Goal: Information Seeking & Learning: Compare options

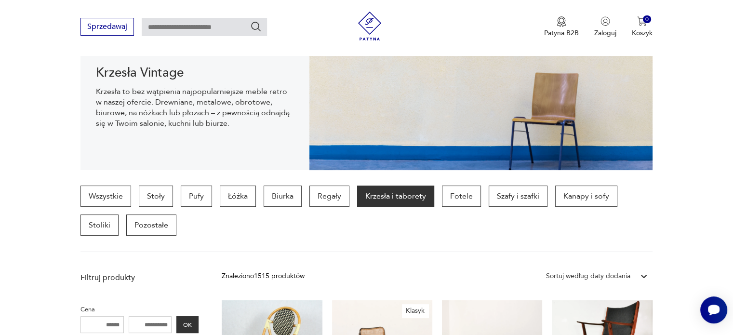
scroll to position [133, 0]
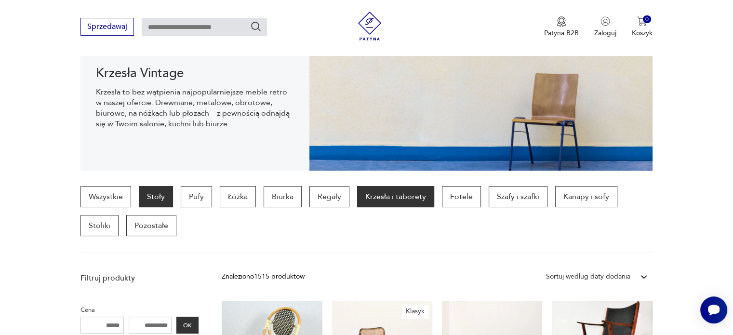
click at [148, 195] on p "Stoły" at bounding box center [156, 196] width 34 height 21
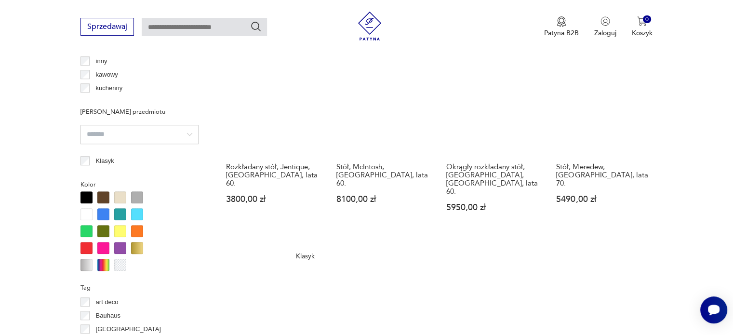
scroll to position [803, 0]
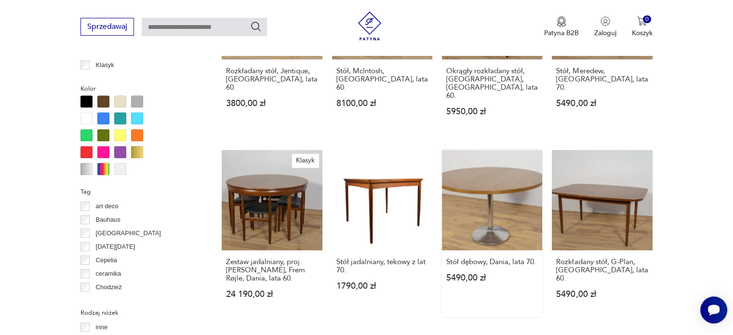
click at [465, 182] on link "Stół dębowy, Dania, lata 70. 5490,00 zł" at bounding box center [492, 233] width 100 height 167
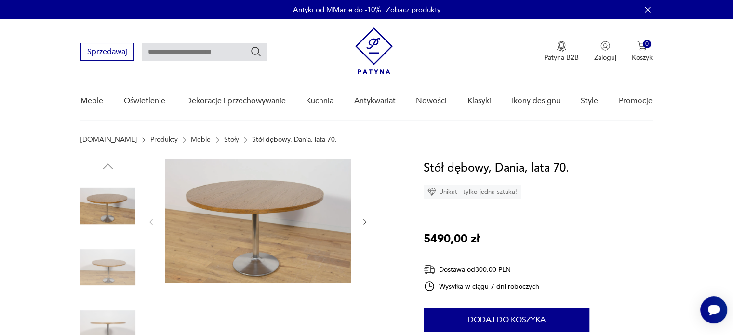
click at [237, 196] on img at bounding box center [258, 221] width 186 height 124
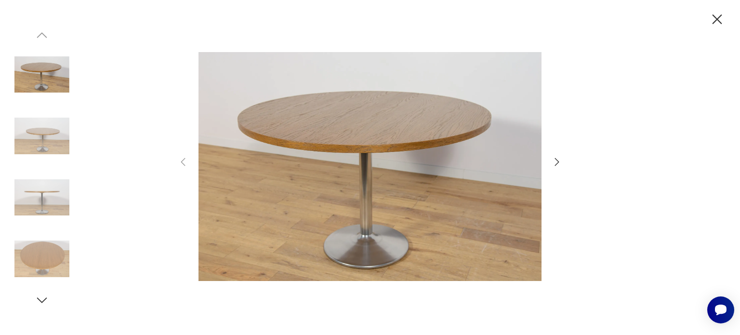
click at [559, 165] on icon "button" at bounding box center [557, 162] width 12 height 12
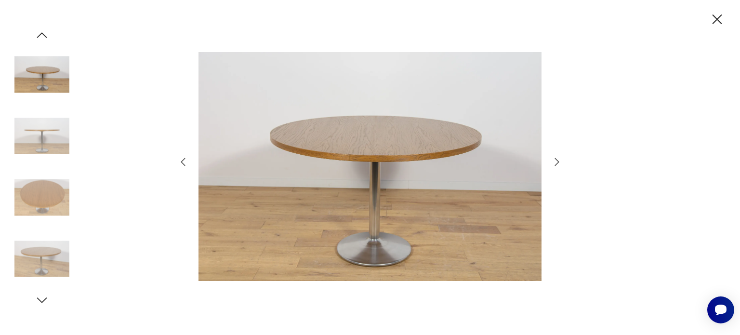
click at [559, 165] on icon "button" at bounding box center [557, 162] width 12 height 12
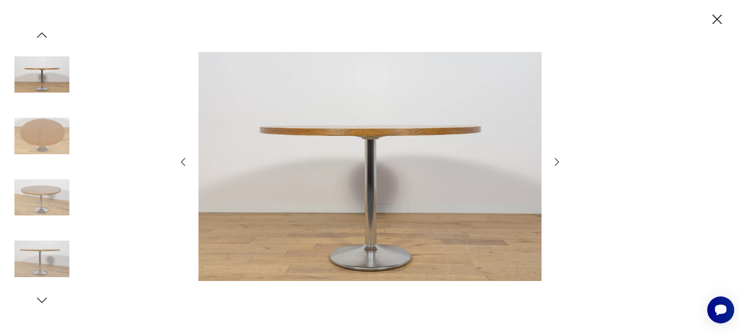
click at [559, 165] on icon "button" at bounding box center [557, 162] width 12 height 12
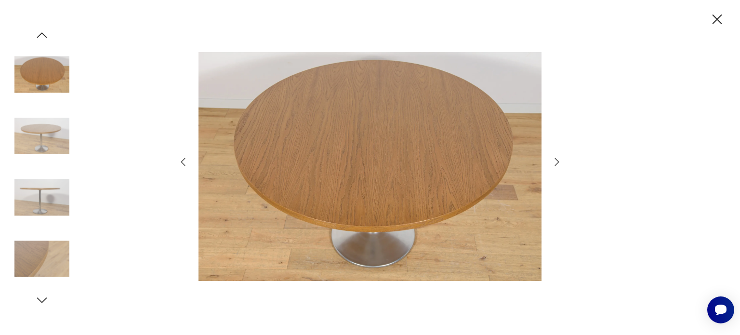
click at [559, 165] on icon "button" at bounding box center [557, 162] width 12 height 12
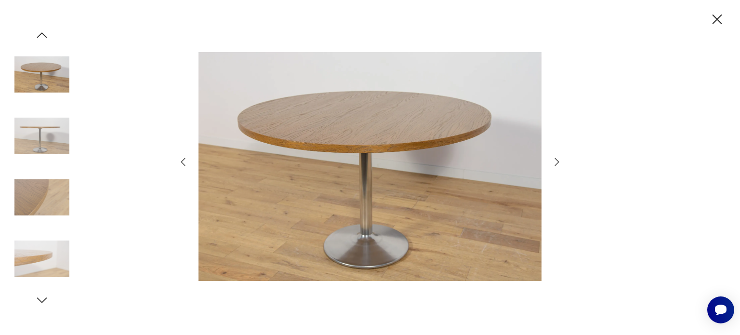
click at [721, 13] on icon "button" at bounding box center [717, 19] width 17 height 17
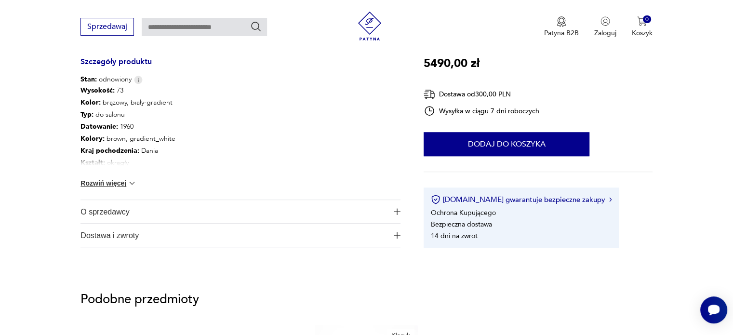
scroll to position [601, 0]
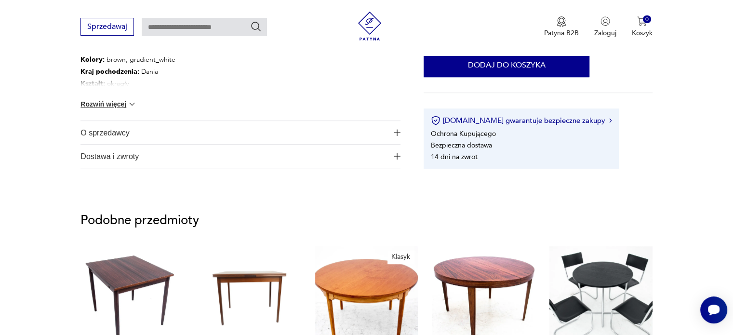
click at [118, 103] on button "Rozwiń więcej" at bounding box center [108, 104] width 56 height 10
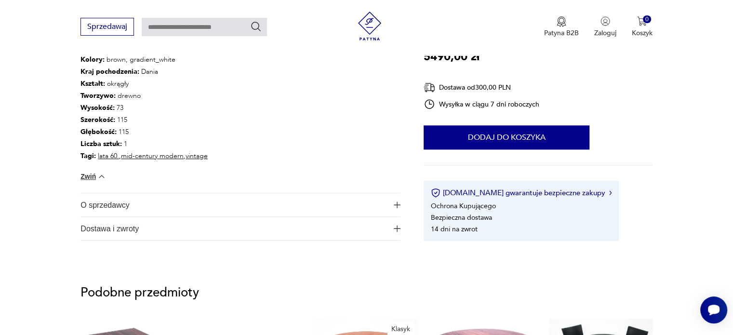
click at [118, 206] on span "O sprzedawcy" at bounding box center [233, 204] width 306 height 23
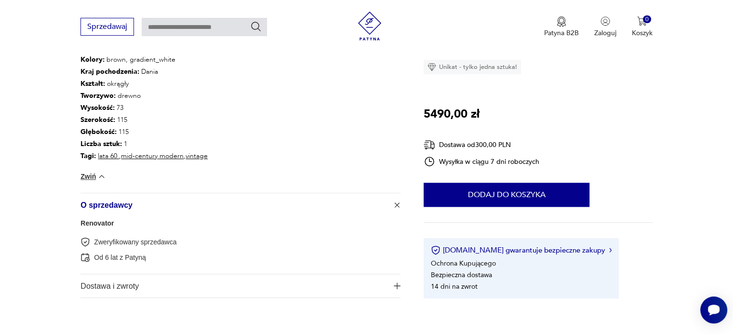
click at [118, 206] on span "O sprzedawcy" at bounding box center [233, 204] width 306 height 23
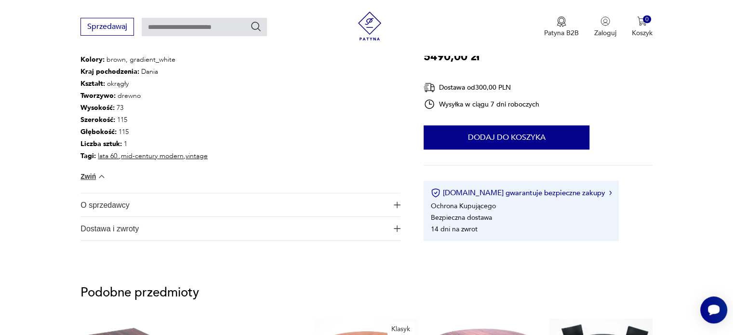
click at [112, 207] on span "O sprzedawcy" at bounding box center [233, 204] width 306 height 23
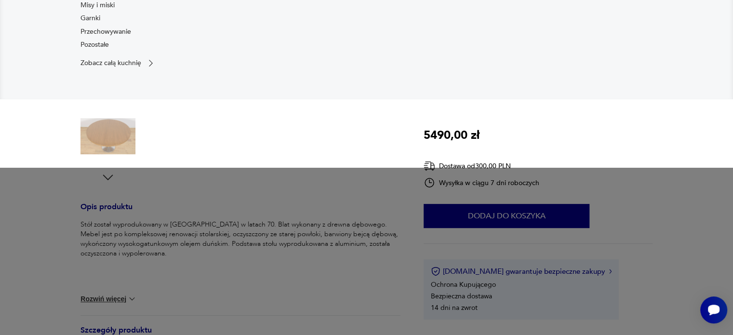
scroll to position [0, 0]
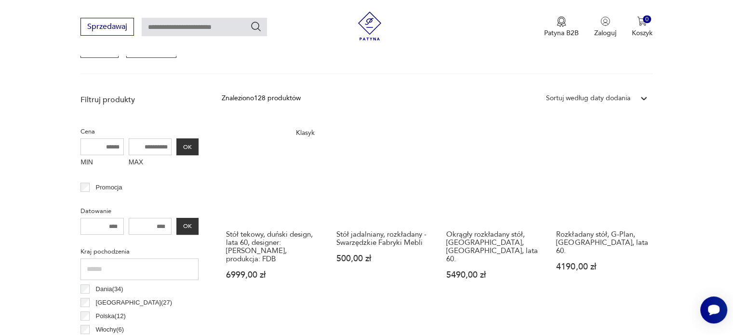
scroll to position [375, 0]
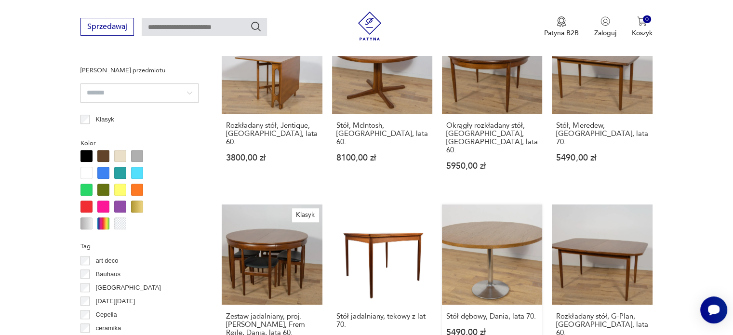
click at [488, 248] on link "Stół dębowy, Dania, lata 70. 5490,00 zł" at bounding box center [492, 287] width 100 height 167
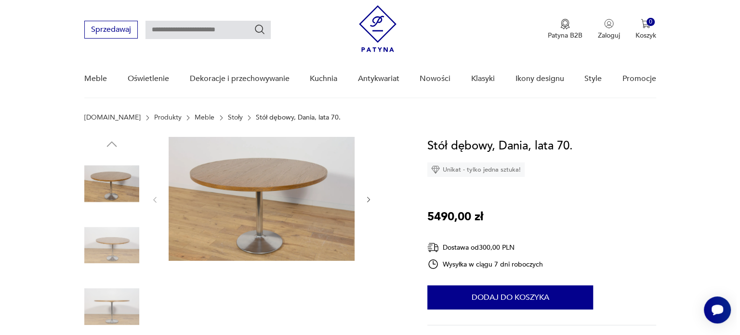
scroll to position [23, 0]
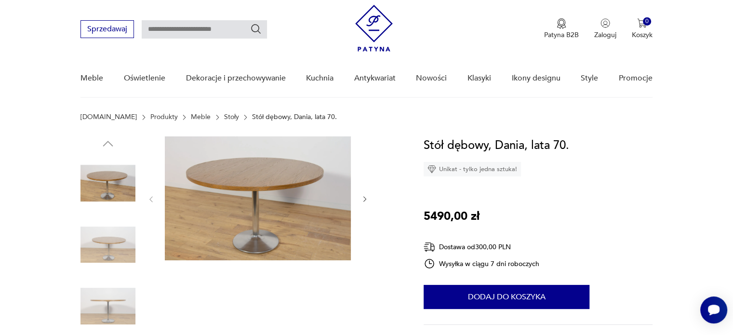
click at [257, 227] on img at bounding box center [258, 198] width 186 height 124
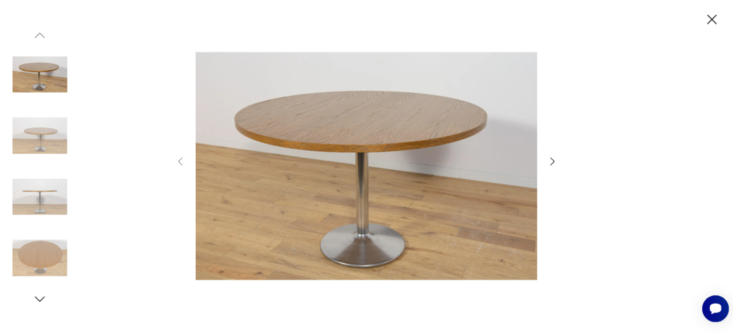
scroll to position [22, 0]
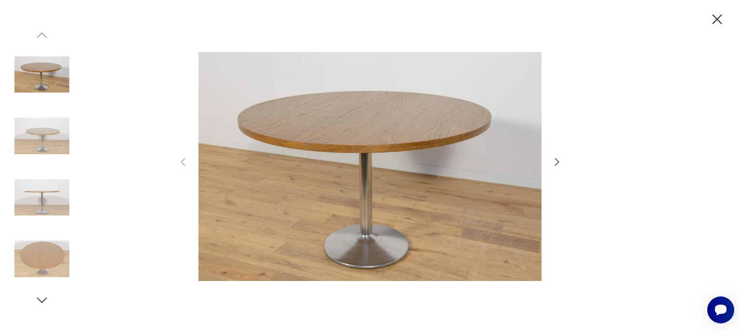
click at [719, 24] on icon "button" at bounding box center [717, 19] width 17 height 17
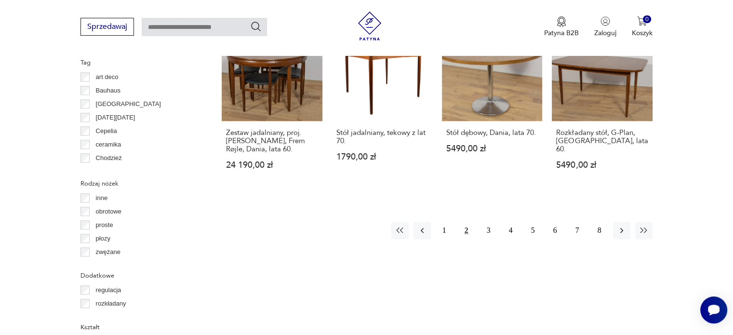
scroll to position [995, 0]
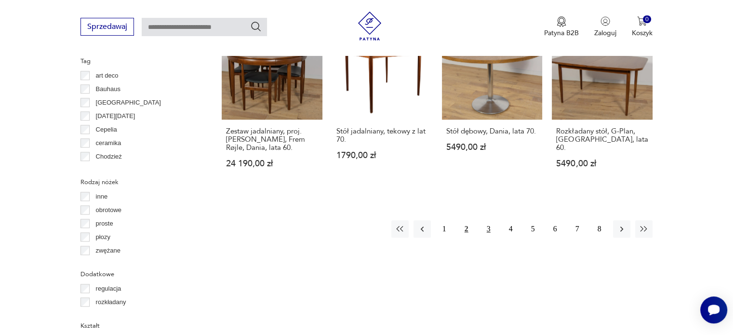
click at [489, 220] on button "3" at bounding box center [488, 228] width 17 height 17
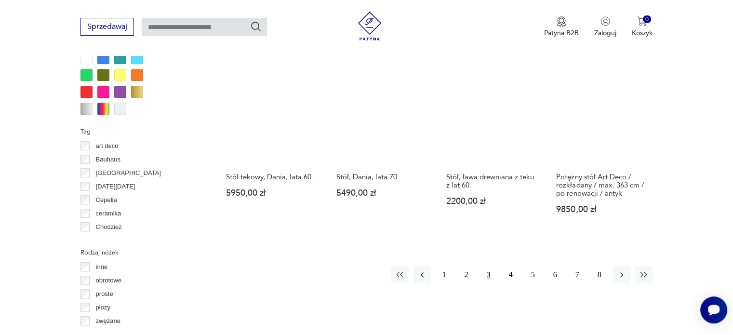
scroll to position [996, 0]
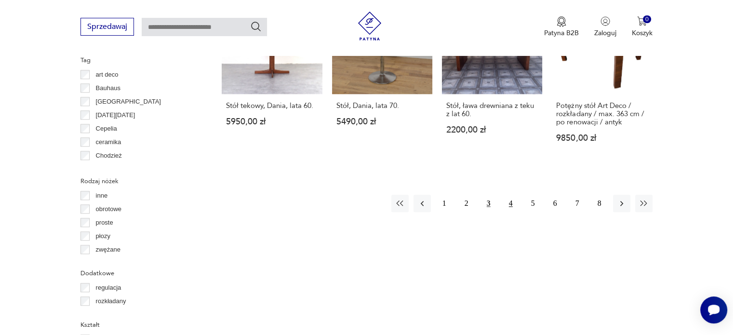
click at [508, 200] on button "4" at bounding box center [510, 203] width 17 height 17
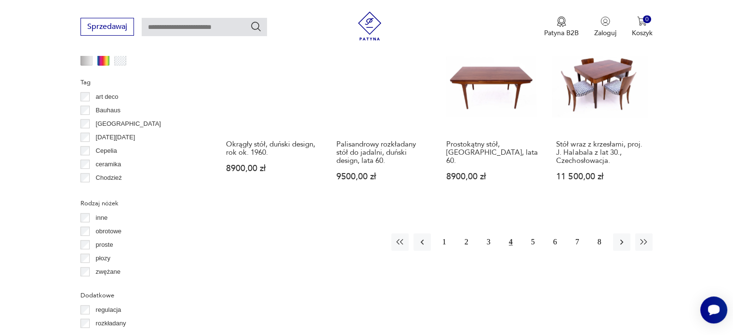
scroll to position [1036, 0]
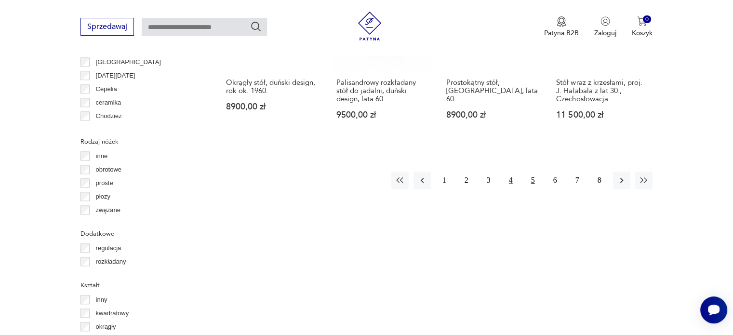
click at [531, 171] on button "5" at bounding box center [532, 179] width 17 height 17
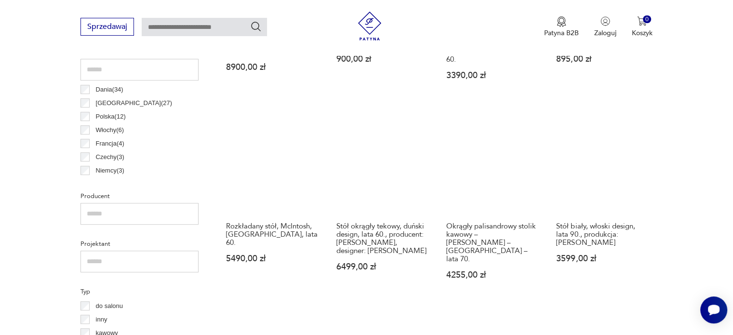
scroll to position [516, 0]
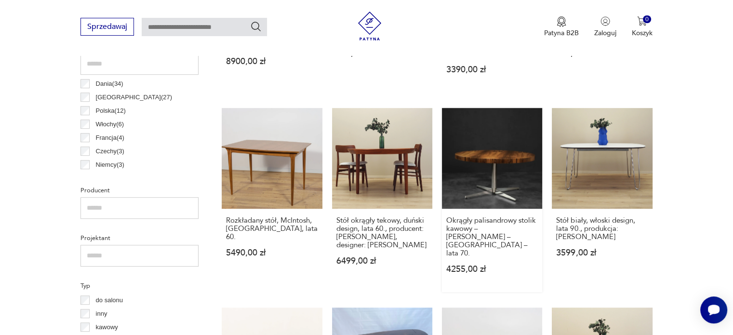
click at [493, 157] on link "Okrągły palisandrowy stolik kawowy – Ilse Möbel – Niemcy – lata 70. 4255,00 zł" at bounding box center [492, 200] width 100 height 184
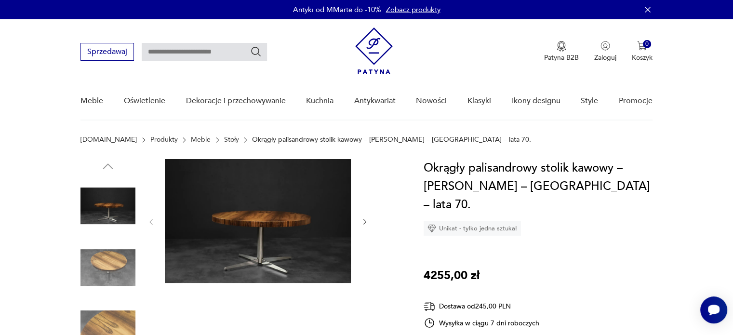
click at [96, 264] on img at bounding box center [107, 267] width 55 height 55
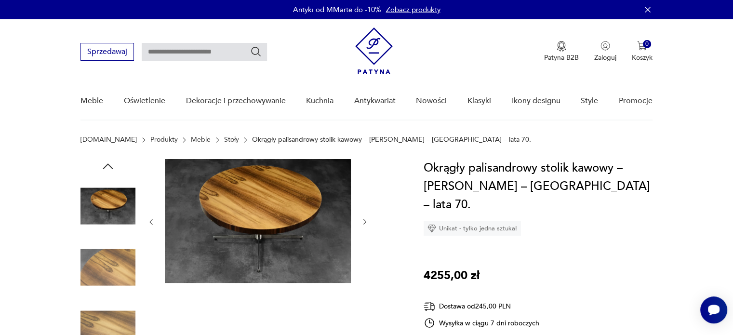
click at [96, 264] on img at bounding box center [107, 267] width 55 height 55
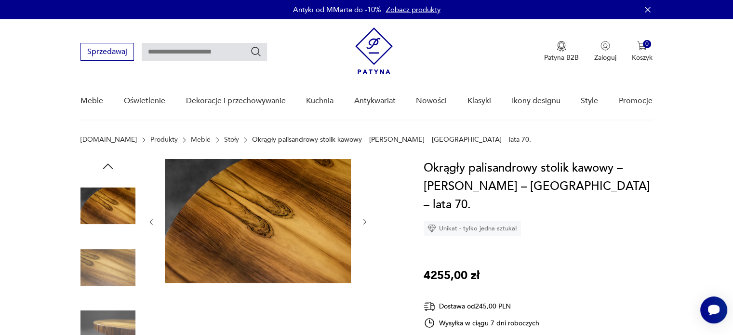
click at [96, 264] on img at bounding box center [107, 267] width 55 height 55
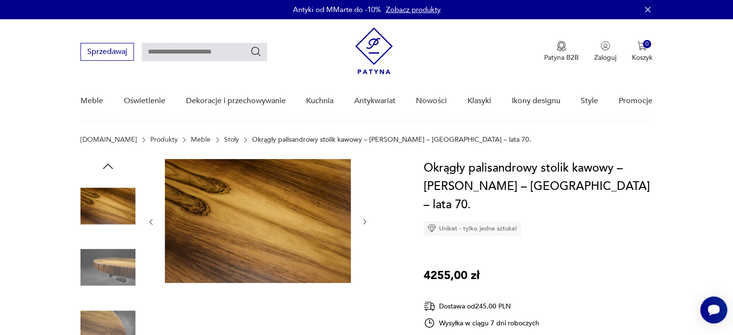
click at [96, 264] on img at bounding box center [107, 267] width 55 height 55
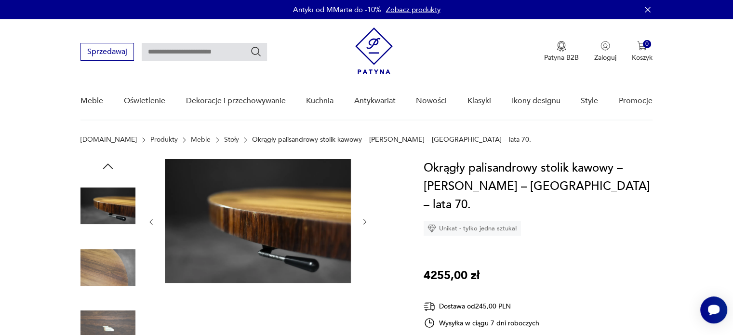
click at [96, 264] on img at bounding box center [107, 267] width 55 height 55
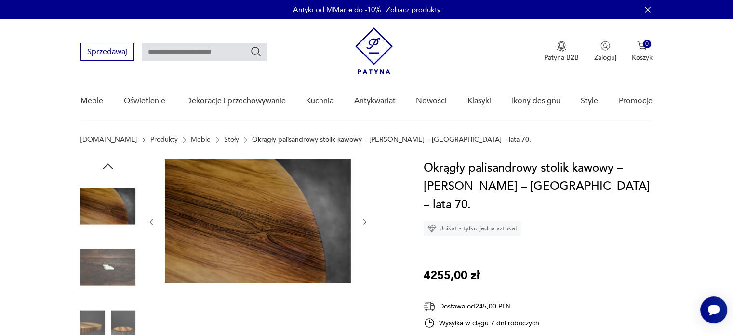
click at [96, 264] on img at bounding box center [107, 267] width 55 height 55
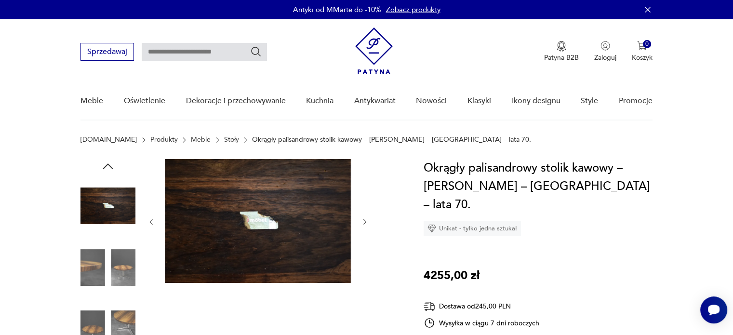
click at [96, 264] on img at bounding box center [107, 267] width 55 height 55
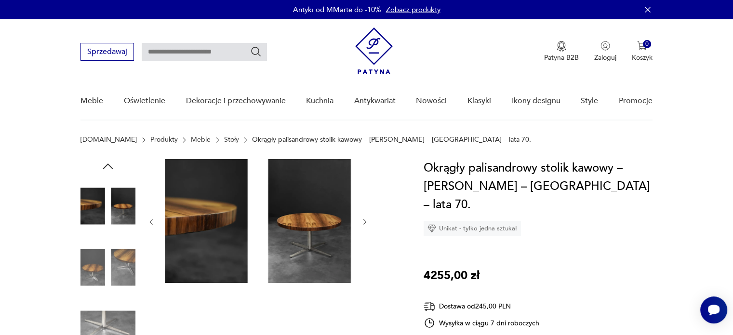
click at [96, 264] on img at bounding box center [107, 267] width 55 height 55
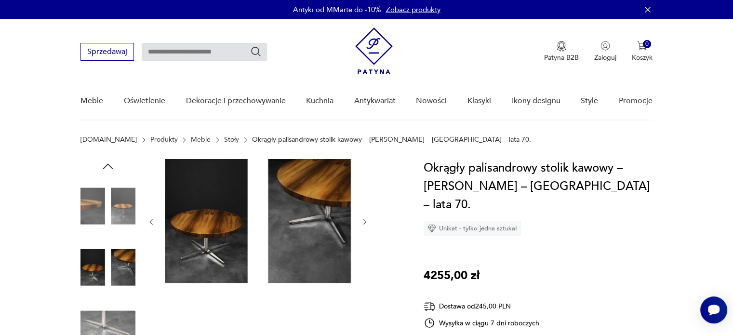
click at [96, 264] on img at bounding box center [107, 267] width 55 height 55
click at [105, 158] on section "Patyna.pl Produkty Meble Stoły Okrągły palisandrowy stolik kawowy – Ilse Möbel …" at bounding box center [366, 147] width 733 height 23
click at [106, 164] on icon "button" at bounding box center [108, 166] width 14 height 14
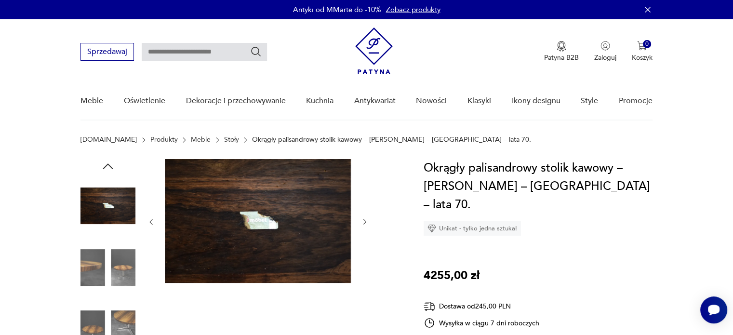
click at [106, 164] on icon "button" at bounding box center [108, 166] width 14 height 14
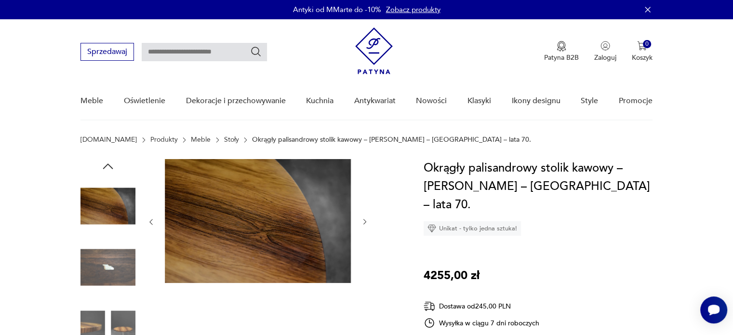
click at [106, 164] on icon "button" at bounding box center [108, 166] width 14 height 14
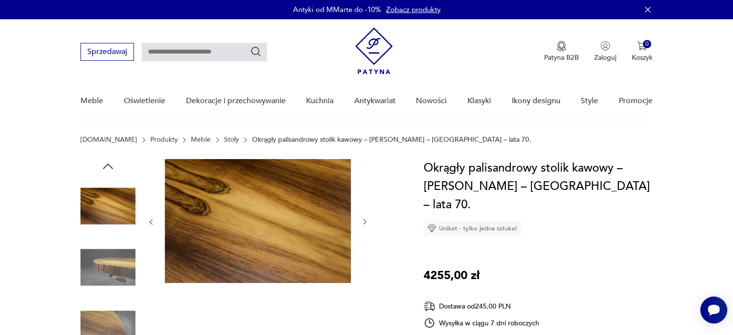
click at [106, 164] on icon "button" at bounding box center [108, 166] width 14 height 14
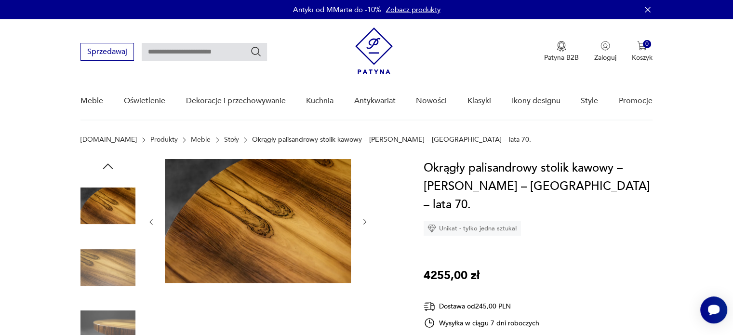
click at [106, 164] on icon "button" at bounding box center [108, 166] width 14 height 14
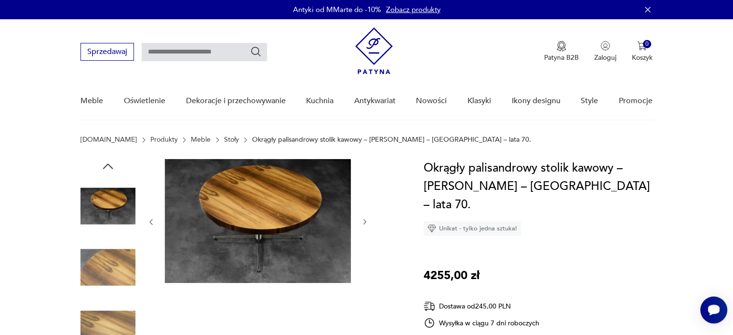
click at [106, 164] on icon "button" at bounding box center [108, 166] width 14 height 14
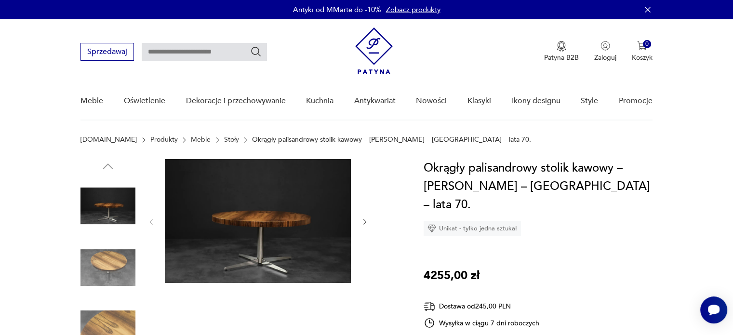
click at [105, 253] on img at bounding box center [107, 267] width 55 height 55
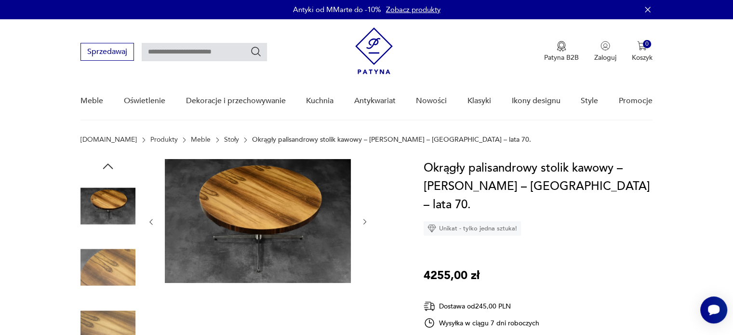
click at [112, 163] on icon "button" at bounding box center [108, 166] width 14 height 14
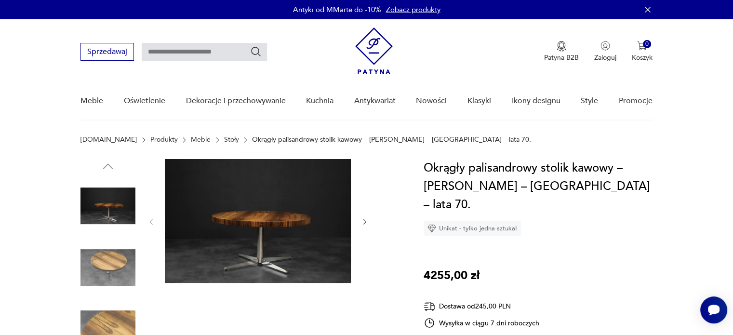
click at [103, 199] on img at bounding box center [107, 205] width 55 height 55
click at [268, 216] on img at bounding box center [258, 221] width 186 height 124
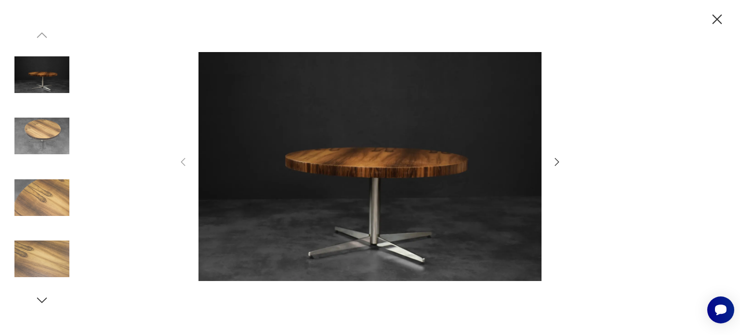
click at [557, 160] on icon "button" at bounding box center [557, 161] width 4 height 8
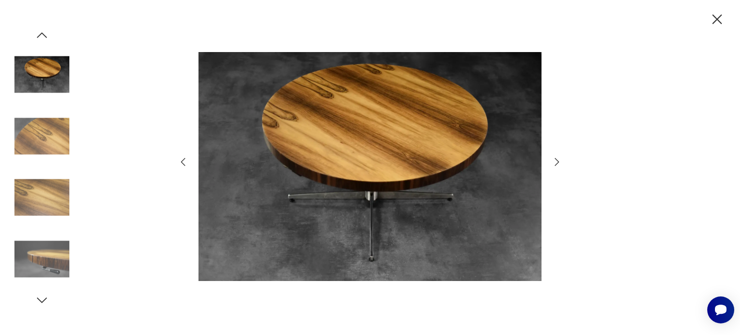
click at [557, 160] on icon "button" at bounding box center [557, 161] width 4 height 8
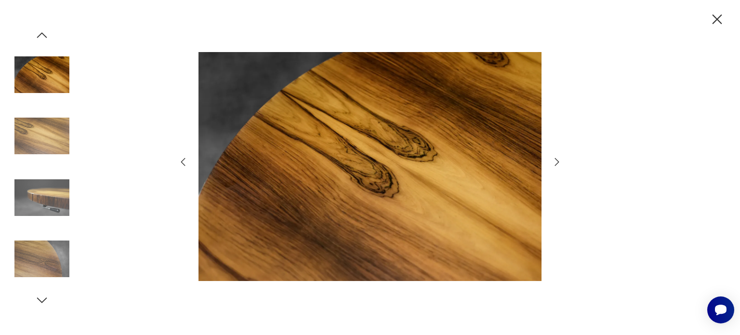
click at [557, 160] on icon "button" at bounding box center [557, 161] width 4 height 8
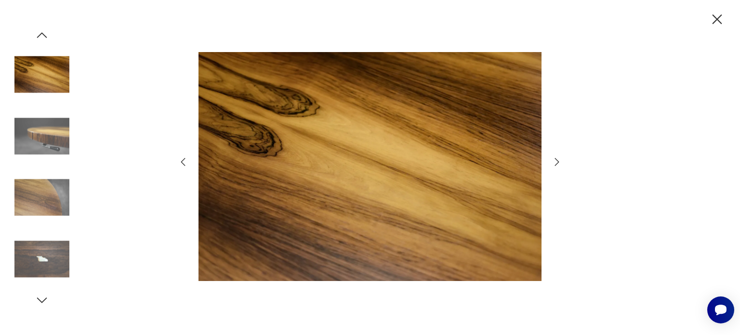
click at [557, 160] on icon "button" at bounding box center [557, 161] width 4 height 8
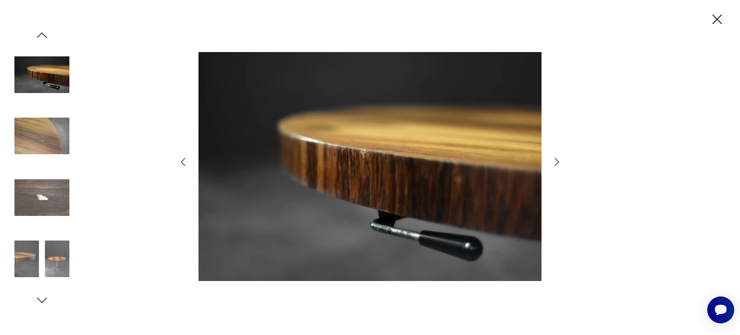
click at [553, 160] on icon "button" at bounding box center [557, 162] width 12 height 12
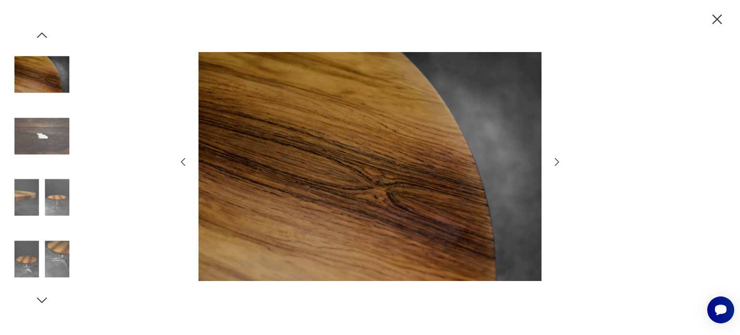
click at [553, 160] on icon "button" at bounding box center [557, 162] width 12 height 12
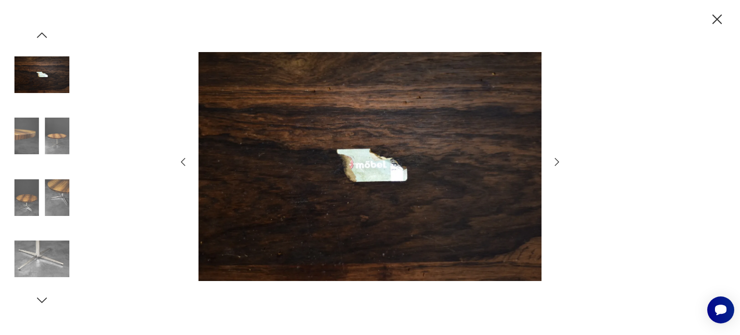
click at [553, 160] on icon "button" at bounding box center [557, 162] width 12 height 12
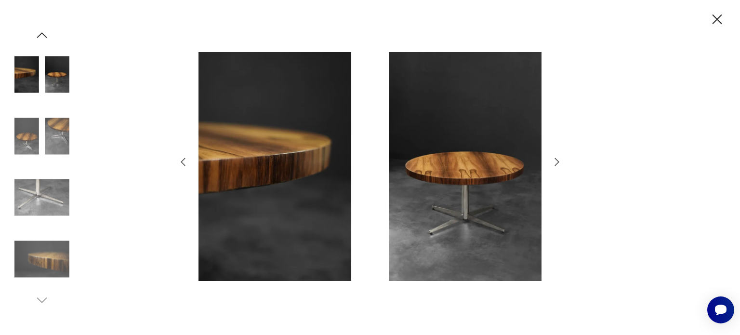
click at [553, 160] on icon "button" at bounding box center [557, 162] width 12 height 12
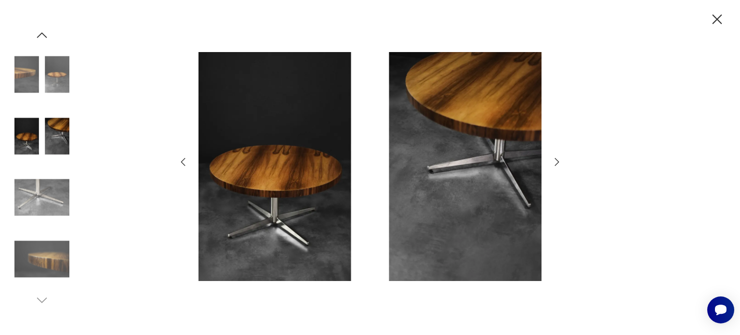
click at [553, 160] on icon "button" at bounding box center [557, 162] width 12 height 12
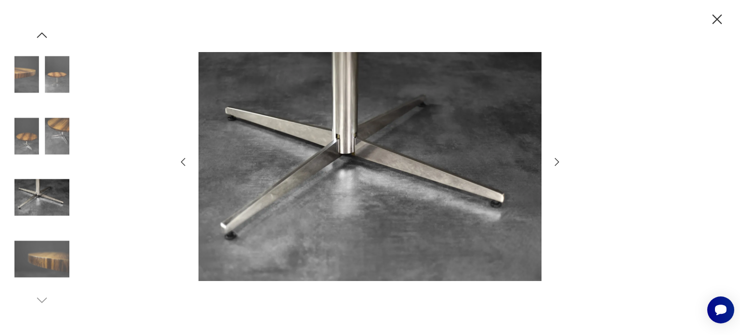
click at [553, 160] on icon "button" at bounding box center [557, 162] width 12 height 12
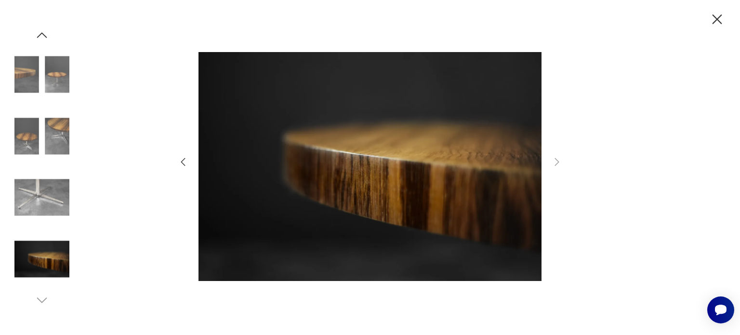
click at [179, 159] on icon "button" at bounding box center [183, 162] width 12 height 12
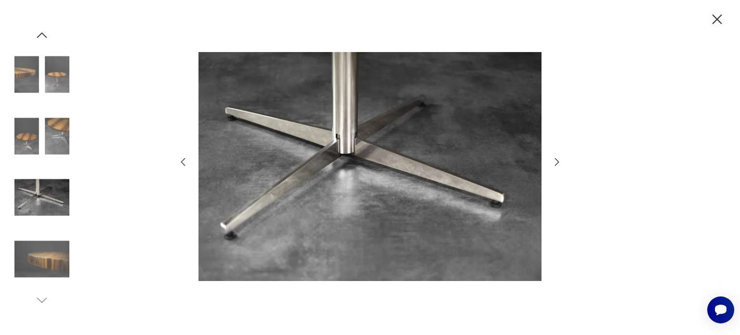
click at [718, 13] on icon "button" at bounding box center [717, 19] width 17 height 17
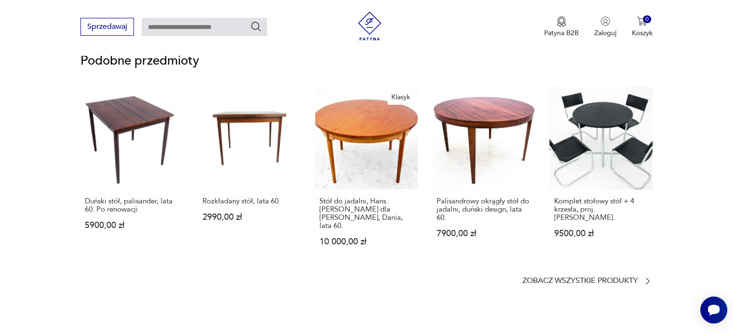
scroll to position [772, 0]
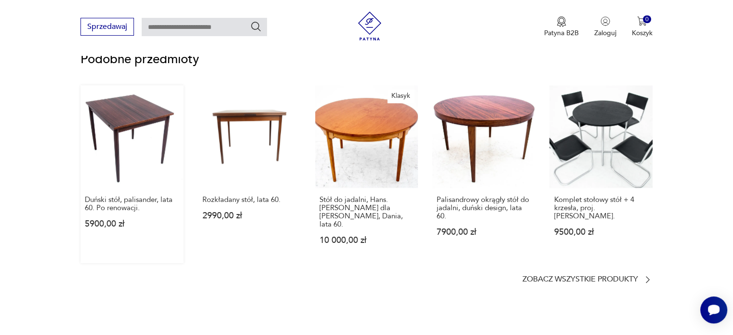
click at [143, 131] on link "Duński stół, palisander, lata 60. Po renowacji. 5900,00 zł" at bounding box center [131, 174] width 103 height 178
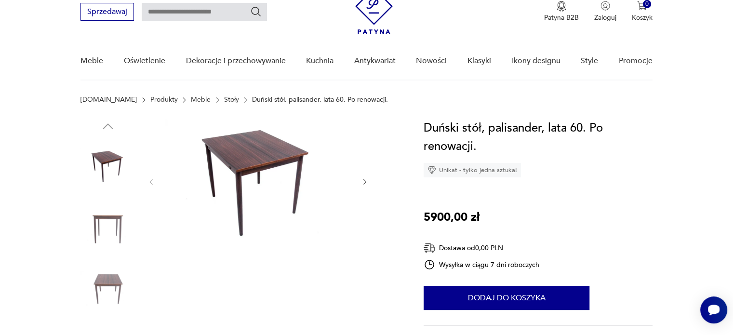
scroll to position [40, 0]
click at [110, 237] on img at bounding box center [107, 226] width 55 height 55
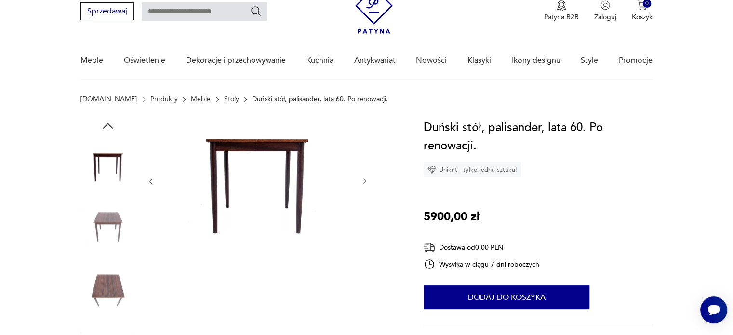
click at [110, 237] on img at bounding box center [107, 226] width 55 height 55
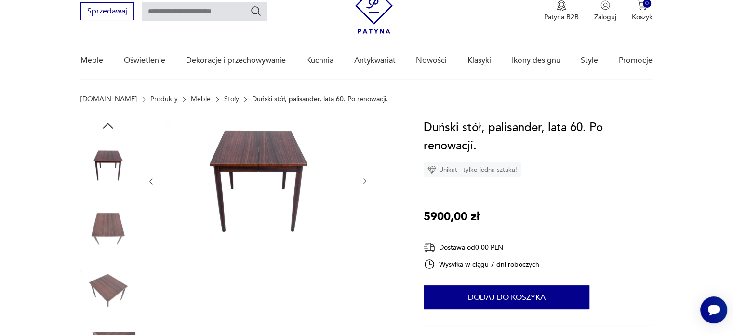
click at [110, 237] on img at bounding box center [107, 226] width 55 height 55
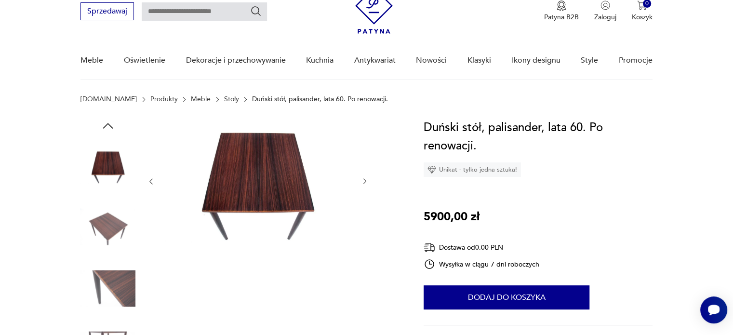
click at [110, 237] on img at bounding box center [107, 226] width 55 height 55
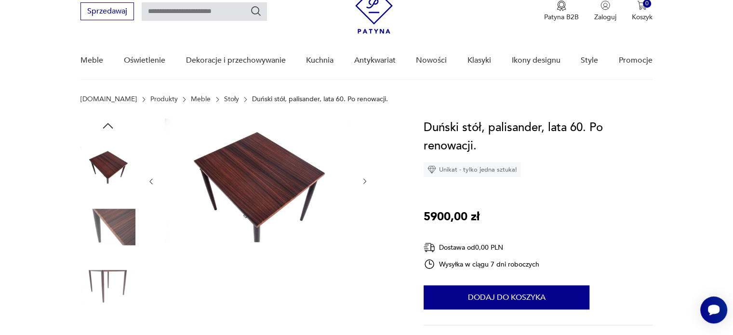
click at [110, 237] on img at bounding box center [107, 226] width 55 height 55
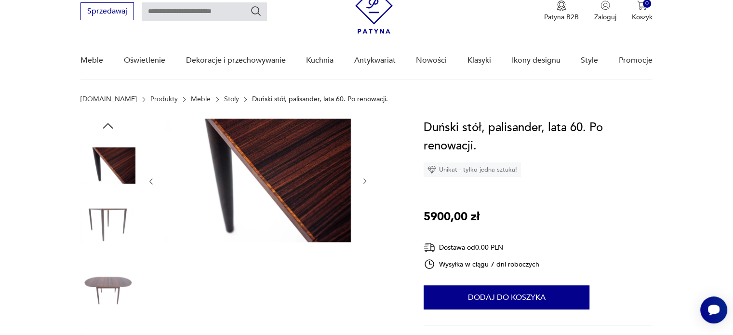
click at [110, 237] on img at bounding box center [107, 226] width 55 height 55
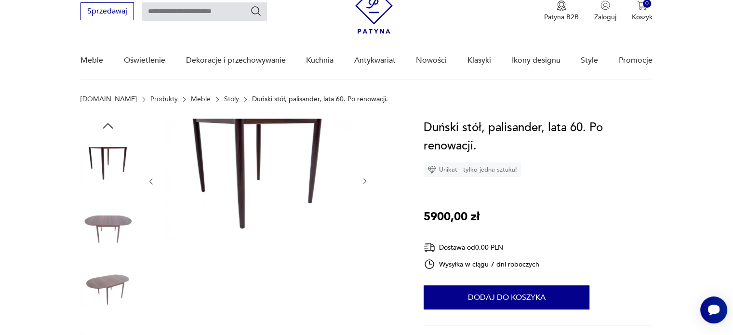
click at [110, 237] on img at bounding box center [107, 226] width 55 height 55
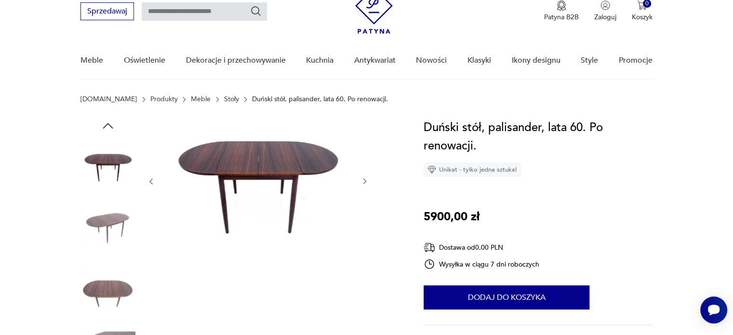
click at [110, 237] on img at bounding box center [107, 226] width 55 height 55
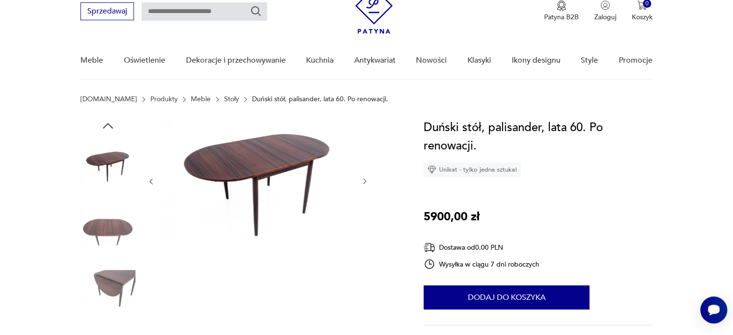
click at [110, 237] on img at bounding box center [107, 226] width 55 height 55
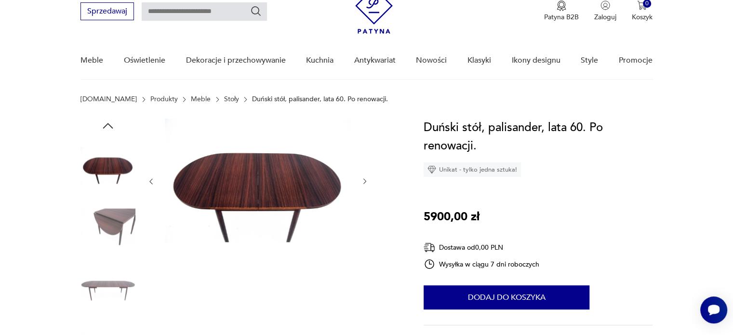
click at [110, 237] on img at bounding box center [107, 226] width 55 height 55
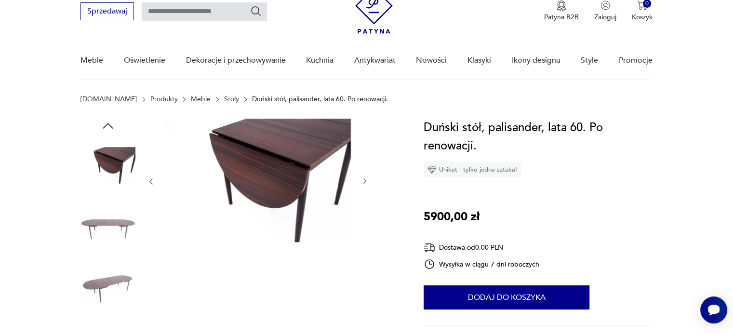
click at [110, 237] on img at bounding box center [107, 226] width 55 height 55
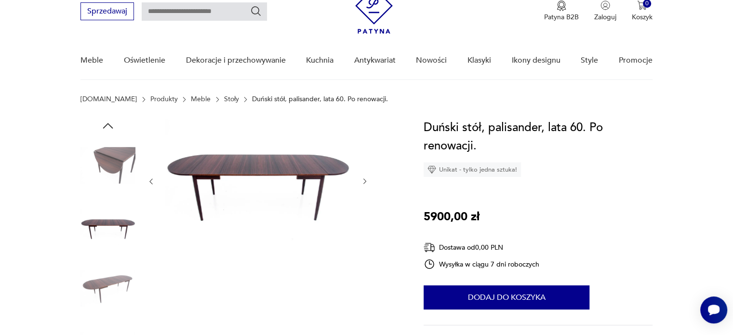
click at [110, 237] on img at bounding box center [107, 226] width 55 height 55
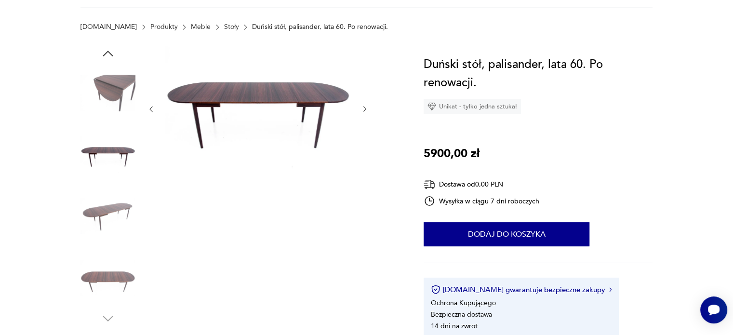
scroll to position [0, 0]
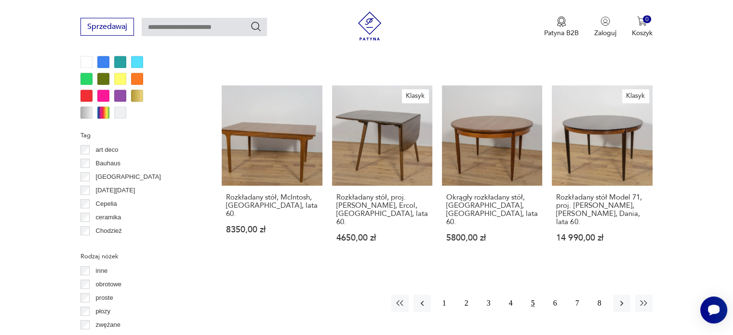
scroll to position [921, 0]
click at [556, 294] on button "6" at bounding box center [554, 302] width 17 height 17
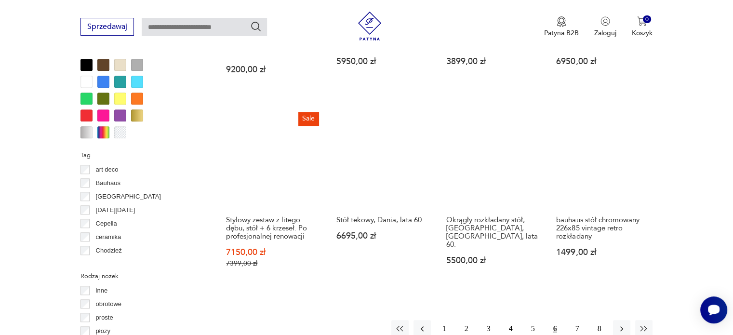
scroll to position [1016, 0]
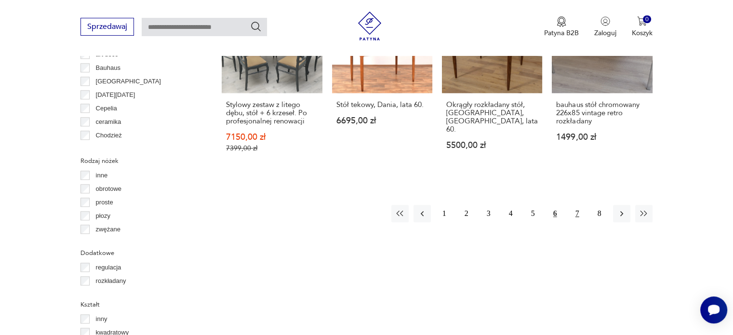
click at [580, 205] on button "7" at bounding box center [576, 213] width 17 height 17
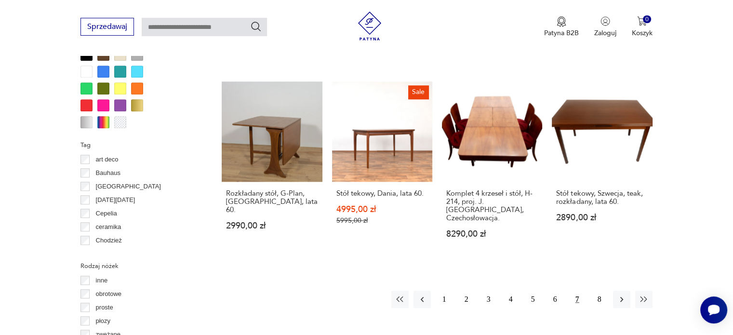
scroll to position [971, 0]
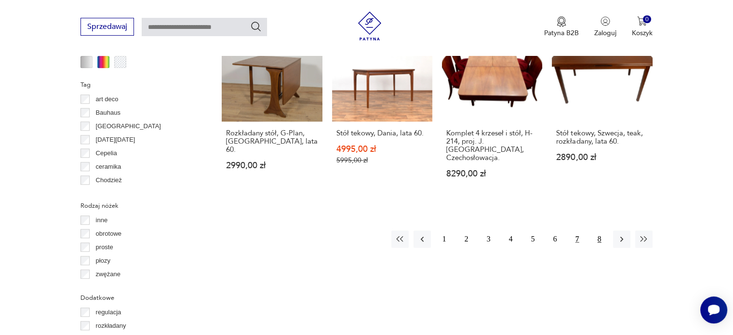
click at [601, 230] on button "8" at bounding box center [599, 238] width 17 height 17
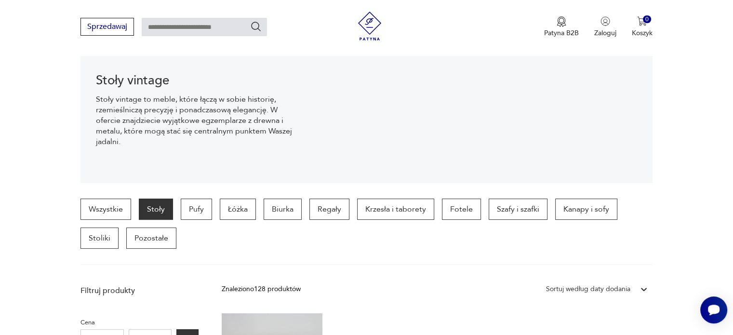
scroll to position [142, 0]
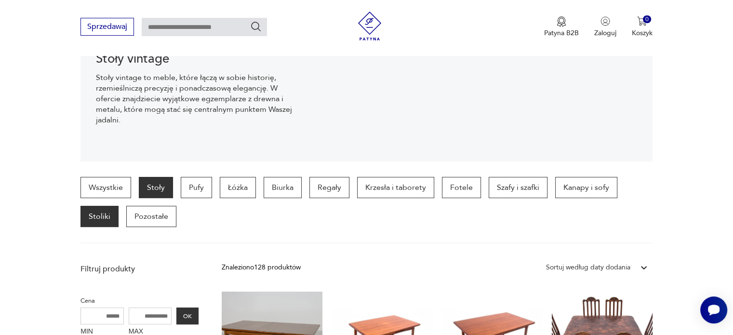
click at [94, 210] on p "Stoliki" at bounding box center [99, 216] width 38 height 21
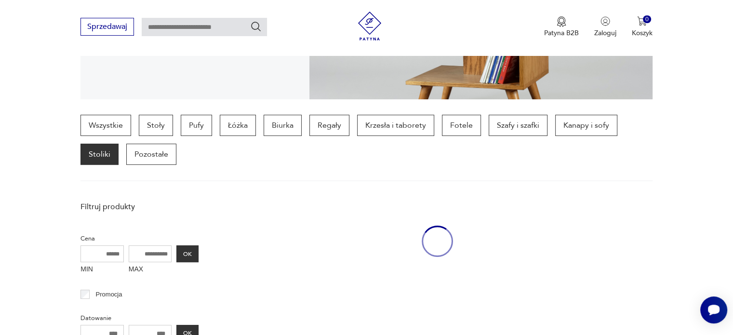
scroll to position [255, 0]
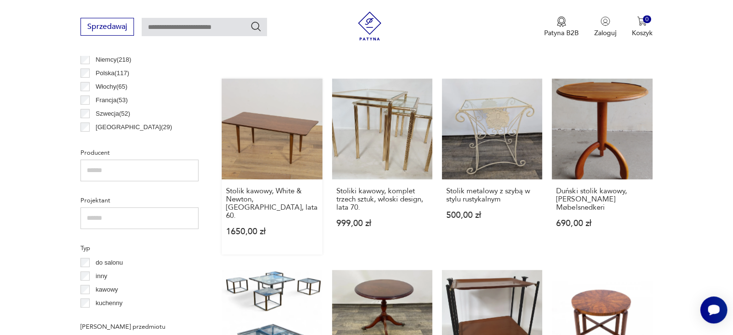
click at [262, 119] on link "Stolik kawowy, White & Newton, Wielka Brytania, lata 60. 1650,00 zł" at bounding box center [272, 166] width 100 height 175
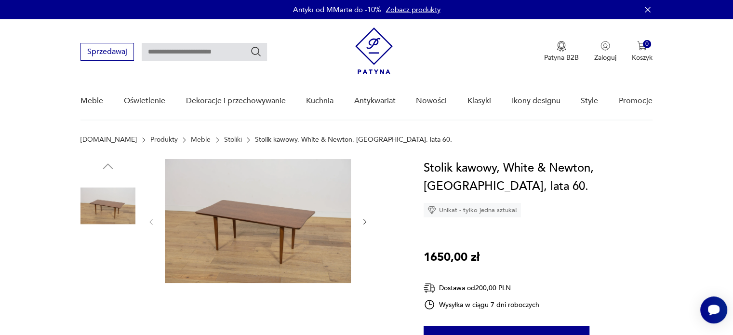
scroll to position [39, 0]
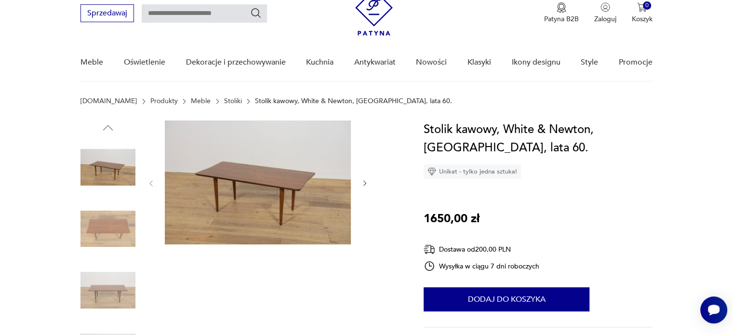
click at [366, 184] on icon "button" at bounding box center [365, 183] width 8 height 8
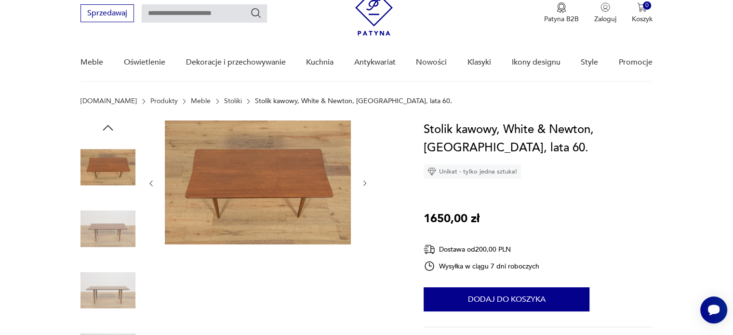
click at [366, 184] on icon "button" at bounding box center [365, 183] width 8 height 8
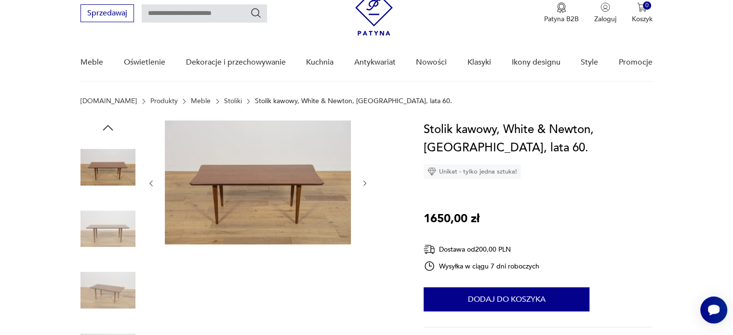
click at [366, 184] on icon "button" at bounding box center [365, 183] width 8 height 8
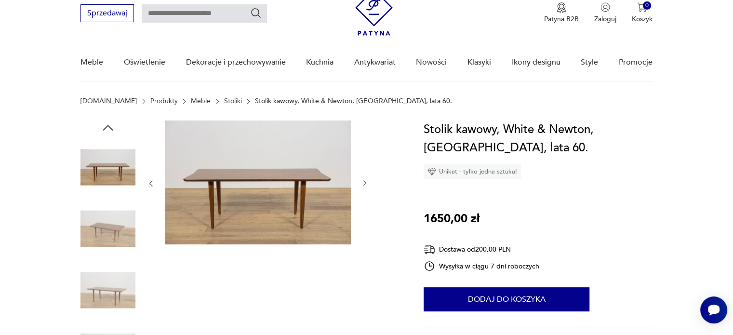
click at [366, 184] on icon "button" at bounding box center [365, 183] width 8 height 8
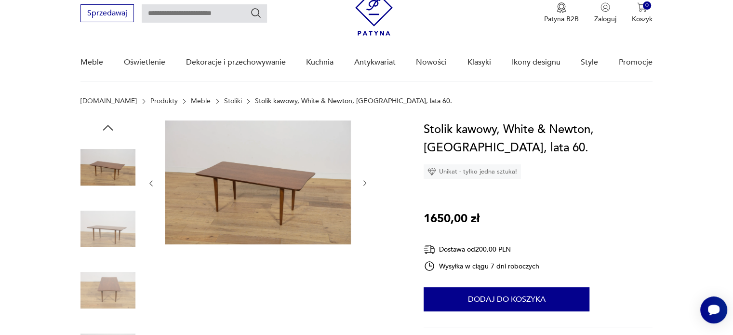
click at [366, 184] on icon "button" at bounding box center [365, 183] width 8 height 8
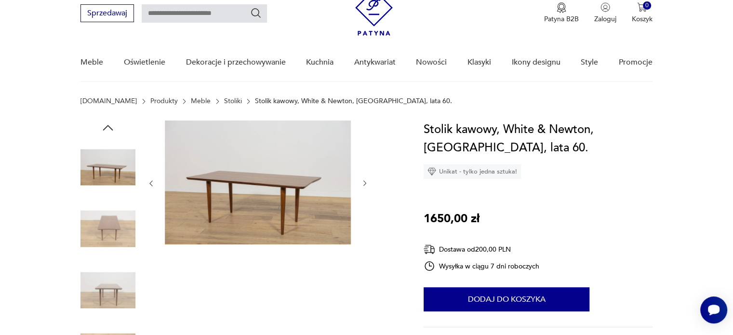
click at [366, 184] on icon "button" at bounding box center [365, 183] width 8 height 8
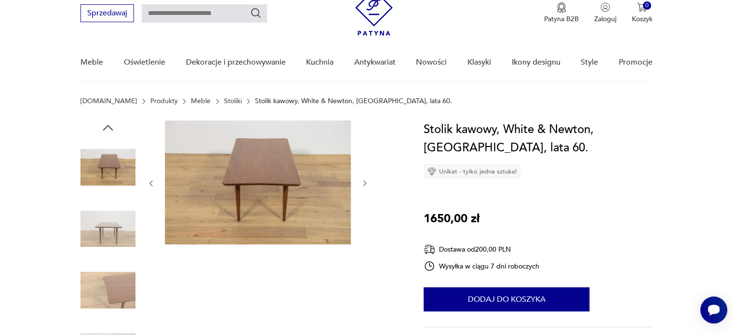
click at [366, 184] on icon "button" at bounding box center [365, 183] width 8 height 8
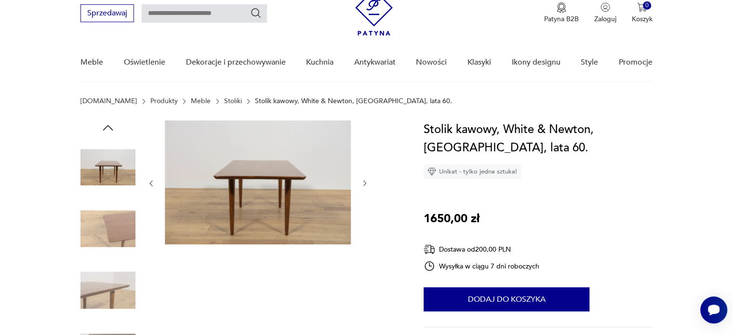
click at [366, 184] on icon "button" at bounding box center [365, 183] width 8 height 8
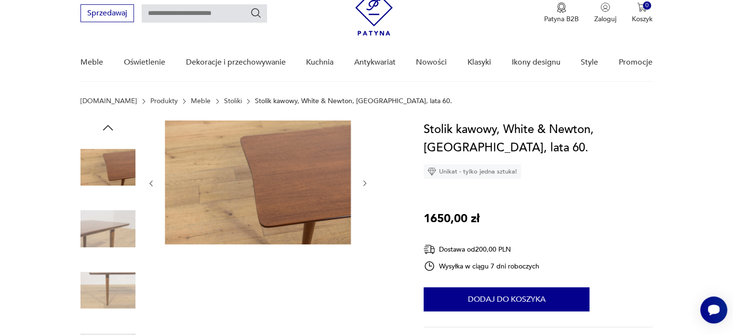
click at [366, 184] on icon "button" at bounding box center [365, 183] width 8 height 8
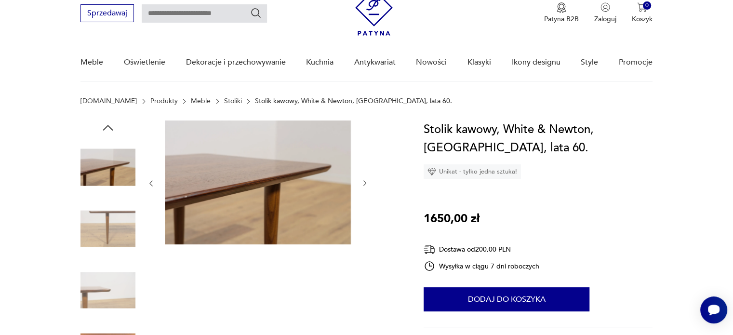
click at [366, 184] on icon "button" at bounding box center [365, 183] width 8 height 8
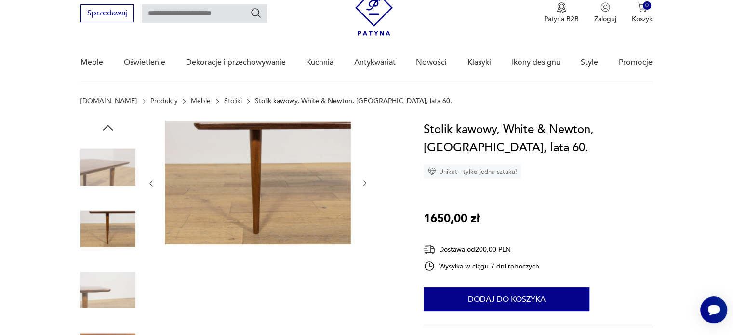
click at [366, 184] on icon "button" at bounding box center [365, 183] width 8 height 8
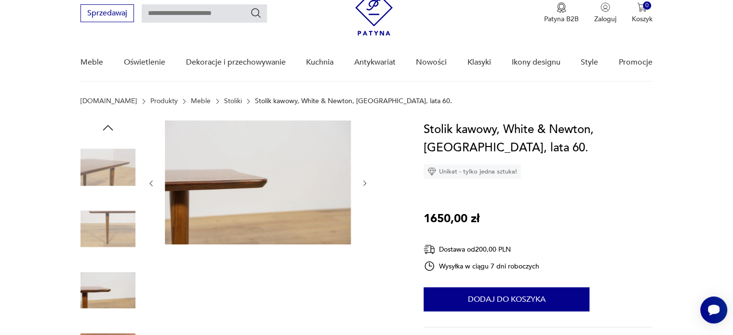
click at [366, 184] on icon "button" at bounding box center [365, 183] width 8 height 8
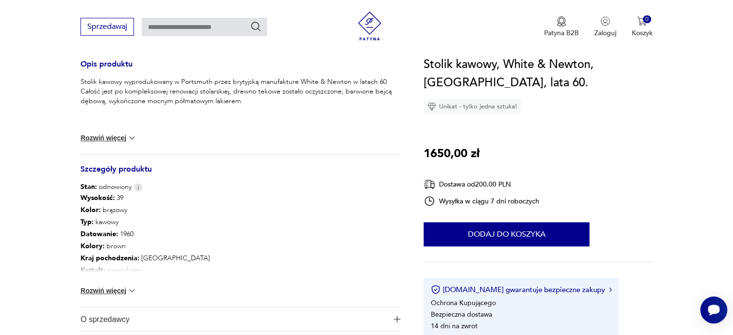
scroll to position [396, 0]
click at [123, 288] on button "Rozwiń więcej" at bounding box center [108, 291] width 56 height 10
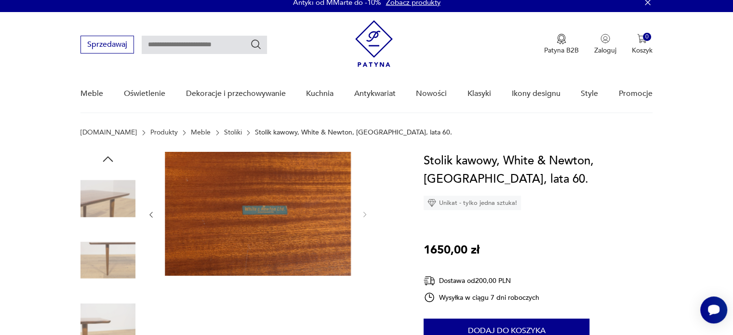
scroll to position [0, 0]
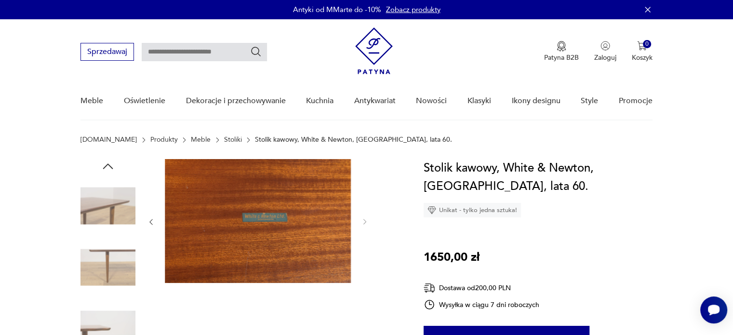
click at [109, 206] on img at bounding box center [107, 205] width 55 height 55
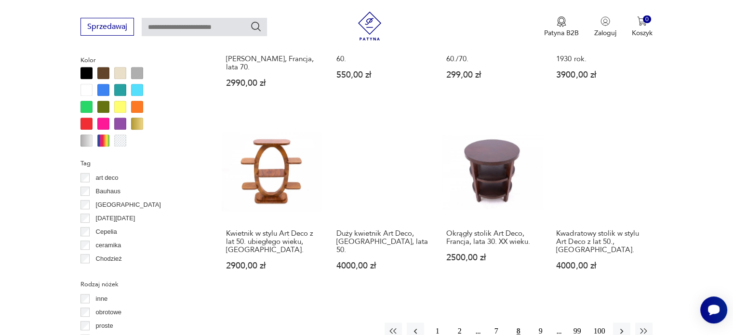
scroll to position [990, 0]
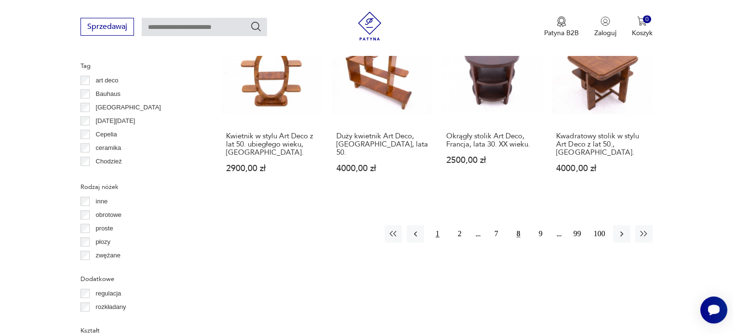
click at [433, 225] on button "1" at bounding box center [437, 233] width 17 height 17
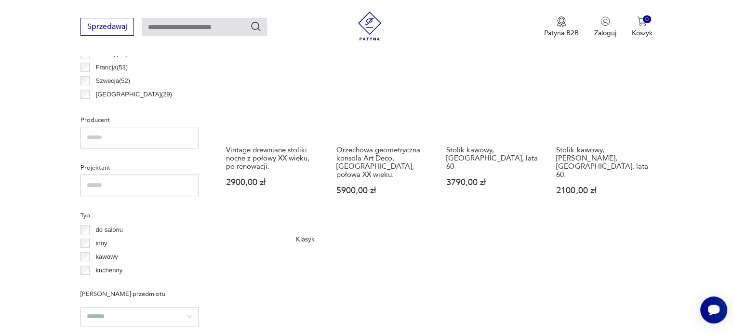
scroll to position [575, 0]
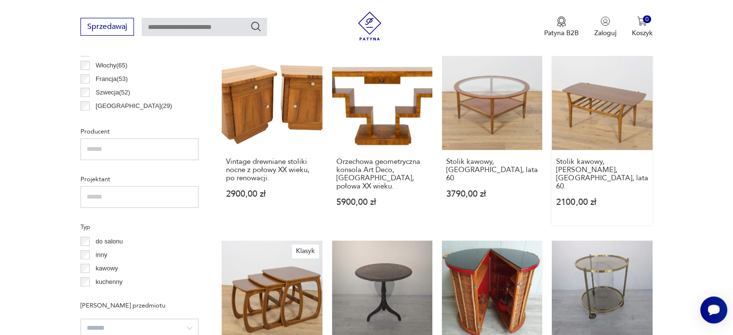
click at [587, 111] on link "Stolik kawowy, Nathan, Wielka Brytania, lata 60. 2100,00 zł" at bounding box center [601, 136] width 100 height 175
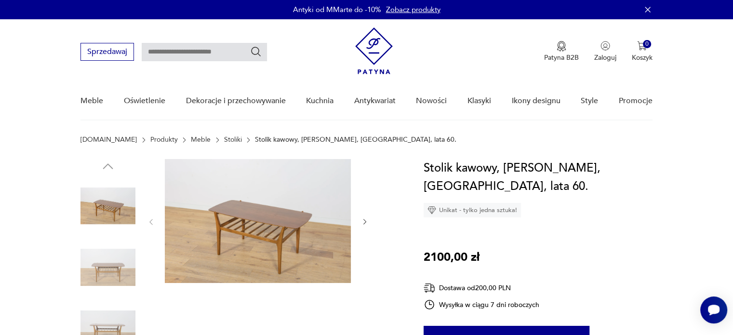
click at [117, 258] on img at bounding box center [107, 267] width 55 height 55
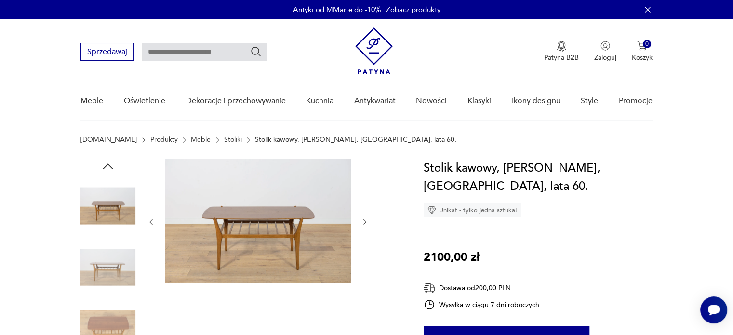
click at [117, 258] on img at bounding box center [107, 267] width 55 height 55
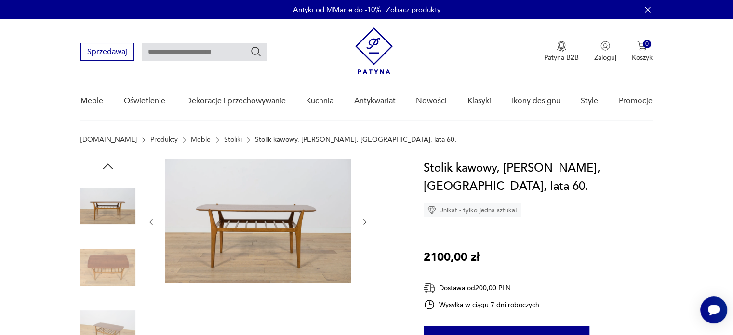
click at [117, 258] on img at bounding box center [107, 267] width 55 height 55
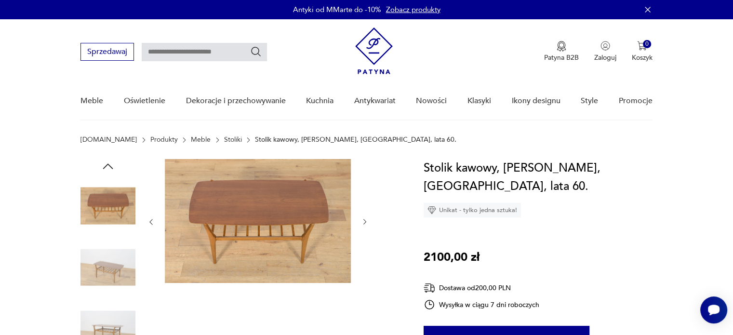
click at [117, 258] on img at bounding box center [107, 267] width 55 height 55
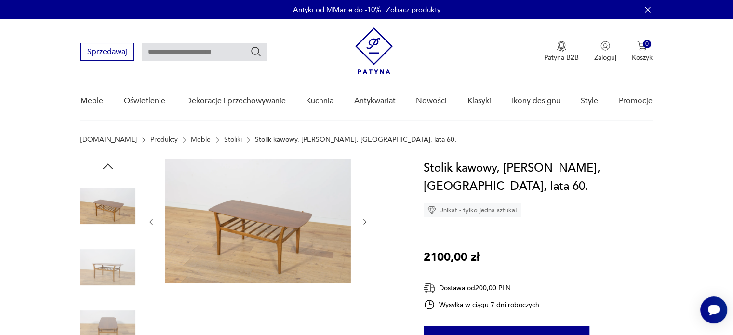
click at [117, 258] on img at bounding box center [107, 267] width 55 height 55
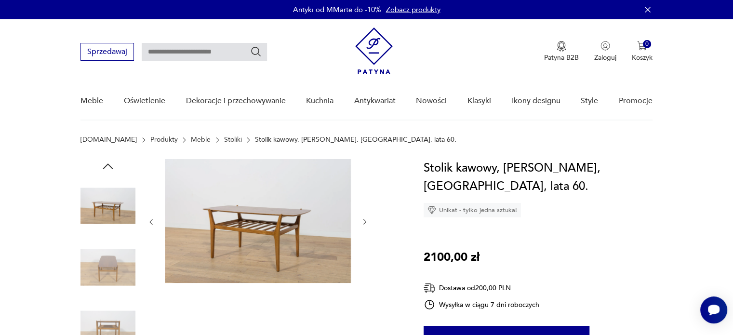
click at [117, 258] on img at bounding box center [107, 267] width 55 height 55
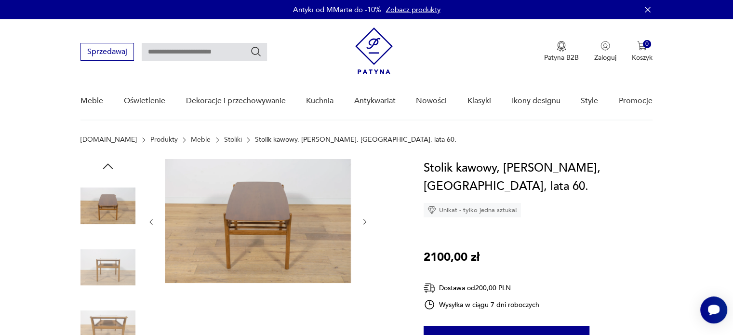
click at [117, 258] on img at bounding box center [107, 267] width 55 height 55
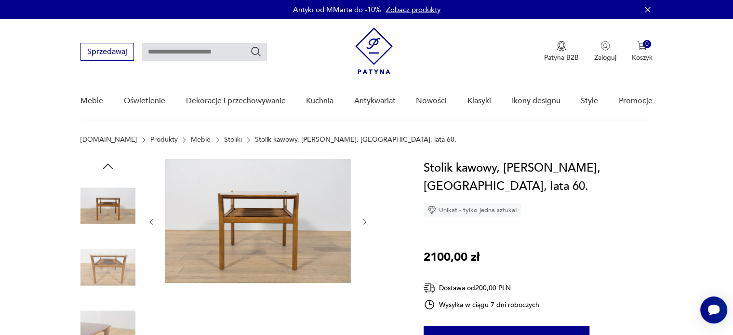
click at [117, 258] on img at bounding box center [107, 267] width 55 height 55
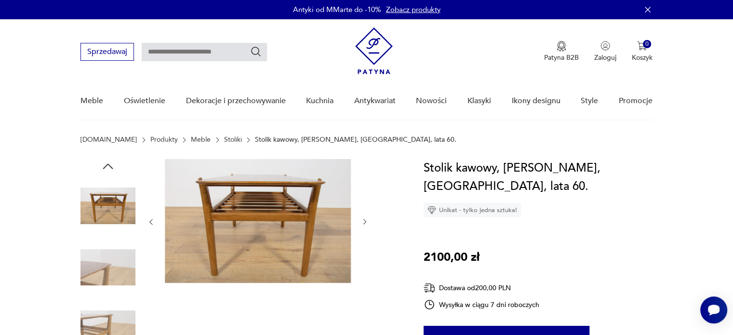
click at [117, 258] on img at bounding box center [107, 267] width 55 height 55
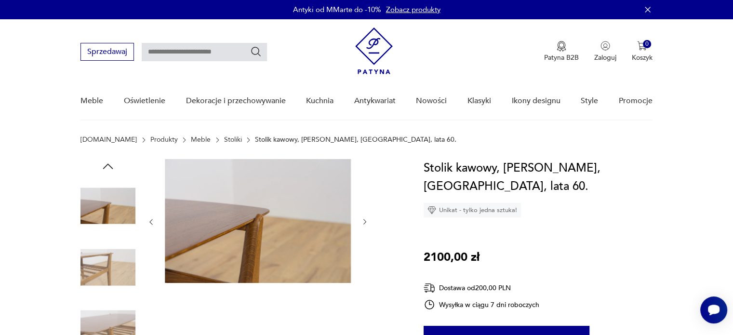
click at [117, 258] on img at bounding box center [107, 267] width 55 height 55
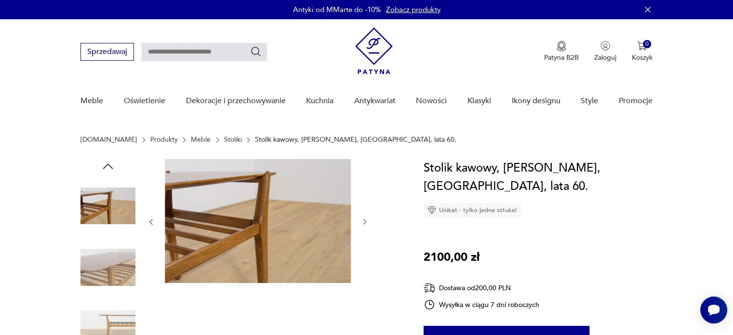
click at [117, 258] on img at bounding box center [107, 267] width 55 height 55
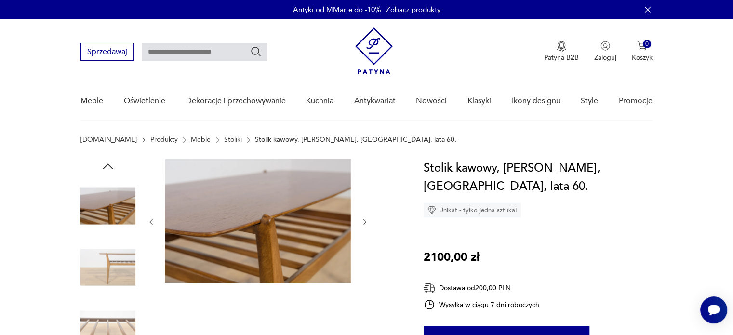
click at [117, 258] on img at bounding box center [107, 267] width 55 height 55
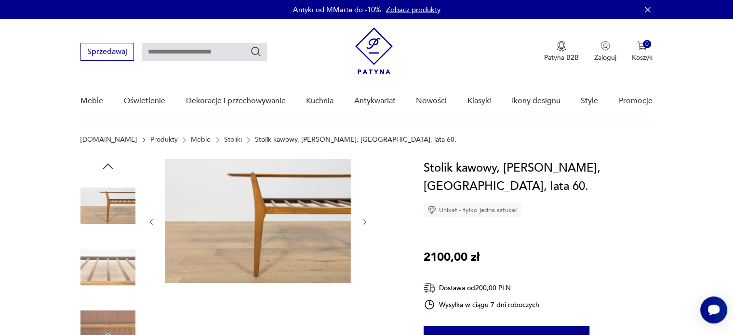
click at [117, 258] on img at bounding box center [107, 267] width 55 height 55
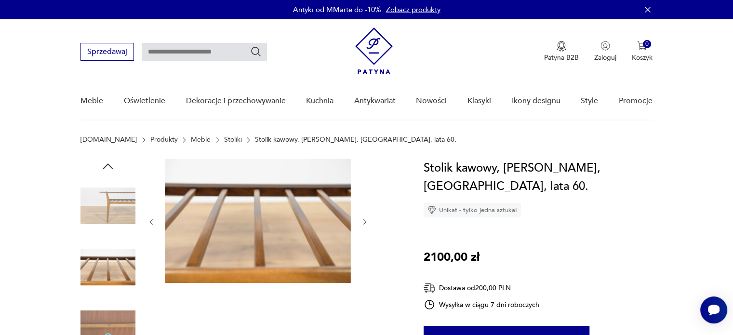
click at [117, 258] on img at bounding box center [107, 267] width 55 height 55
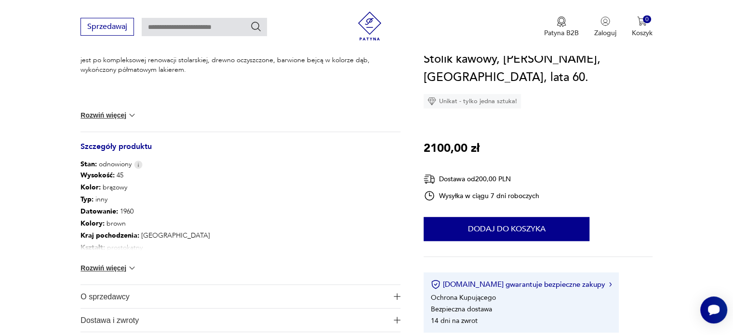
scroll to position [438, 0]
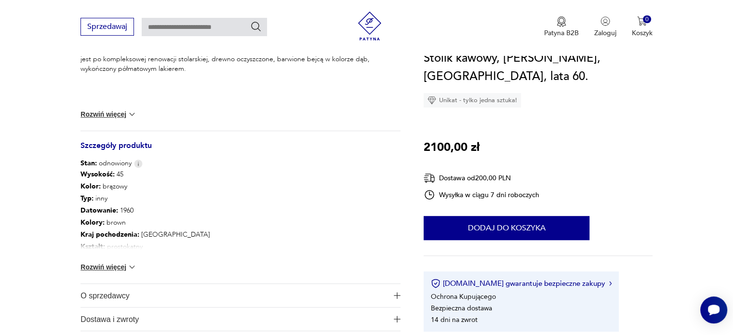
click at [108, 267] on button "Rozwiń więcej" at bounding box center [108, 267] width 56 height 10
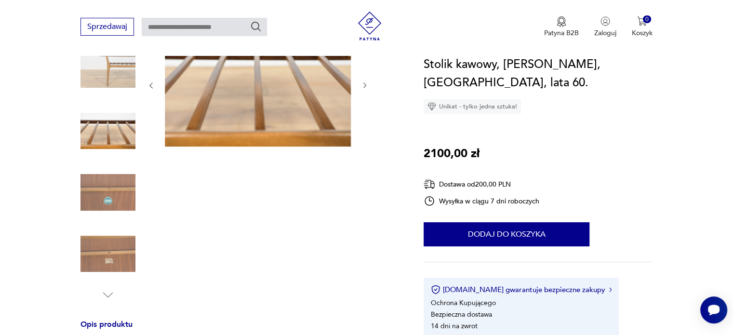
scroll to position [0, 0]
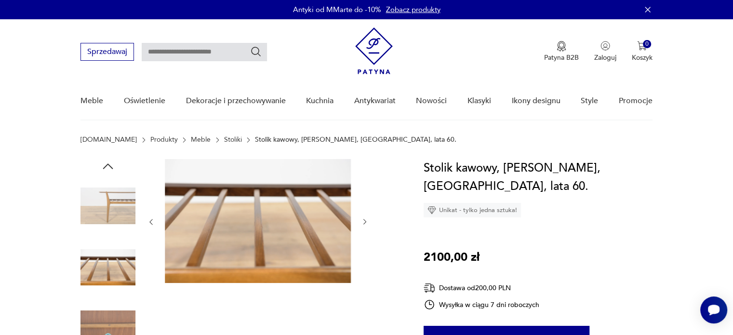
click at [110, 163] on icon "button" at bounding box center [108, 166] width 14 height 14
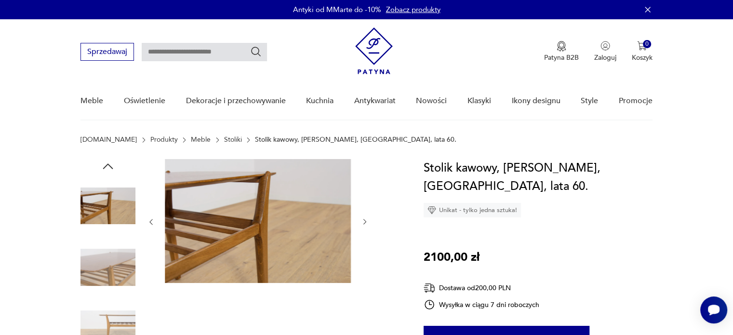
click at [110, 163] on icon "button" at bounding box center [108, 166] width 14 height 14
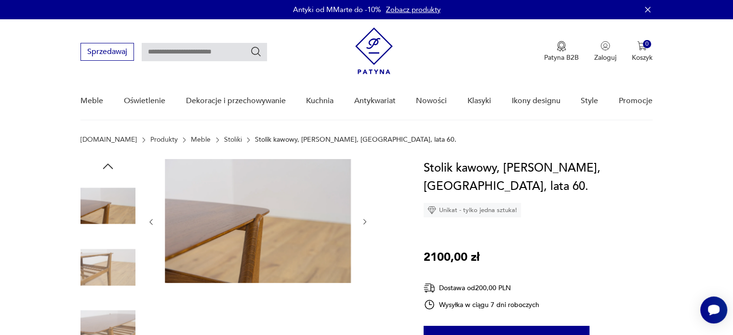
click at [110, 163] on icon "button" at bounding box center [108, 166] width 14 height 14
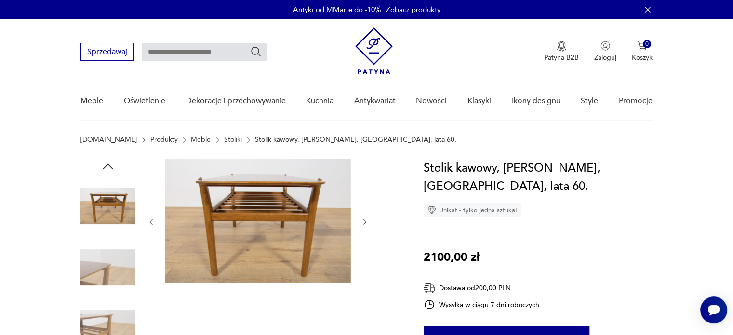
click at [110, 163] on icon "button" at bounding box center [108, 166] width 14 height 14
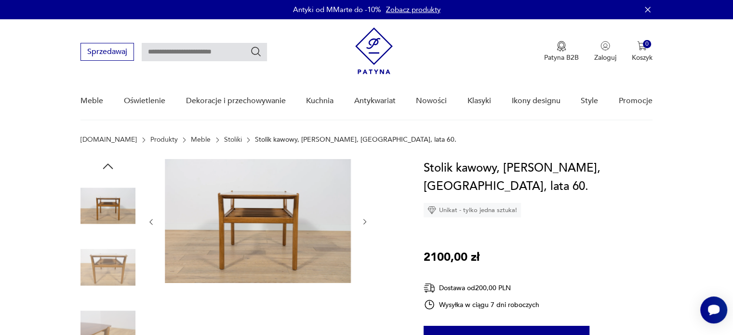
click at [110, 163] on icon "button" at bounding box center [108, 166] width 14 height 14
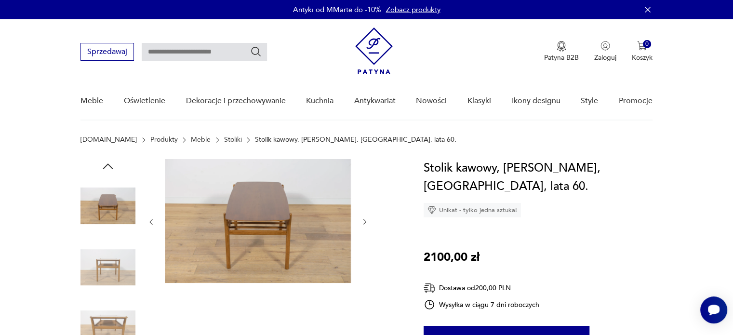
click at [110, 163] on icon "button" at bounding box center [108, 166] width 14 height 14
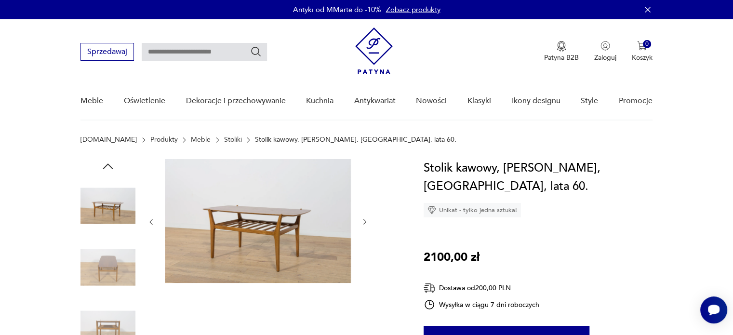
click at [110, 163] on icon "button" at bounding box center [108, 166] width 14 height 14
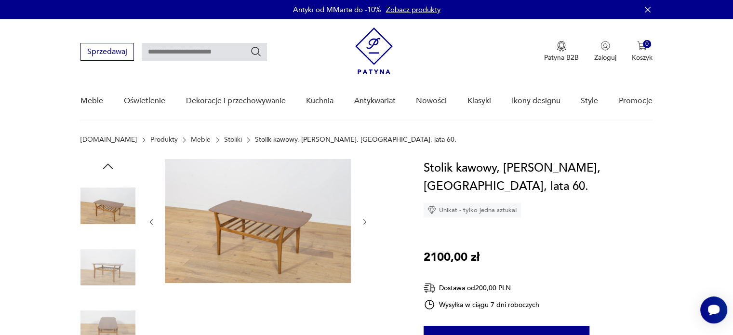
click at [246, 195] on img at bounding box center [258, 221] width 186 height 124
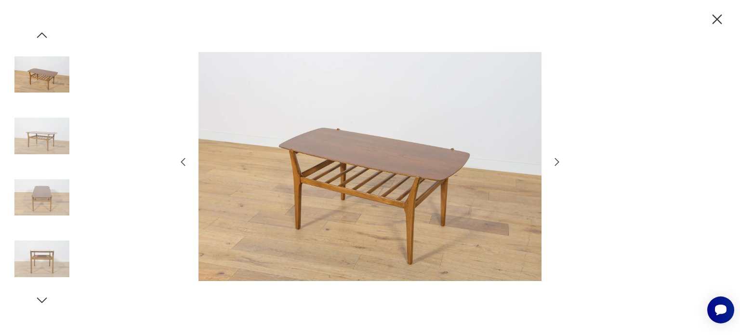
click at [714, 23] on icon "button" at bounding box center [717, 19] width 17 height 17
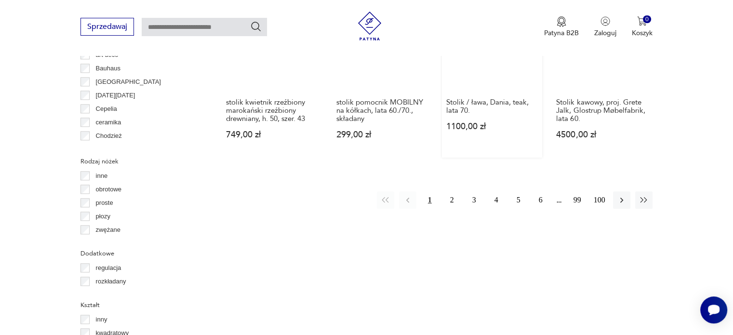
scroll to position [1018, 0]
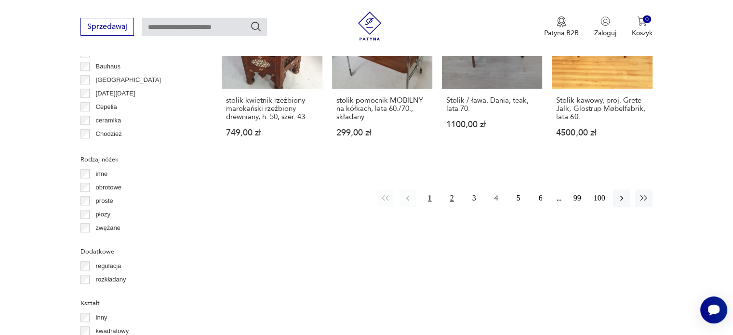
click at [450, 189] on button "2" at bounding box center [451, 197] width 17 height 17
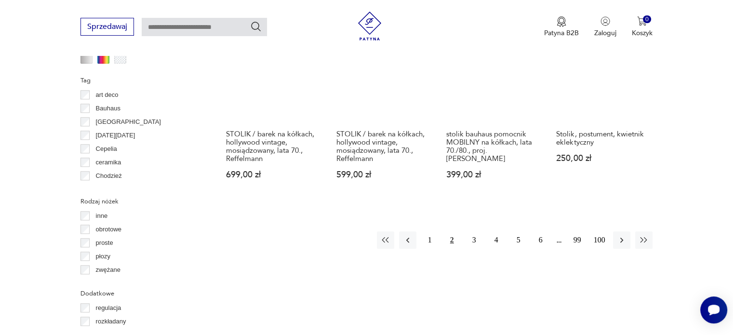
scroll to position [979, 0]
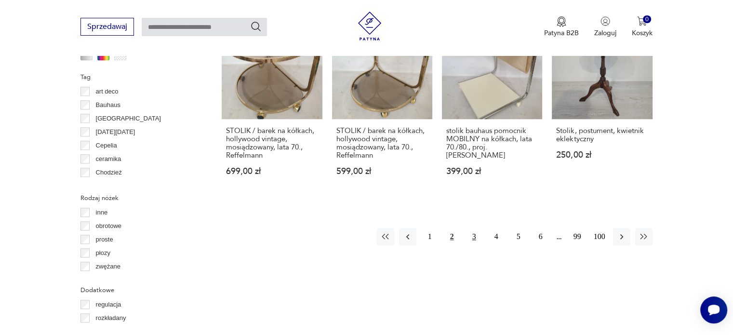
click at [468, 231] on button "3" at bounding box center [473, 236] width 17 height 17
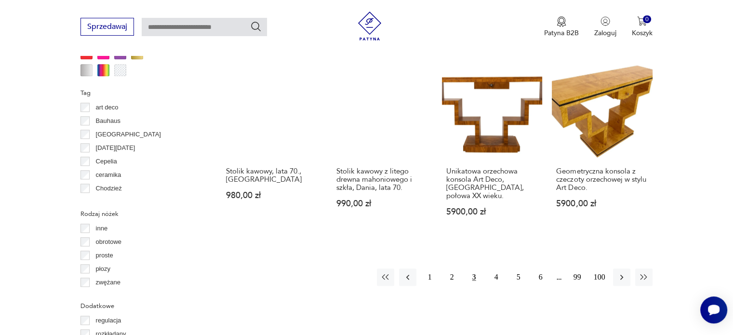
scroll to position [984, 0]
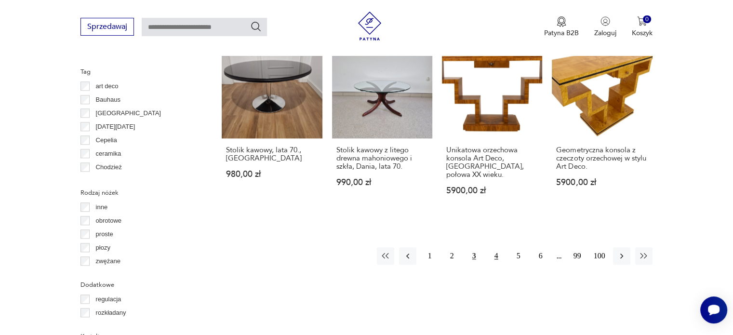
click at [497, 247] on button "4" at bounding box center [495, 255] width 17 height 17
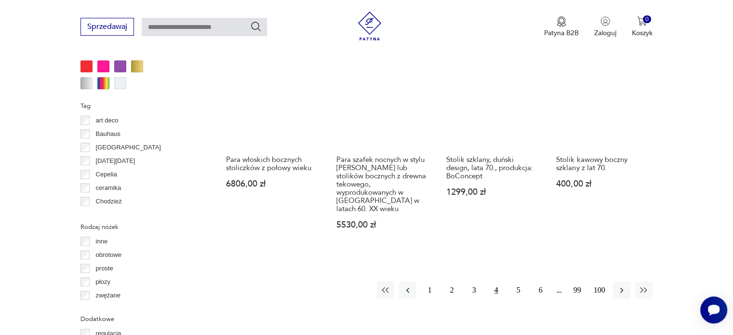
scroll to position [988, 0]
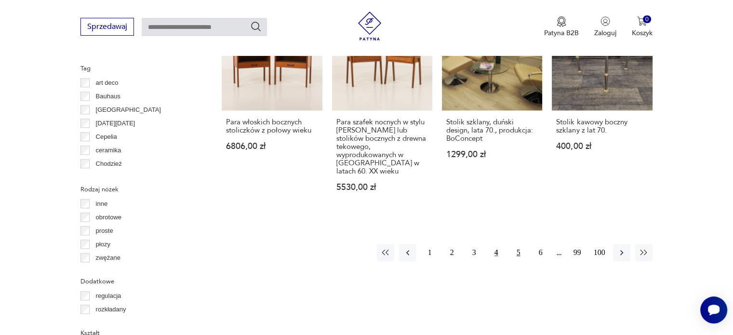
click at [518, 244] on button "5" at bounding box center [518, 252] width 17 height 17
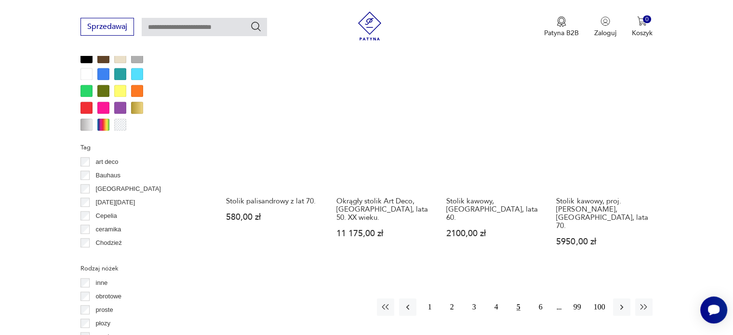
scroll to position [927, 0]
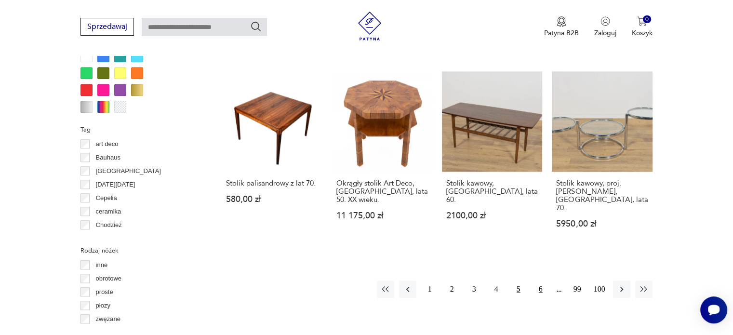
click at [545, 280] on button "6" at bounding box center [540, 288] width 17 height 17
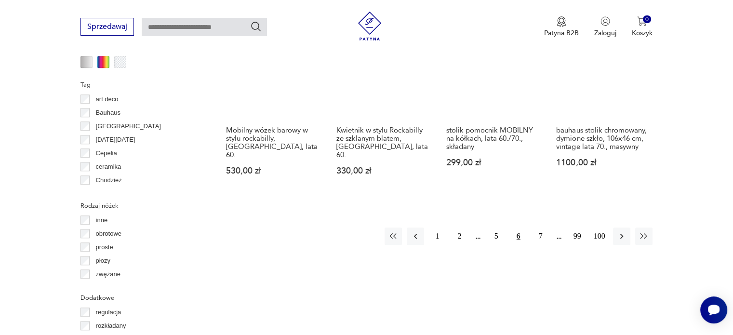
scroll to position [986, 0]
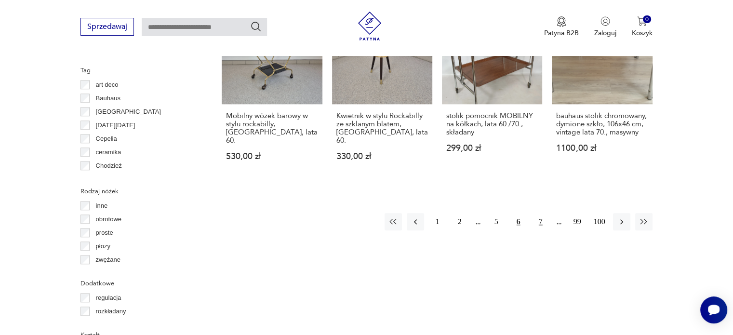
click at [534, 213] on button "7" at bounding box center [540, 221] width 17 height 17
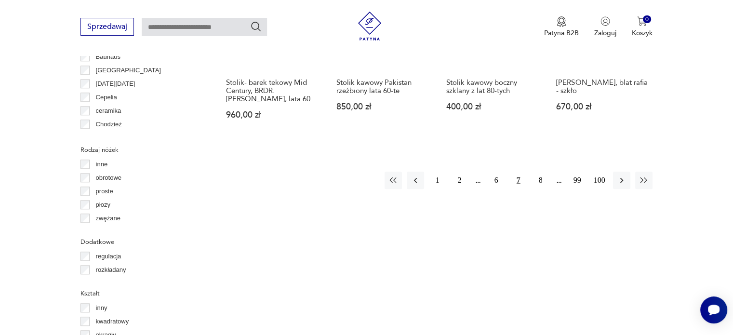
scroll to position [1027, 0]
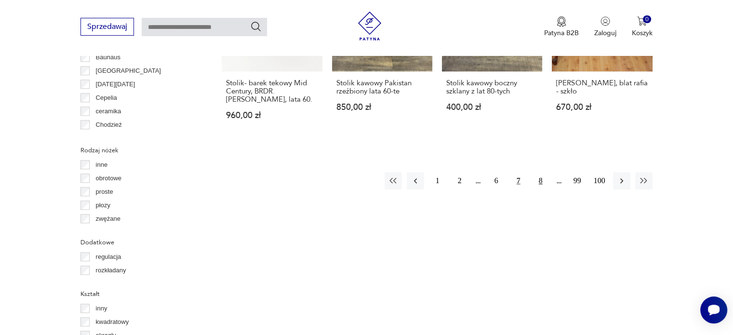
click at [535, 172] on button "8" at bounding box center [540, 180] width 17 height 17
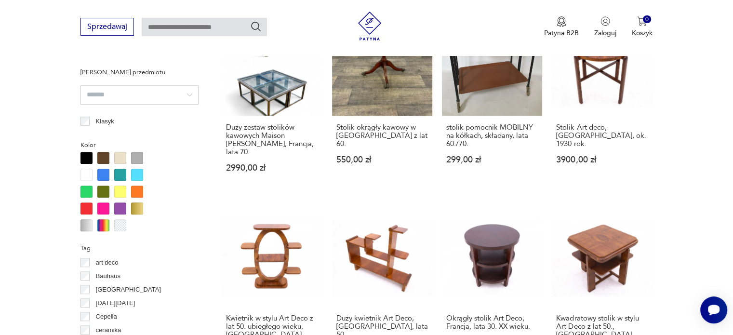
scroll to position [1020, 0]
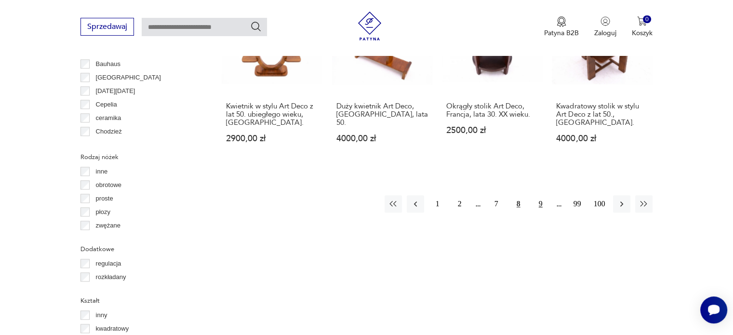
click at [543, 195] on button "9" at bounding box center [540, 203] width 17 height 17
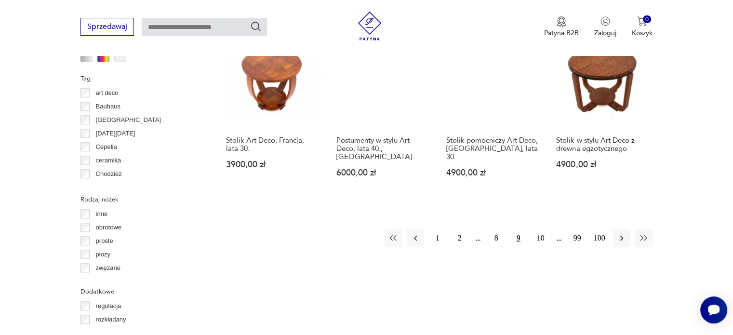
scroll to position [984, 0]
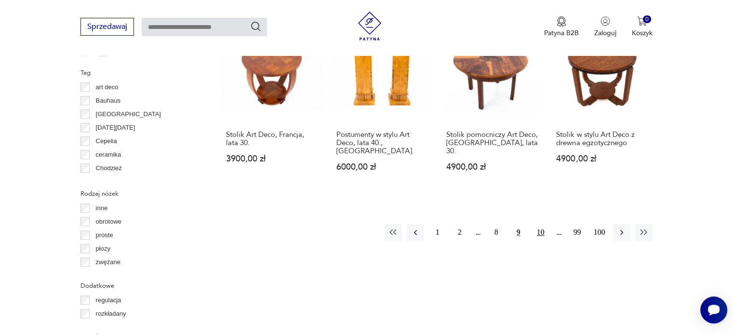
click at [539, 223] on button "10" at bounding box center [540, 231] width 17 height 17
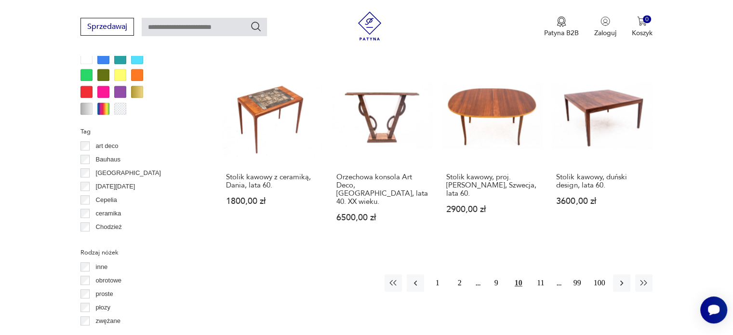
scroll to position [999, 0]
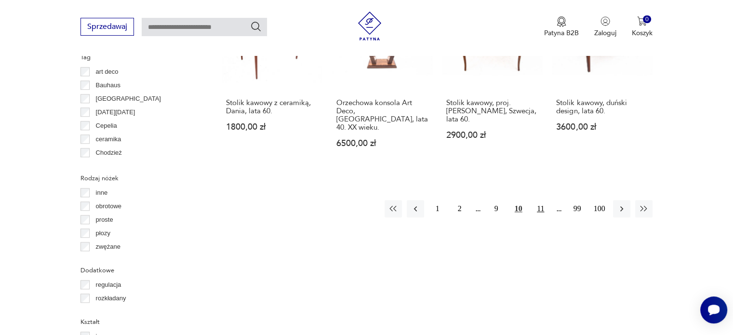
click at [534, 200] on button "11" at bounding box center [540, 208] width 17 height 17
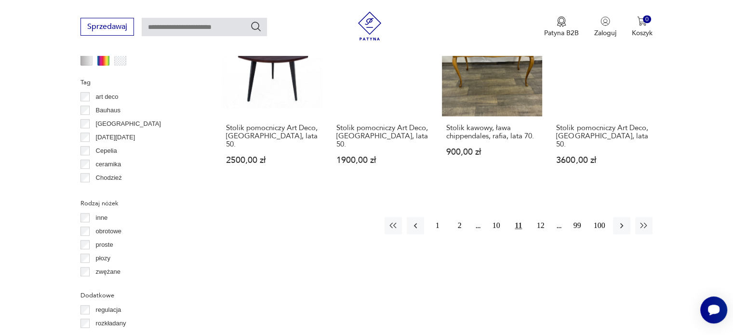
scroll to position [974, 0]
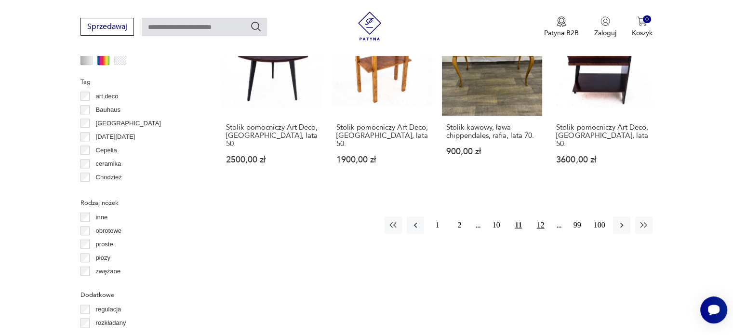
click at [542, 216] on button "12" at bounding box center [540, 224] width 17 height 17
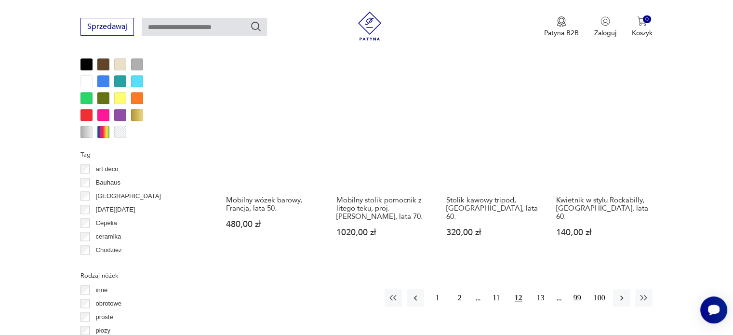
scroll to position [926, 0]
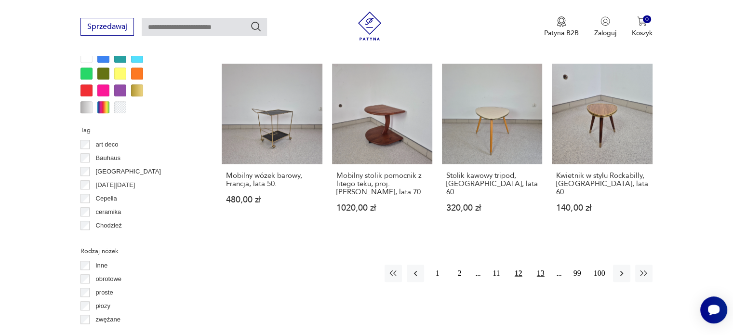
click at [538, 264] on button "13" at bounding box center [540, 272] width 17 height 17
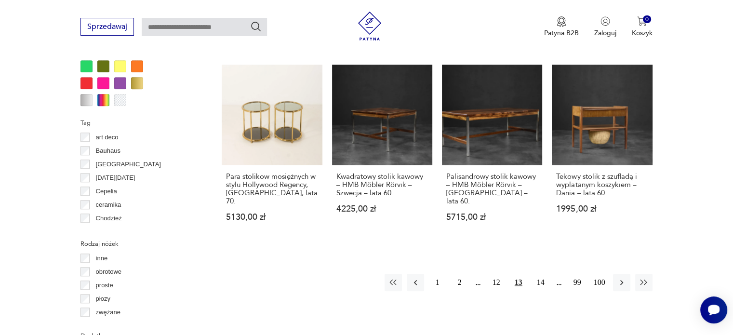
scroll to position [934, 0]
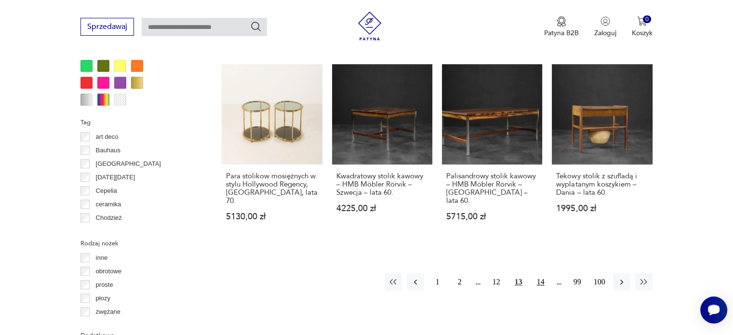
click at [545, 273] on button "14" at bounding box center [540, 281] width 17 height 17
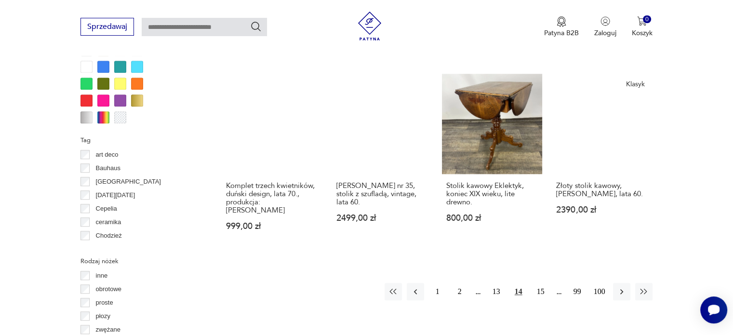
scroll to position [914, 0]
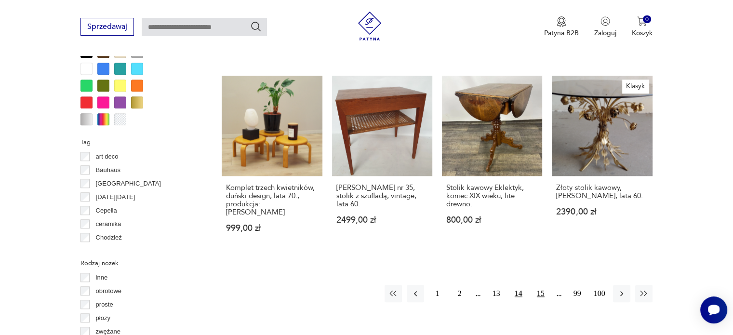
click at [541, 286] on button "15" at bounding box center [540, 293] width 17 height 17
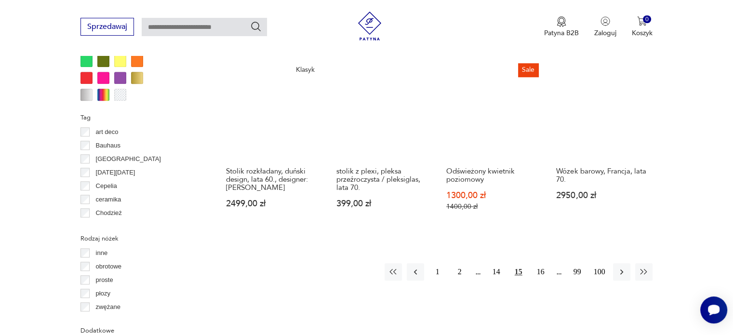
scroll to position [962, 0]
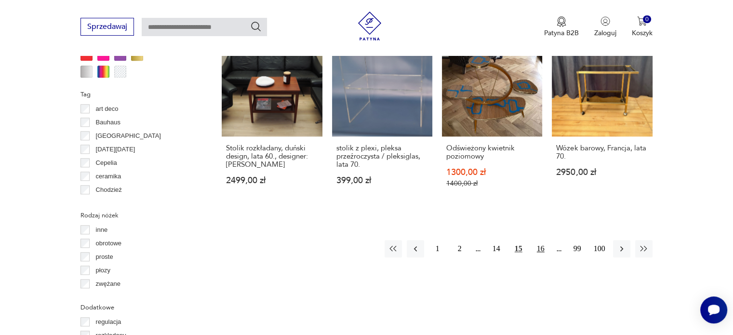
click at [540, 240] on button "16" at bounding box center [540, 248] width 17 height 17
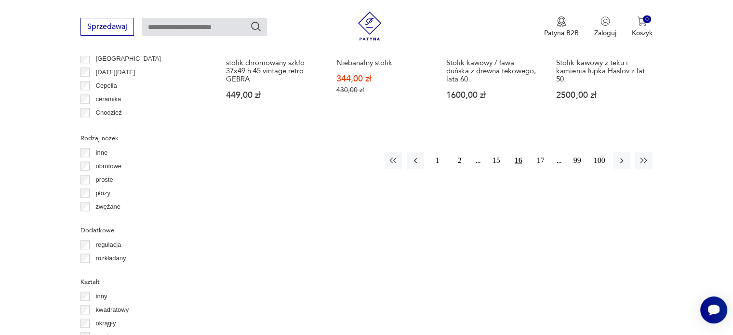
scroll to position [1040, 0]
click at [539, 151] on button "17" at bounding box center [540, 159] width 17 height 17
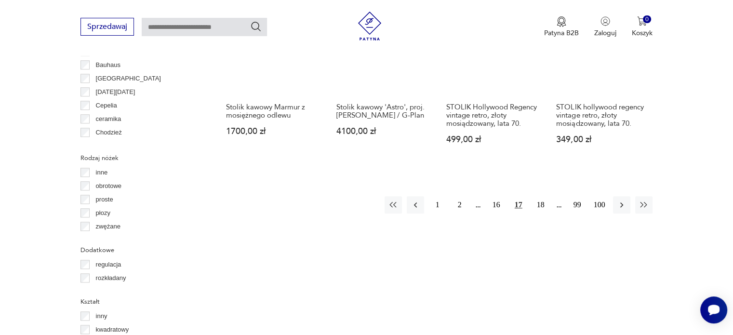
scroll to position [1041, 0]
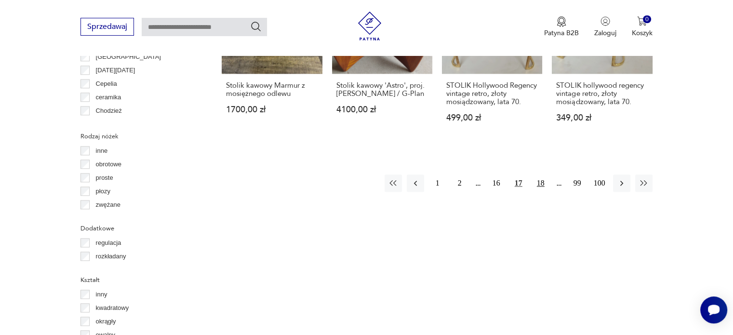
click at [545, 174] on button "18" at bounding box center [540, 182] width 17 height 17
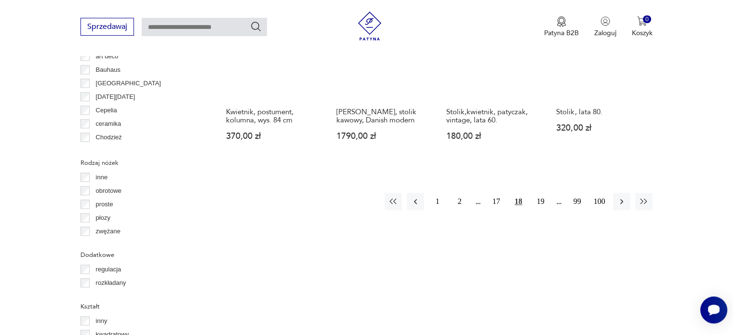
scroll to position [1015, 0]
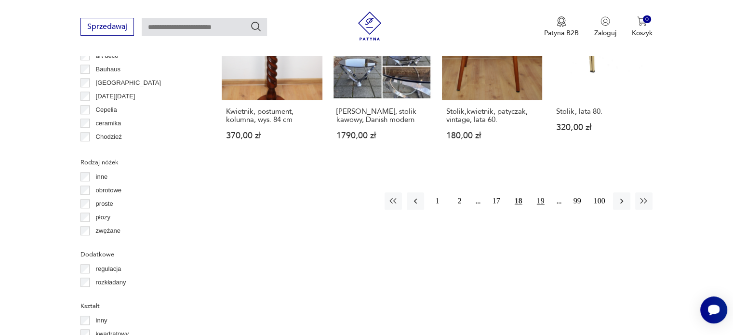
click at [544, 192] on button "19" at bounding box center [540, 200] width 17 height 17
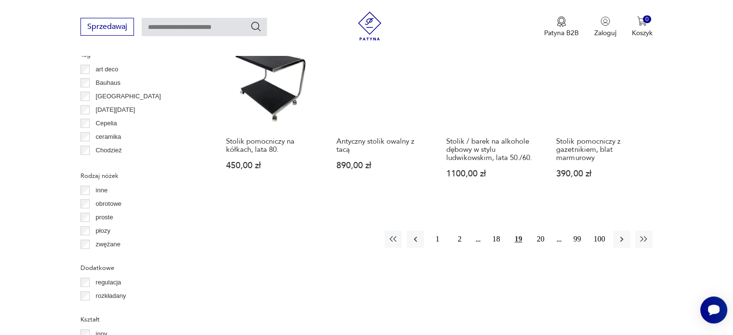
scroll to position [1002, 0]
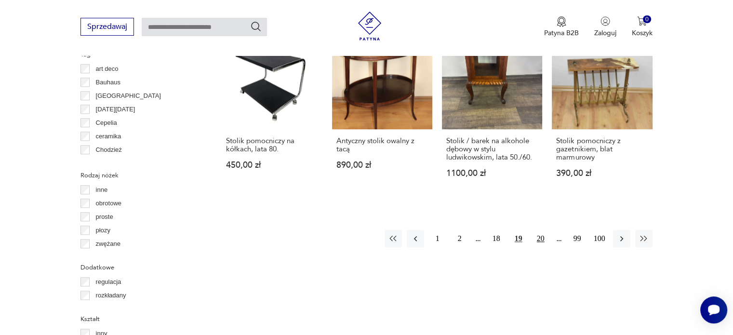
click at [537, 230] on button "20" at bounding box center [540, 238] width 17 height 17
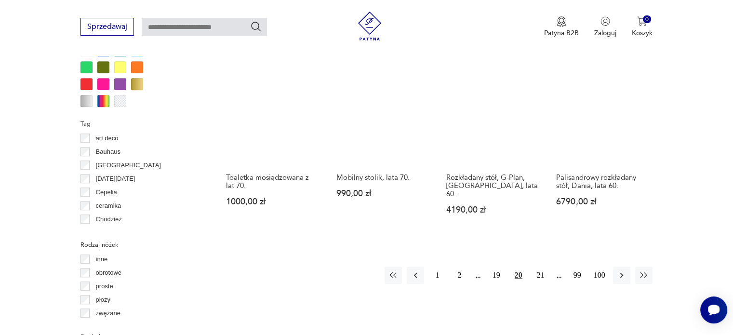
scroll to position [918, 0]
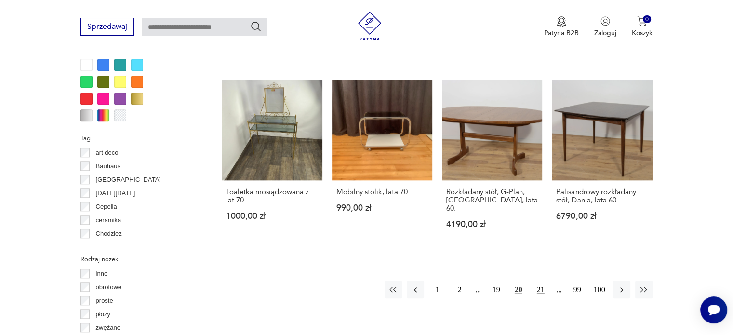
click at [541, 281] on button "21" at bounding box center [540, 289] width 17 height 17
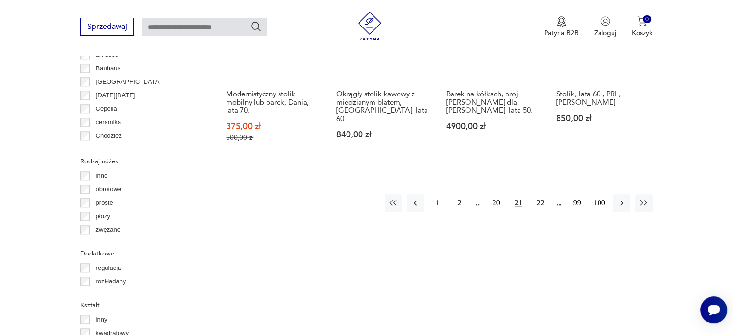
scroll to position [1067, 0]
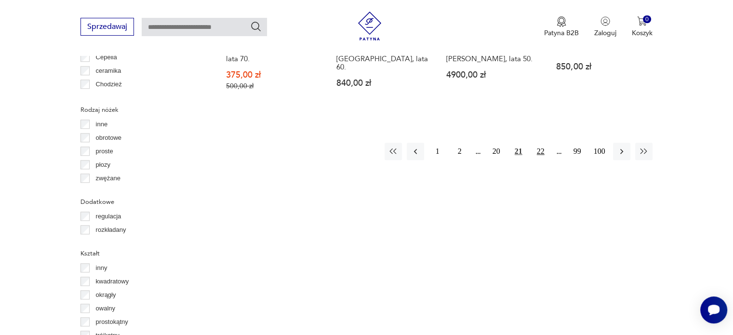
click at [547, 143] on button "22" at bounding box center [540, 151] width 17 height 17
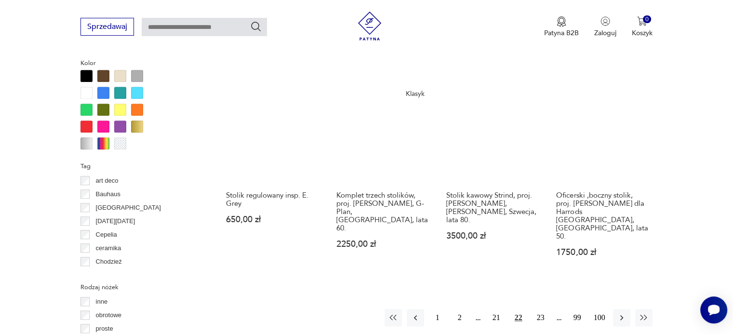
scroll to position [891, 0]
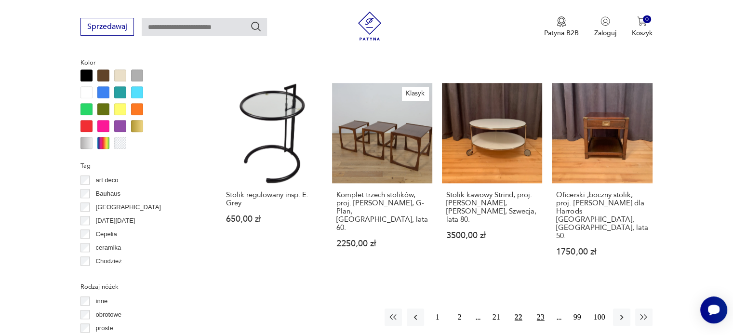
click at [538, 308] on button "23" at bounding box center [540, 316] width 17 height 17
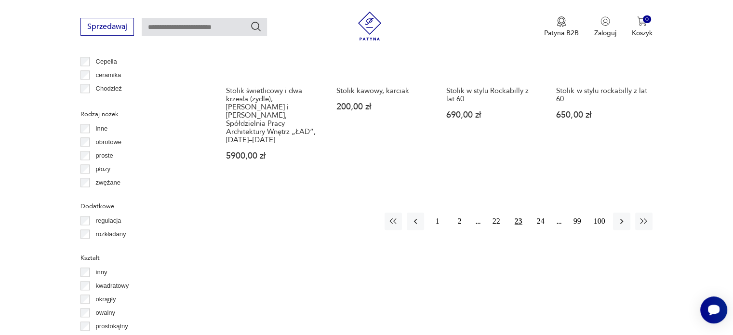
scroll to position [1063, 0]
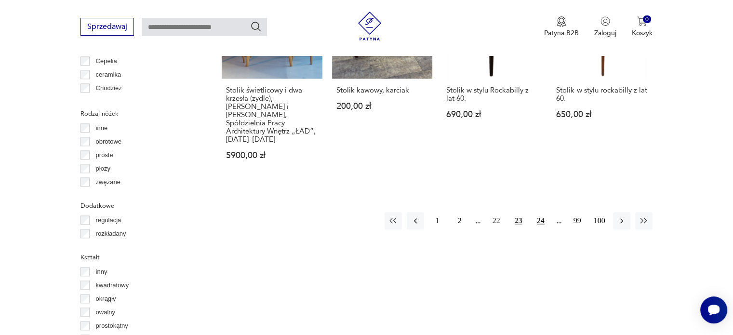
click at [538, 212] on button "24" at bounding box center [540, 220] width 17 height 17
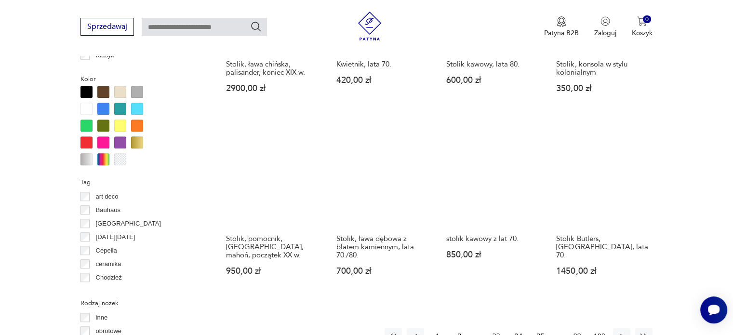
scroll to position [946, 0]
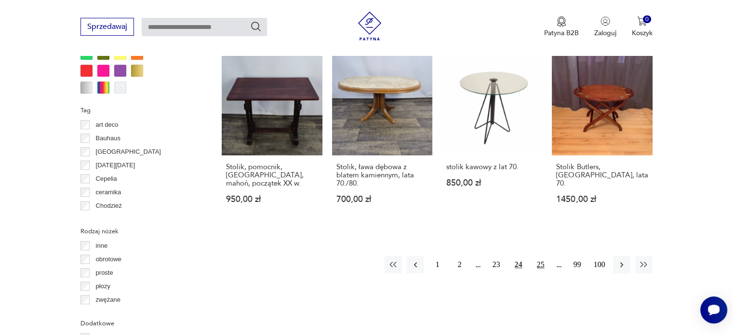
click at [539, 256] on button "25" at bounding box center [540, 264] width 17 height 17
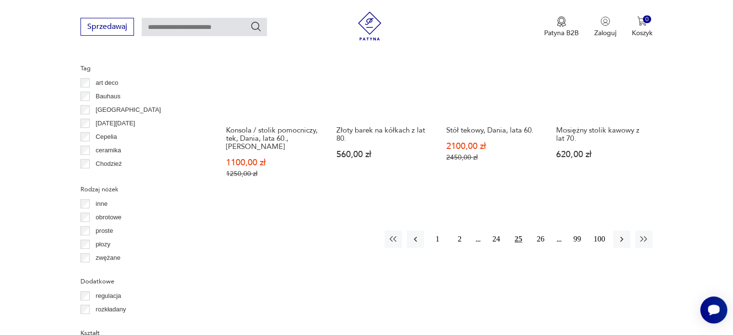
scroll to position [989, 0]
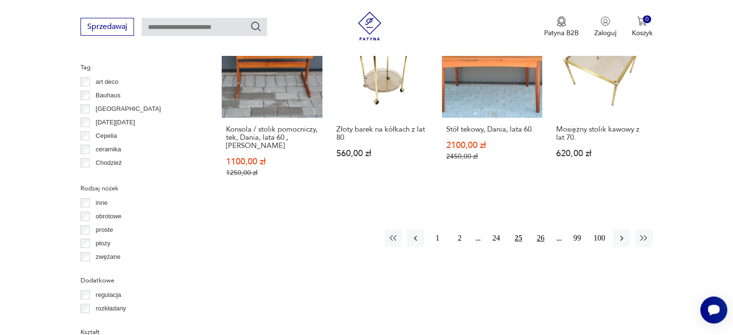
click at [536, 229] on button "26" at bounding box center [540, 237] width 17 height 17
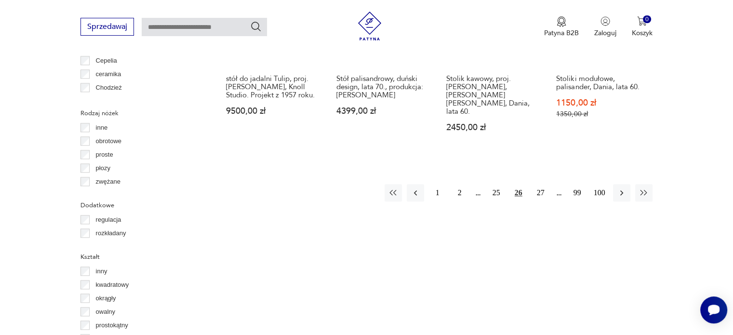
scroll to position [1064, 0]
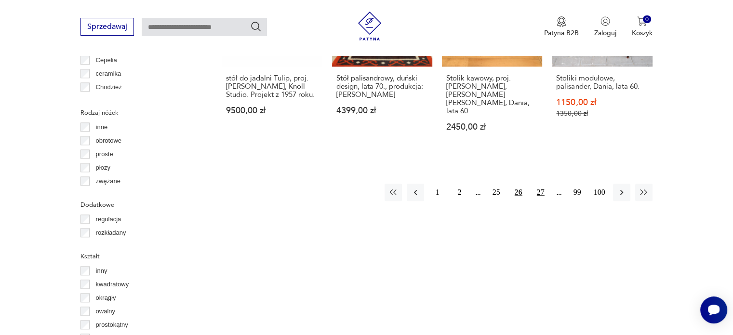
click at [539, 184] on button "27" at bounding box center [540, 192] width 17 height 17
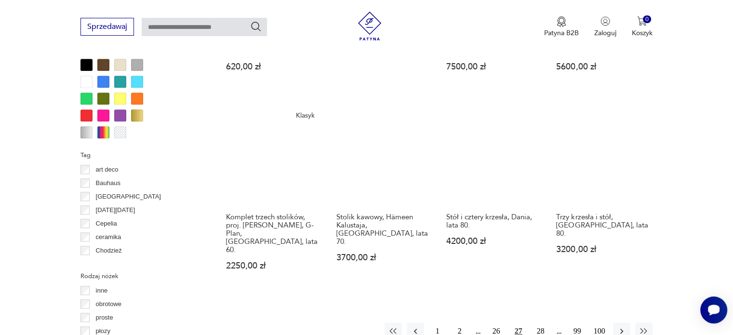
scroll to position [919, 0]
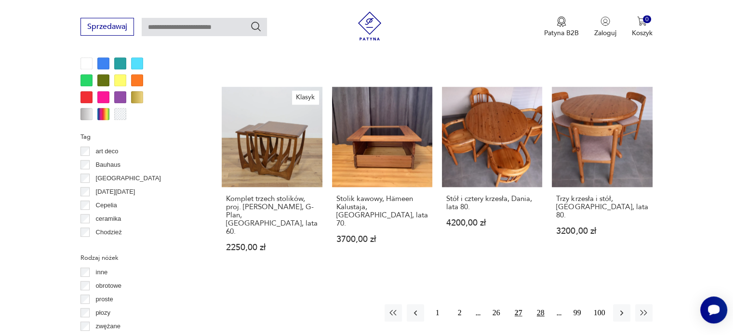
click at [541, 304] on button "28" at bounding box center [540, 312] width 17 height 17
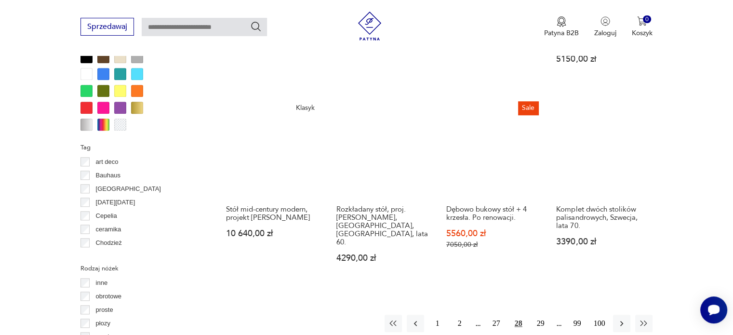
scroll to position [909, 0]
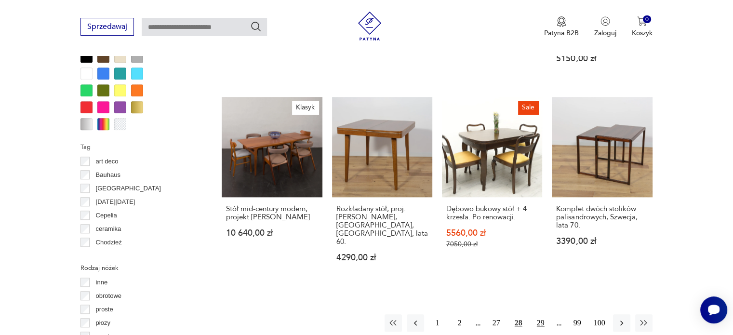
click at [542, 314] on button "29" at bounding box center [540, 322] width 17 height 17
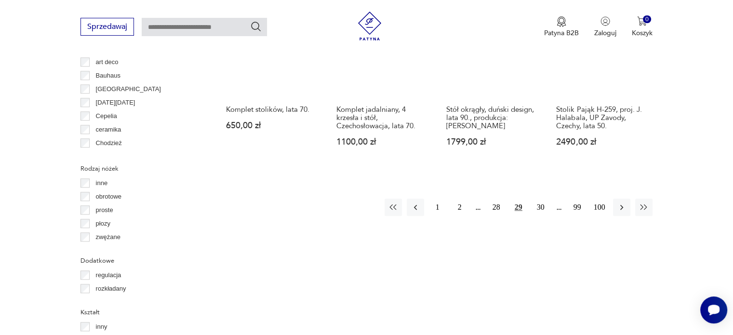
scroll to position [1008, 0]
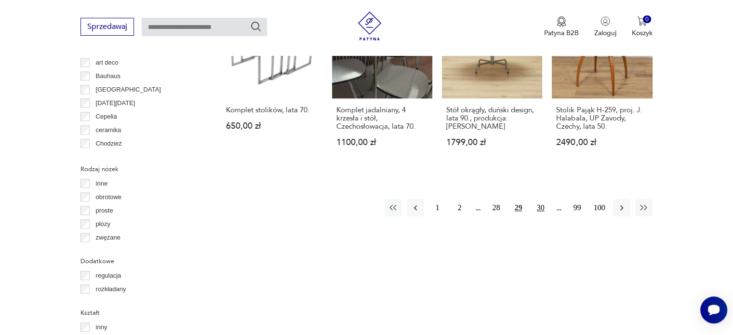
click at [545, 199] on button "30" at bounding box center [540, 207] width 17 height 17
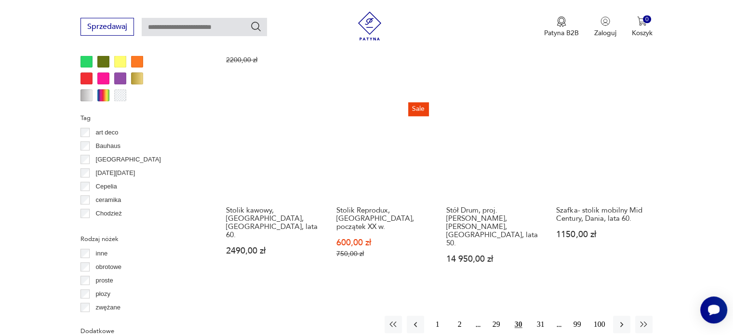
scroll to position [939, 0]
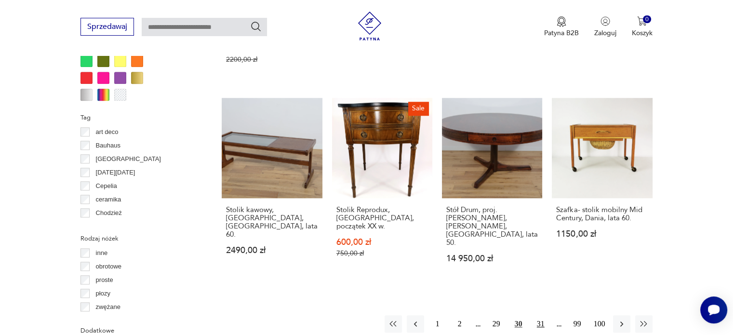
click at [539, 315] on button "31" at bounding box center [540, 323] width 17 height 17
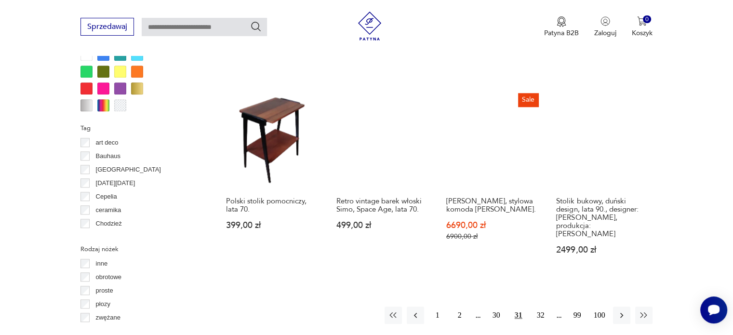
scroll to position [929, 0]
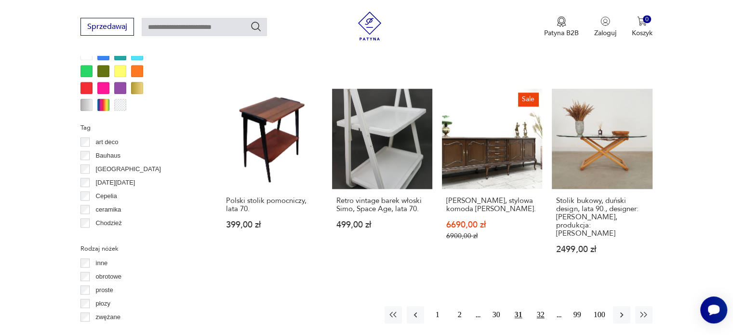
click at [537, 306] on button "32" at bounding box center [540, 314] width 17 height 17
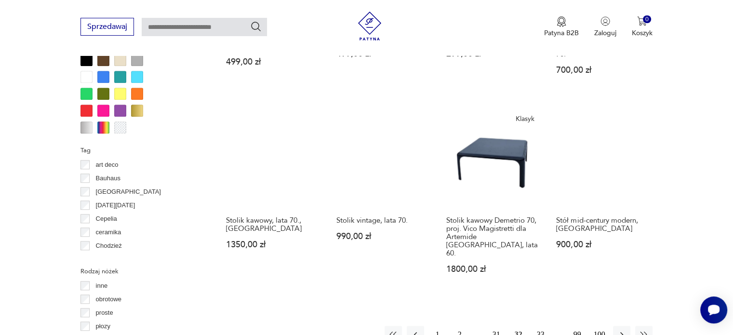
scroll to position [905, 0]
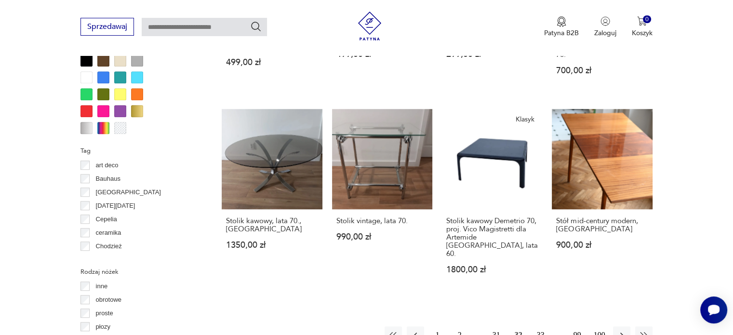
click at [539, 326] on button "33" at bounding box center [540, 334] width 17 height 17
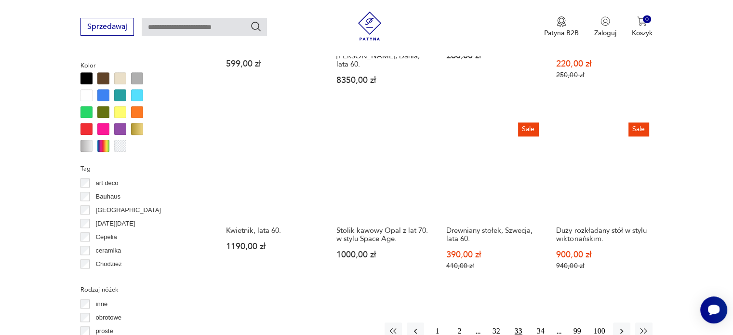
scroll to position [1001, 0]
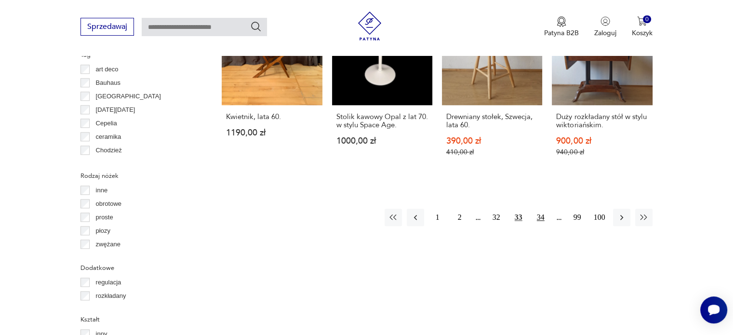
click at [545, 215] on button "34" at bounding box center [540, 217] width 17 height 17
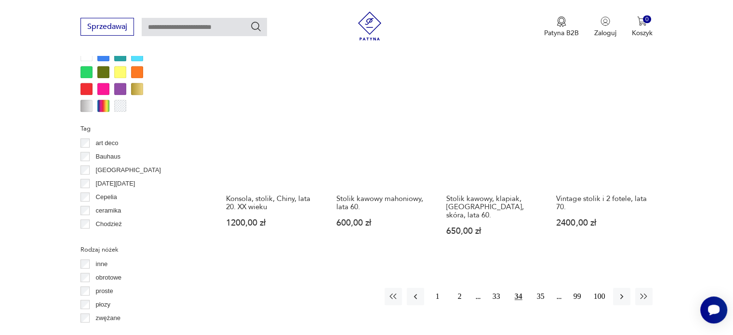
scroll to position [929, 0]
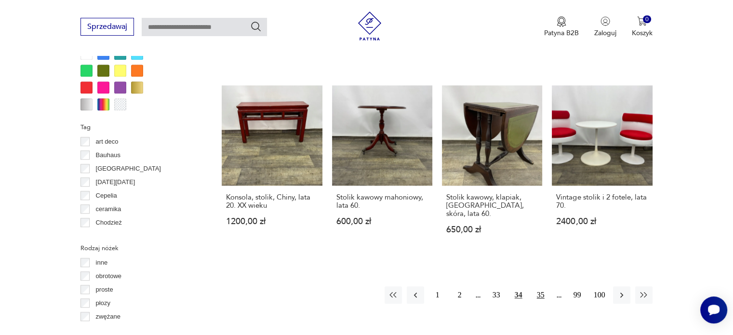
click at [545, 286] on button "35" at bounding box center [540, 294] width 17 height 17
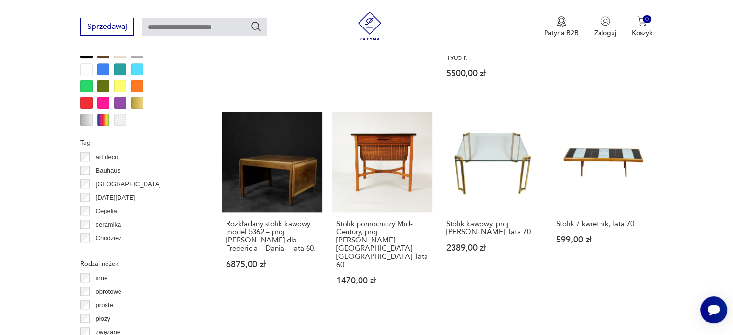
scroll to position [949, 0]
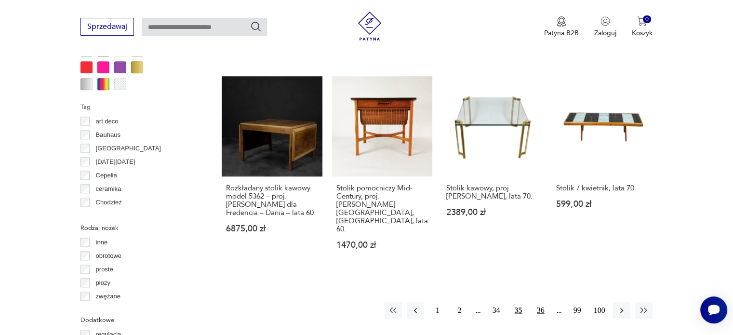
click at [542, 302] on button "36" at bounding box center [540, 310] width 17 height 17
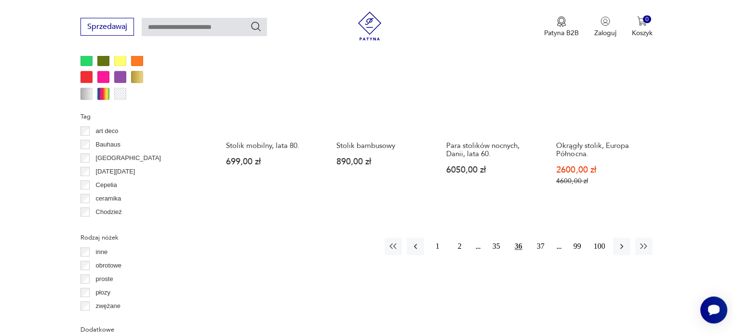
scroll to position [989, 0]
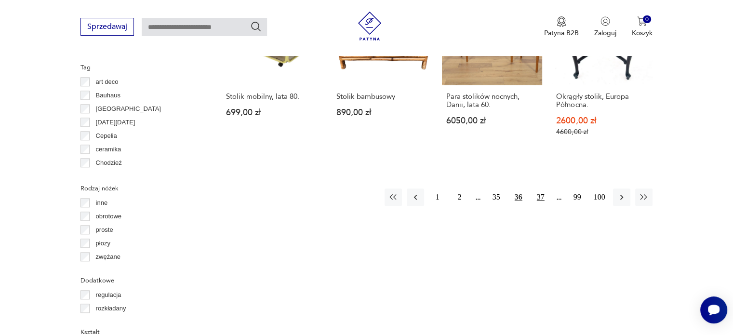
click at [538, 195] on button "37" at bounding box center [540, 196] width 17 height 17
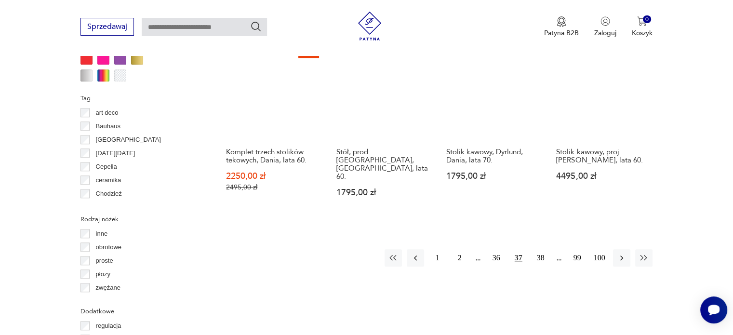
scroll to position [980, 0]
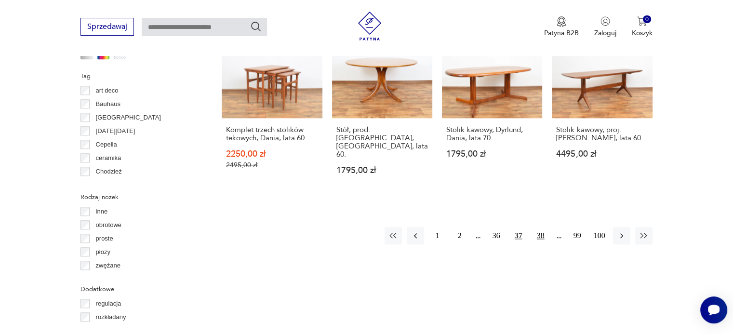
click at [546, 227] on button "38" at bounding box center [540, 235] width 17 height 17
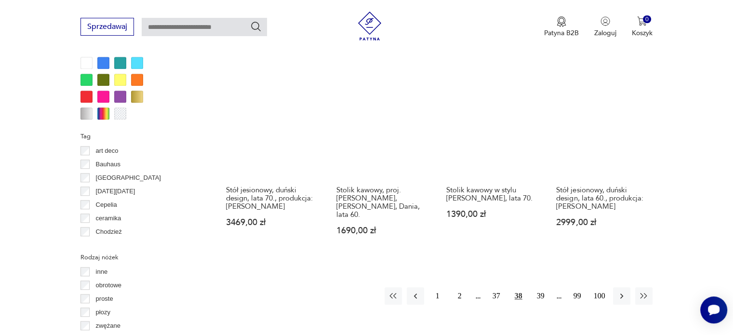
scroll to position [922, 0]
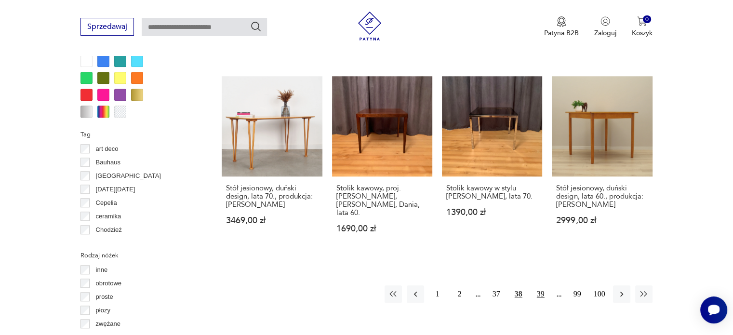
click at [543, 285] on button "39" at bounding box center [540, 293] width 17 height 17
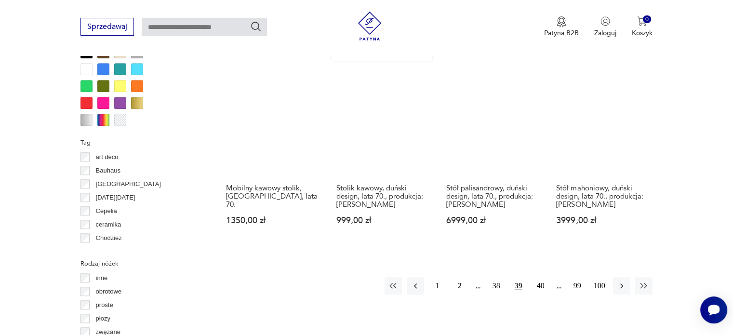
scroll to position [917, 0]
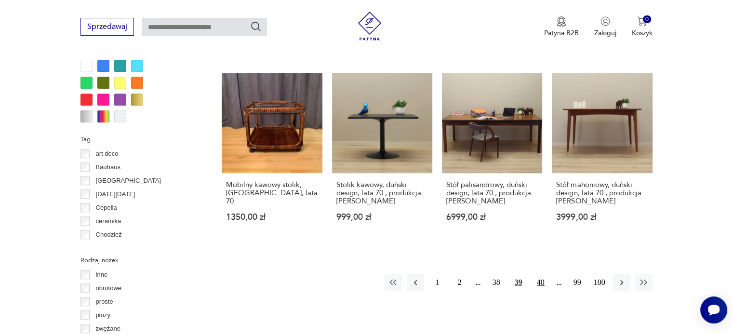
click at [536, 274] on button "40" at bounding box center [540, 282] width 17 height 17
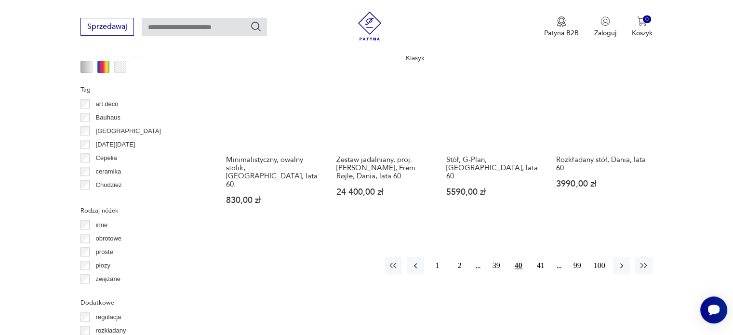
scroll to position [967, 0]
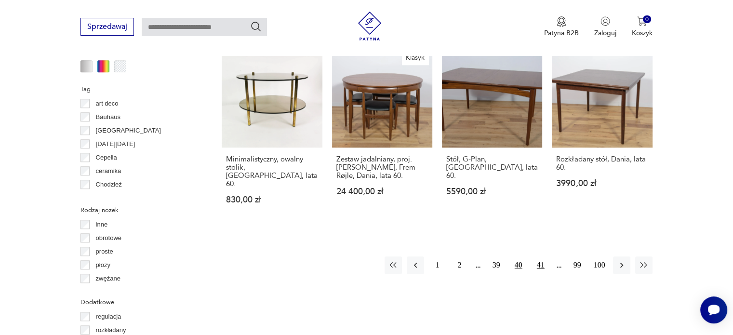
click at [541, 256] on button "41" at bounding box center [540, 264] width 17 height 17
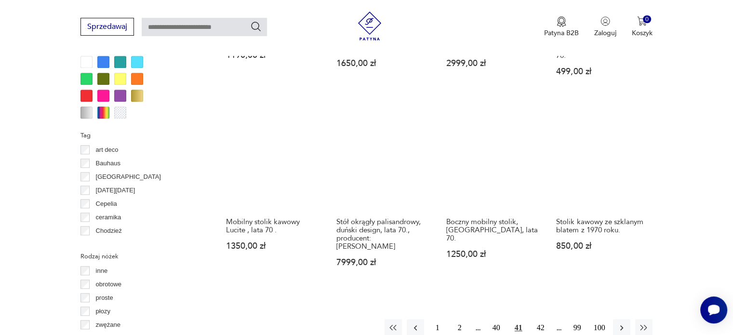
scroll to position [921, 0]
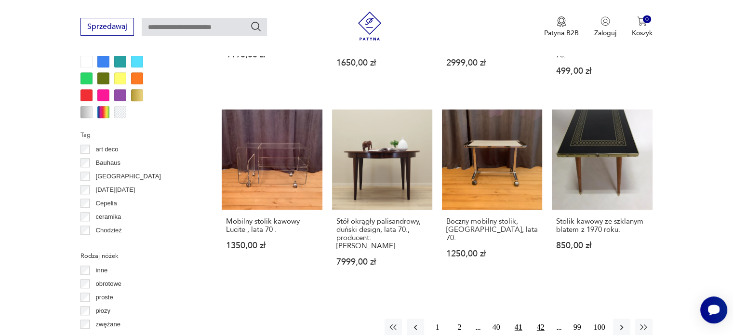
click at [546, 318] on button "42" at bounding box center [540, 326] width 17 height 17
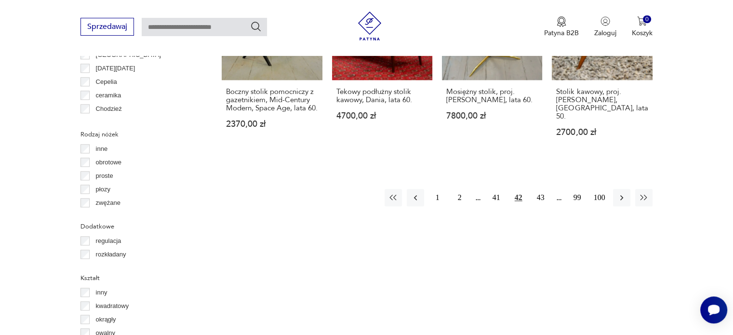
scroll to position [1042, 0]
click at [543, 189] on button "43" at bounding box center [540, 197] width 17 height 17
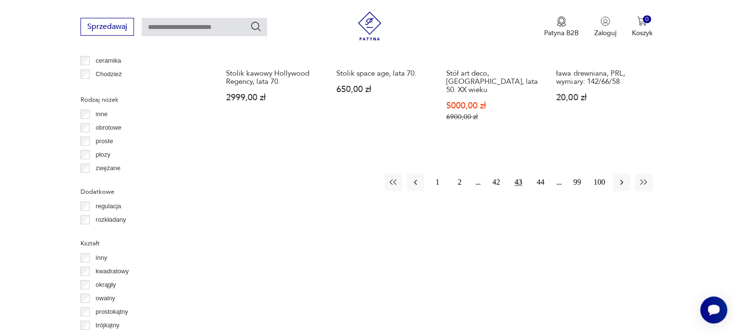
scroll to position [1078, 0]
click at [537, 173] on button "44" at bounding box center [540, 181] width 17 height 17
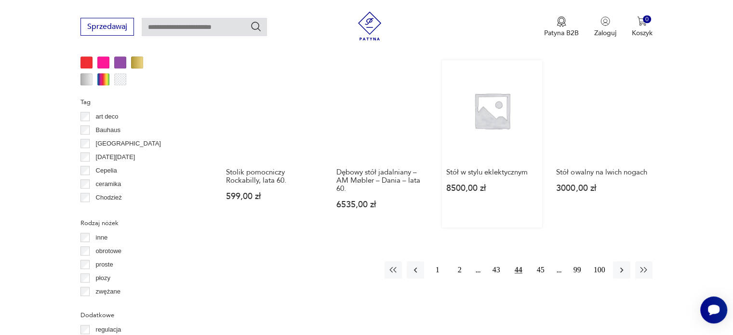
scroll to position [955, 0]
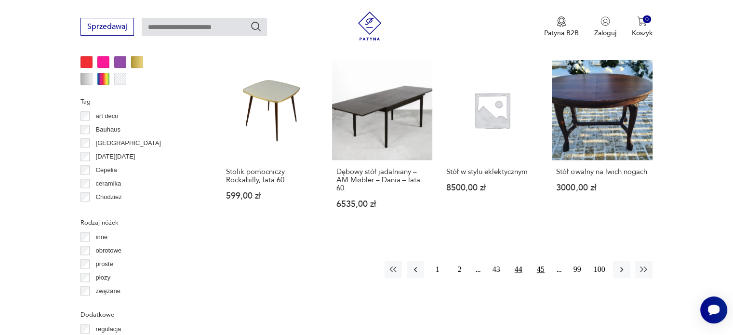
click at [538, 261] on button "45" at bounding box center [540, 269] width 17 height 17
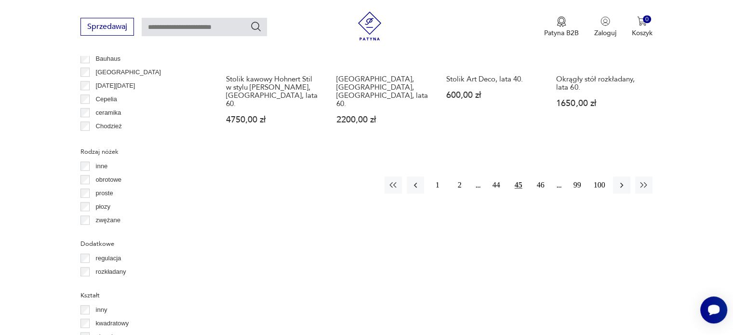
scroll to position [1027, 0]
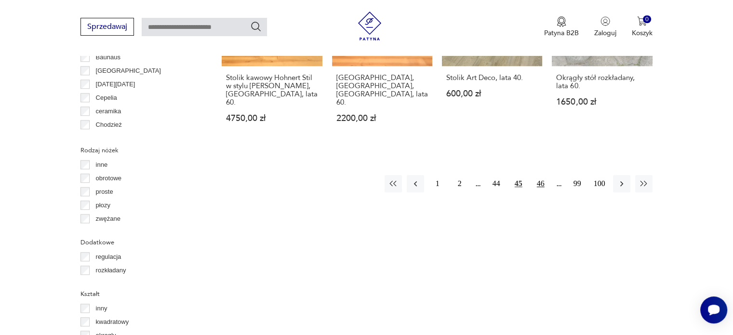
click at [537, 175] on button "46" at bounding box center [540, 183] width 17 height 17
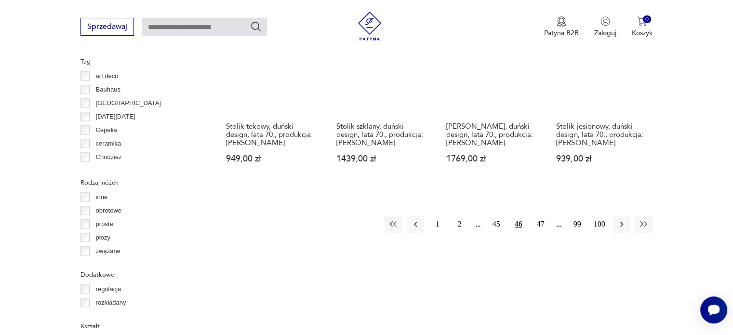
scroll to position [995, 0]
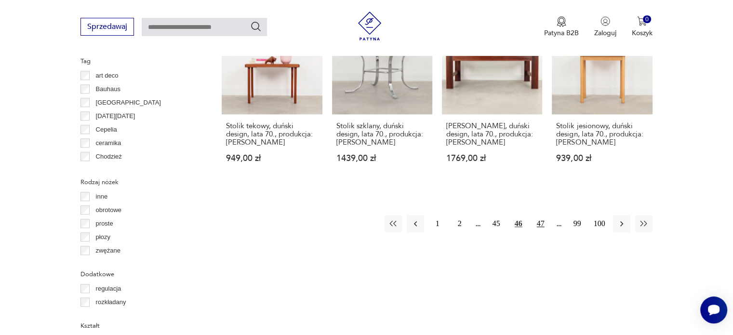
click at [543, 215] on button "47" at bounding box center [540, 223] width 17 height 17
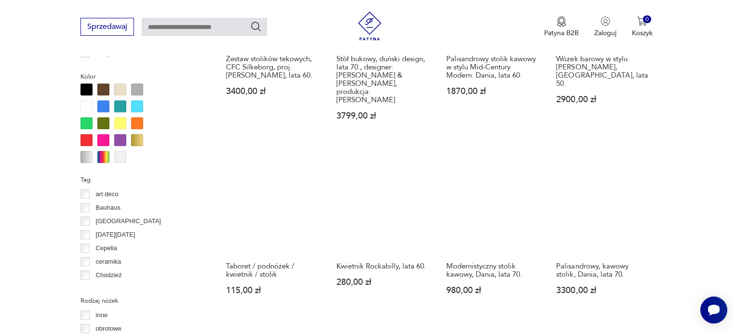
scroll to position [993, 0]
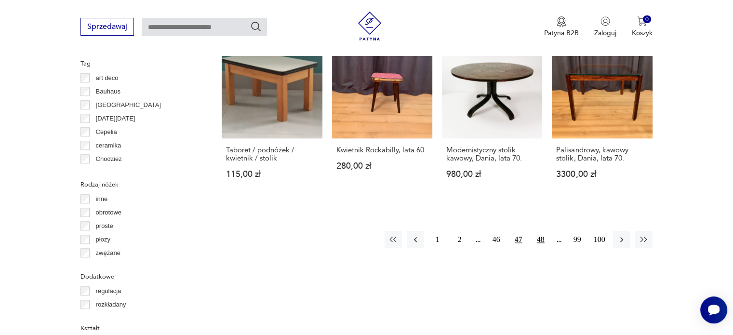
click at [538, 231] on button "48" at bounding box center [540, 239] width 17 height 17
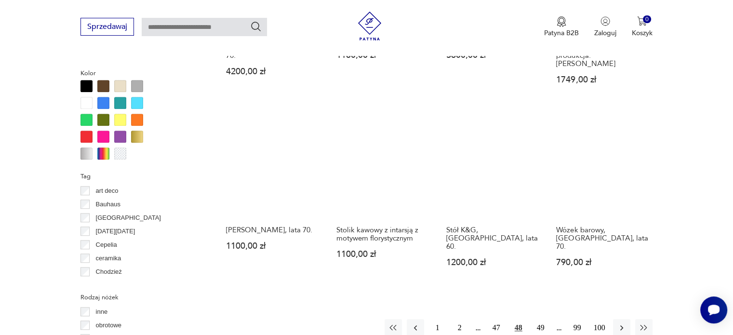
scroll to position [880, 0]
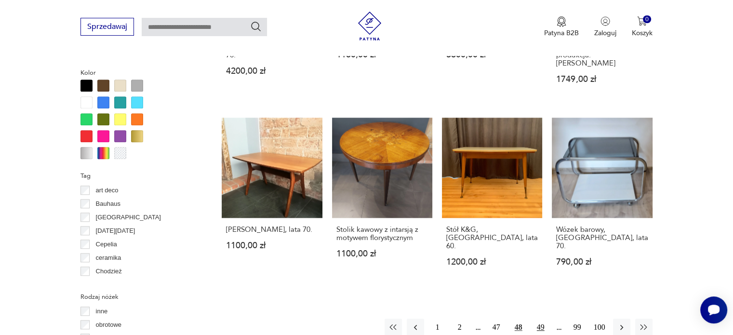
click at [540, 318] on button "49" at bounding box center [540, 326] width 17 height 17
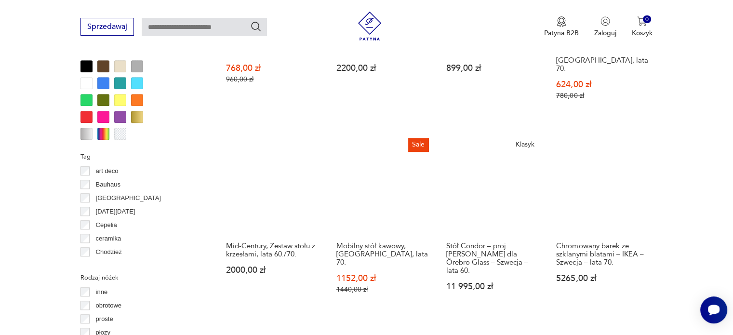
scroll to position [903, 0]
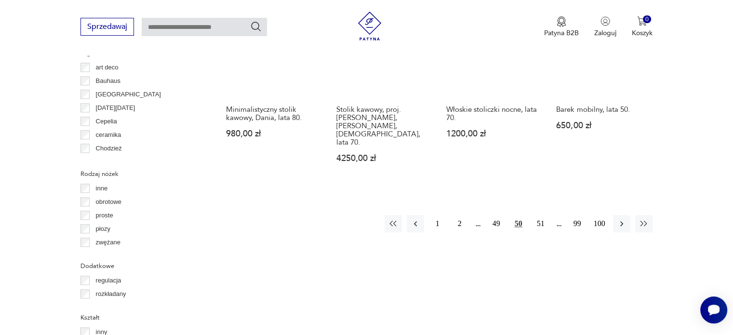
scroll to position [1006, 0]
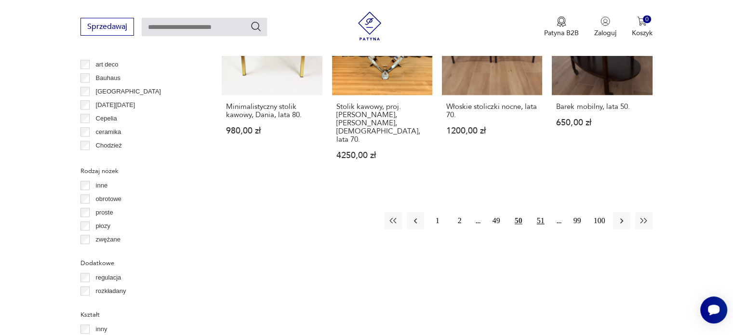
click at [546, 212] on button "51" at bounding box center [540, 220] width 17 height 17
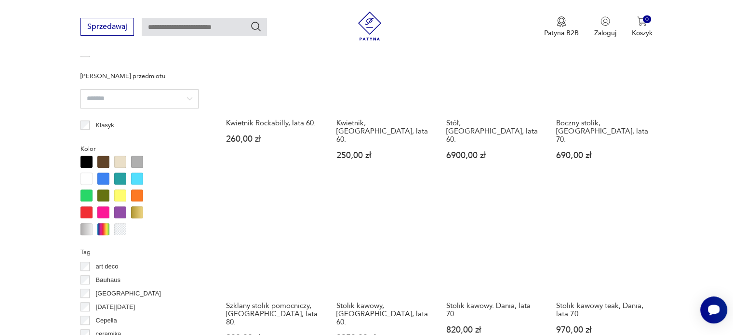
scroll to position [990, 0]
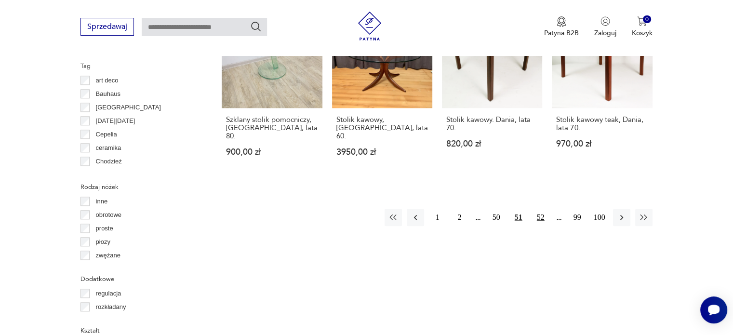
click at [539, 209] on button "52" at bounding box center [540, 217] width 17 height 17
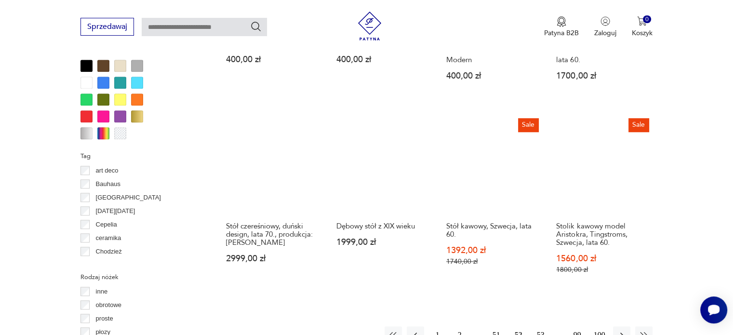
scroll to position [938, 0]
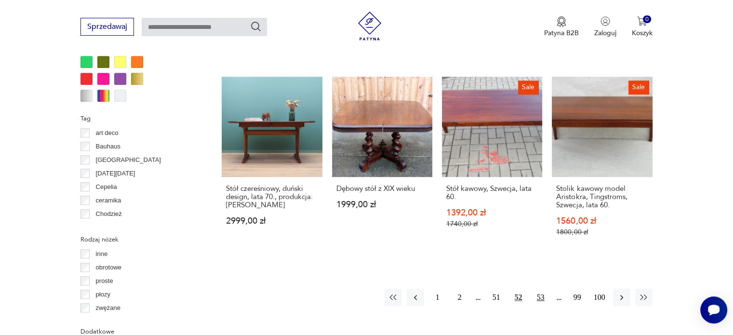
click at [537, 289] on button "53" at bounding box center [540, 297] width 17 height 17
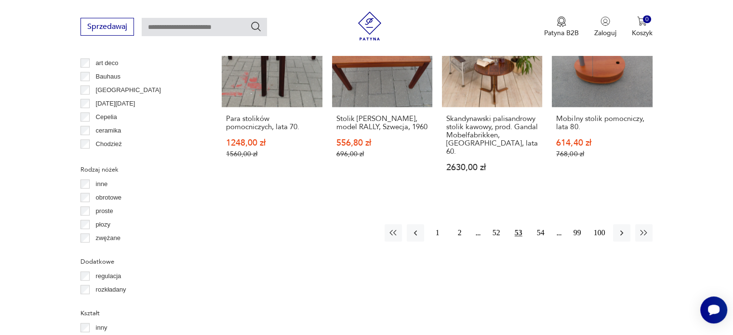
scroll to position [1045, 0]
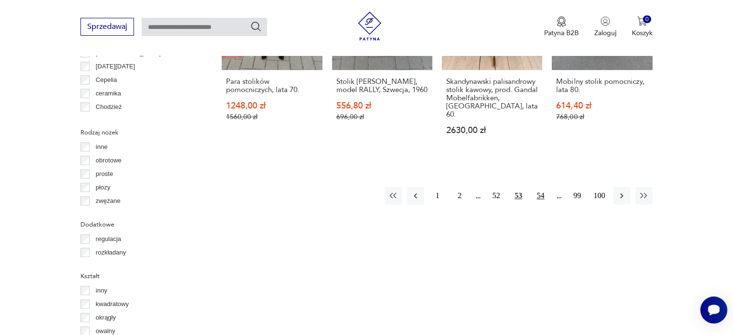
click at [541, 187] on button "54" at bounding box center [540, 195] width 17 height 17
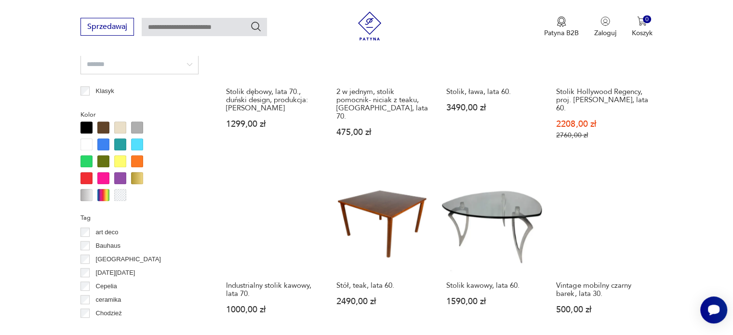
scroll to position [1002, 0]
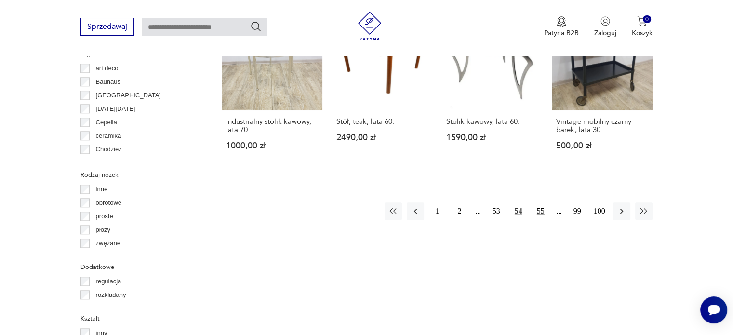
click at [543, 202] on button "55" at bounding box center [540, 210] width 17 height 17
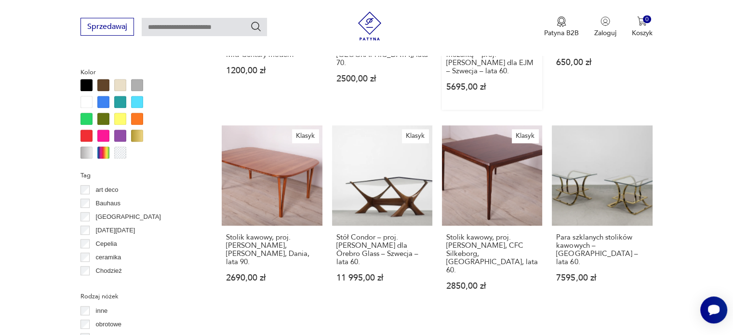
scroll to position [987, 0]
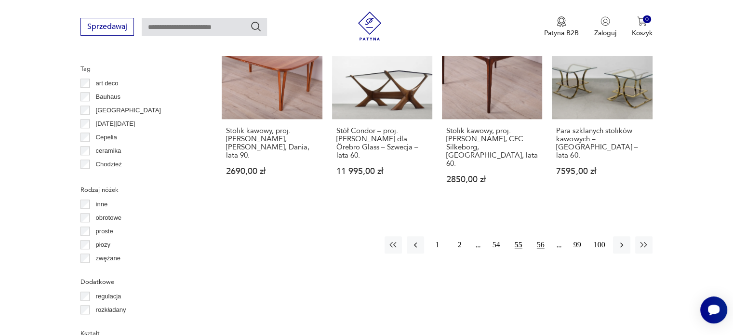
click at [540, 236] on button "56" at bounding box center [540, 244] width 17 height 17
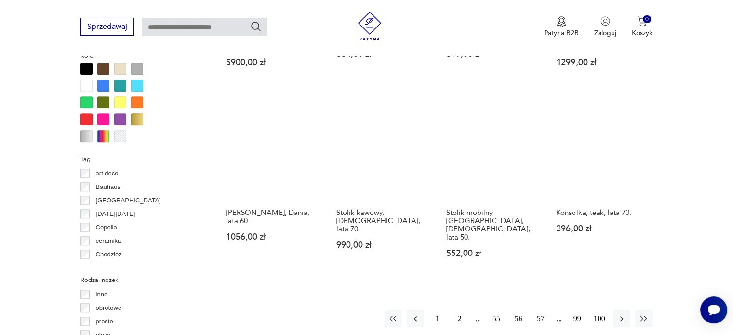
scroll to position [950, 0]
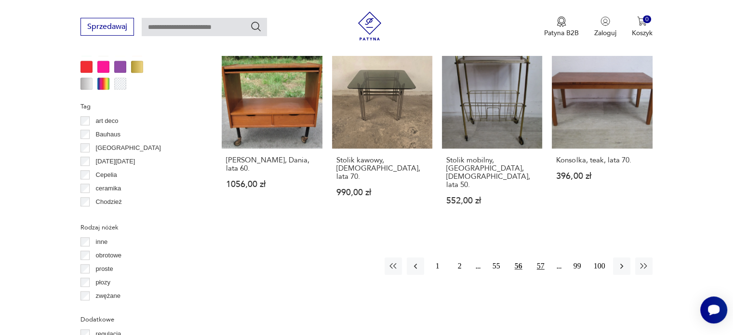
click at [538, 257] on button "57" at bounding box center [540, 265] width 17 height 17
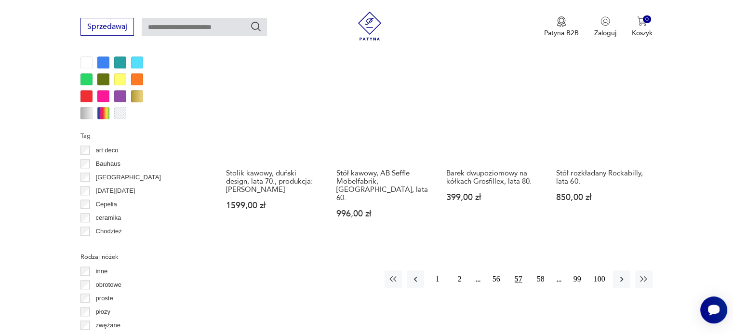
scroll to position [932, 0]
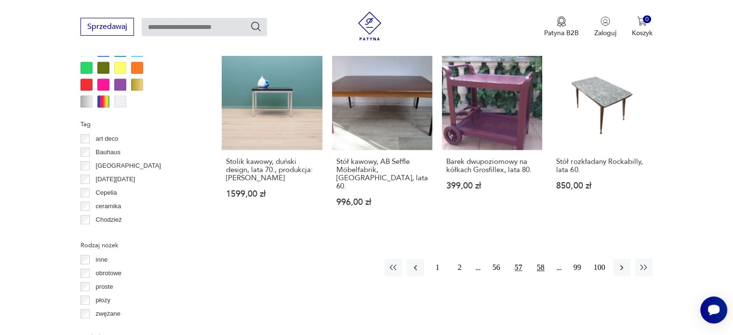
click at [538, 259] on button "58" at bounding box center [540, 267] width 17 height 17
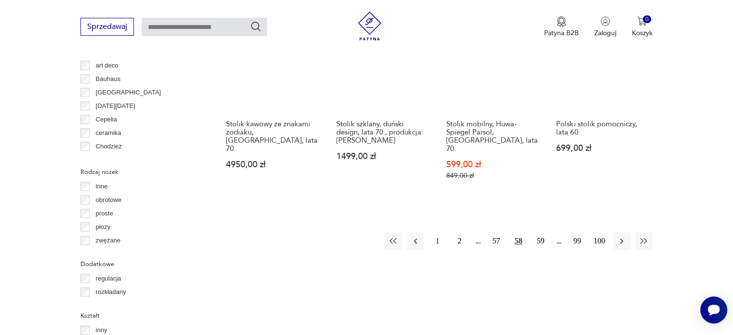
scroll to position [1029, 0]
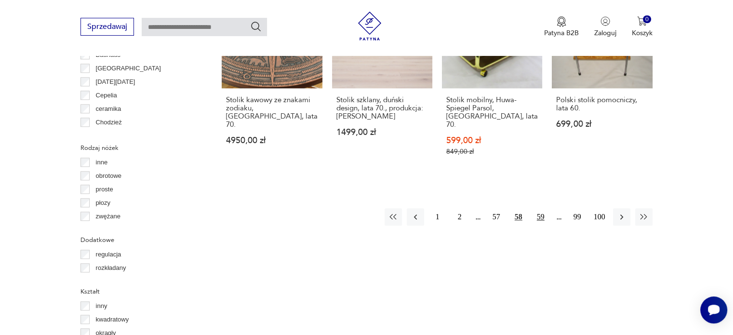
click at [544, 208] on button "59" at bounding box center [540, 216] width 17 height 17
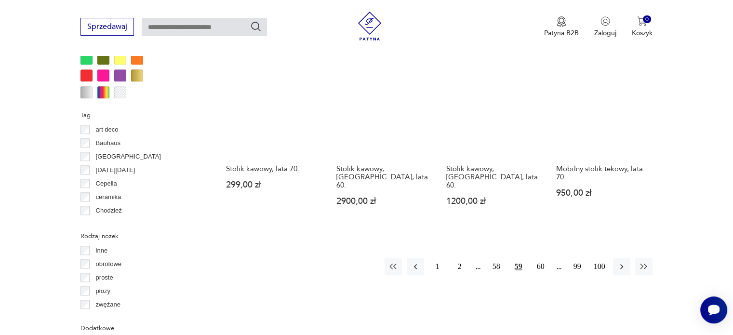
scroll to position [943, 0]
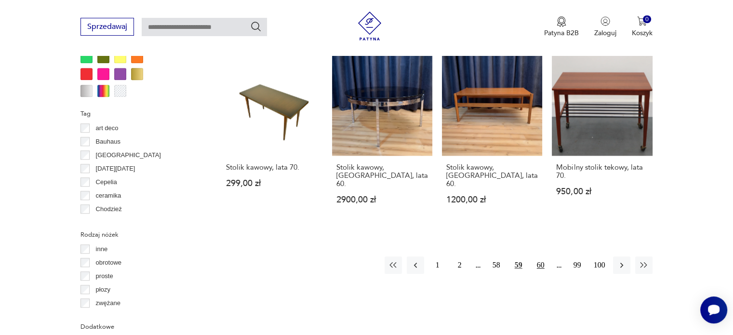
click at [535, 256] on button "60" at bounding box center [540, 264] width 17 height 17
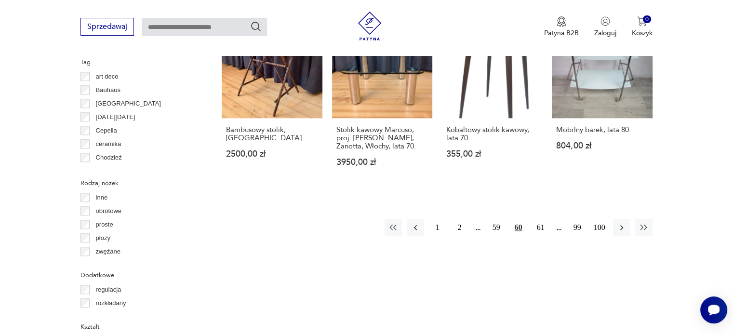
scroll to position [997, 0]
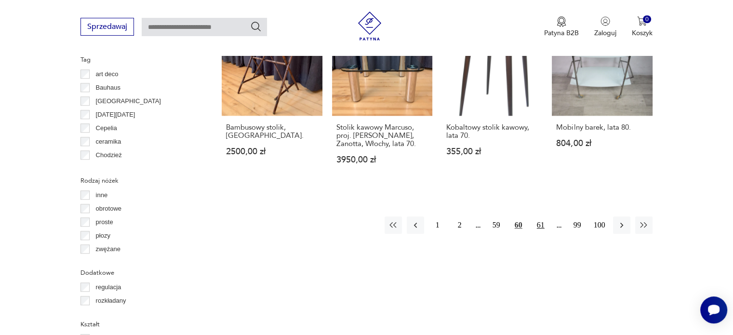
click at [538, 216] on button "61" at bounding box center [540, 224] width 17 height 17
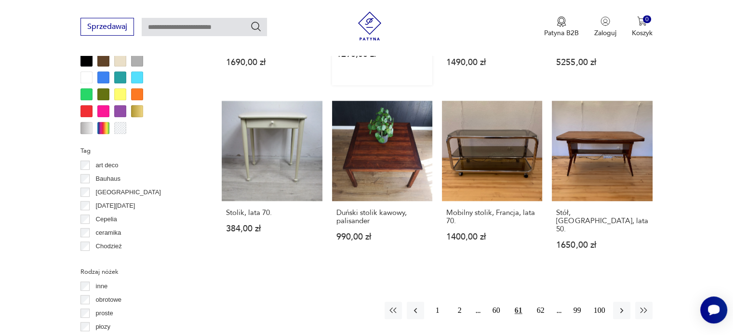
scroll to position [910, 0]
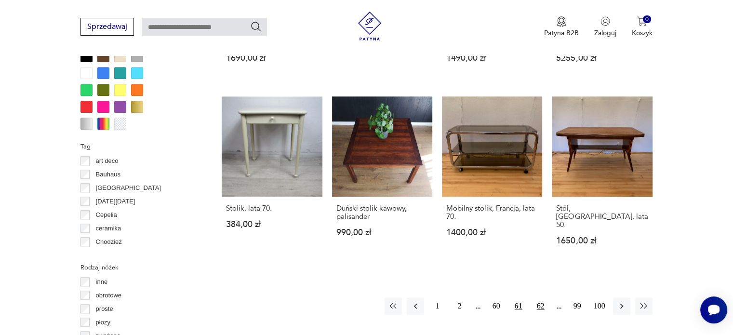
click at [539, 297] on button "62" at bounding box center [540, 305] width 17 height 17
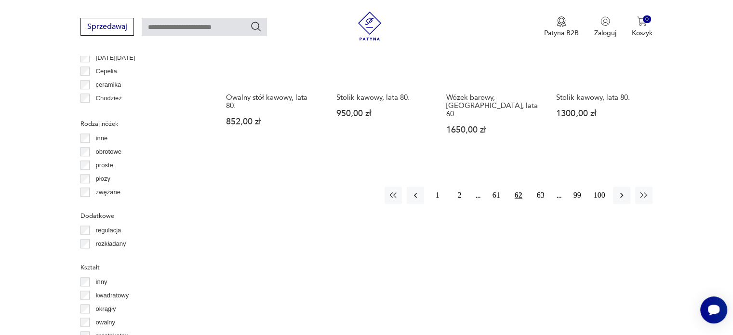
scroll to position [1055, 0]
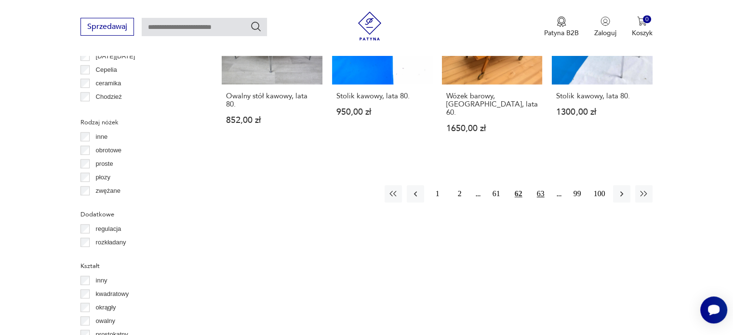
click at [533, 185] on button "63" at bounding box center [540, 193] width 17 height 17
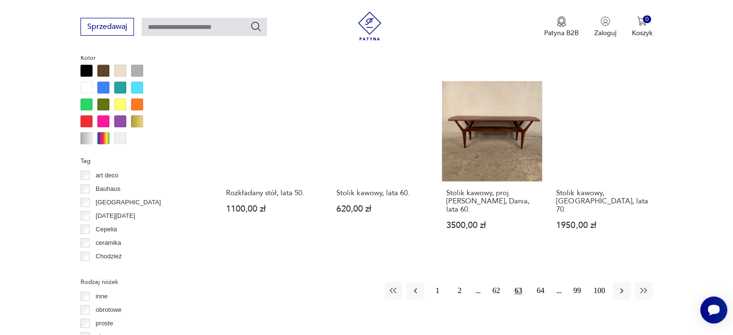
scroll to position [906, 0]
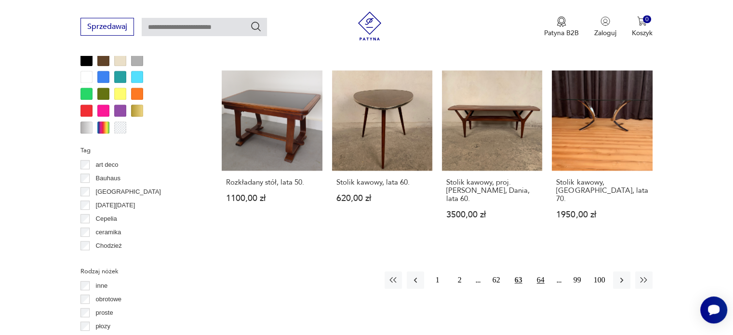
click at [538, 271] on button "64" at bounding box center [540, 279] width 17 height 17
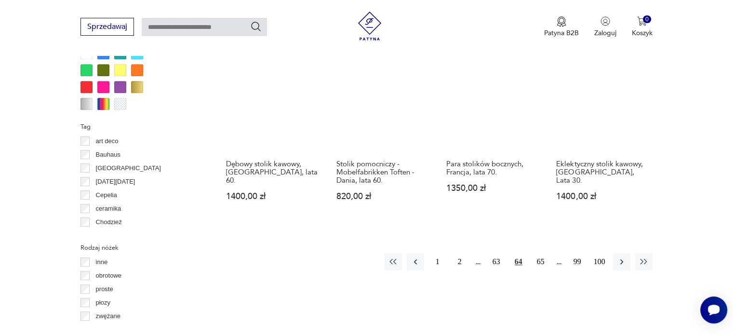
scroll to position [930, 0]
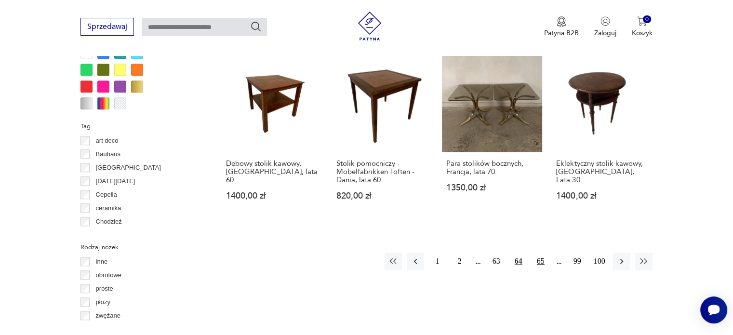
click at [534, 252] on button "65" at bounding box center [540, 260] width 17 height 17
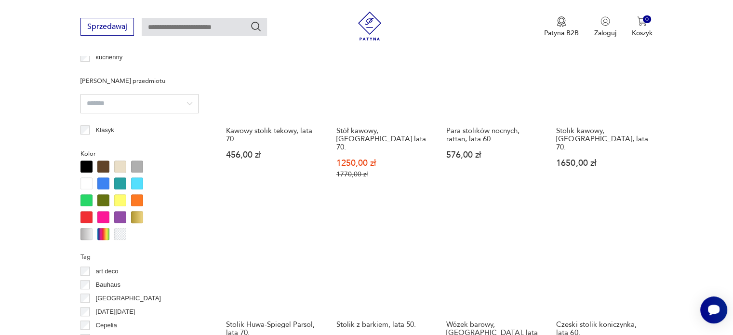
scroll to position [977, 0]
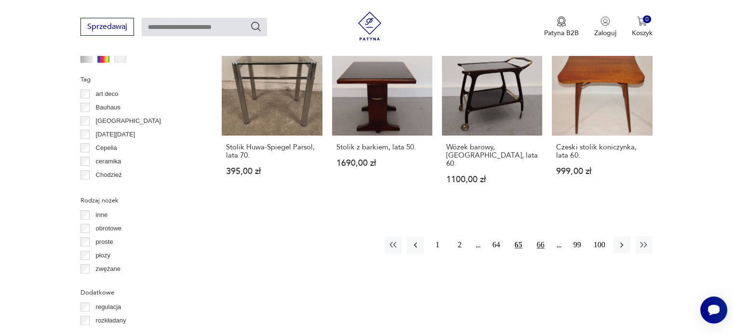
click at [542, 236] on button "66" at bounding box center [540, 244] width 17 height 17
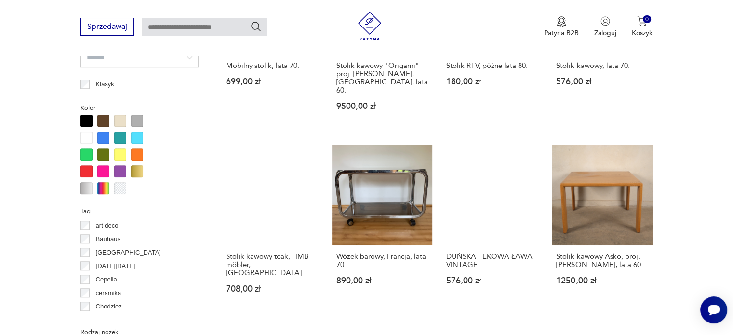
scroll to position [936, 0]
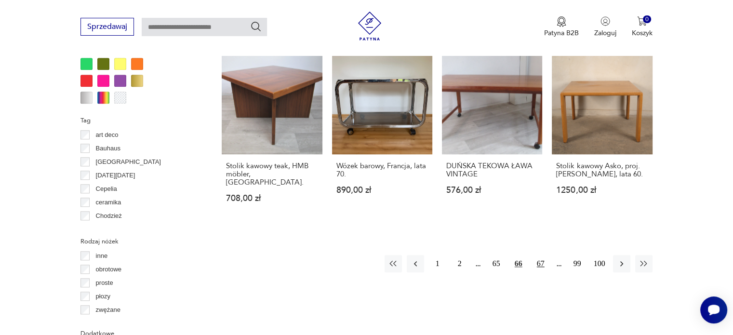
click at [538, 255] on button "67" at bounding box center [540, 263] width 17 height 17
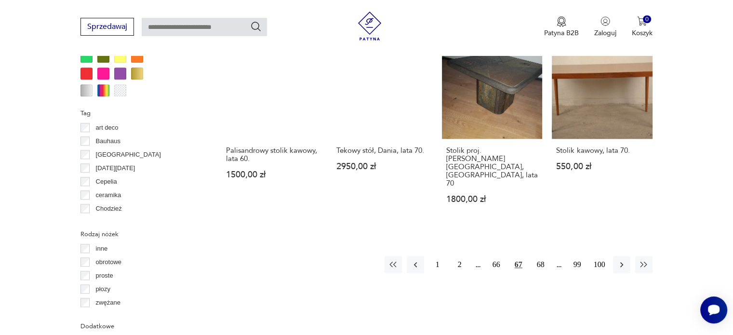
scroll to position [944, 0]
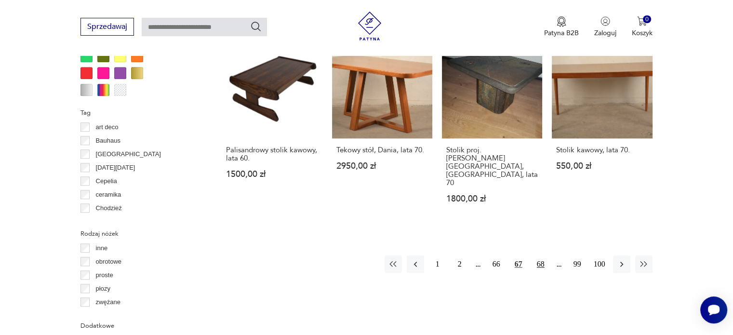
click at [541, 255] on button "68" at bounding box center [540, 263] width 17 height 17
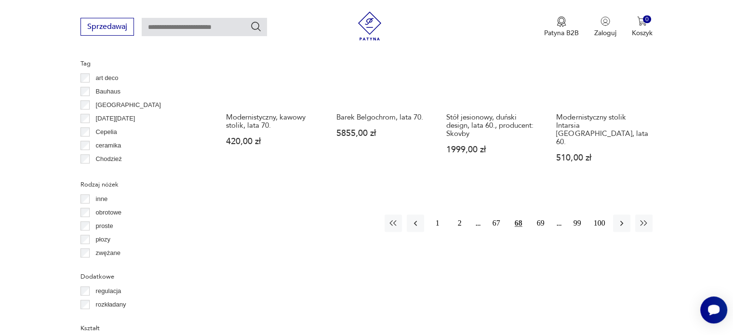
scroll to position [1006, 0]
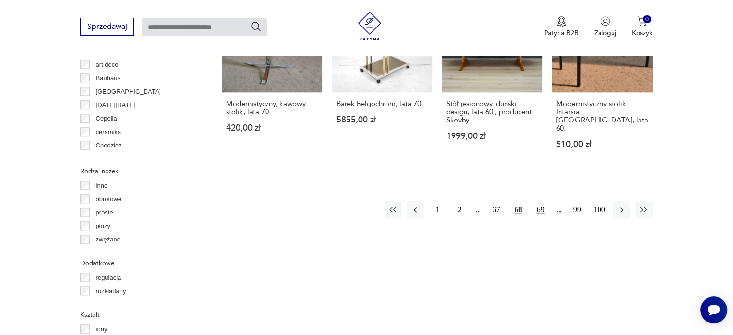
click at [537, 201] on button "69" at bounding box center [540, 209] width 17 height 17
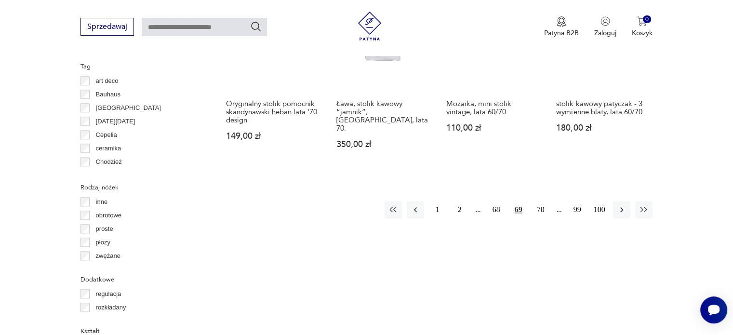
scroll to position [990, 0]
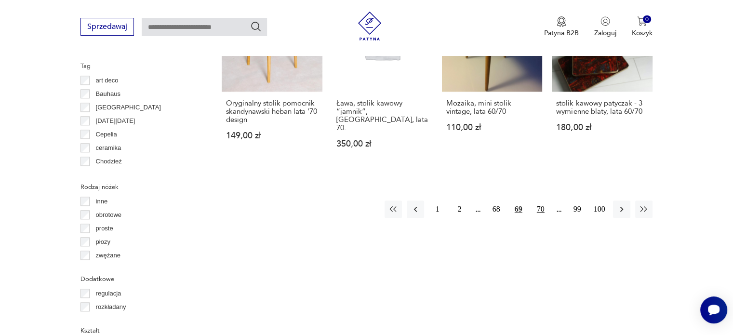
click at [542, 210] on button "70" at bounding box center [540, 208] width 17 height 17
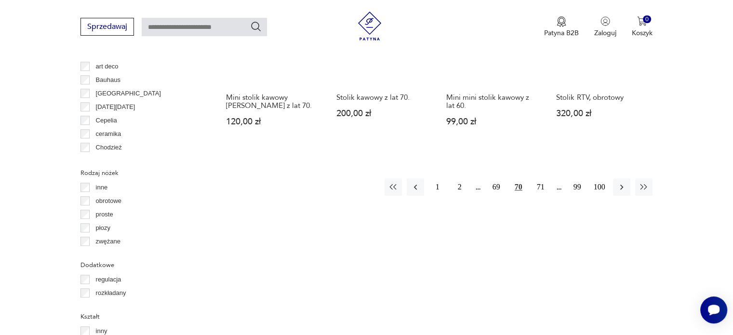
scroll to position [1010, 0]
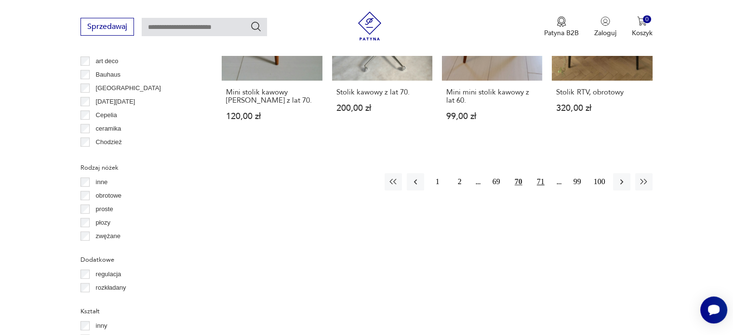
click at [541, 173] on button "71" at bounding box center [540, 181] width 17 height 17
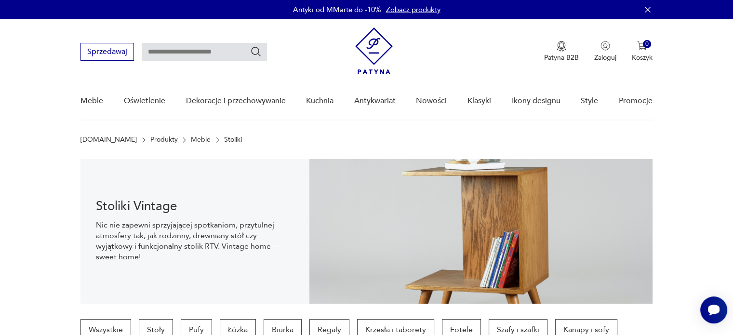
click at [369, 71] on img at bounding box center [374, 50] width 38 height 47
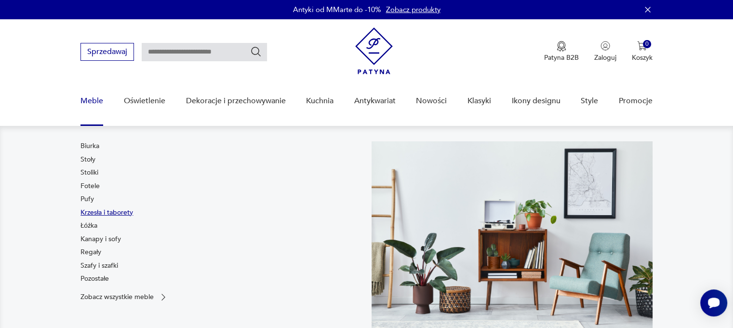
click at [92, 213] on link "Krzesła i taborety" at bounding box center [106, 213] width 52 height 10
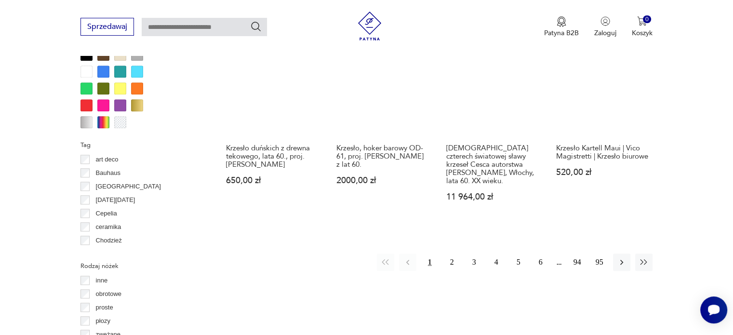
scroll to position [954, 0]
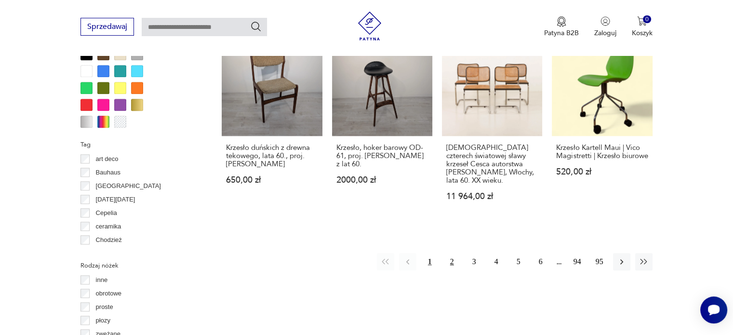
click at [453, 253] on button "2" at bounding box center [451, 261] width 17 height 17
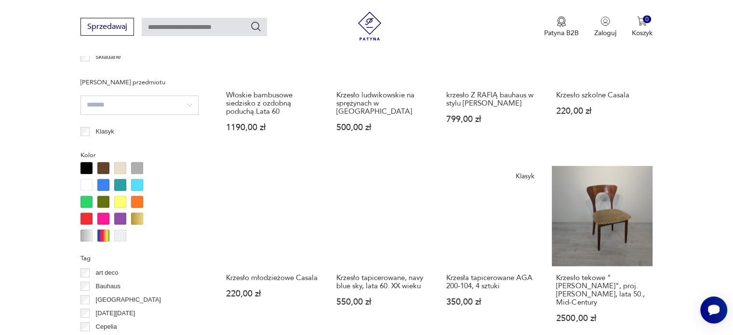
scroll to position [865, 0]
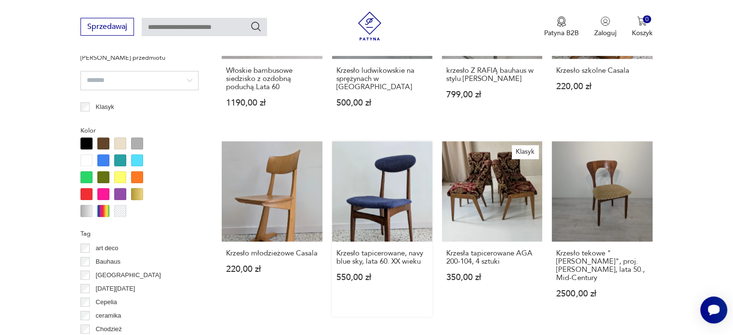
click at [385, 190] on link "Krzesło tapicerowane, navy blue sky, lata 60. XX wieku 550,00 zł" at bounding box center [382, 228] width 100 height 175
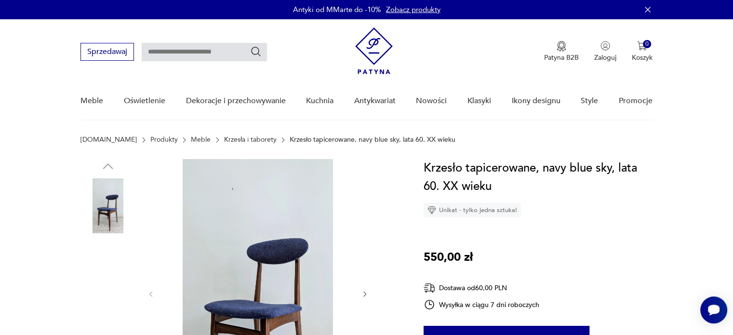
scroll to position [165, 0]
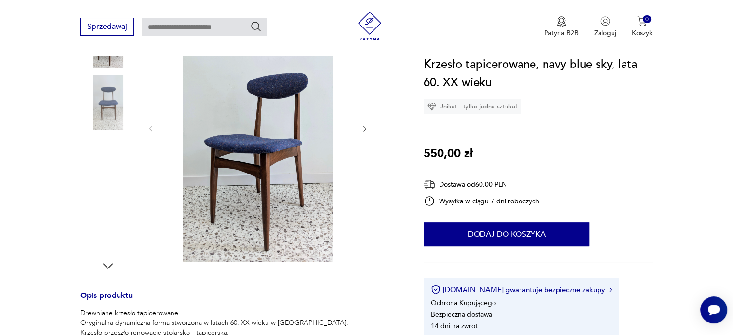
click at [116, 98] on img at bounding box center [107, 102] width 55 height 55
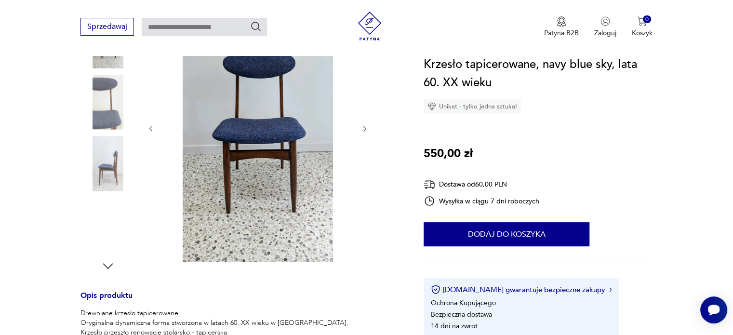
click at [108, 112] on img at bounding box center [107, 102] width 55 height 55
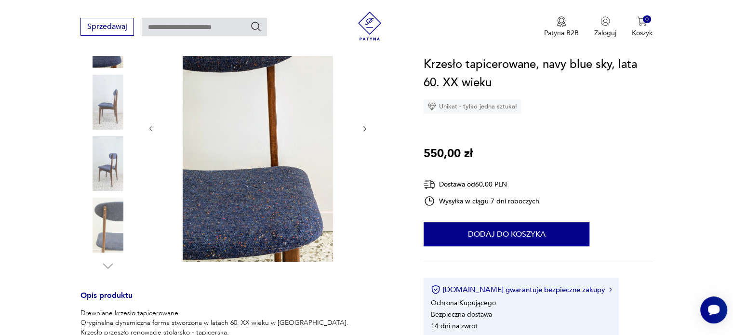
click at [108, 112] on img at bounding box center [107, 102] width 55 height 55
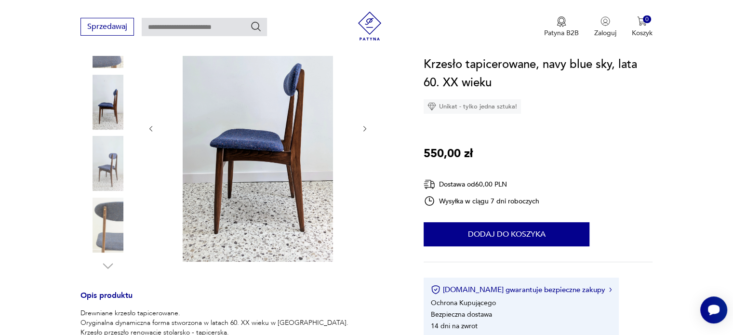
click at [108, 112] on img at bounding box center [107, 102] width 55 height 55
click at [113, 164] on img at bounding box center [107, 163] width 55 height 55
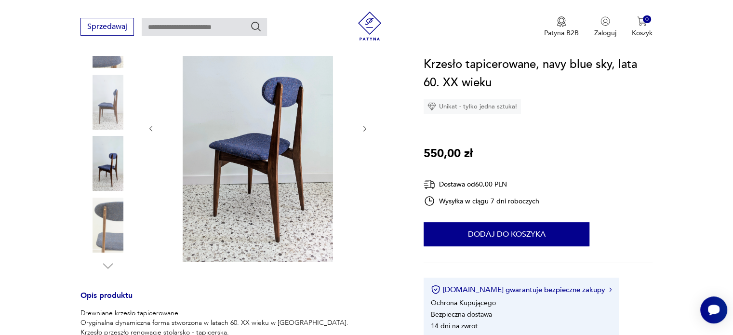
click at [109, 224] on img at bounding box center [107, 224] width 55 height 55
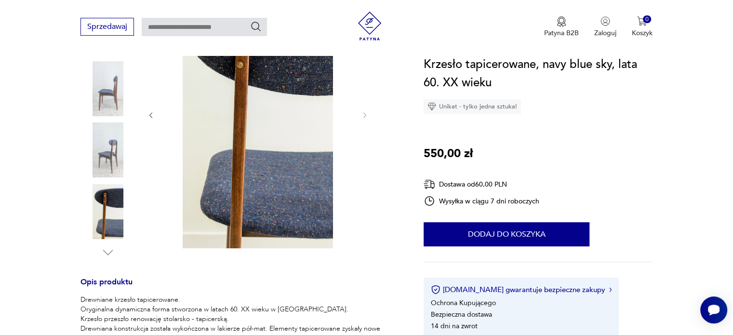
scroll to position [77, 0]
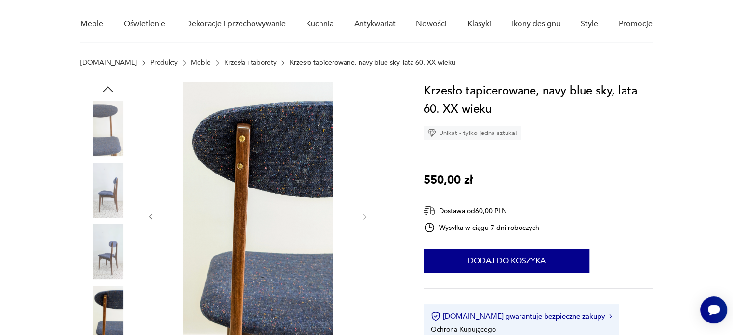
click at [107, 127] on img at bounding box center [107, 128] width 55 height 55
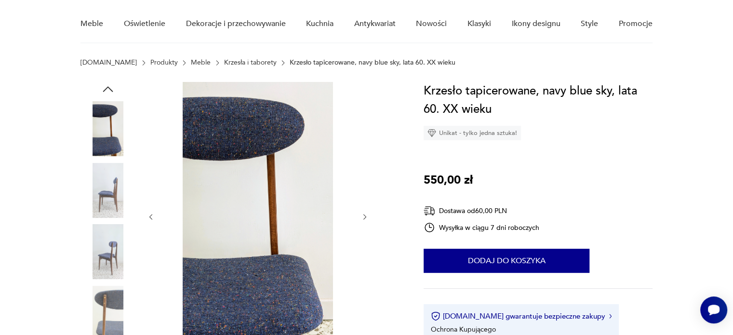
click at [112, 84] on icon "button" at bounding box center [108, 89] width 14 height 14
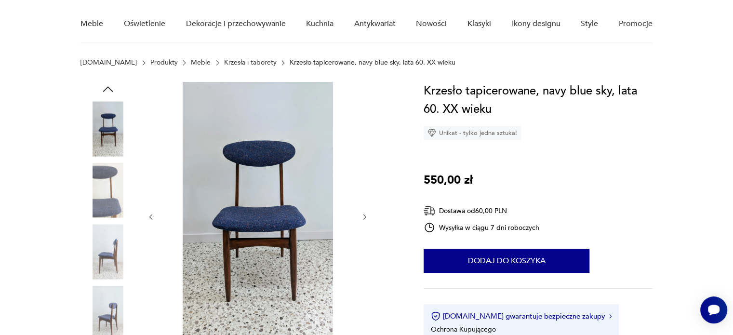
click at [112, 84] on icon "button" at bounding box center [108, 89] width 14 height 14
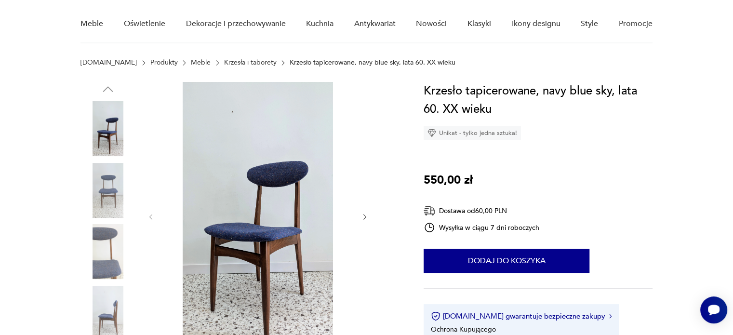
click at [113, 113] on img at bounding box center [107, 128] width 55 height 55
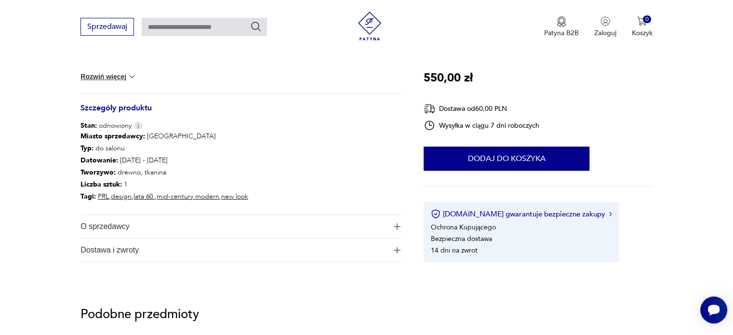
scroll to position [486, 0]
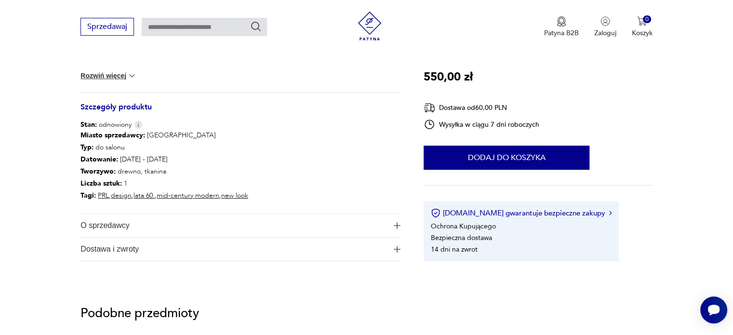
click at [115, 226] on span "O sprzedawcy" at bounding box center [233, 225] width 306 height 23
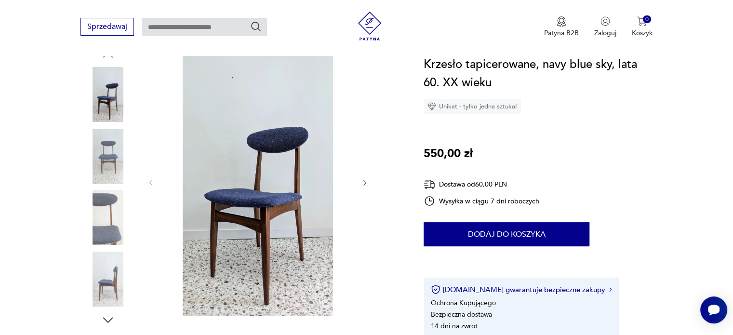
scroll to position [111, 0]
click at [256, 202] on img at bounding box center [258, 182] width 186 height 268
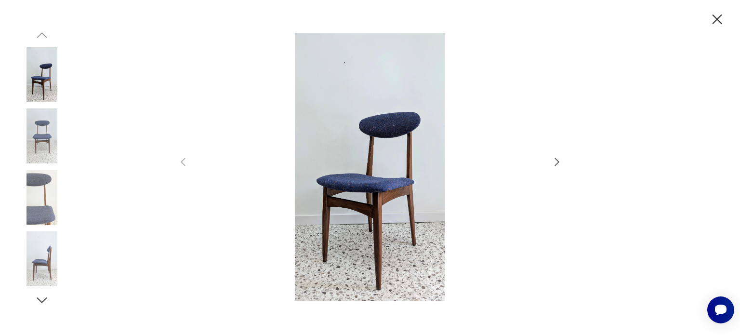
click at [556, 159] on icon "button" at bounding box center [557, 161] width 4 height 8
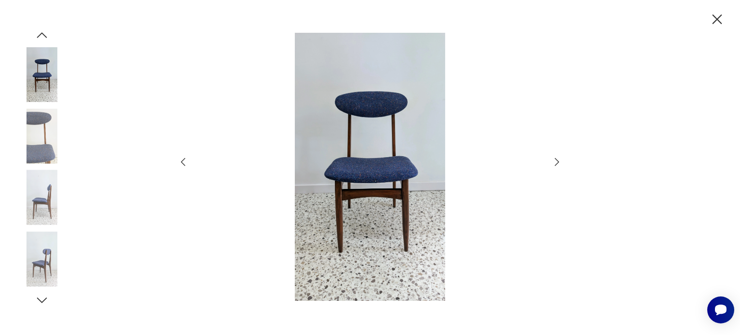
click at [556, 159] on icon "button" at bounding box center [557, 161] width 4 height 8
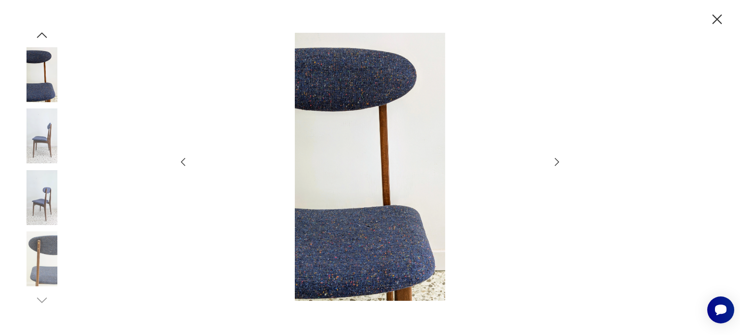
click at [556, 159] on icon "button" at bounding box center [557, 161] width 4 height 8
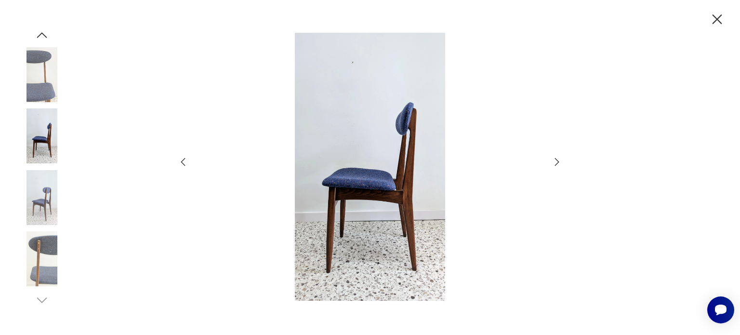
click at [556, 159] on icon "button" at bounding box center [557, 161] width 4 height 8
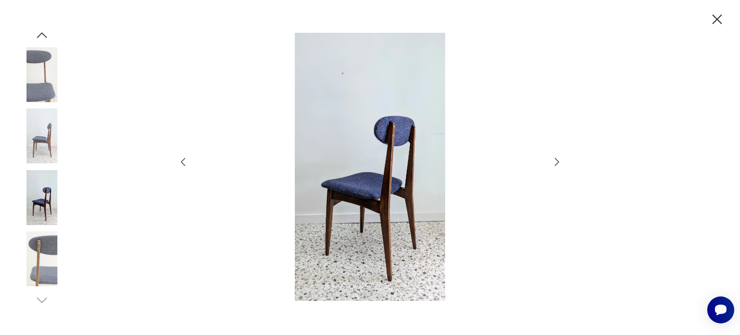
click at [556, 159] on icon "button" at bounding box center [557, 161] width 4 height 8
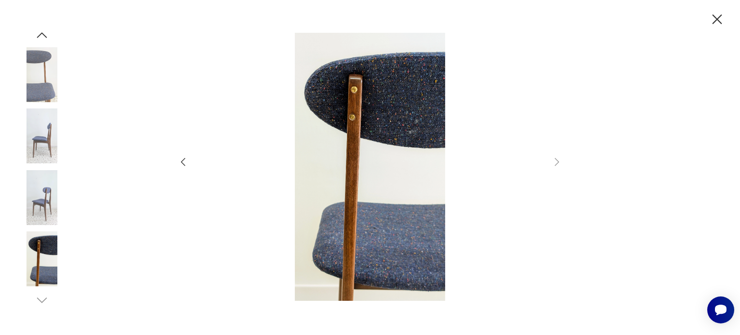
click at [181, 160] on icon "button" at bounding box center [183, 162] width 12 height 12
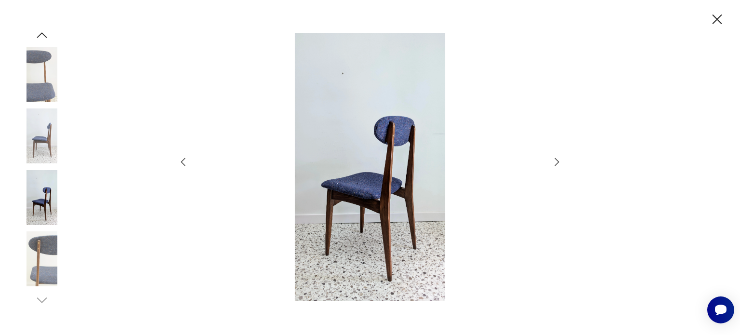
click at [181, 160] on icon "button" at bounding box center [183, 162] width 12 height 12
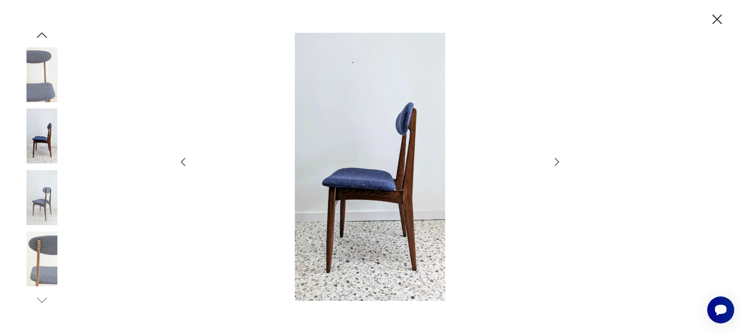
click at [181, 160] on icon "button" at bounding box center [183, 162] width 12 height 12
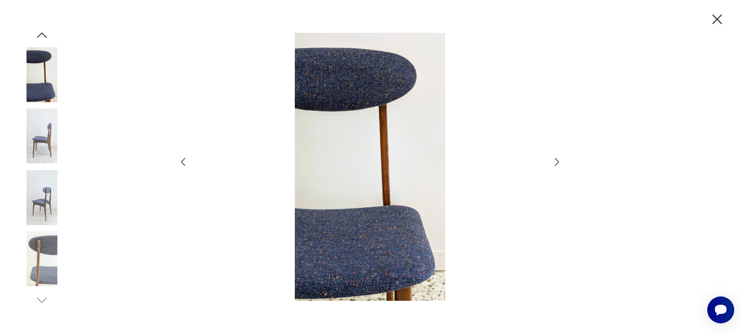
click at [181, 160] on icon "button" at bounding box center [183, 162] width 12 height 12
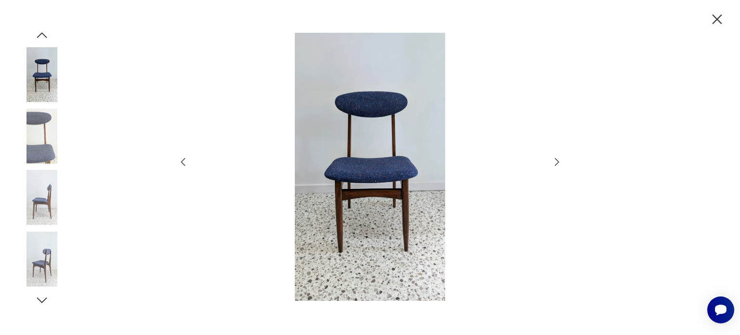
click at [181, 160] on icon "button" at bounding box center [183, 162] width 12 height 12
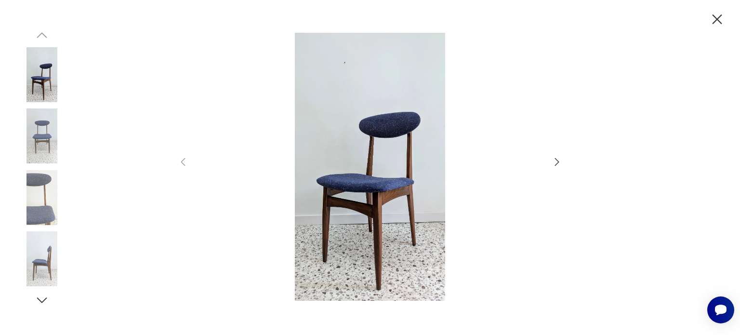
click at [709, 19] on icon "button" at bounding box center [717, 19] width 17 height 17
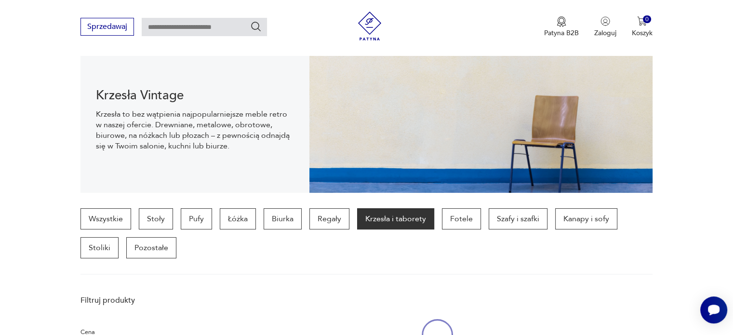
scroll to position [954, 0]
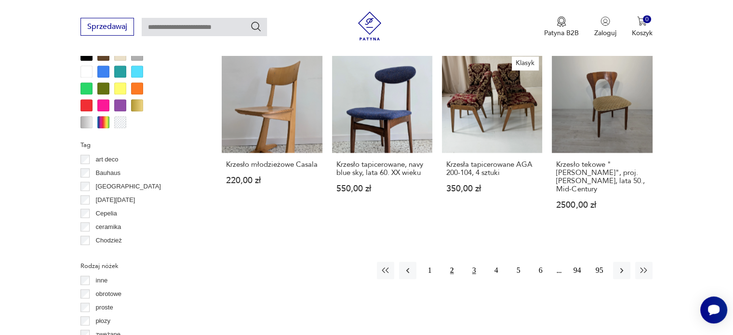
click at [475, 262] on button "3" at bounding box center [473, 270] width 17 height 17
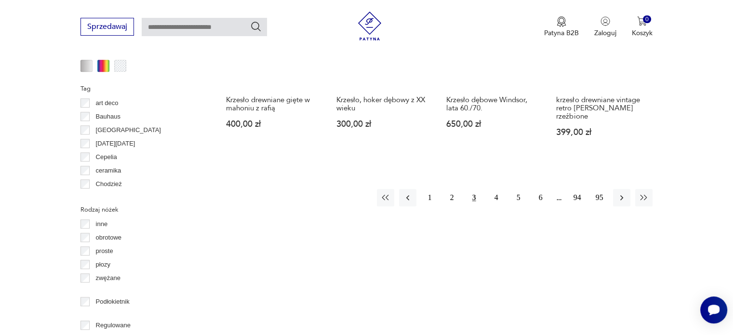
scroll to position [1026, 0]
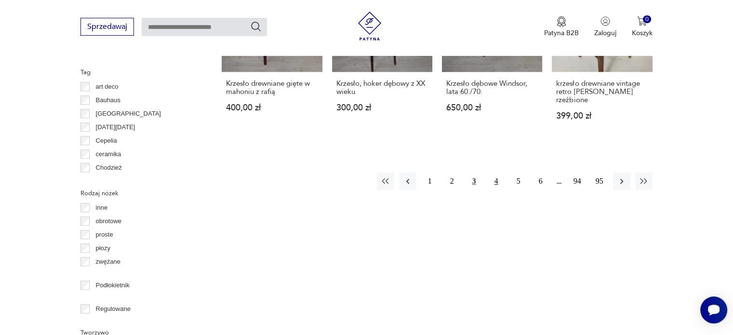
click at [497, 172] on button "4" at bounding box center [495, 180] width 17 height 17
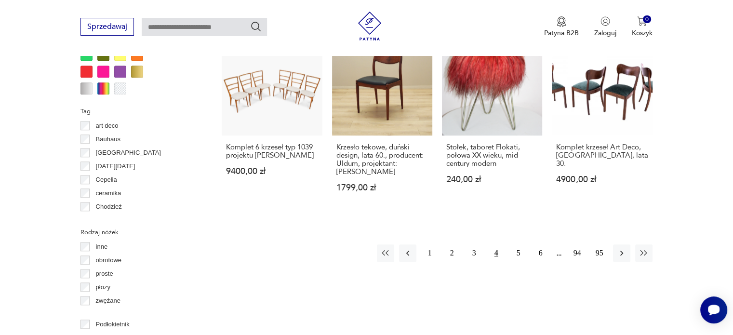
scroll to position [988, 0]
click at [519, 244] on button "5" at bounding box center [518, 252] width 17 height 17
click at [518, 244] on button "5" at bounding box center [518, 252] width 17 height 17
click at [538, 244] on button "6" at bounding box center [540, 252] width 17 height 17
click at [498, 244] on button "5" at bounding box center [495, 252] width 17 height 17
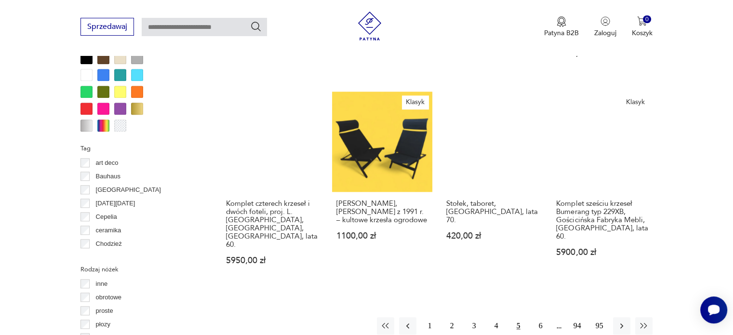
scroll to position [951, 0]
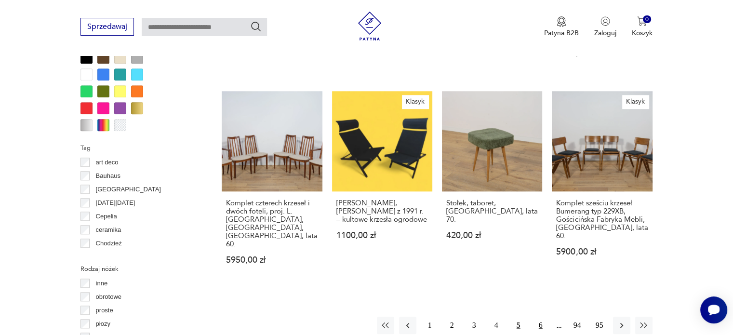
click at [542, 316] on button "6" at bounding box center [540, 324] width 17 height 17
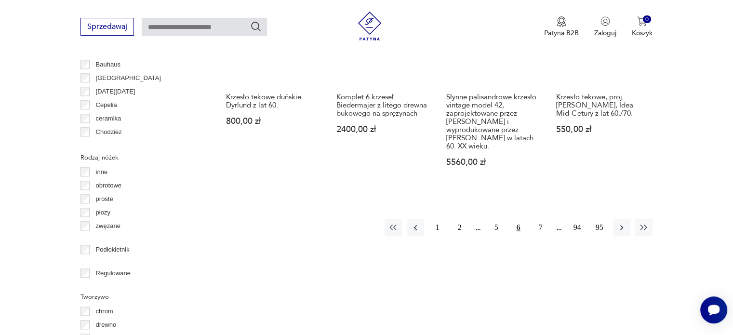
scroll to position [1063, 0]
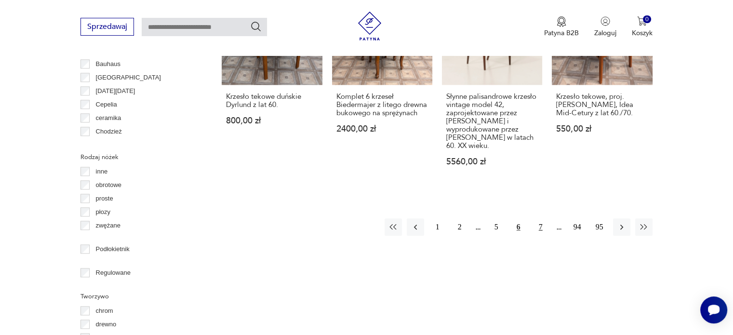
click at [535, 218] on button "7" at bounding box center [540, 226] width 17 height 17
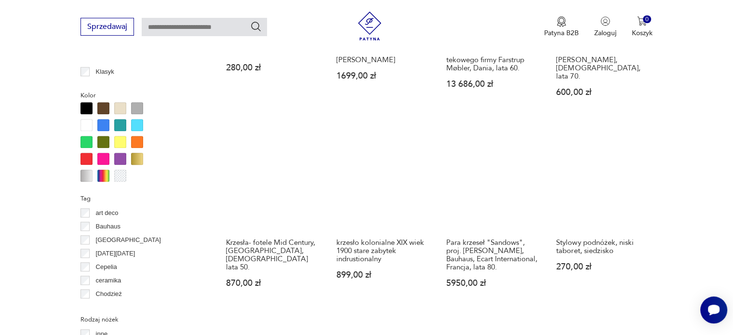
scroll to position [901, 0]
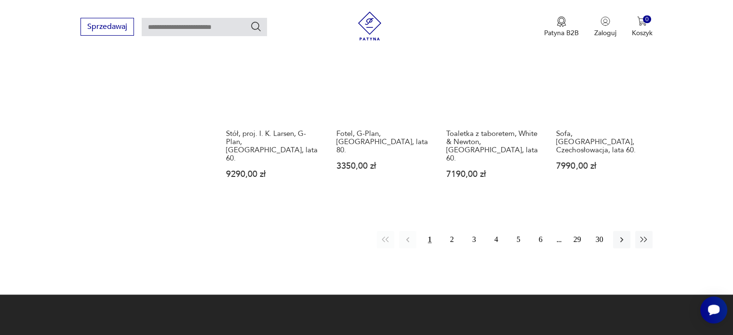
scroll to position [954, 0]
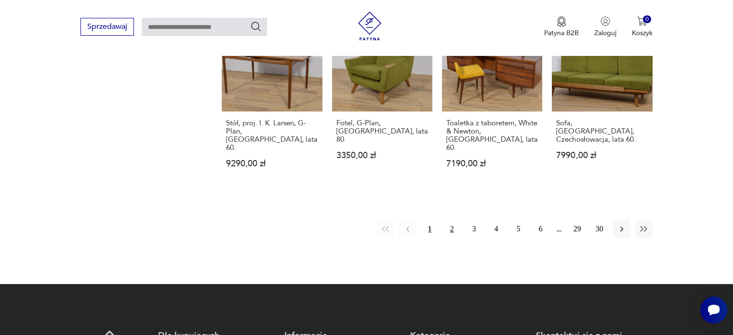
click at [450, 220] on button "2" at bounding box center [451, 228] width 17 height 17
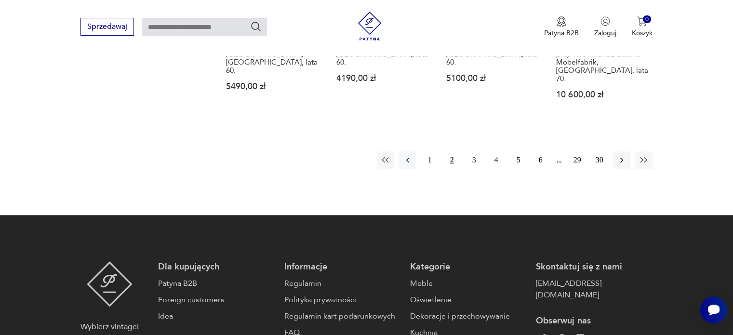
scroll to position [1031, 0]
click at [470, 151] on button "3" at bounding box center [473, 159] width 17 height 17
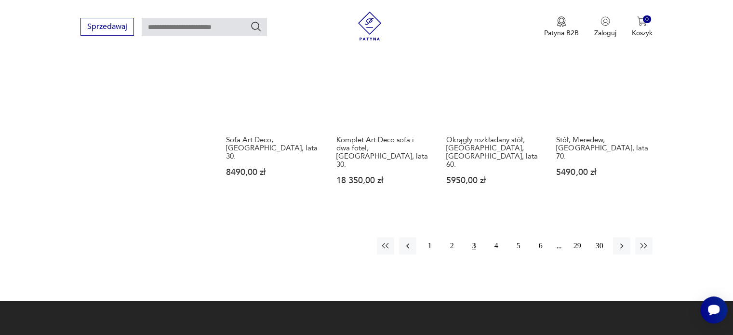
scroll to position [931, 0]
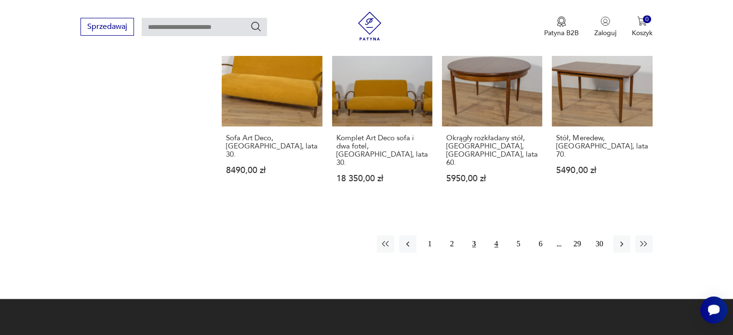
click at [495, 235] on button "4" at bounding box center [495, 243] width 17 height 17
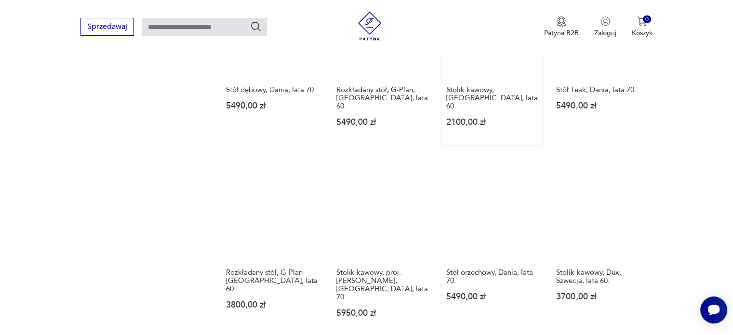
scroll to position [813, 0]
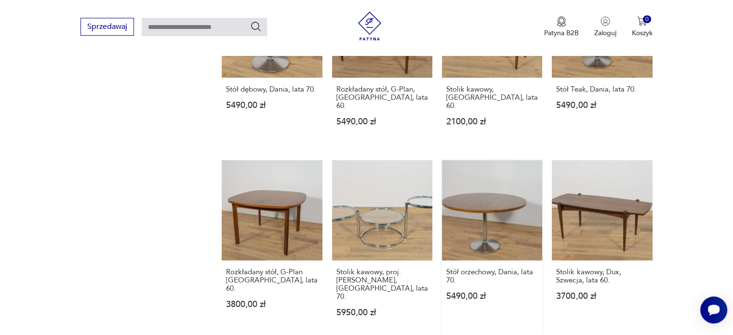
click at [496, 203] on link "Stół orzechowy, Dania, lata 70. 5490,00 zł" at bounding box center [492, 247] width 100 height 175
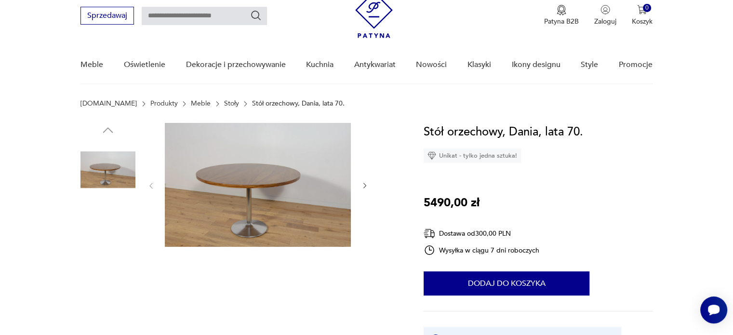
scroll to position [37, 0]
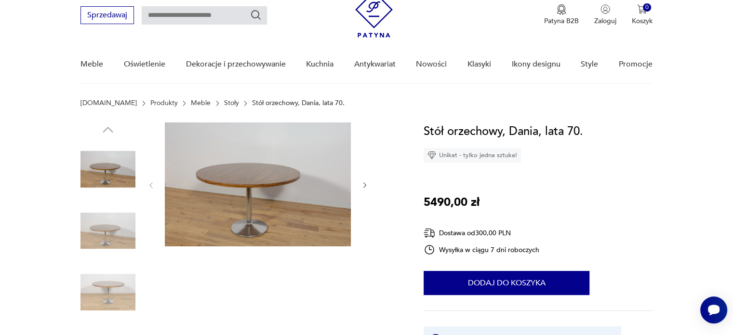
click at [116, 223] on img at bounding box center [107, 230] width 55 height 55
click at [116, 244] on img at bounding box center [107, 230] width 55 height 55
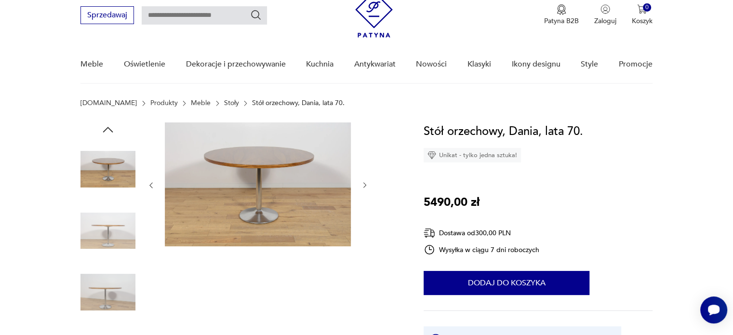
click at [116, 244] on img at bounding box center [107, 230] width 55 height 55
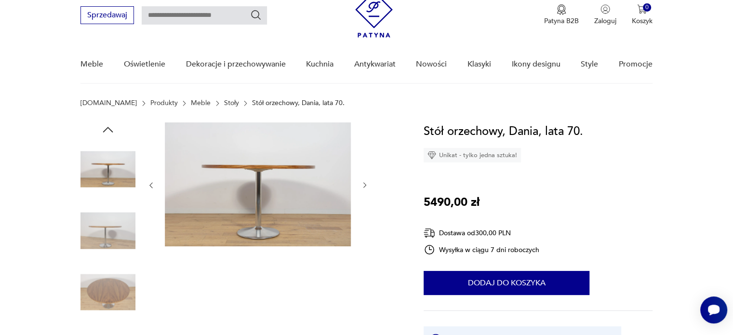
click at [116, 244] on img at bounding box center [107, 230] width 55 height 55
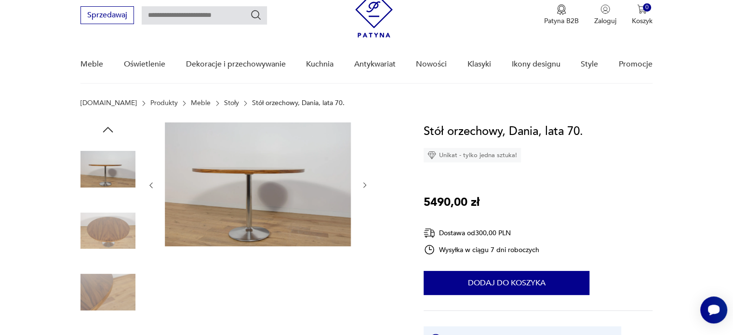
click at [116, 244] on img at bounding box center [107, 230] width 55 height 55
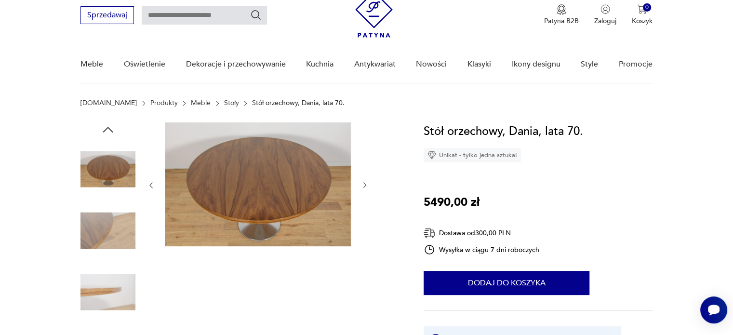
click at [116, 244] on img at bounding box center [107, 230] width 55 height 55
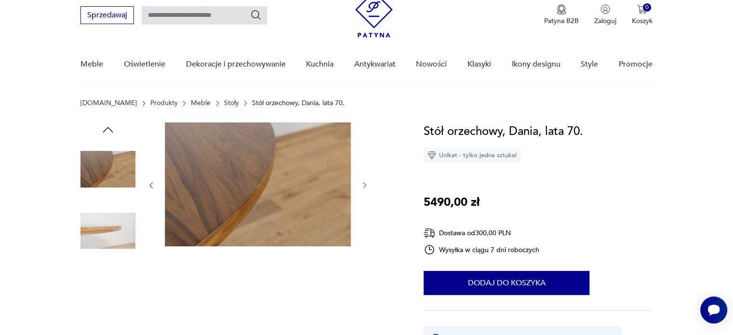
click at [116, 244] on img at bounding box center [107, 230] width 55 height 55
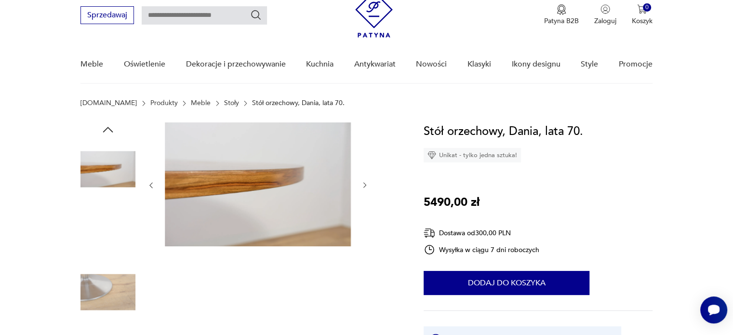
click at [116, 244] on img at bounding box center [107, 230] width 55 height 55
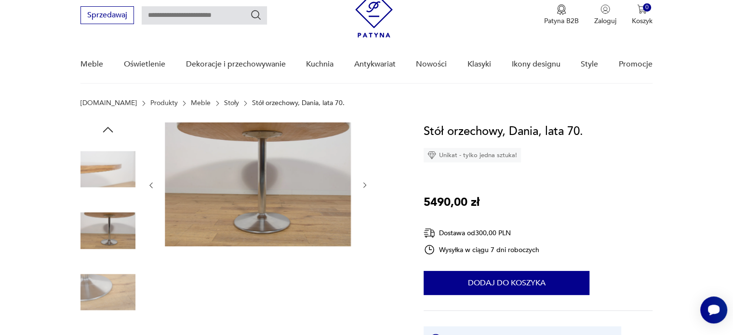
click at [116, 244] on img at bounding box center [107, 230] width 55 height 55
click at [113, 272] on img at bounding box center [107, 291] width 55 height 55
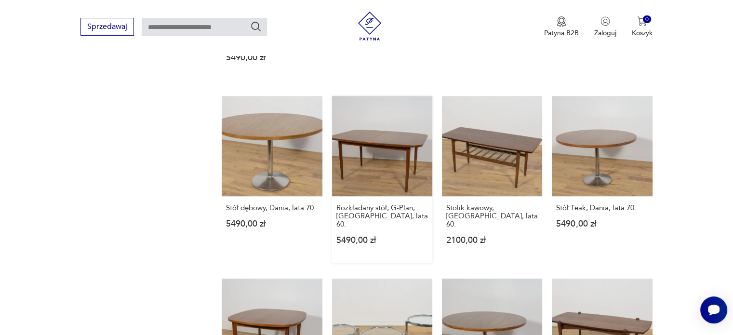
scroll to position [674, 0]
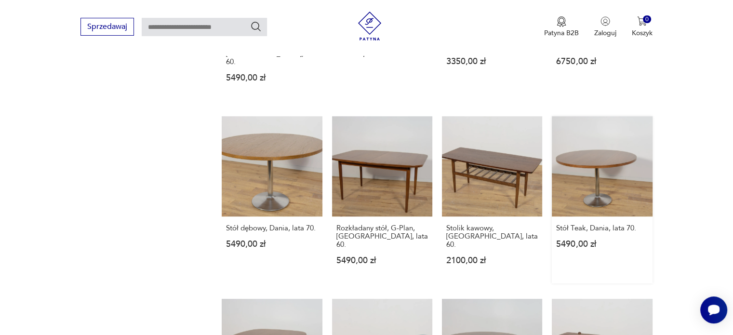
click at [605, 134] on link "Stół Teak, Dania, lata 70. 5490,00 zł" at bounding box center [601, 199] width 100 height 167
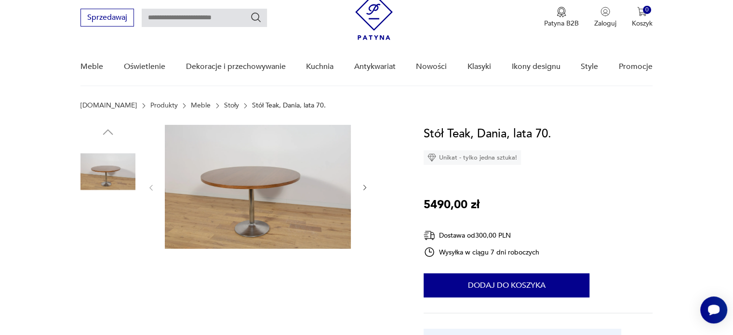
scroll to position [35, 0]
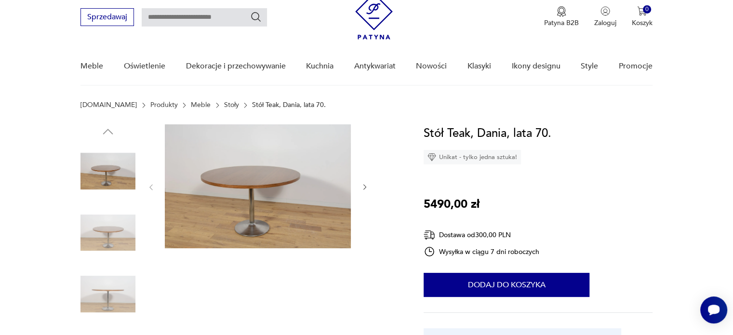
click at [117, 231] on img at bounding box center [107, 232] width 55 height 55
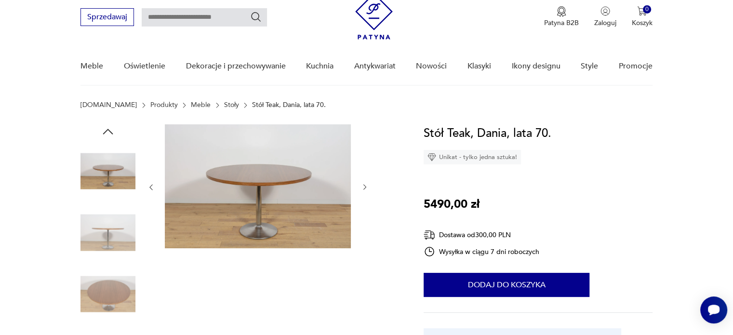
click at [110, 248] on img at bounding box center [107, 232] width 55 height 55
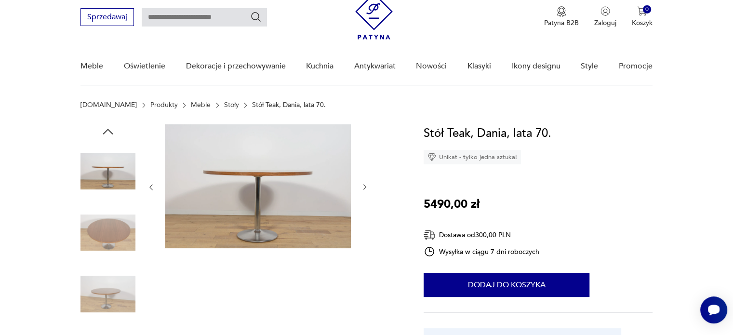
click at [110, 248] on img at bounding box center [107, 232] width 55 height 55
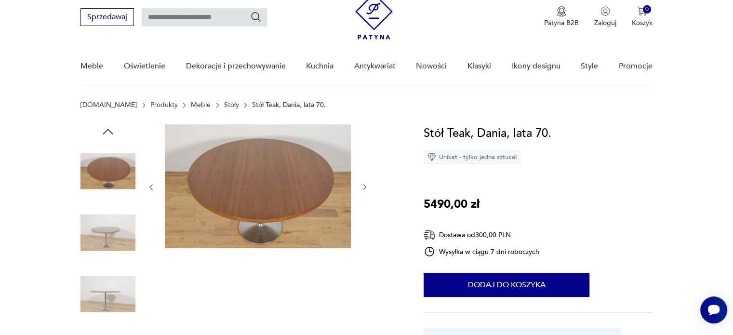
click at [110, 248] on img at bounding box center [107, 232] width 55 height 55
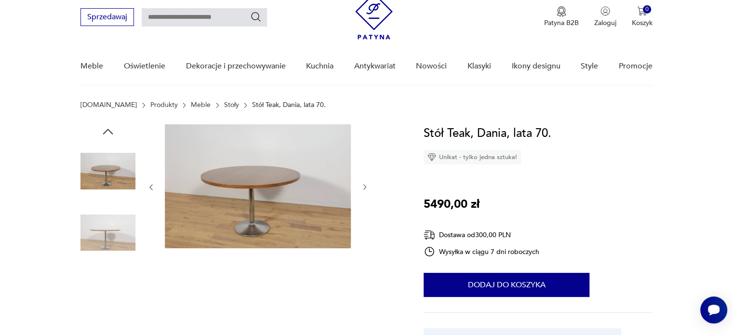
click at [110, 248] on img at bounding box center [107, 232] width 55 height 55
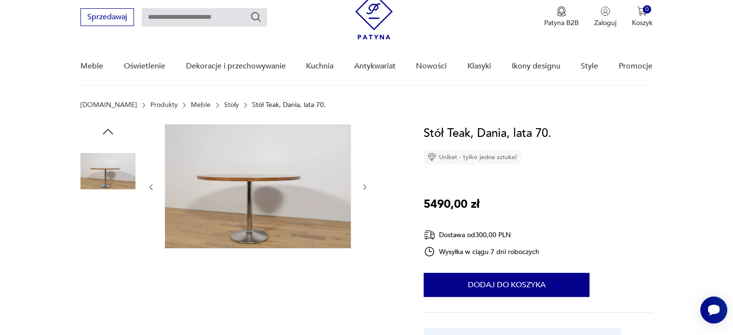
click at [110, 248] on img at bounding box center [107, 232] width 55 height 55
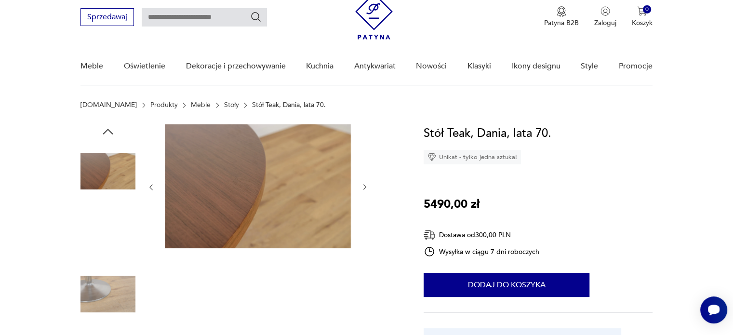
click at [110, 248] on img at bounding box center [107, 232] width 55 height 55
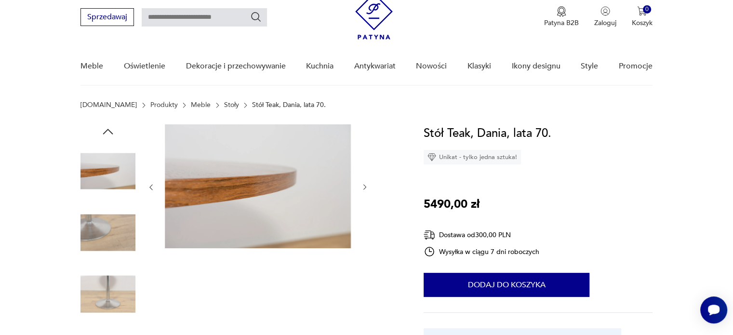
click at [110, 248] on img at bounding box center [107, 232] width 55 height 55
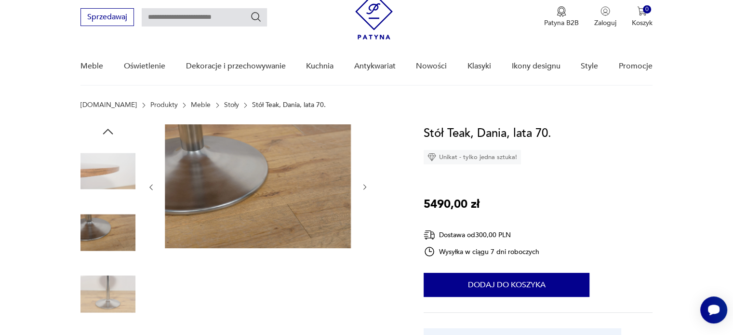
click at [110, 248] on img at bounding box center [107, 232] width 55 height 55
click at [112, 271] on img at bounding box center [107, 293] width 55 height 55
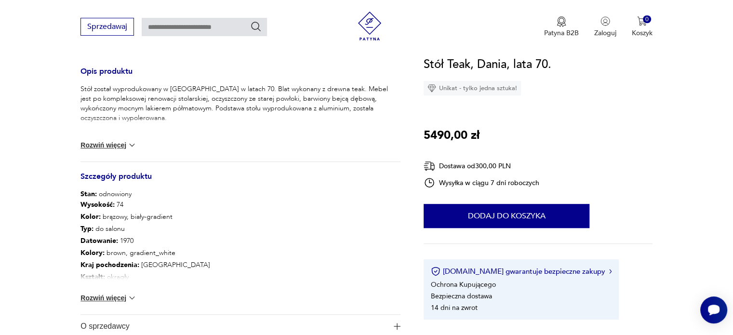
scroll to position [390, 0]
click at [119, 283] on div "Wysokość : 74 Kolor: brązowy, biały-gradient Typ : do salonu Datowanie : 1970 K…" at bounding box center [240, 255] width 320 height 115
click at [118, 296] on button "Rozwiń więcej" at bounding box center [108, 297] width 56 height 10
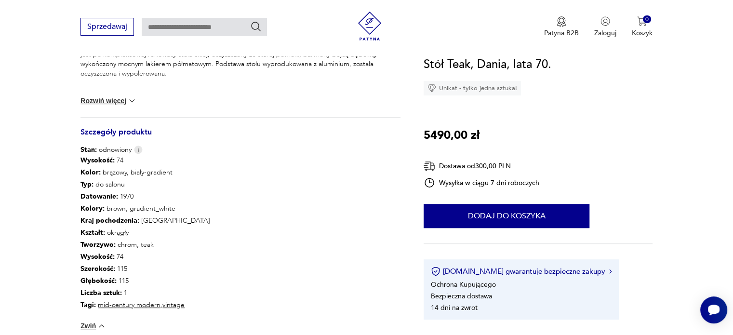
scroll to position [433, 0]
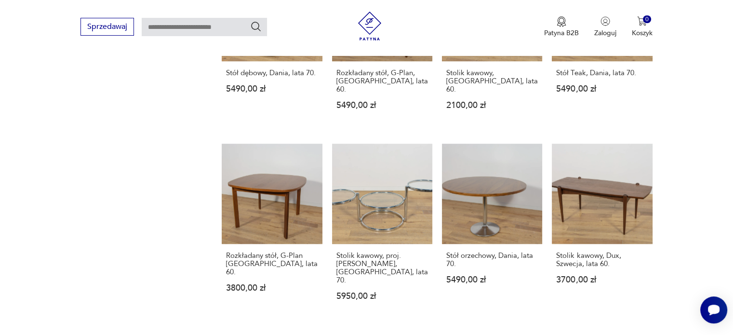
scroll to position [830, 0]
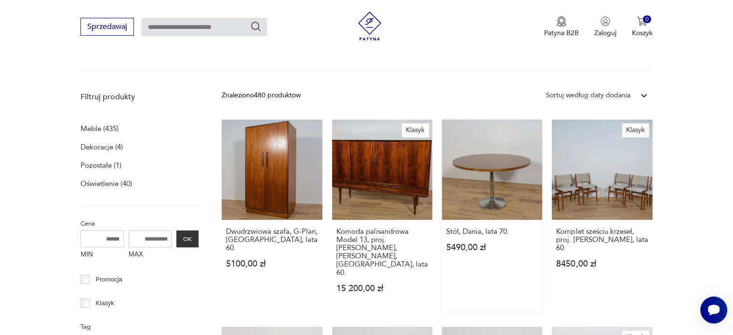
click at [490, 173] on link "Stół, Dania, lata 70. 5490,00 zł" at bounding box center [492, 215] width 100 height 192
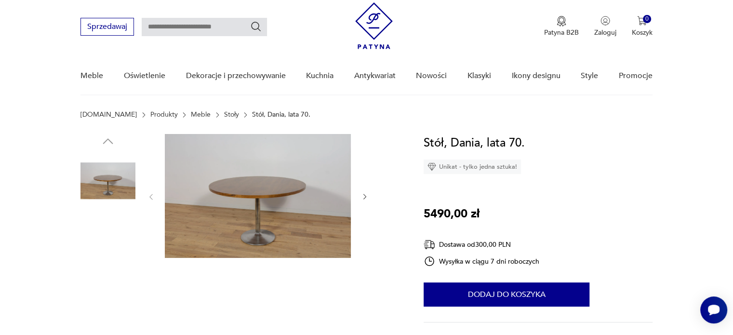
scroll to position [27, 0]
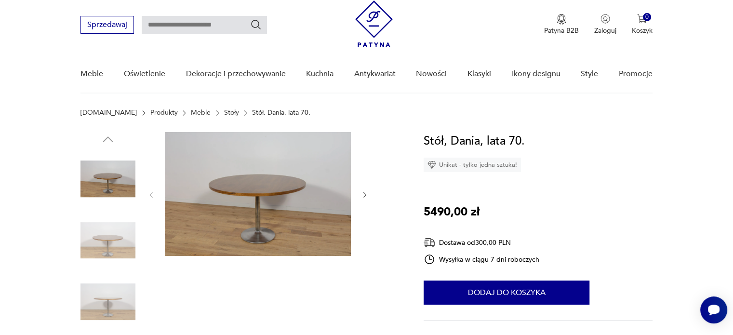
click at [99, 240] on img at bounding box center [107, 240] width 55 height 55
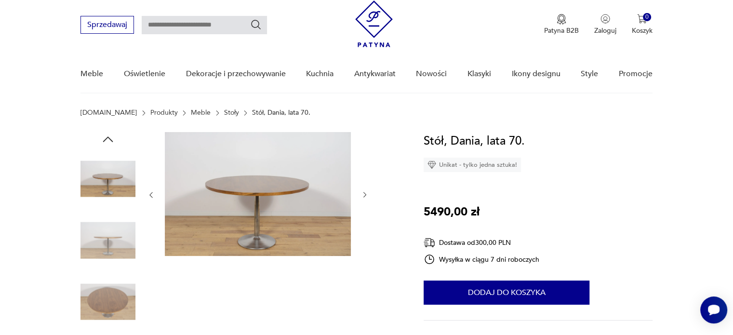
click at [99, 240] on img at bounding box center [107, 240] width 55 height 55
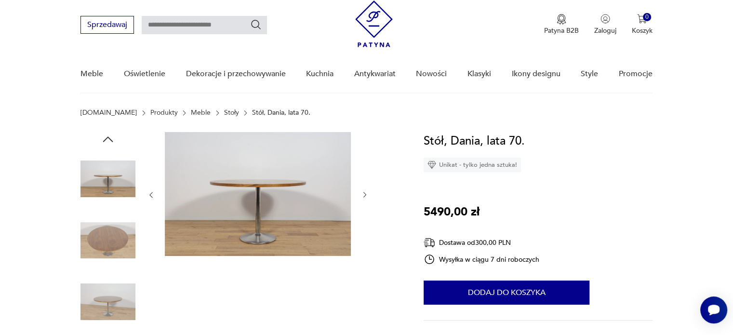
click at [99, 240] on img at bounding box center [107, 240] width 55 height 55
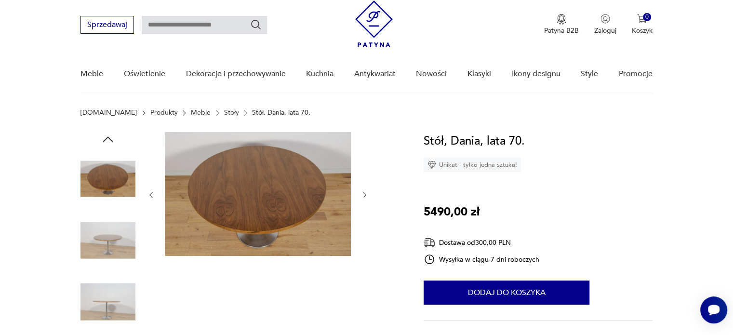
click at [99, 240] on img at bounding box center [107, 240] width 55 height 55
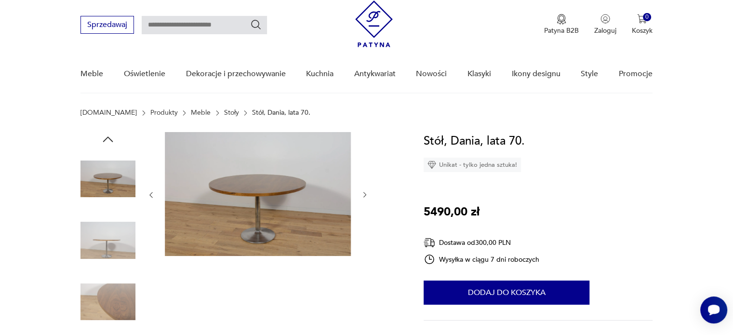
click at [99, 240] on img at bounding box center [107, 240] width 55 height 55
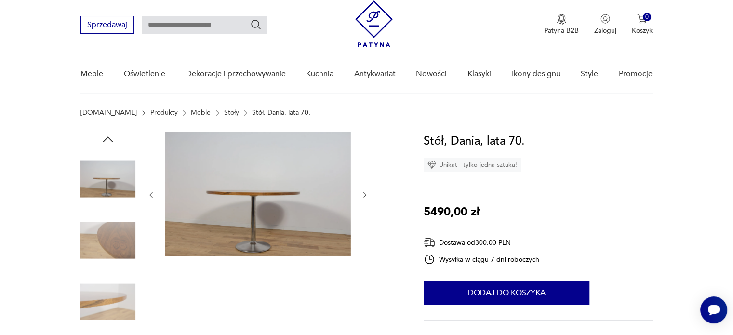
click at [99, 240] on img at bounding box center [107, 240] width 55 height 55
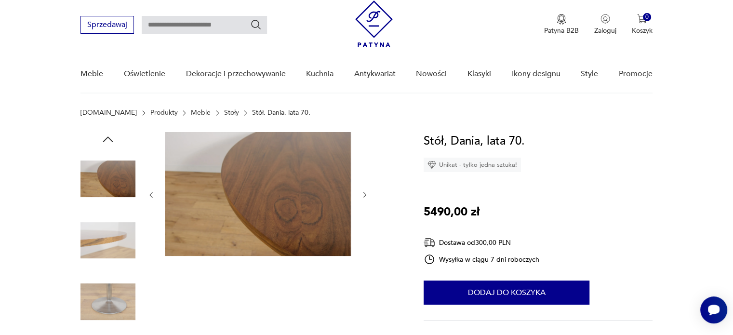
click at [99, 240] on img at bounding box center [107, 240] width 55 height 55
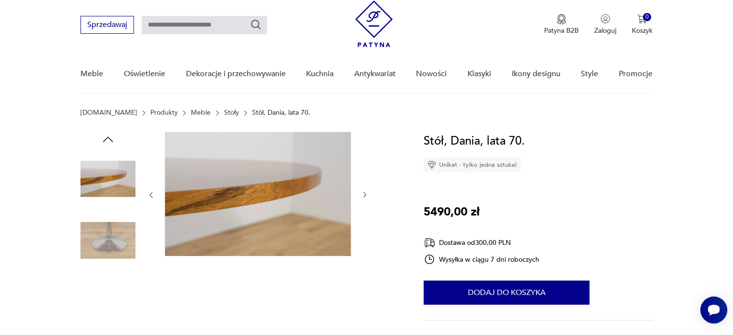
click at [99, 240] on img at bounding box center [107, 240] width 55 height 55
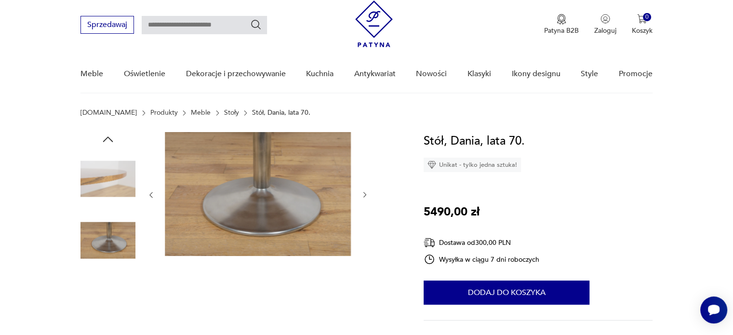
click at [99, 240] on img at bounding box center [107, 240] width 55 height 55
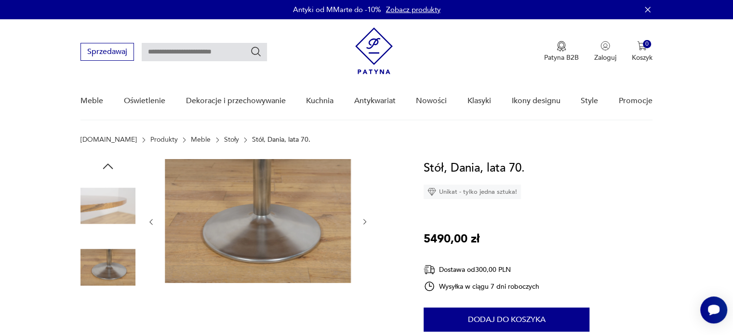
click at [109, 199] on img at bounding box center [107, 205] width 55 height 55
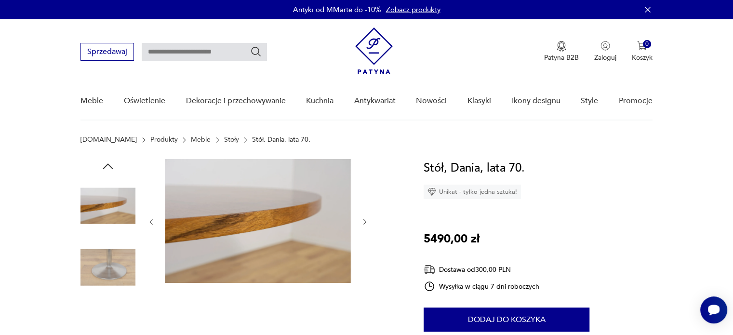
click at [112, 168] on icon "button" at bounding box center [108, 165] width 10 height 5
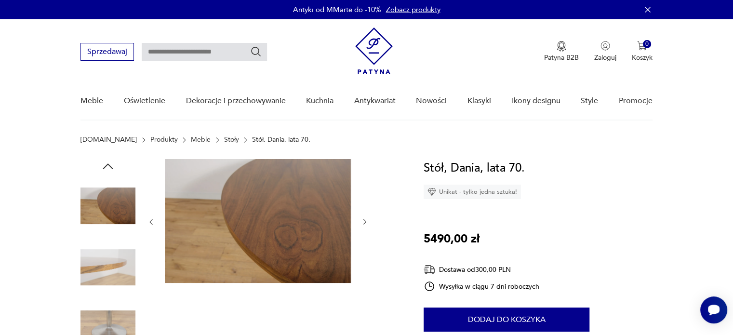
click at [112, 168] on icon "button" at bounding box center [108, 165] width 10 height 5
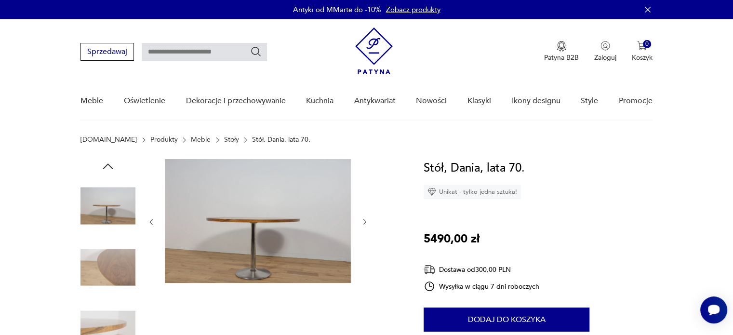
click at [112, 168] on icon "button" at bounding box center [108, 165] width 10 height 5
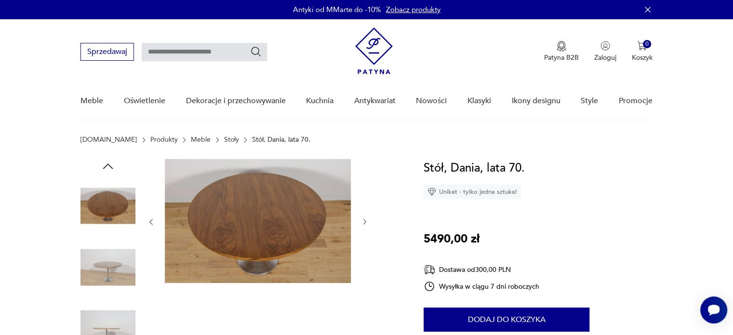
click at [112, 168] on icon "button" at bounding box center [108, 165] width 10 height 5
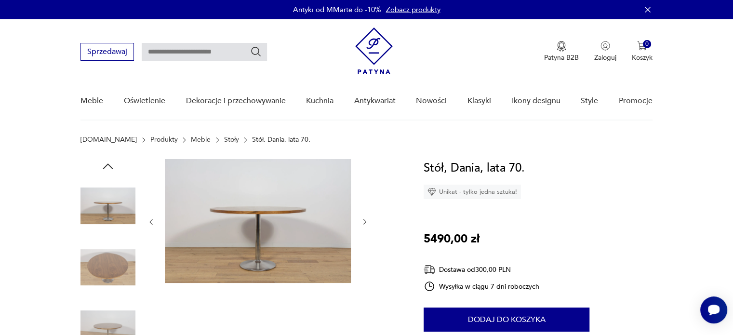
click at [113, 163] on icon "button" at bounding box center [108, 166] width 14 height 14
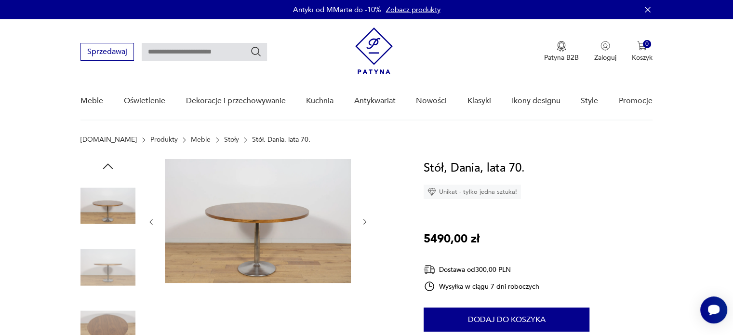
click at [113, 163] on icon "button" at bounding box center [108, 166] width 14 height 14
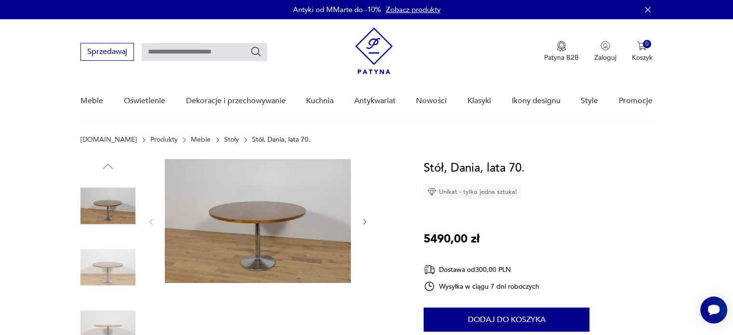
click at [112, 201] on img at bounding box center [107, 205] width 55 height 55
click at [193, 204] on img at bounding box center [258, 221] width 186 height 124
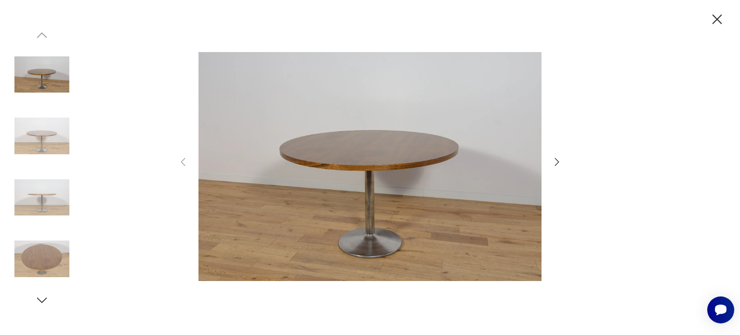
click at [557, 162] on icon "button" at bounding box center [557, 162] width 12 height 12
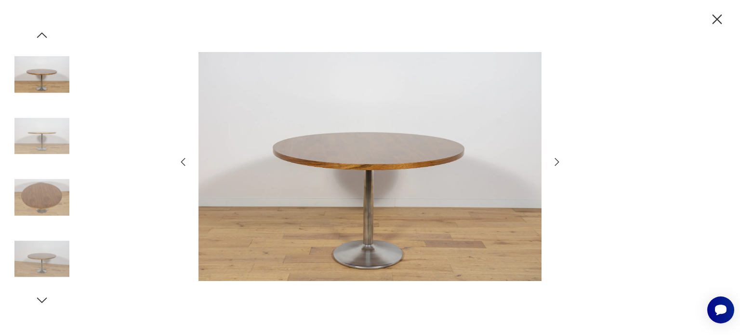
click at [557, 162] on icon "button" at bounding box center [557, 162] width 12 height 12
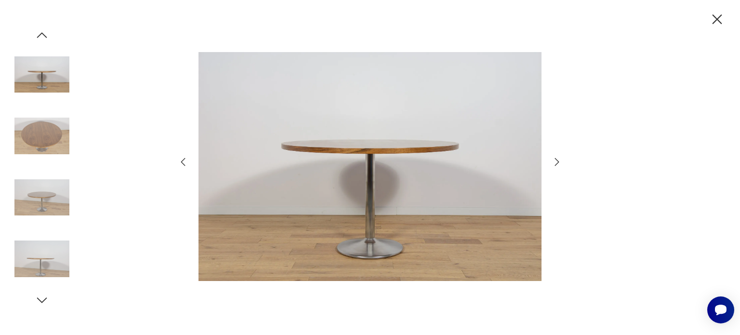
click at [557, 162] on icon "button" at bounding box center [557, 162] width 12 height 12
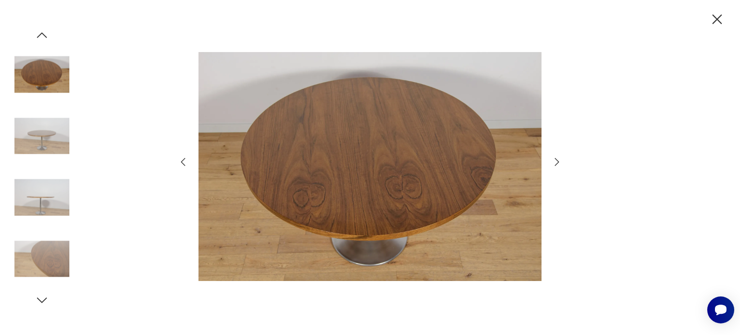
click at [557, 162] on icon "button" at bounding box center [557, 162] width 12 height 12
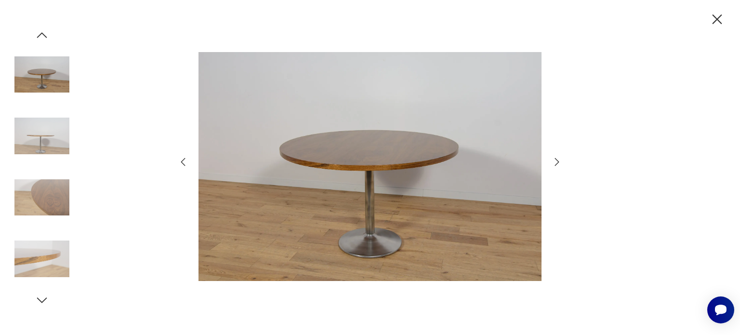
click at [557, 162] on icon "button" at bounding box center [557, 162] width 12 height 12
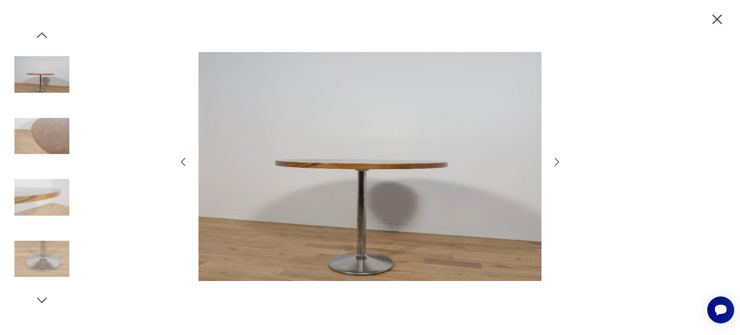
click at [557, 162] on icon "button" at bounding box center [557, 162] width 12 height 12
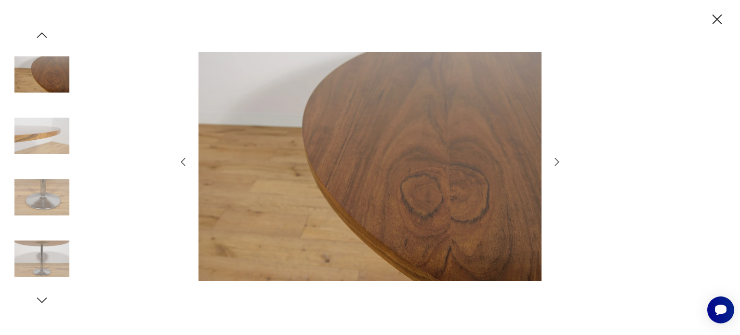
click at [557, 162] on icon "button" at bounding box center [557, 162] width 12 height 12
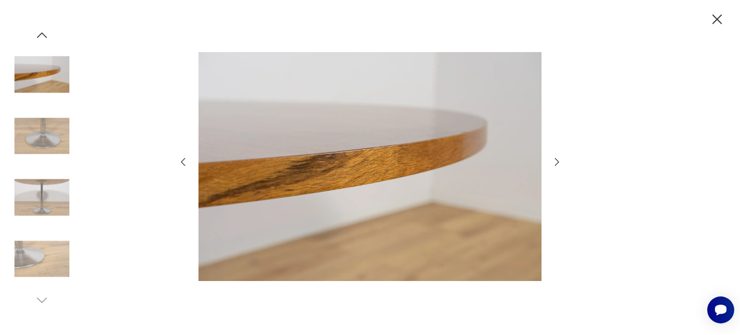
click at [557, 162] on icon "button" at bounding box center [557, 162] width 12 height 12
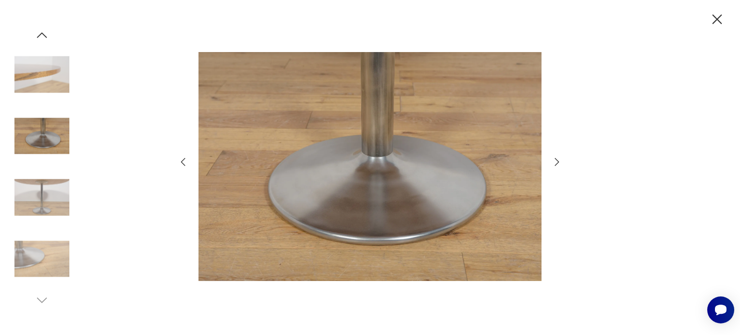
click at [557, 162] on icon "button" at bounding box center [557, 162] width 12 height 12
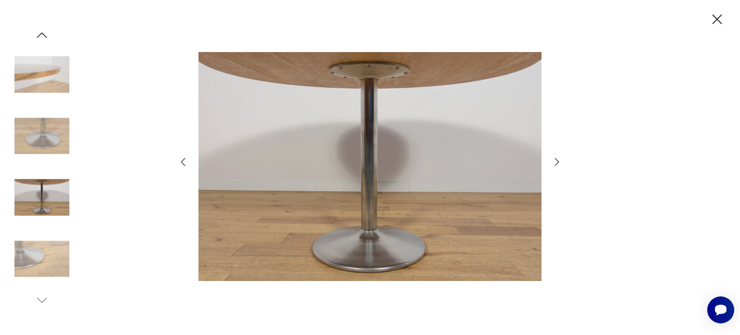
click at [557, 162] on icon "button" at bounding box center [557, 162] width 12 height 12
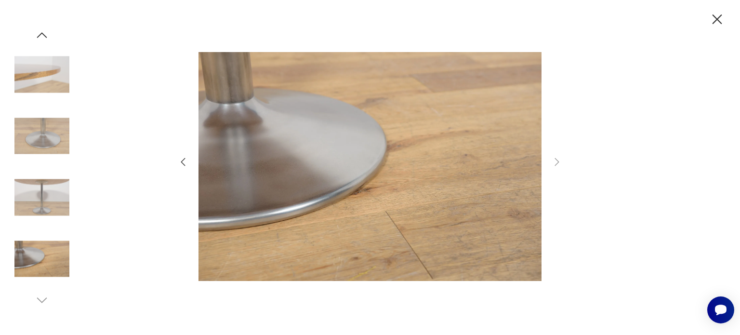
click at [184, 158] on icon "button" at bounding box center [183, 161] width 4 height 8
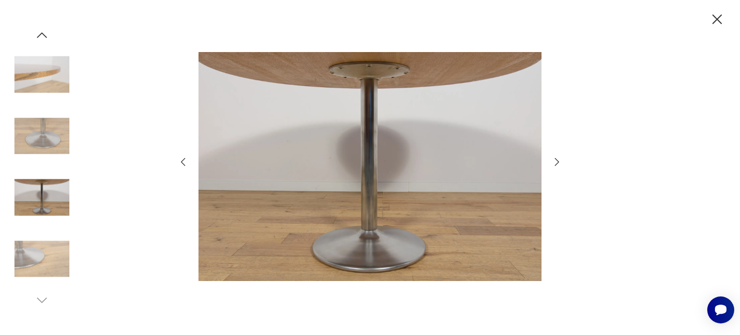
click at [184, 158] on icon "button" at bounding box center [183, 161] width 4 height 8
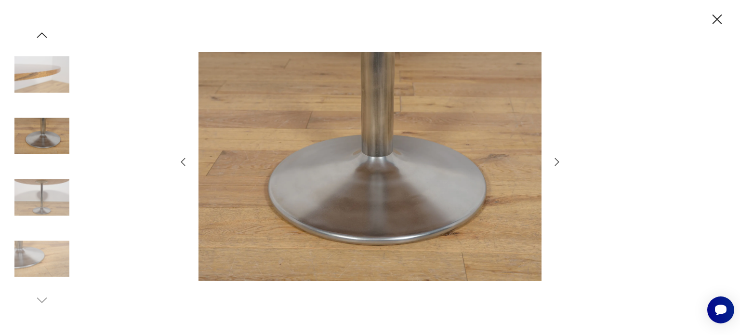
click at [184, 158] on icon "button" at bounding box center [183, 161] width 4 height 8
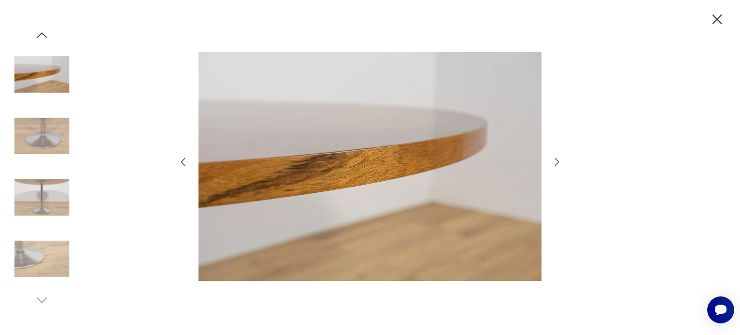
click at [184, 158] on icon "button" at bounding box center [183, 161] width 4 height 8
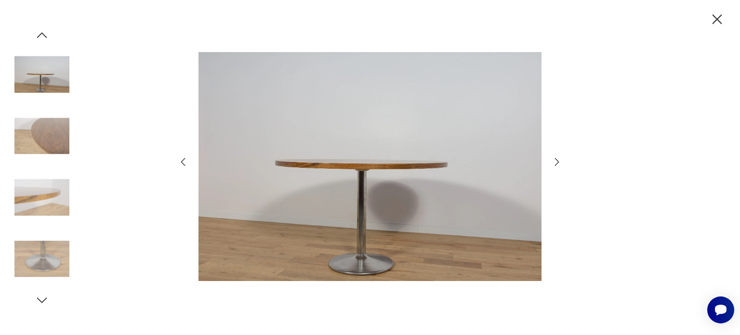
click at [184, 158] on icon "button" at bounding box center [183, 161] width 4 height 8
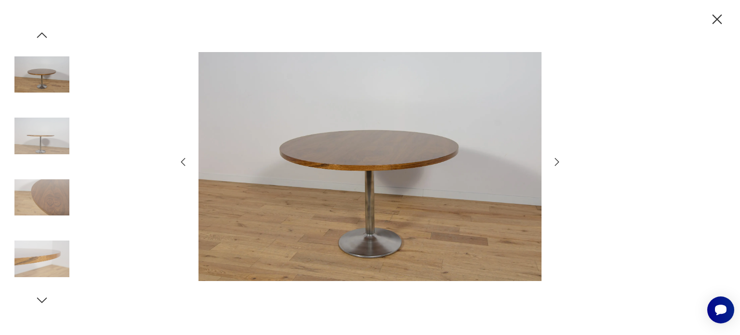
click at [184, 158] on icon "button" at bounding box center [183, 161] width 4 height 8
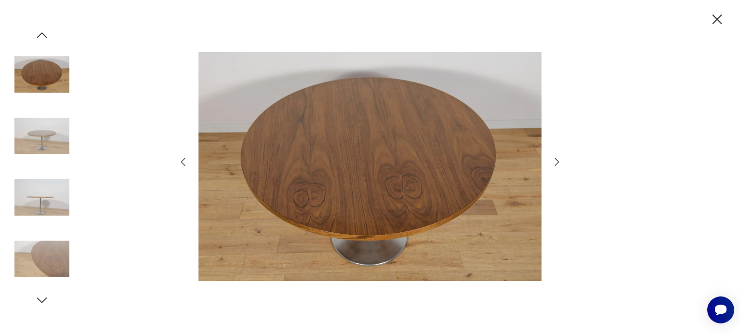
click at [371, 187] on img at bounding box center [369, 167] width 343 height 268
click at [713, 21] on icon "button" at bounding box center [717, 19] width 17 height 17
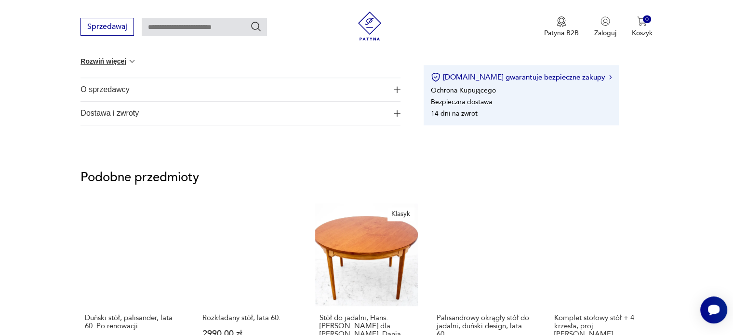
scroll to position [637, 0]
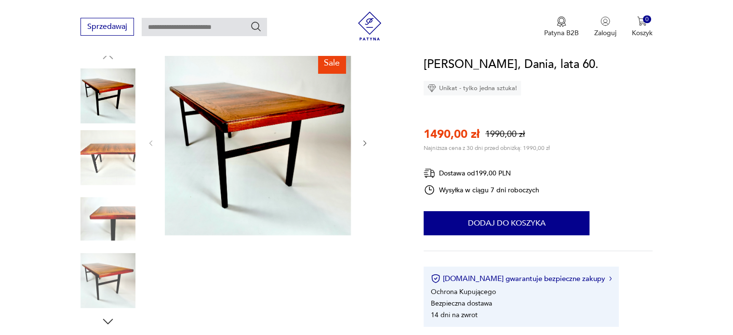
click at [128, 169] on img at bounding box center [107, 157] width 55 height 55
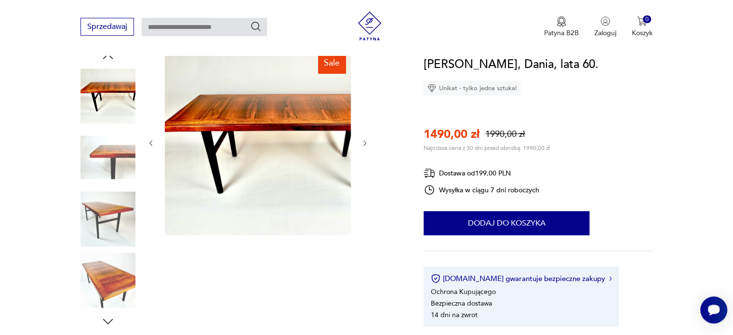
click at [117, 173] on img at bounding box center [107, 157] width 55 height 55
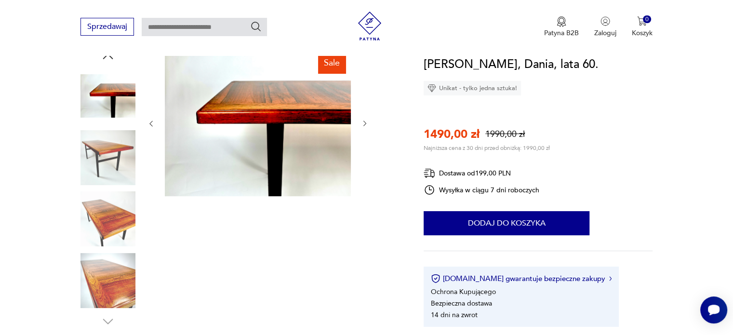
click at [117, 173] on img at bounding box center [107, 157] width 55 height 55
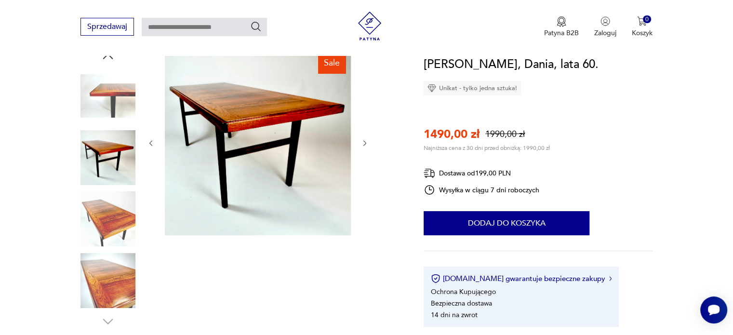
click at [114, 217] on img at bounding box center [107, 218] width 55 height 55
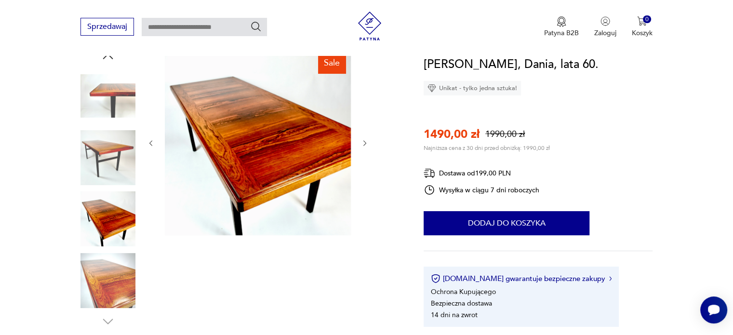
click at [115, 254] on img at bounding box center [107, 280] width 55 height 55
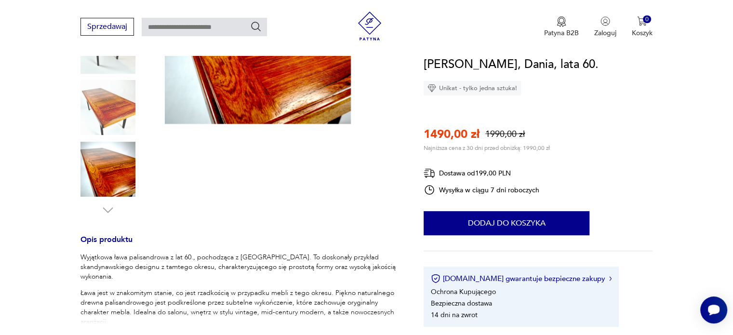
scroll to position [222, 0]
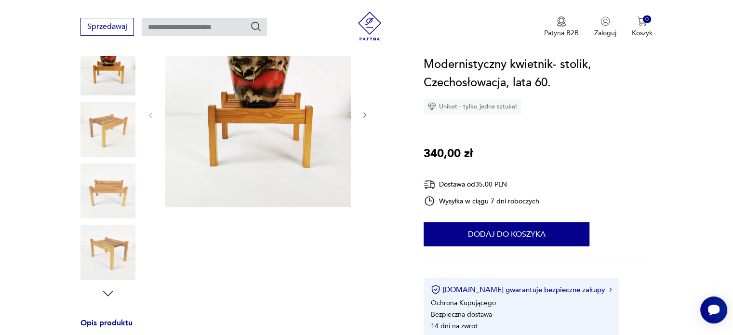
click at [114, 131] on img at bounding box center [107, 129] width 55 height 55
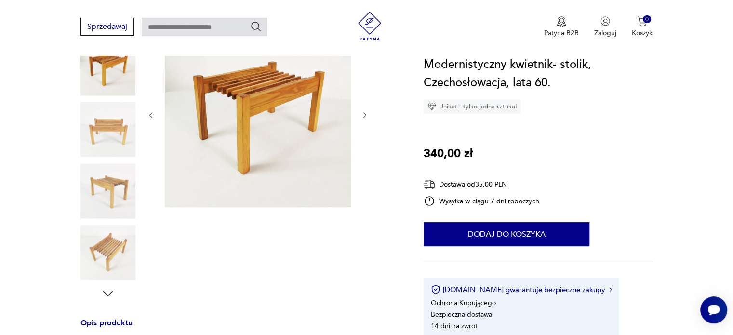
click at [113, 135] on img at bounding box center [107, 129] width 55 height 55
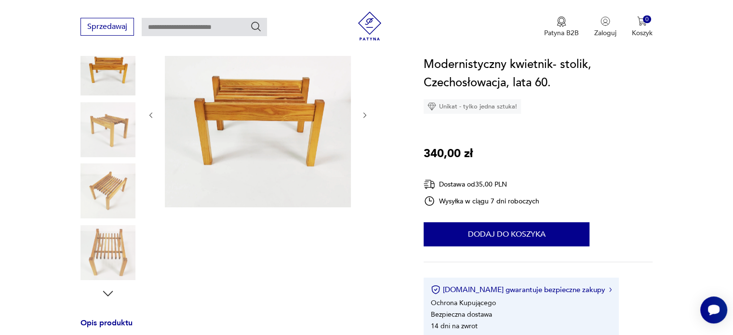
click at [113, 135] on img at bounding box center [107, 129] width 55 height 55
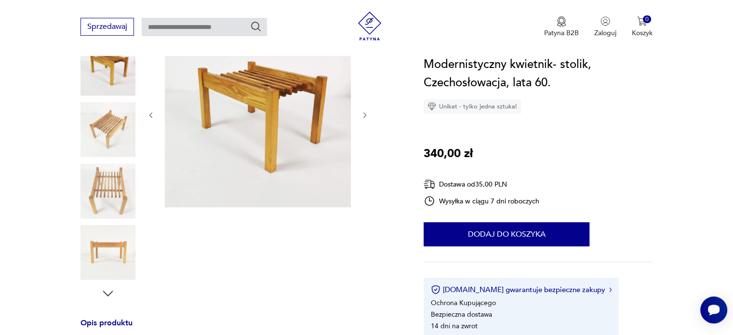
click at [113, 135] on img at bounding box center [107, 129] width 55 height 55
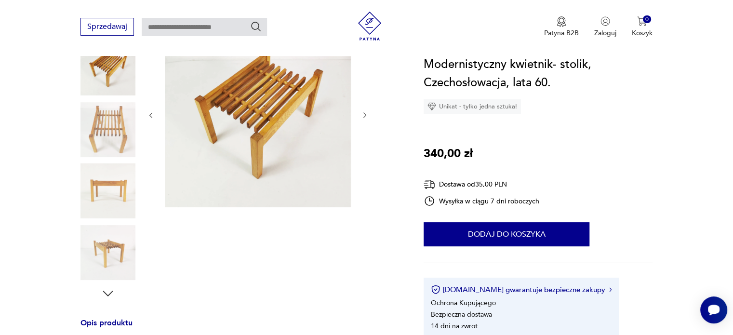
click at [113, 135] on img at bounding box center [107, 129] width 55 height 55
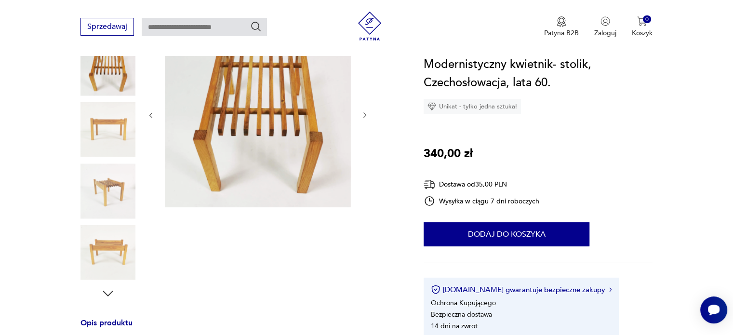
click at [113, 135] on img at bounding box center [107, 129] width 55 height 55
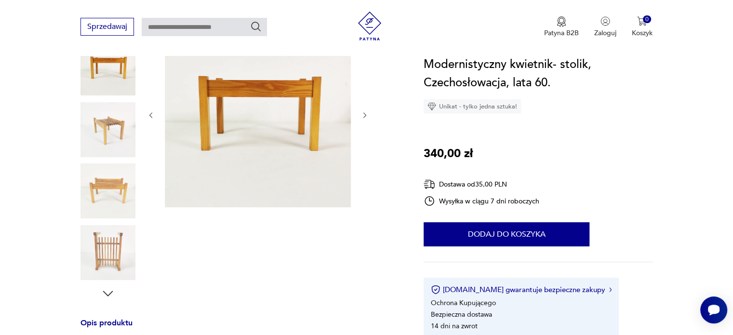
click at [113, 135] on img at bounding box center [107, 129] width 55 height 55
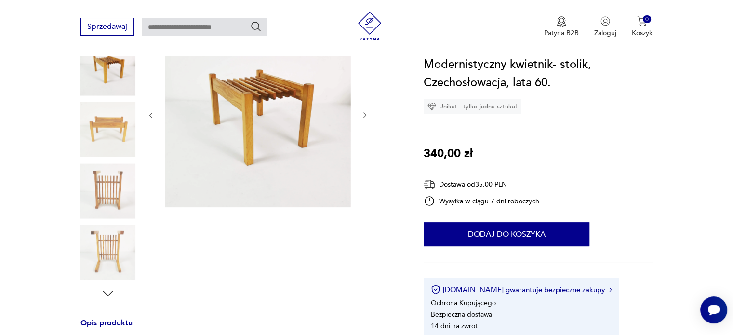
click at [113, 135] on img at bounding box center [107, 129] width 55 height 55
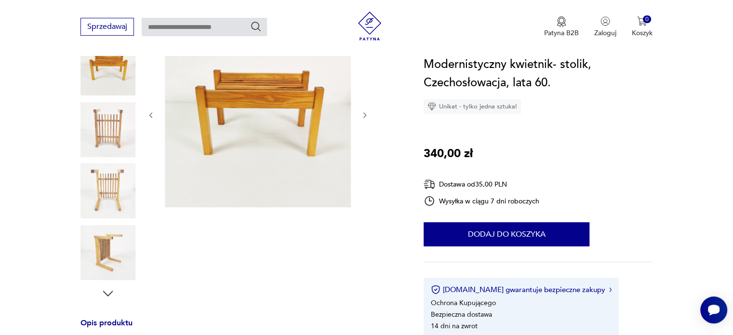
click at [113, 135] on img at bounding box center [107, 129] width 55 height 55
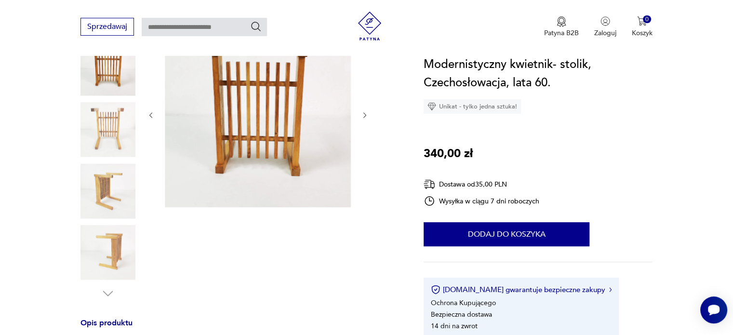
click at [113, 135] on img at bounding box center [107, 129] width 55 height 55
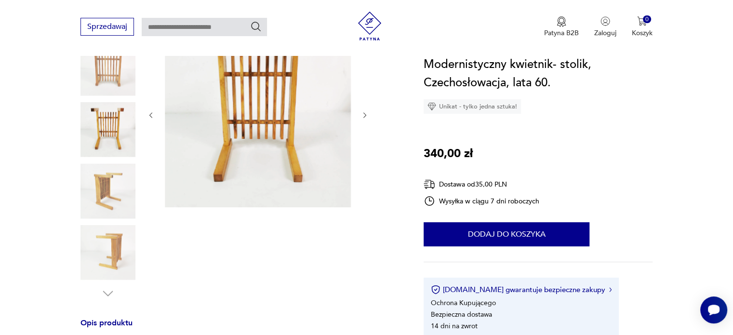
click at [113, 135] on img at bounding box center [107, 129] width 55 height 55
click at [118, 177] on img at bounding box center [107, 190] width 55 height 55
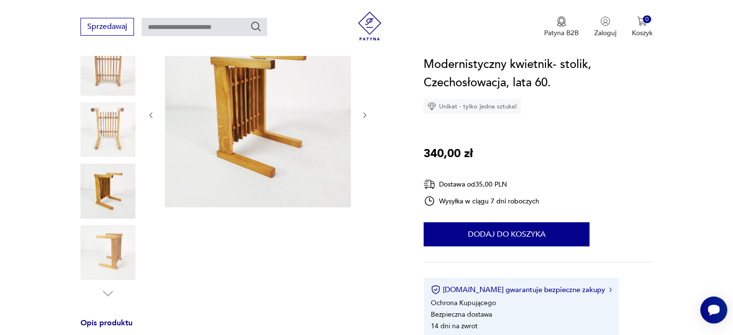
click at [114, 228] on img at bounding box center [107, 252] width 55 height 55
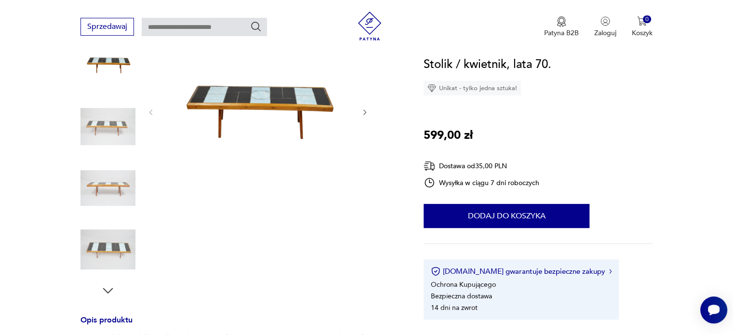
click at [116, 126] on img at bounding box center [107, 126] width 55 height 55
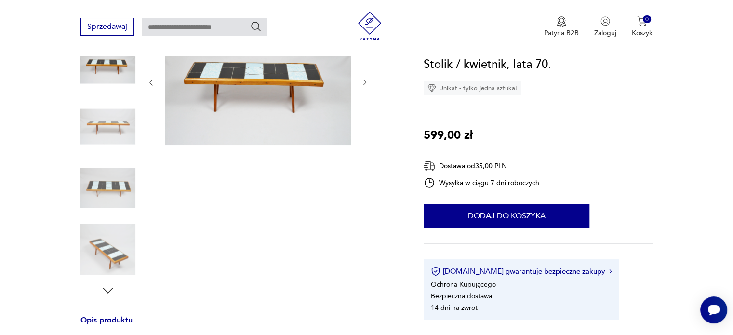
click at [116, 126] on img at bounding box center [107, 126] width 55 height 55
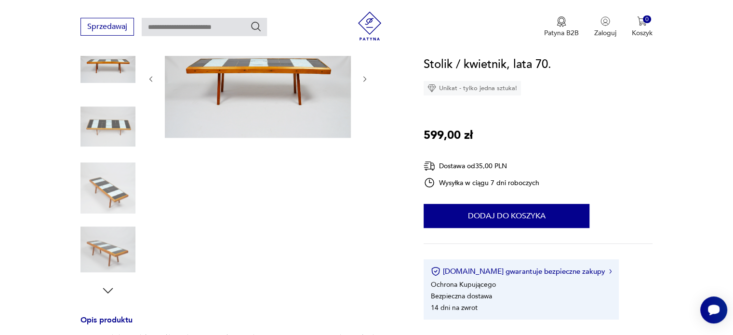
click at [116, 126] on img at bounding box center [107, 126] width 55 height 55
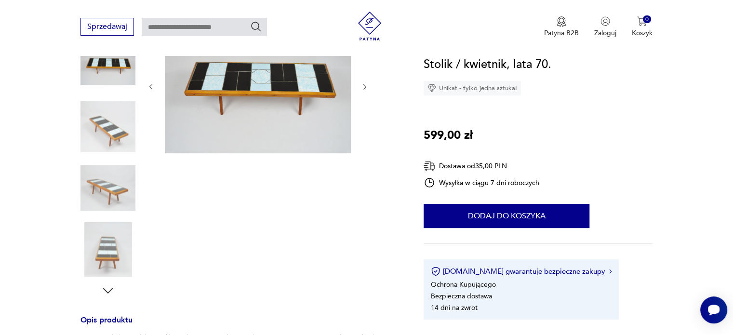
click at [116, 126] on img at bounding box center [107, 126] width 55 height 55
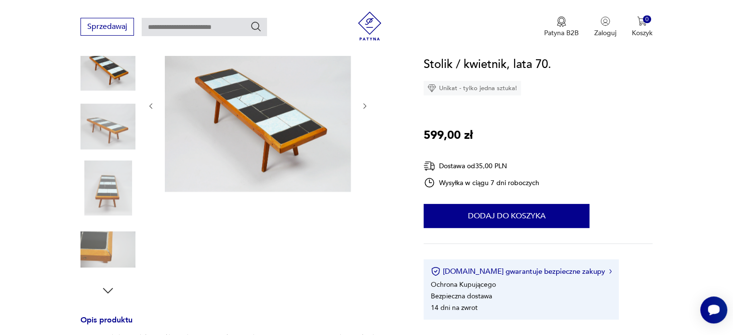
click at [116, 126] on img at bounding box center [107, 126] width 55 height 55
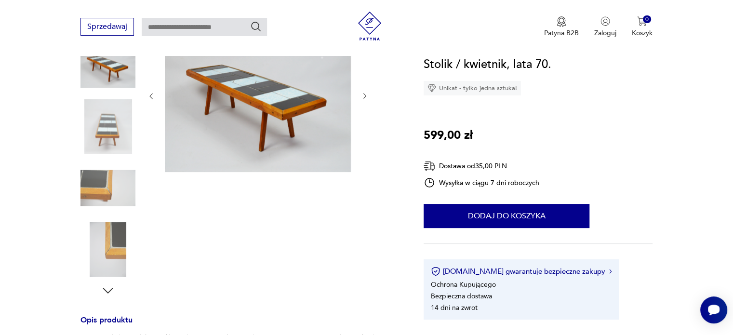
click at [116, 126] on img at bounding box center [107, 126] width 55 height 55
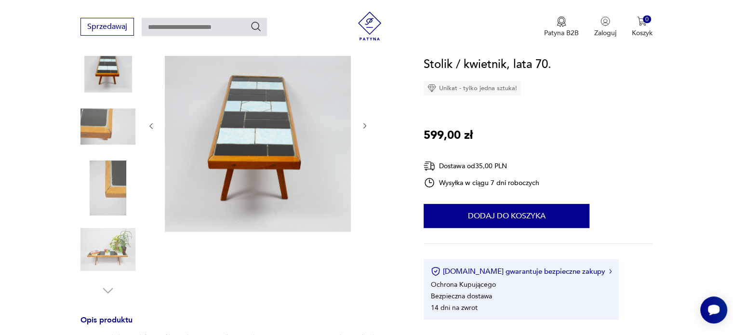
click at [116, 126] on img at bounding box center [107, 126] width 55 height 55
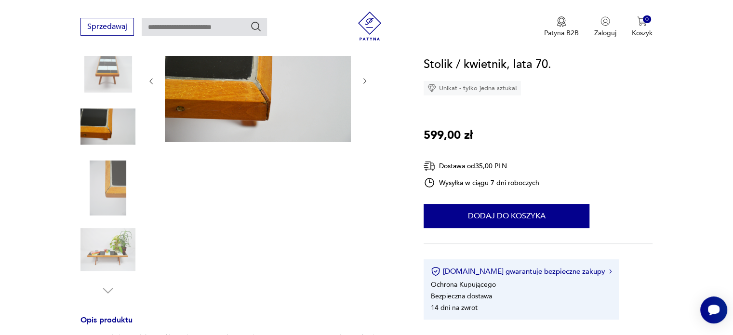
click at [101, 180] on img at bounding box center [107, 187] width 55 height 55
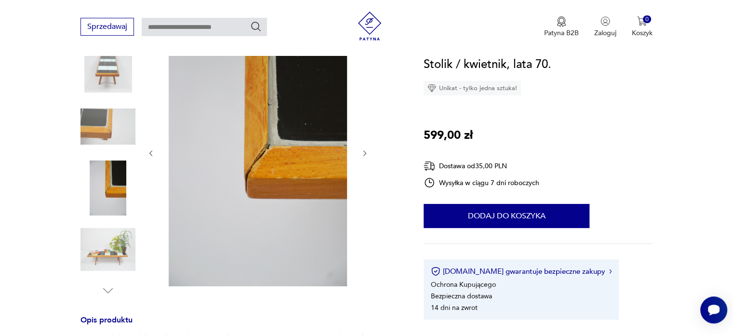
click at [104, 244] on img at bounding box center [107, 249] width 55 height 55
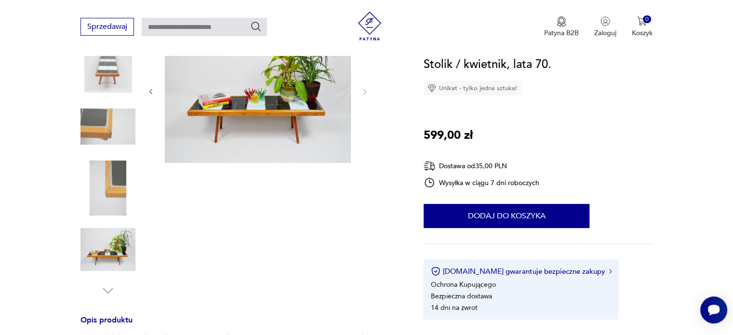
click at [113, 197] on img at bounding box center [107, 187] width 55 height 55
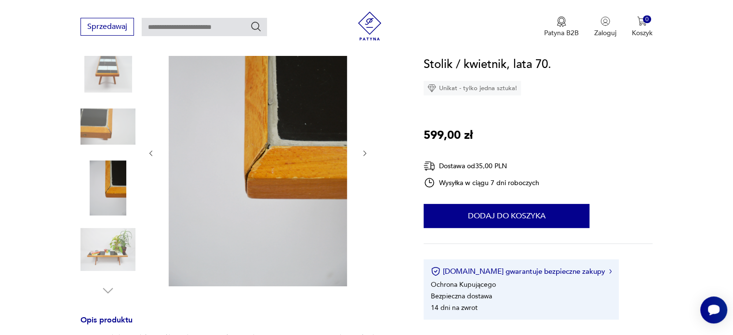
click at [105, 124] on img at bounding box center [107, 126] width 55 height 55
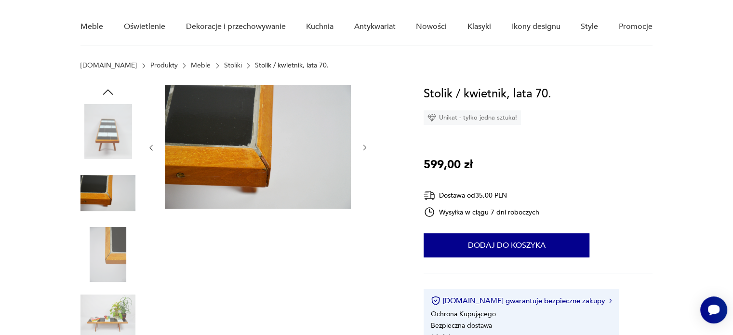
scroll to position [73, 0]
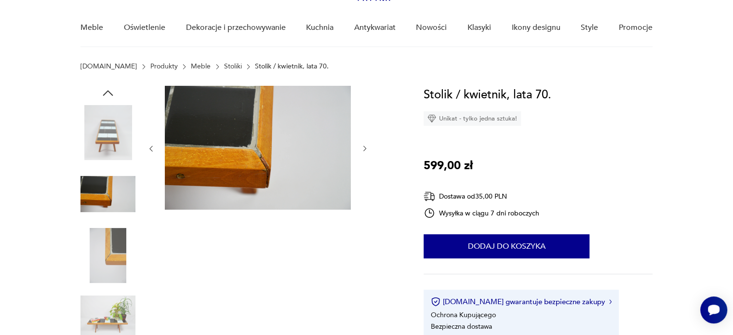
click at [105, 124] on img at bounding box center [107, 132] width 55 height 55
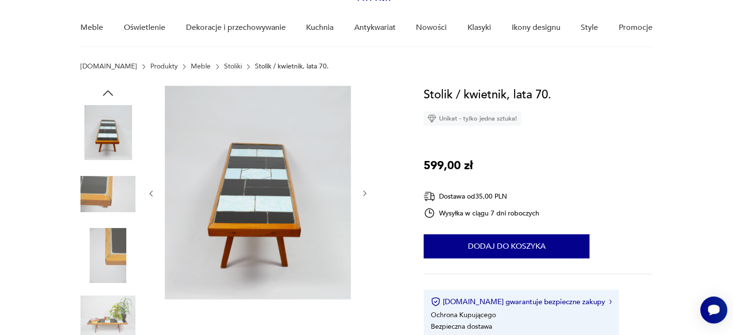
click at [113, 88] on icon "button" at bounding box center [108, 93] width 14 height 14
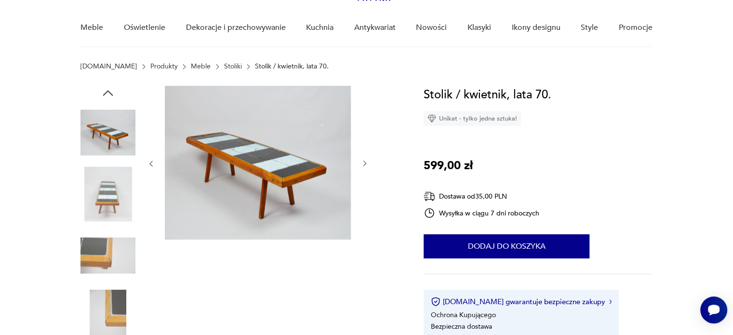
click at [113, 88] on icon "button" at bounding box center [108, 93] width 14 height 14
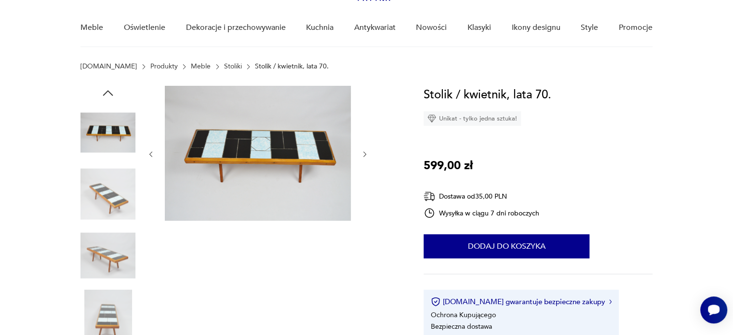
click at [241, 176] on img at bounding box center [258, 153] width 186 height 135
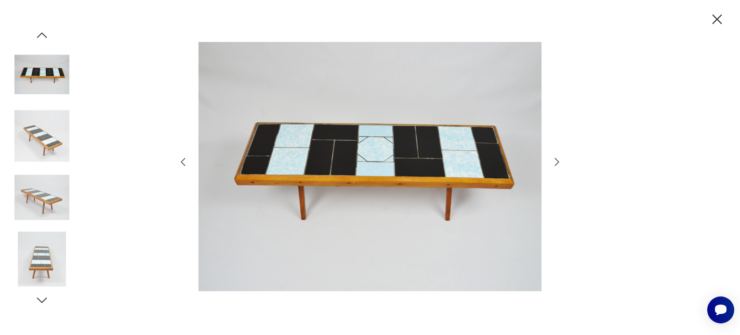
click at [38, 195] on img at bounding box center [41, 197] width 55 height 55
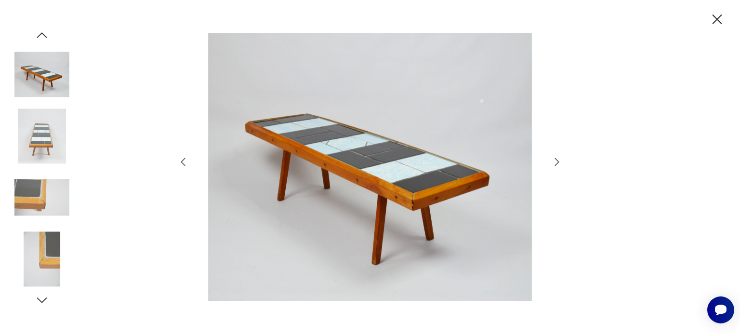
click at [723, 19] on icon "button" at bounding box center [717, 19] width 17 height 17
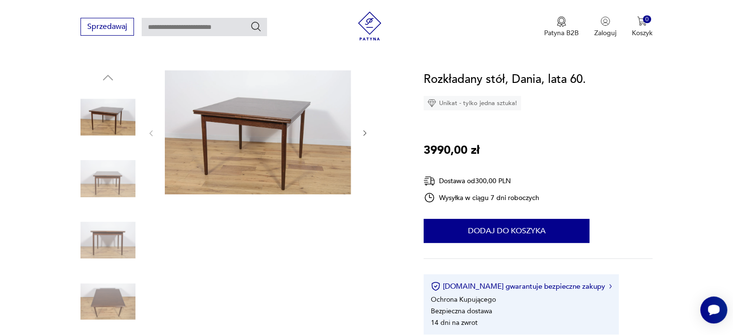
click at [108, 169] on img at bounding box center [107, 178] width 55 height 55
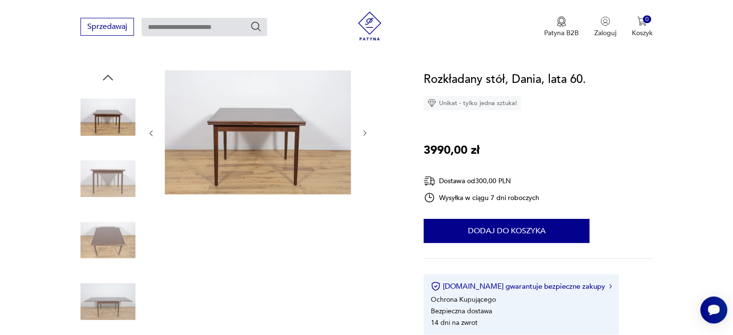
click at [108, 169] on img at bounding box center [107, 178] width 55 height 55
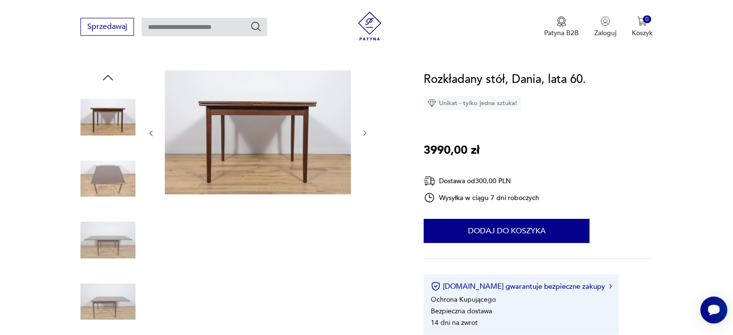
click at [108, 169] on img at bounding box center [107, 178] width 55 height 55
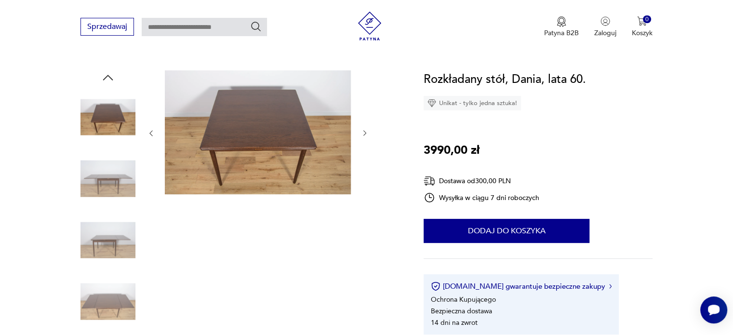
click at [108, 169] on img at bounding box center [107, 178] width 55 height 55
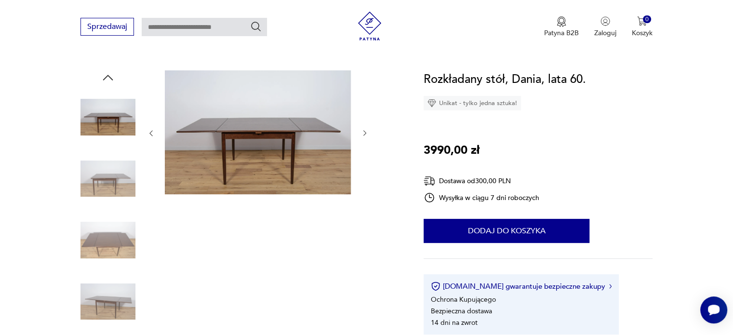
click at [108, 169] on img at bounding box center [107, 178] width 55 height 55
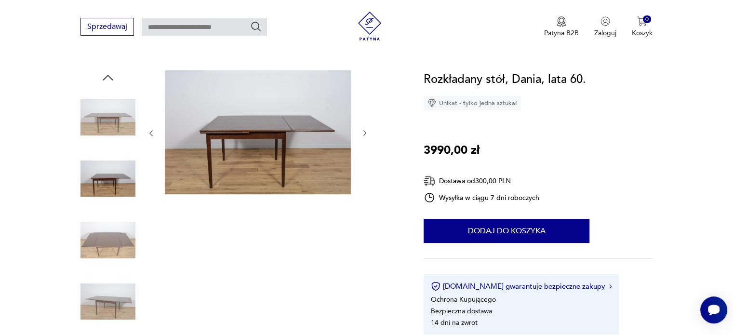
click at [108, 169] on img at bounding box center [107, 178] width 55 height 55
click at [116, 220] on img at bounding box center [107, 239] width 55 height 55
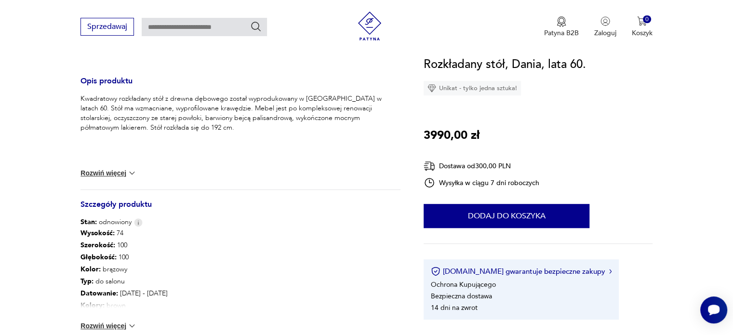
scroll to position [381, 0]
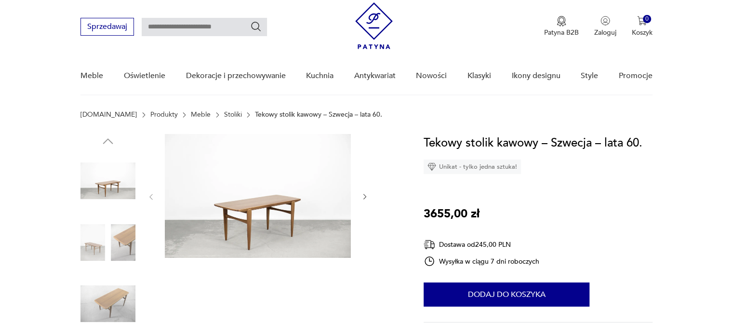
click at [133, 241] on img at bounding box center [107, 242] width 55 height 55
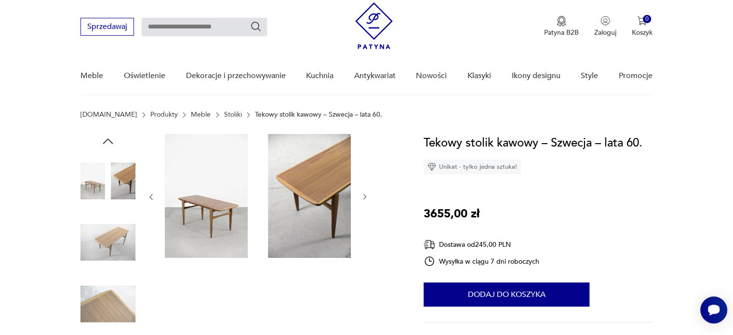
click at [112, 242] on img at bounding box center [107, 242] width 55 height 55
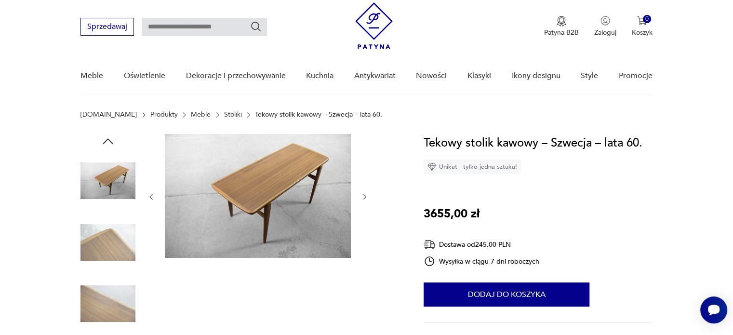
click at [112, 242] on img at bounding box center [107, 242] width 55 height 55
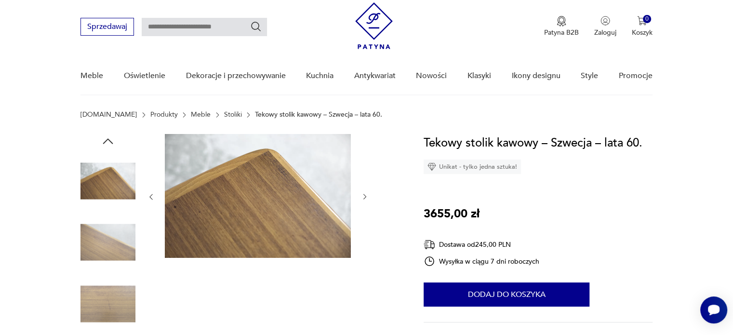
click at [112, 242] on img at bounding box center [107, 242] width 55 height 55
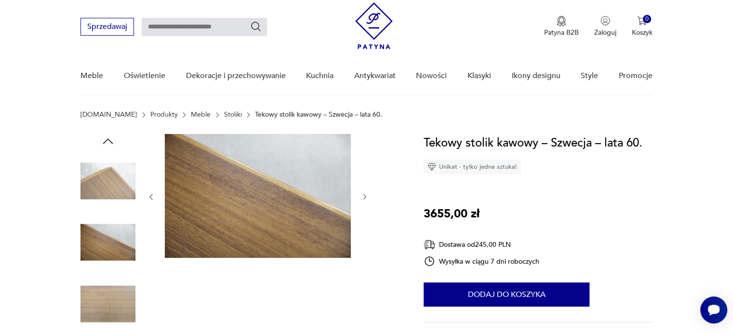
click at [115, 289] on img at bounding box center [107, 303] width 55 height 55
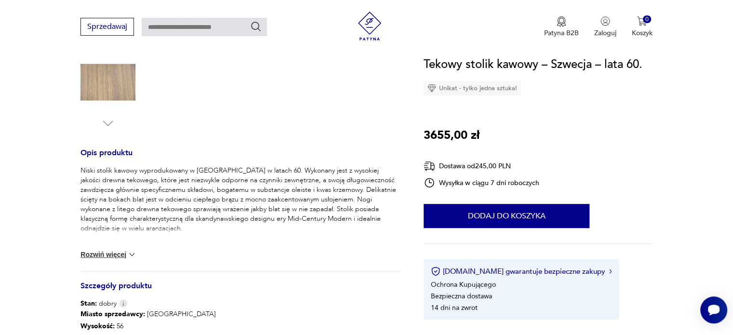
scroll to position [379, 0]
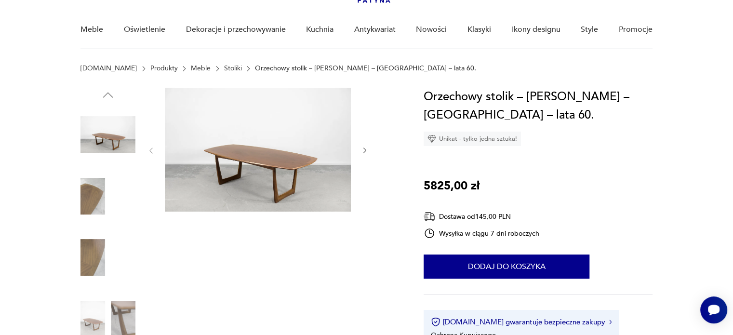
click at [120, 129] on img at bounding box center [107, 134] width 55 height 55
click at [102, 181] on img at bounding box center [107, 196] width 55 height 55
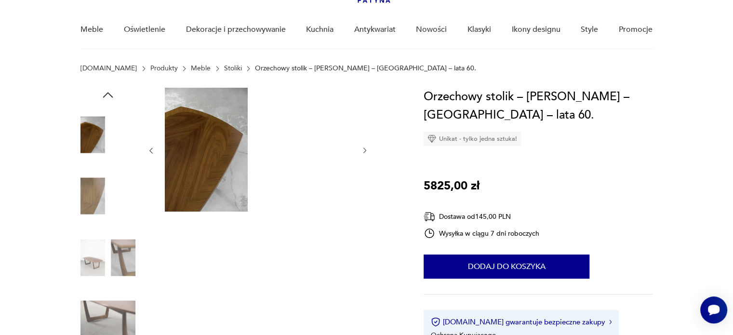
click at [102, 183] on img at bounding box center [107, 196] width 55 height 55
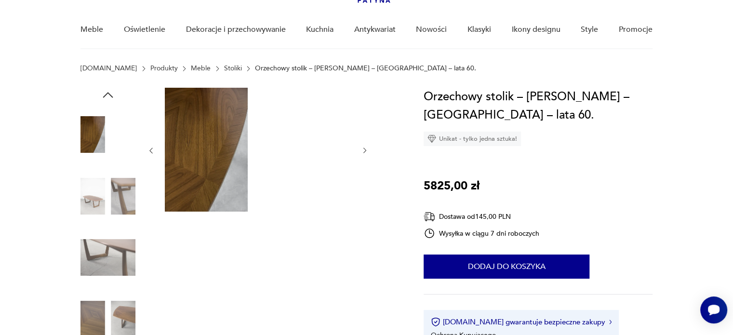
click at [102, 183] on img at bounding box center [107, 196] width 55 height 55
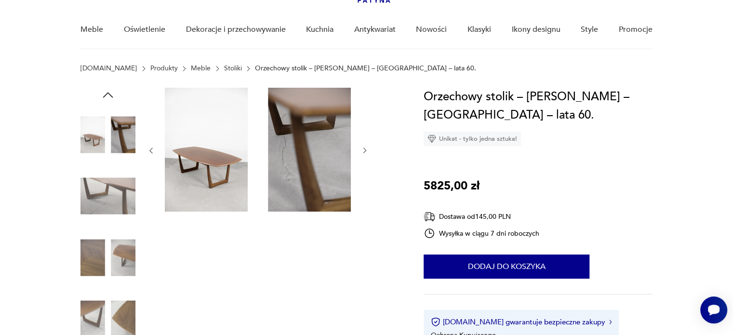
click at [102, 183] on img at bounding box center [107, 196] width 55 height 55
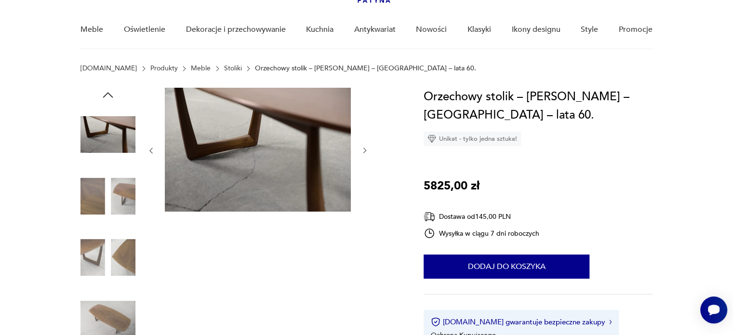
click at [102, 183] on img at bounding box center [107, 196] width 55 height 55
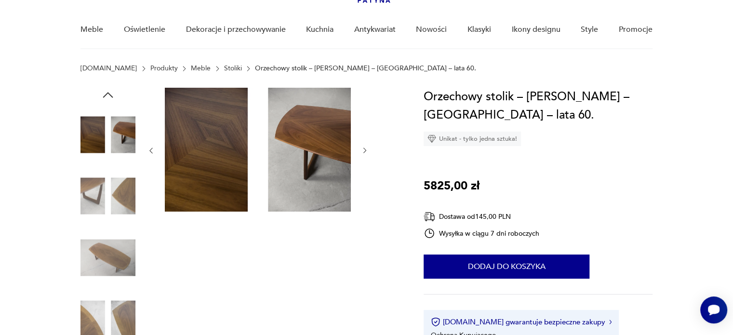
click at [102, 183] on img at bounding box center [107, 196] width 55 height 55
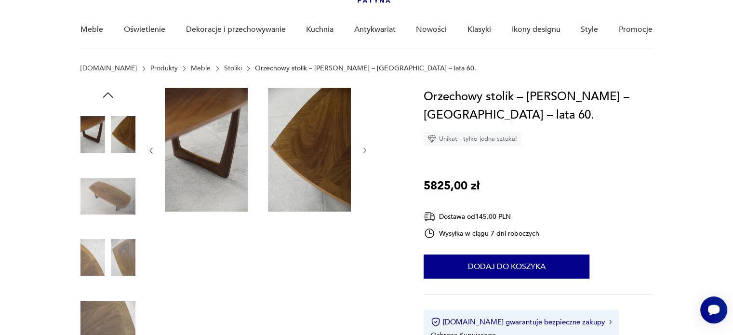
click at [102, 183] on img at bounding box center [107, 196] width 55 height 55
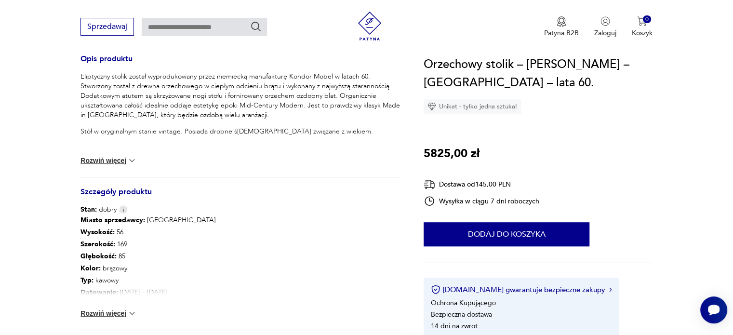
scroll to position [402, 0]
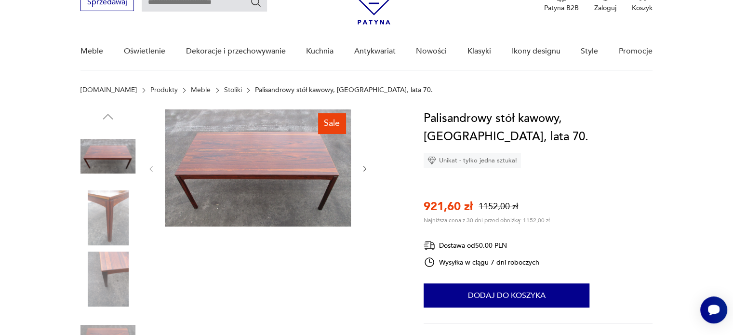
click at [111, 222] on img at bounding box center [107, 217] width 55 height 55
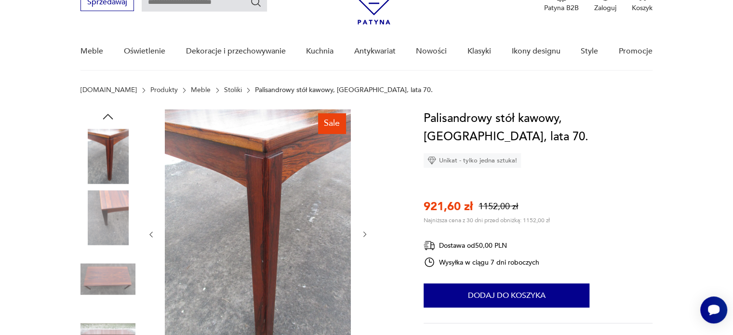
click at [111, 222] on img at bounding box center [107, 217] width 55 height 55
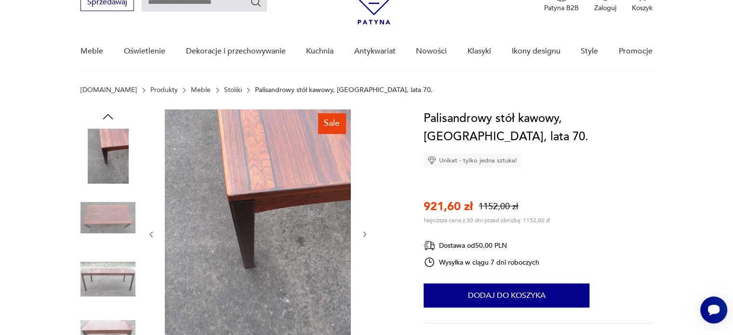
click at [111, 222] on img at bounding box center [107, 217] width 55 height 55
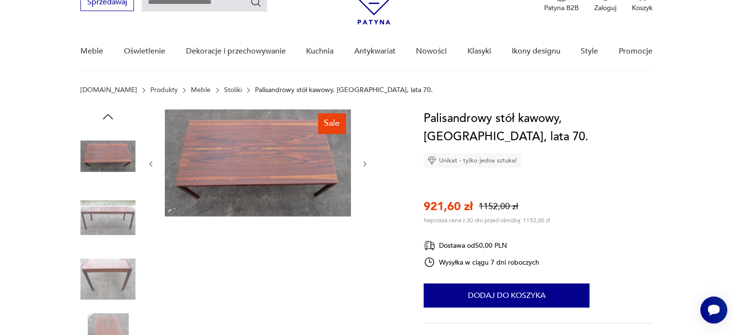
click at [111, 222] on img at bounding box center [107, 217] width 55 height 55
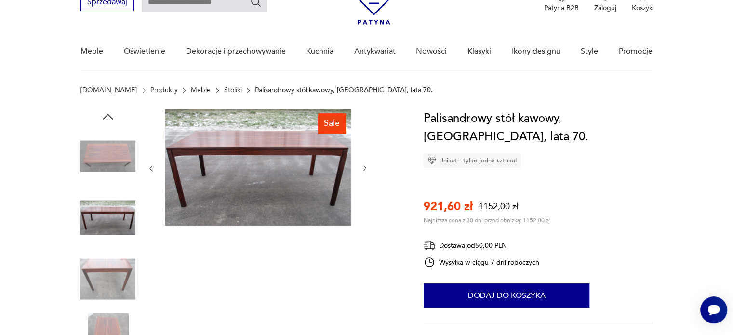
click at [116, 263] on img at bounding box center [107, 278] width 55 height 55
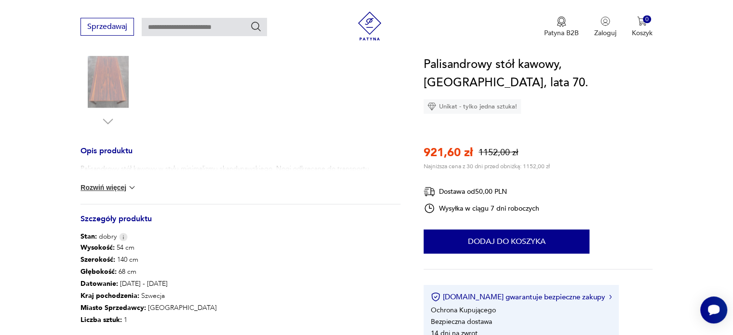
scroll to position [310, 0]
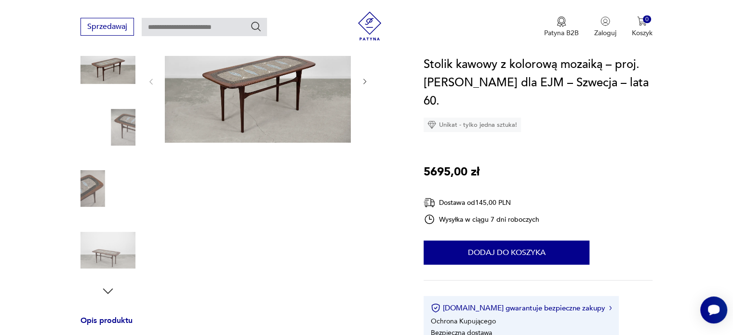
click at [127, 112] on img at bounding box center [107, 127] width 55 height 55
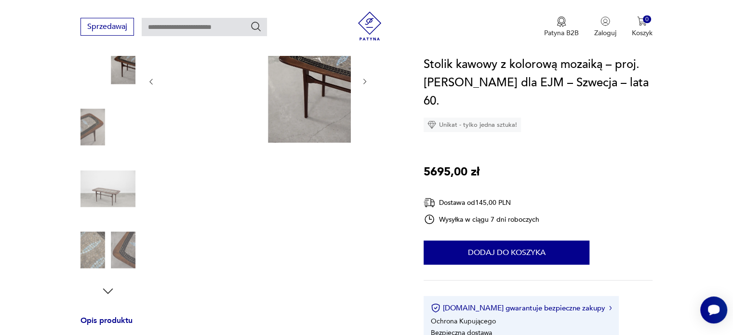
click at [104, 139] on img at bounding box center [107, 127] width 55 height 55
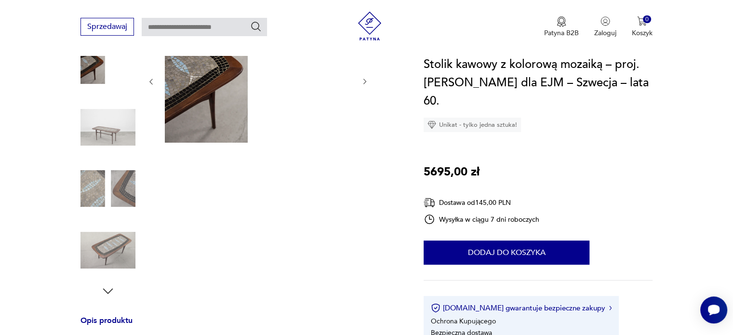
click at [104, 139] on img at bounding box center [107, 127] width 55 height 55
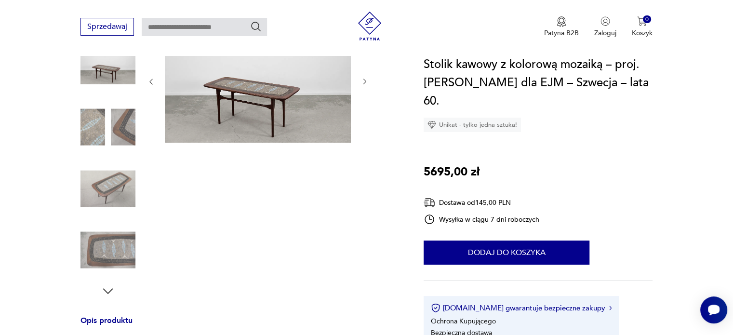
click at [104, 139] on img at bounding box center [107, 127] width 55 height 55
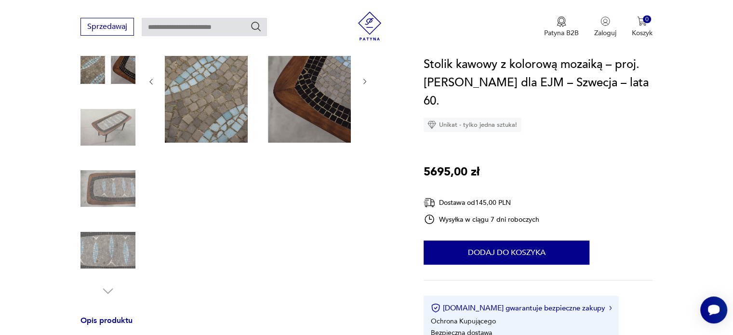
click at [118, 162] on img at bounding box center [107, 188] width 55 height 55
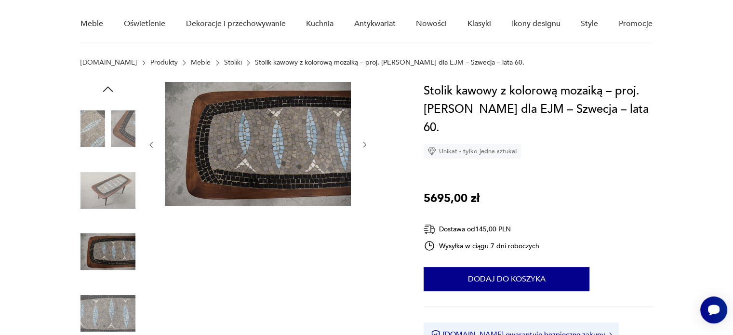
scroll to position [77, 0]
click at [133, 304] on img at bounding box center [107, 313] width 55 height 55
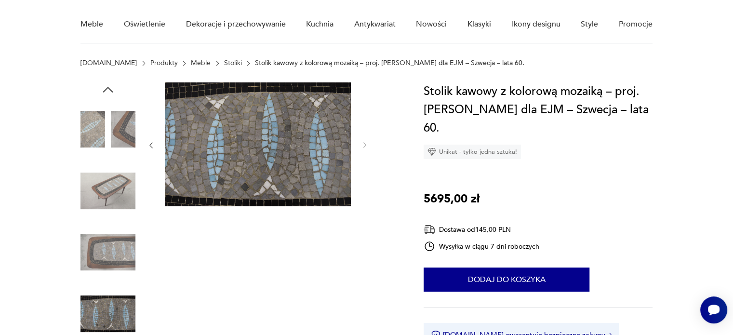
click at [101, 117] on img at bounding box center [107, 129] width 55 height 55
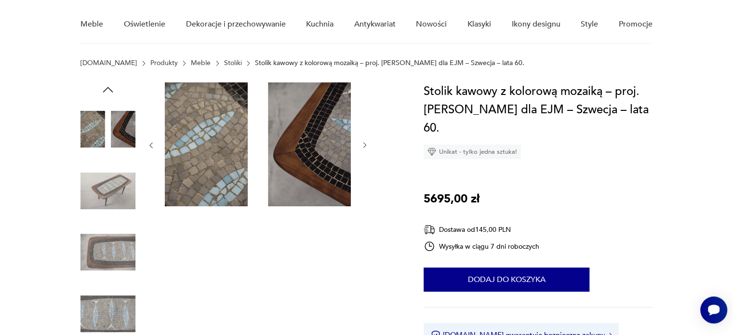
click at [112, 92] on icon "button" at bounding box center [108, 89] width 10 height 5
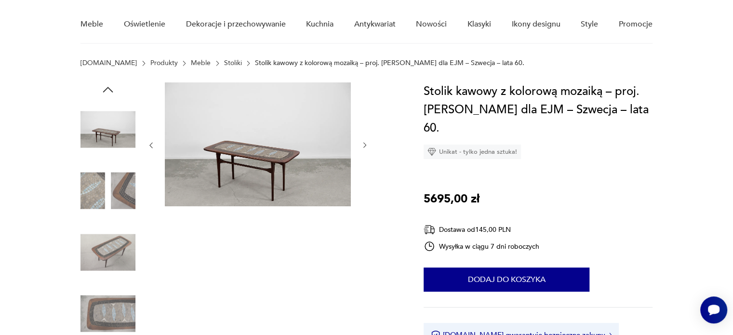
click at [112, 92] on icon "button" at bounding box center [108, 89] width 10 height 5
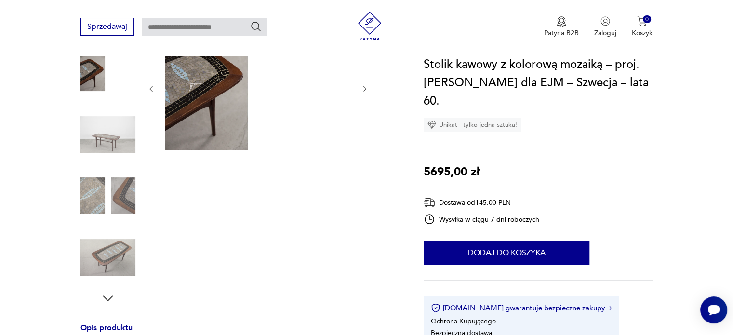
scroll to position [135, 0]
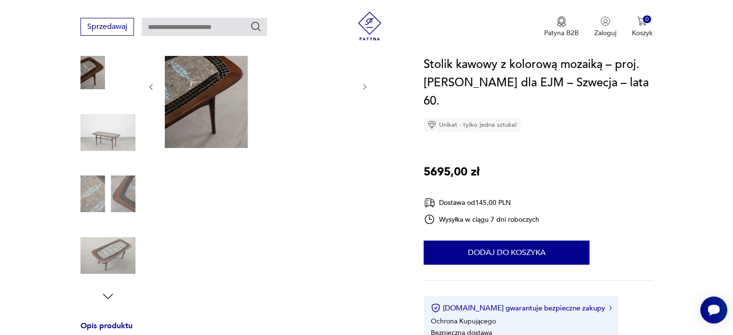
click at [110, 248] on img at bounding box center [107, 255] width 55 height 55
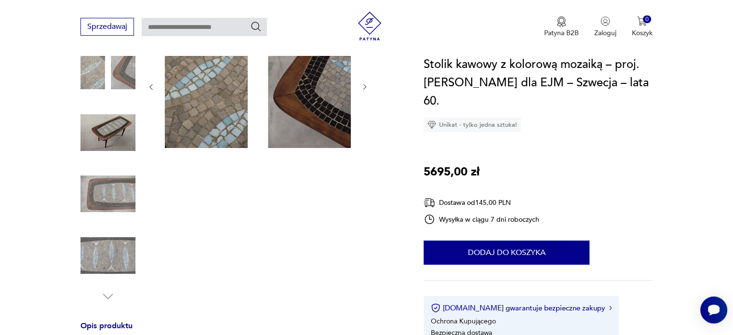
click at [101, 139] on img at bounding box center [107, 132] width 55 height 55
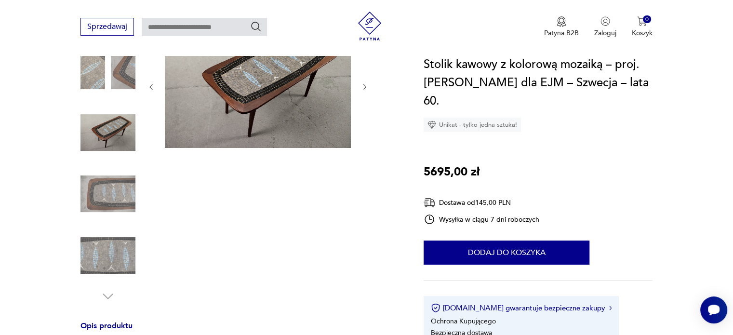
click at [239, 119] on img at bounding box center [258, 86] width 186 height 124
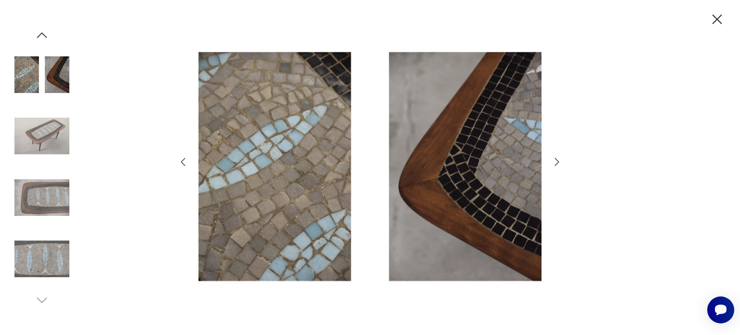
click at [38, 143] on img at bounding box center [41, 135] width 55 height 55
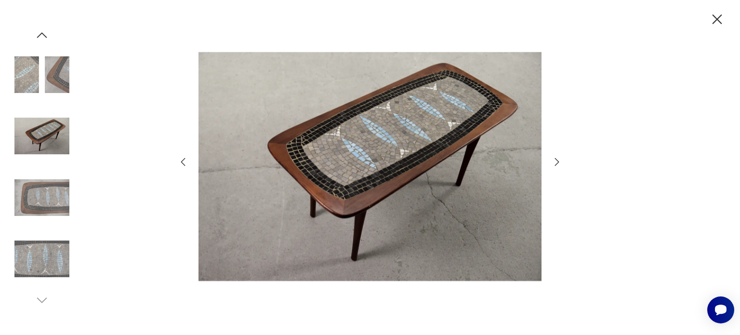
click at [713, 14] on icon "button" at bounding box center [717, 19] width 17 height 17
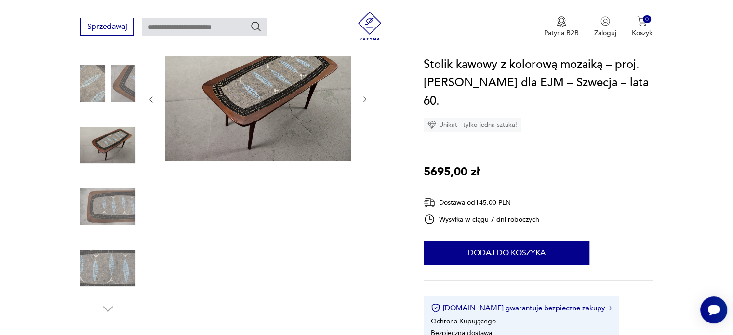
scroll to position [113, 0]
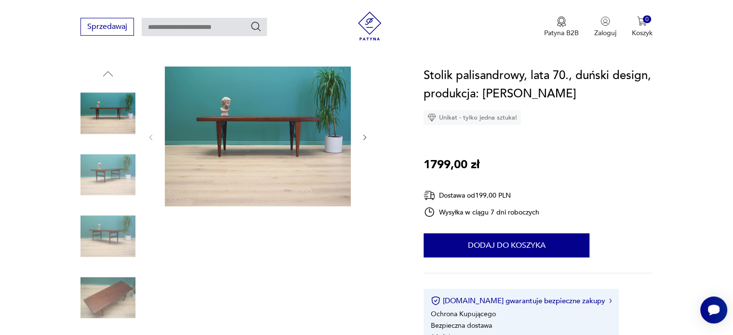
click at [96, 172] on img at bounding box center [107, 174] width 55 height 55
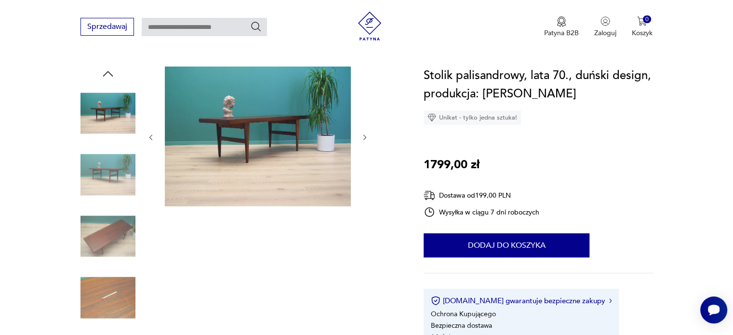
click at [96, 172] on img at bounding box center [107, 174] width 55 height 55
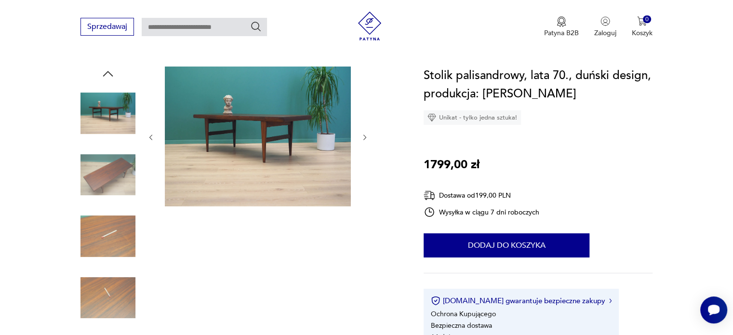
click at [96, 172] on img at bounding box center [107, 174] width 55 height 55
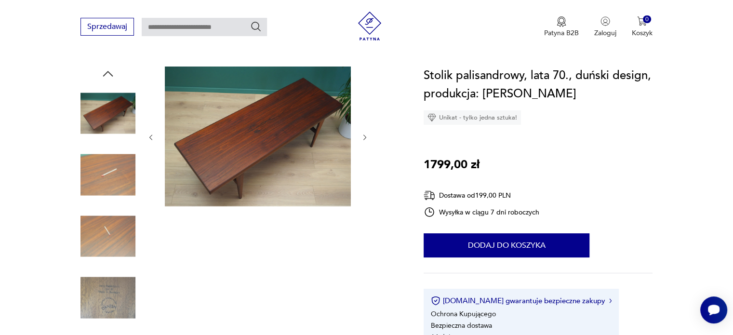
click at [96, 172] on img at bounding box center [107, 174] width 55 height 55
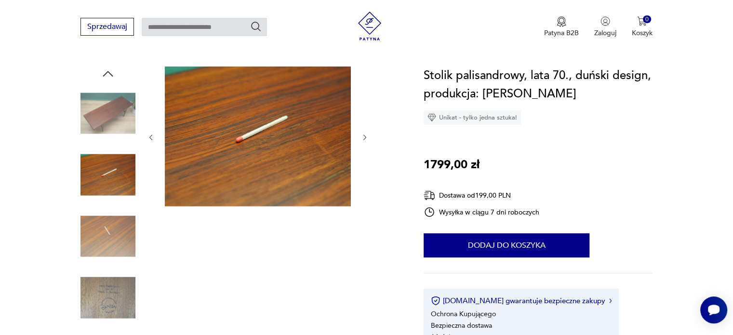
click at [114, 235] on img at bounding box center [107, 236] width 55 height 55
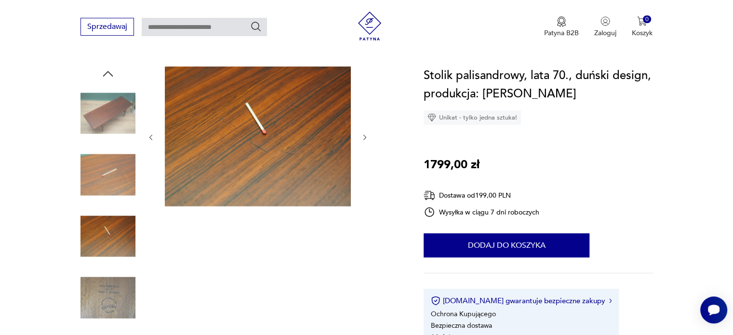
click at [111, 302] on img at bounding box center [107, 297] width 55 height 55
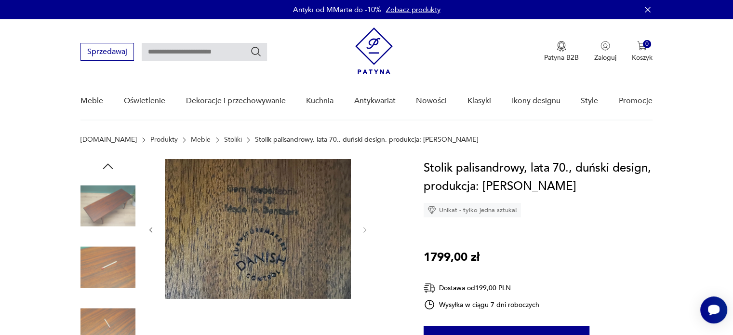
click at [115, 221] on img at bounding box center [107, 205] width 55 height 55
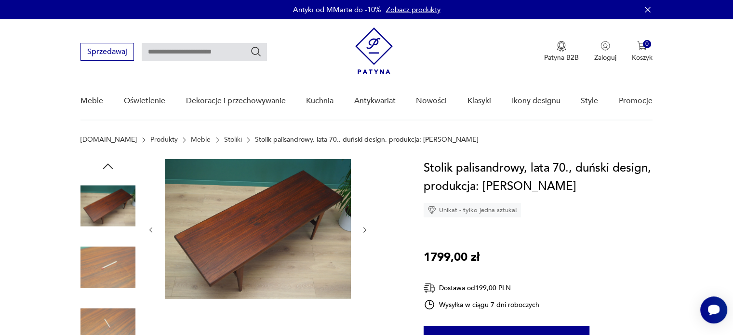
click at [104, 165] on icon "button" at bounding box center [108, 166] width 14 height 14
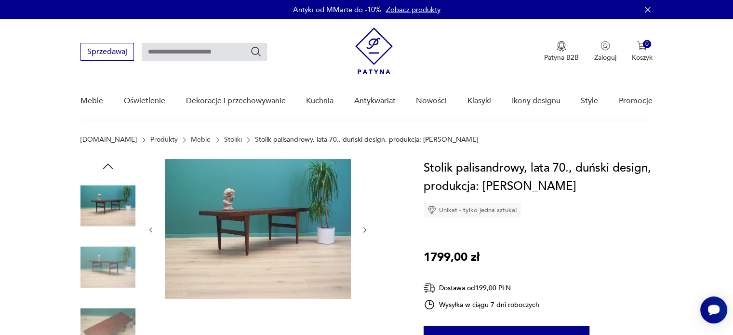
click at [112, 220] on img at bounding box center [107, 205] width 55 height 55
click at [109, 207] on img at bounding box center [107, 205] width 55 height 55
click at [113, 254] on img at bounding box center [107, 267] width 55 height 55
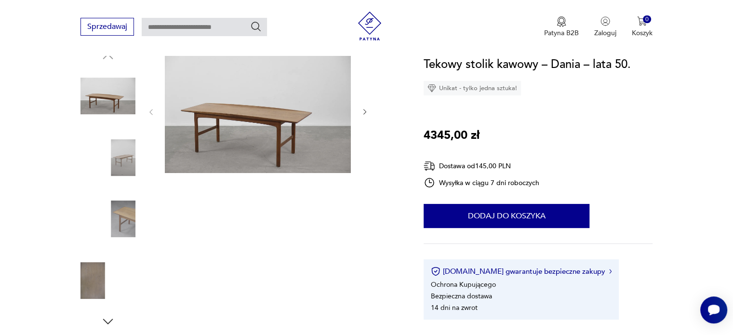
click at [125, 154] on img at bounding box center [107, 157] width 55 height 55
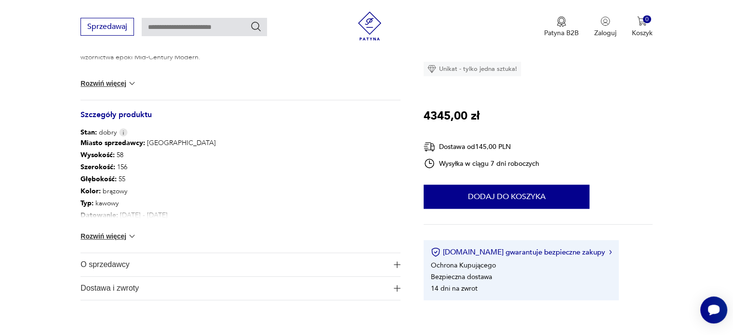
scroll to position [479, 0]
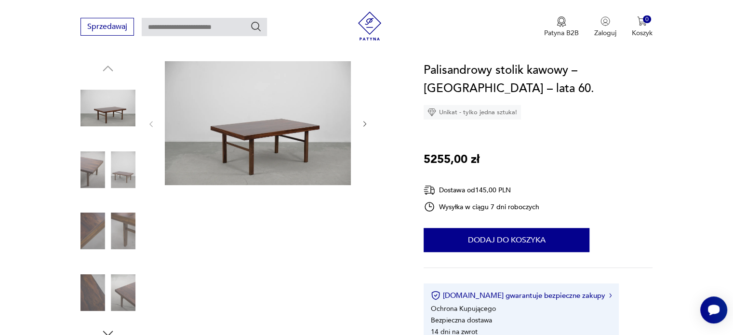
scroll to position [73, 0]
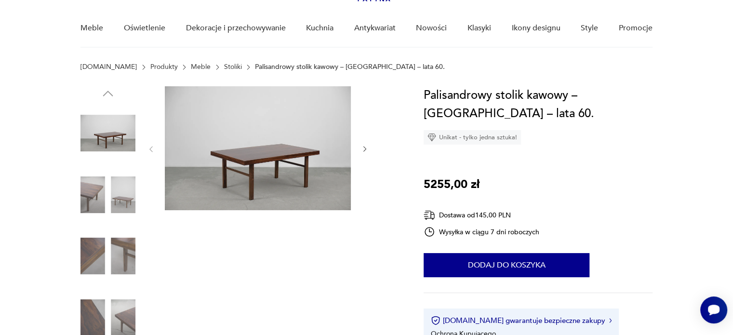
click at [107, 132] on img at bounding box center [107, 132] width 55 height 55
click at [124, 182] on img at bounding box center [107, 194] width 55 height 55
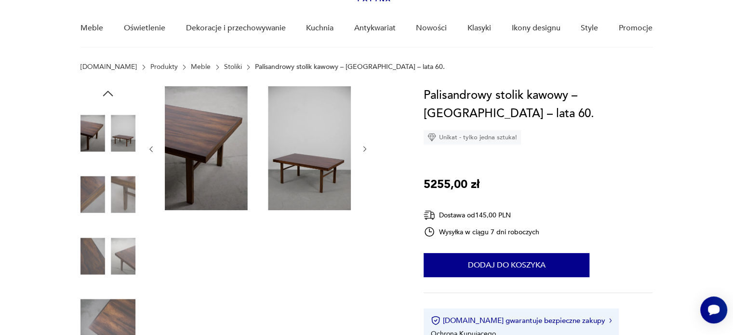
click at [121, 228] on img at bounding box center [107, 255] width 55 height 55
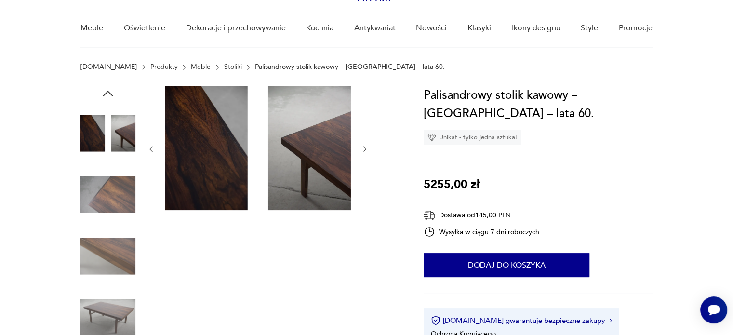
click at [120, 228] on img at bounding box center [107, 255] width 55 height 55
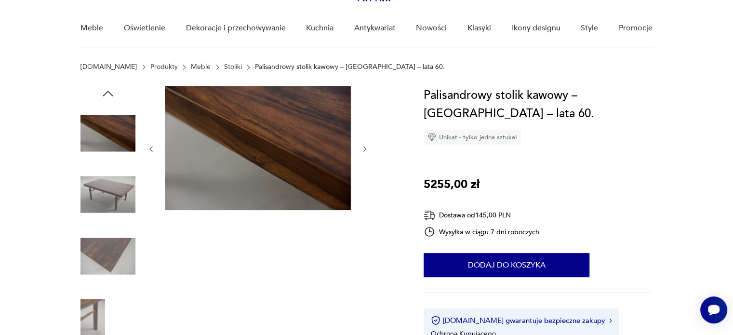
click at [120, 228] on img at bounding box center [107, 255] width 55 height 55
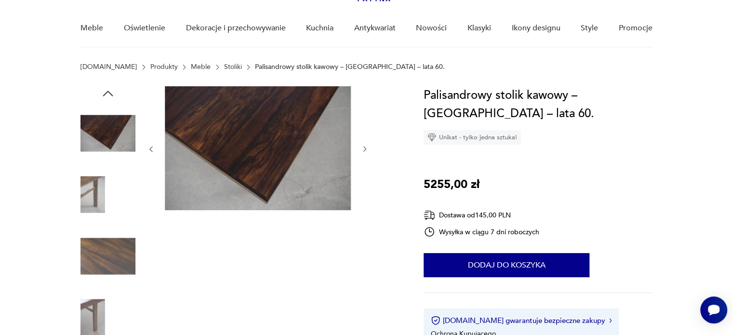
click at [120, 228] on img at bounding box center [107, 255] width 55 height 55
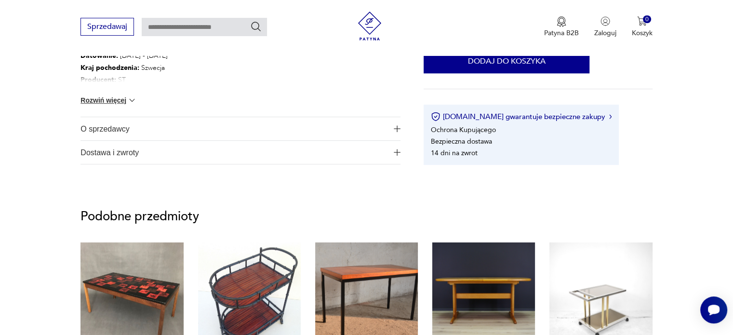
scroll to position [558, 0]
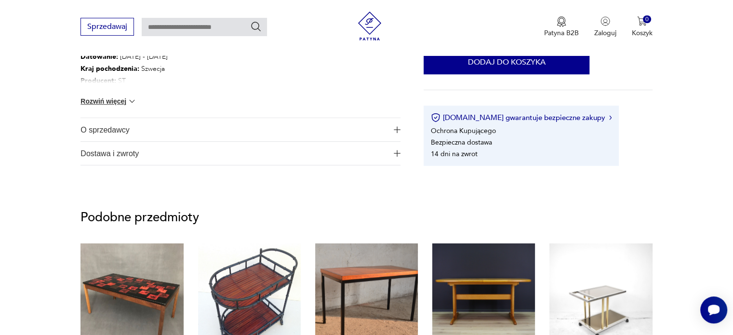
click at [338, 131] on span "O sprzedawcy" at bounding box center [233, 129] width 306 height 23
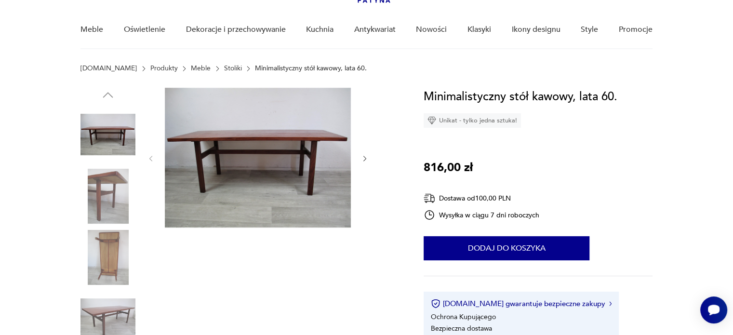
scroll to position [29, 0]
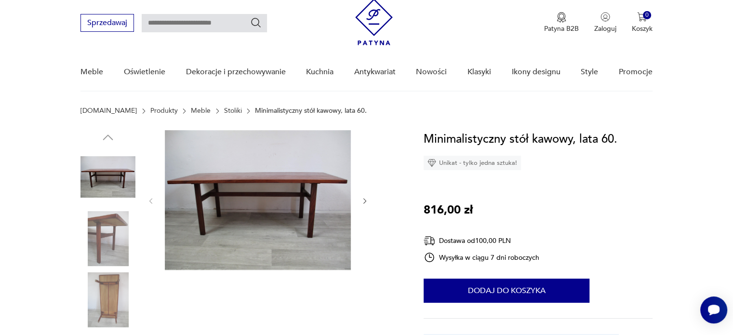
click at [96, 219] on img at bounding box center [107, 238] width 55 height 55
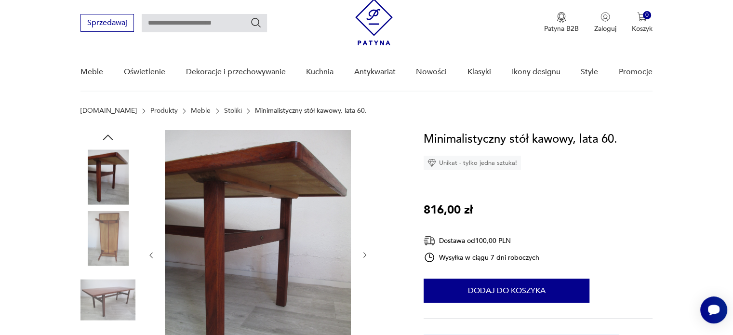
click at [96, 219] on img at bounding box center [107, 238] width 55 height 55
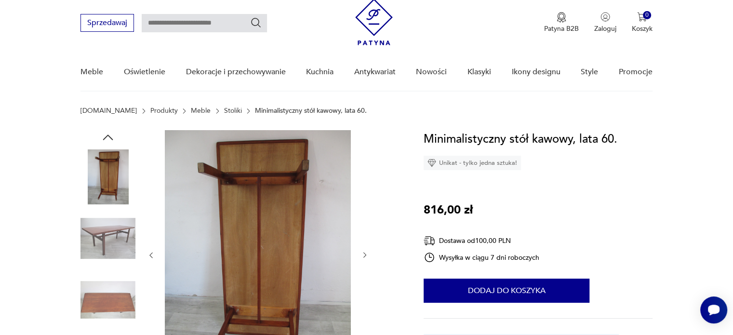
click at [96, 219] on img at bounding box center [107, 238] width 55 height 55
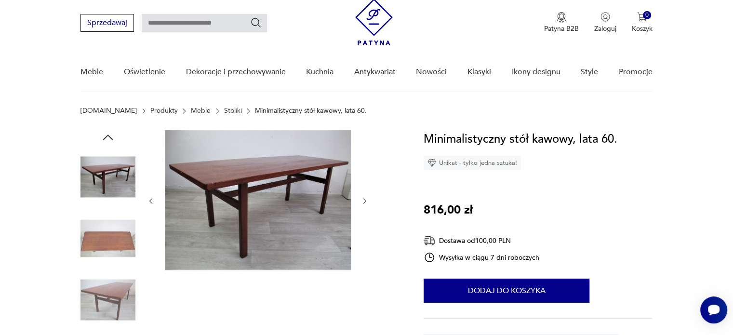
click at [96, 219] on img at bounding box center [107, 238] width 55 height 55
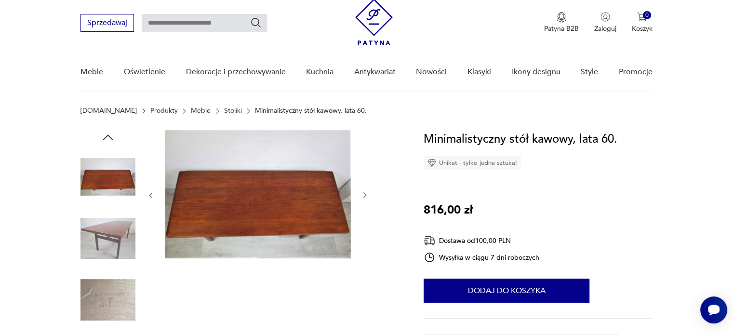
click at [96, 219] on img at bounding box center [107, 238] width 55 height 55
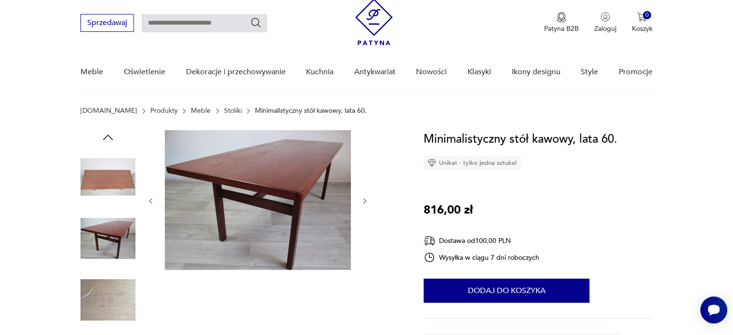
click at [96, 219] on img at bounding box center [107, 238] width 55 height 55
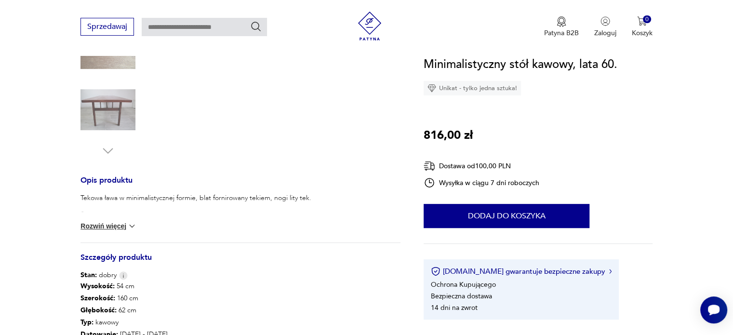
scroll to position [348, 0]
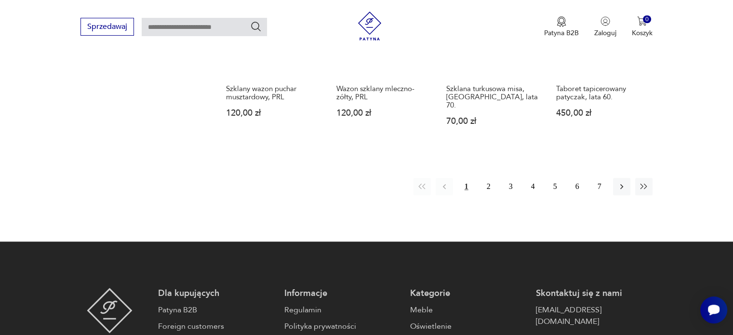
scroll to position [950, 0]
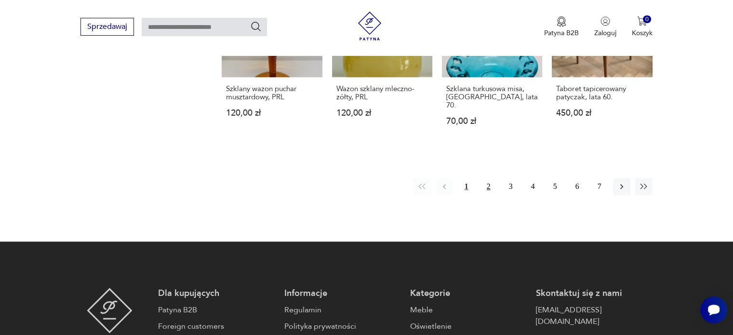
click at [491, 178] on button "2" at bounding box center [488, 186] width 17 height 17
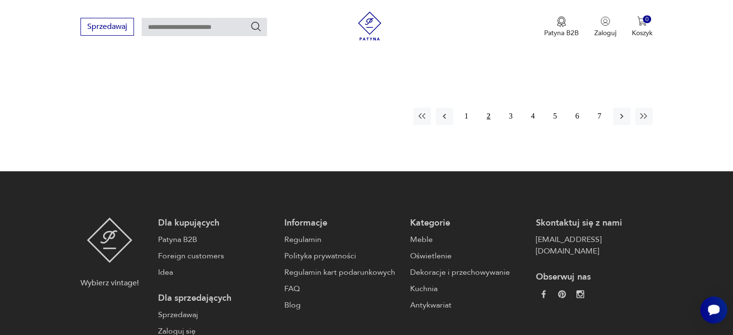
scroll to position [1039, 0]
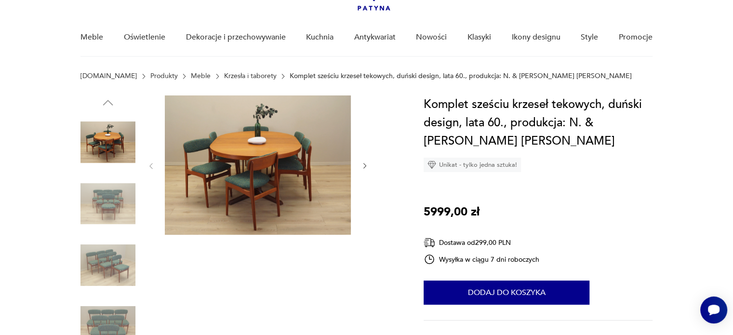
click at [102, 191] on img at bounding box center [107, 203] width 55 height 55
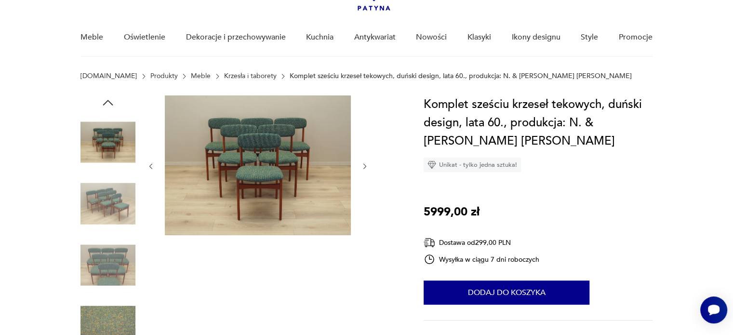
click at [99, 215] on img at bounding box center [107, 203] width 55 height 55
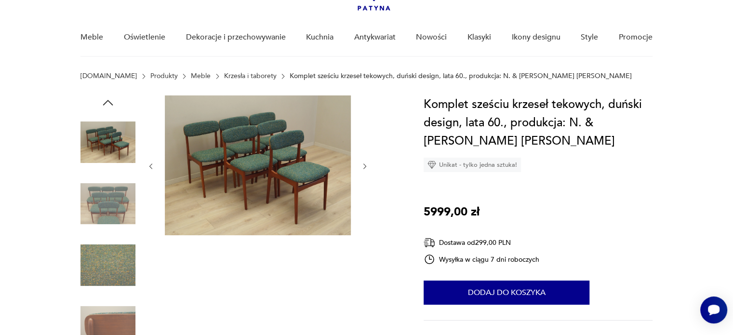
click at [99, 215] on img at bounding box center [107, 203] width 55 height 55
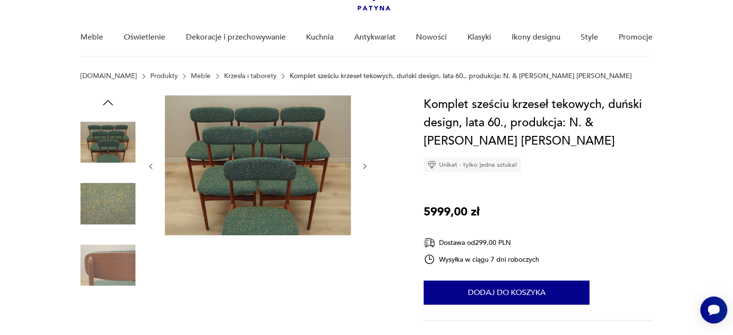
click at [99, 215] on img at bounding box center [107, 203] width 55 height 55
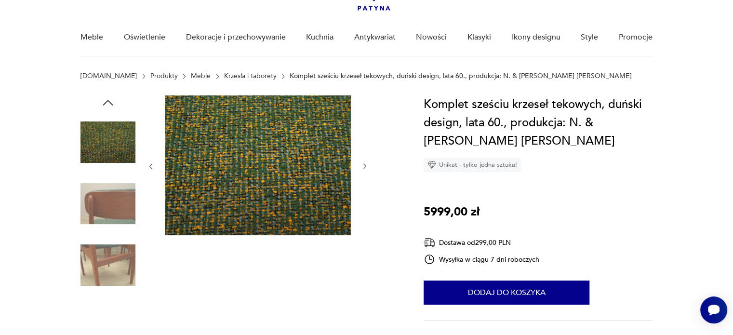
click at [99, 215] on img at bounding box center [107, 203] width 55 height 55
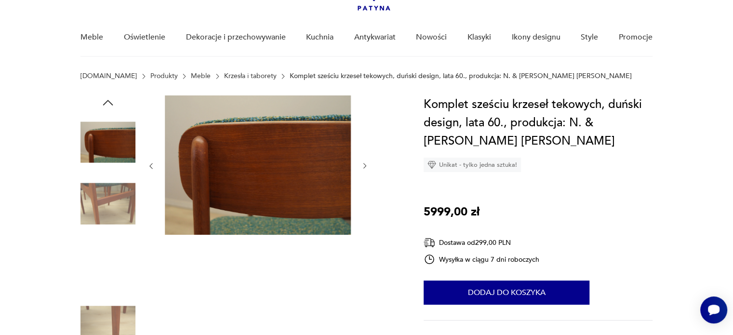
click at [99, 215] on img at bounding box center [107, 203] width 55 height 55
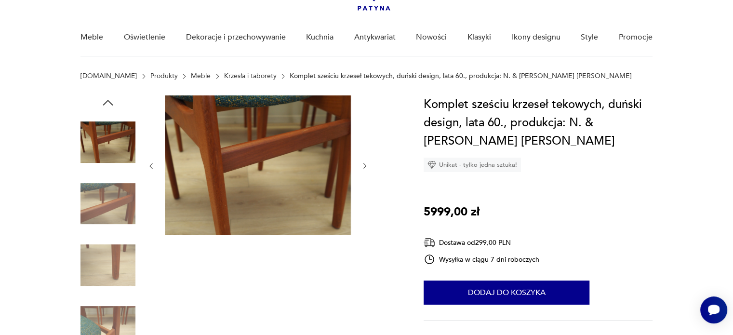
click at [99, 215] on img at bounding box center [107, 203] width 55 height 55
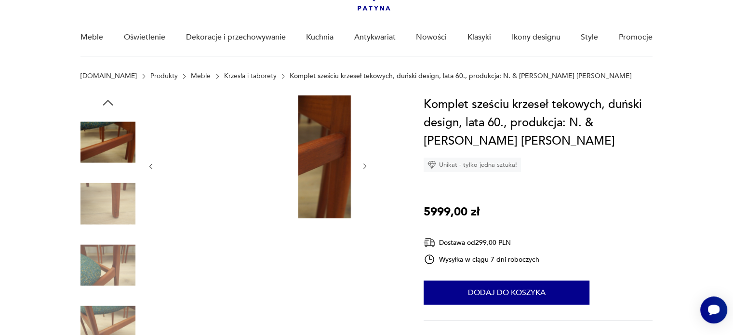
click at [99, 215] on img at bounding box center [107, 203] width 55 height 55
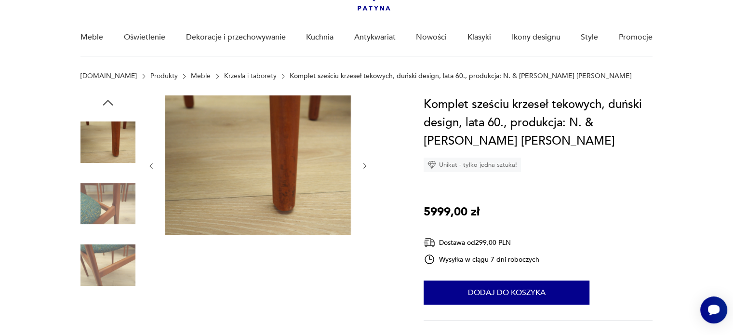
click at [99, 215] on img at bounding box center [107, 203] width 55 height 55
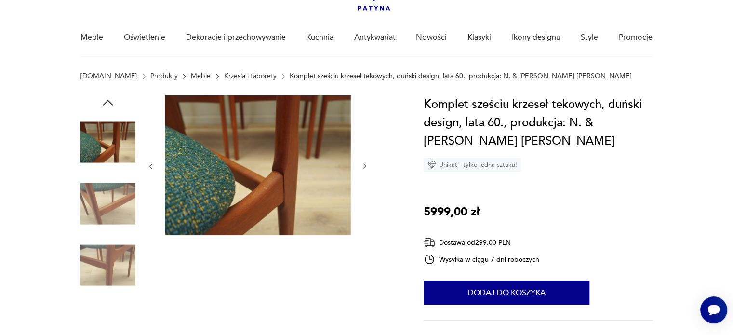
click at [99, 215] on img at bounding box center [107, 203] width 55 height 55
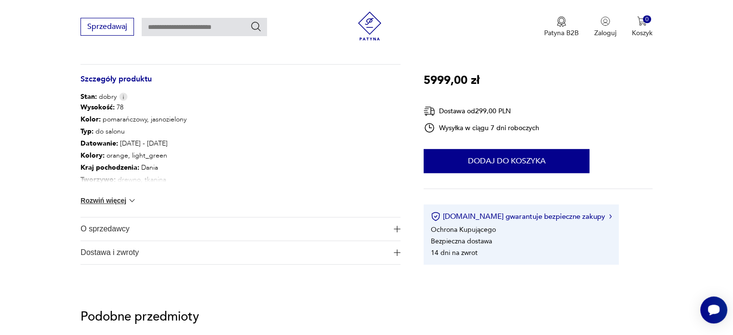
scroll to position [514, 0]
click at [120, 221] on span "O sprzedawcy" at bounding box center [233, 228] width 306 height 23
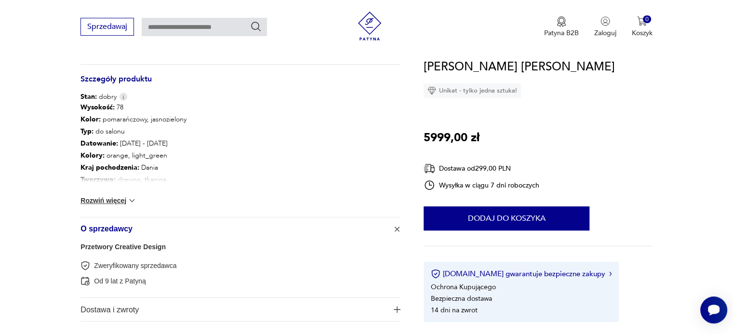
click at [120, 221] on span "O sprzedawcy" at bounding box center [233, 228] width 306 height 23
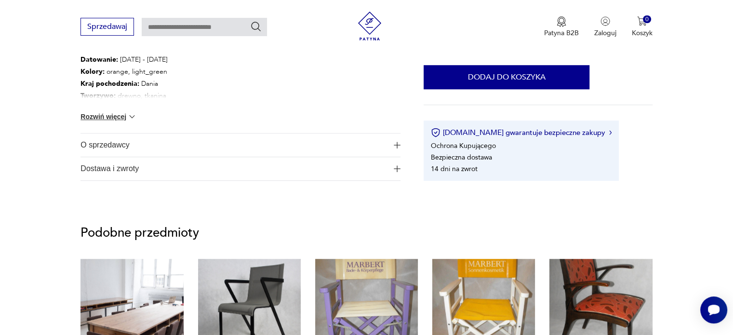
scroll to position [584, 0]
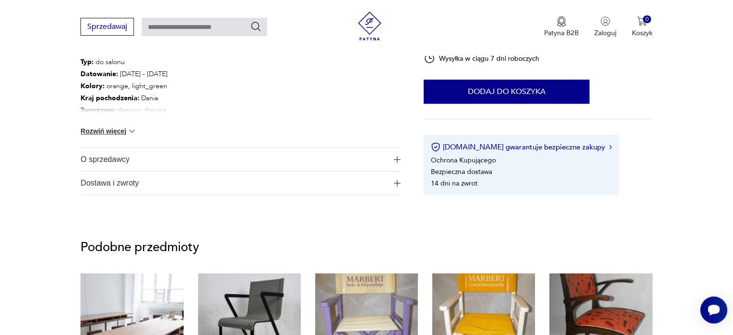
click at [104, 154] on span "O sprzedawcy" at bounding box center [233, 159] width 306 height 23
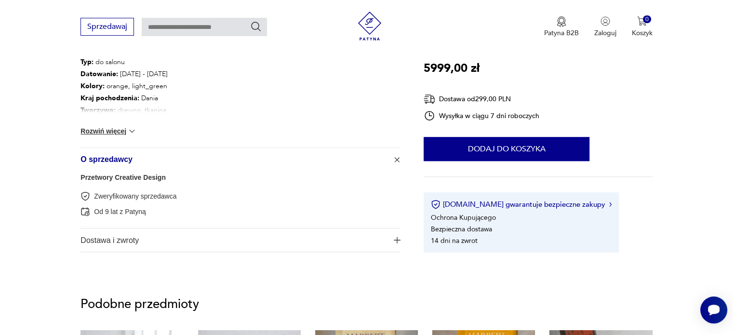
click at [137, 176] on link "Przetwory Creative Design" at bounding box center [122, 177] width 85 height 8
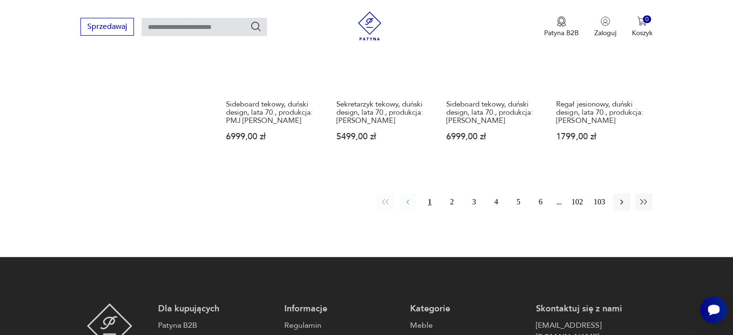
scroll to position [953, 0]
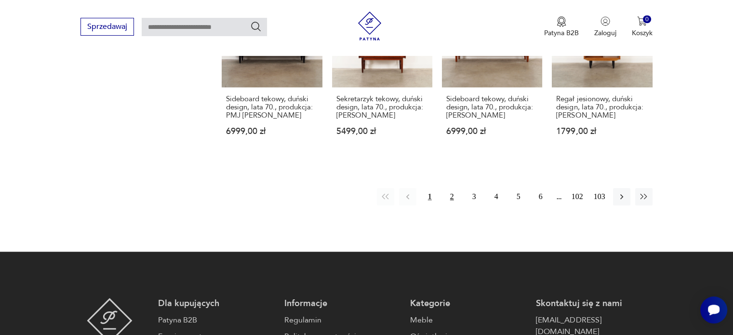
click at [452, 188] on button "2" at bounding box center [451, 196] width 17 height 17
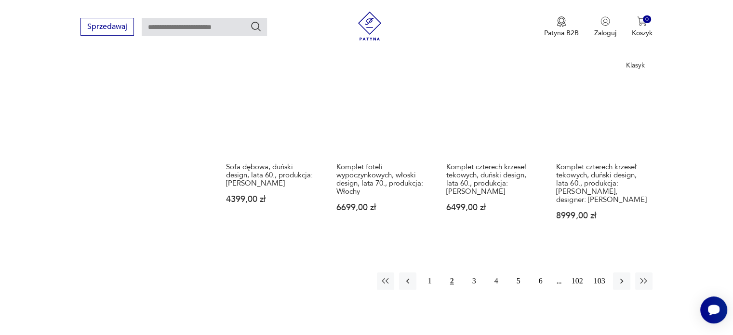
scroll to position [895, 0]
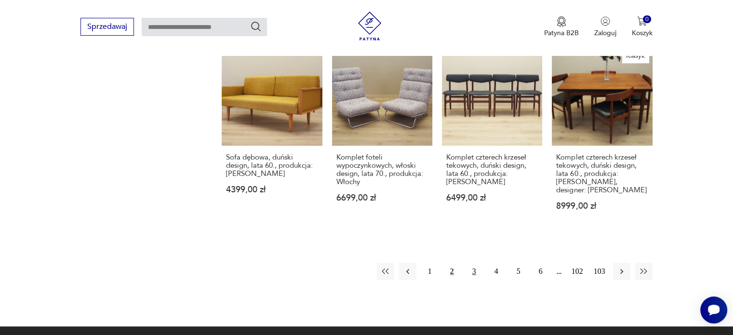
click at [473, 262] on button "3" at bounding box center [473, 270] width 17 height 17
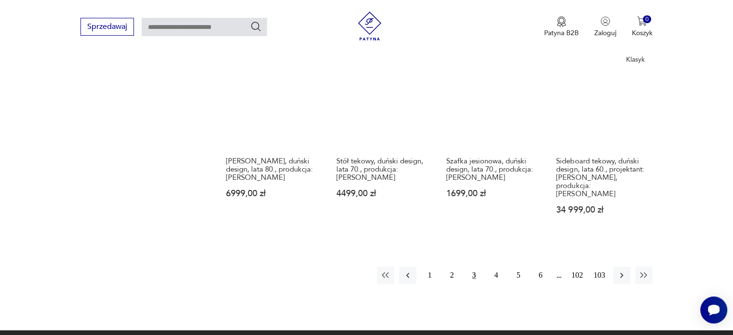
scroll to position [926, 0]
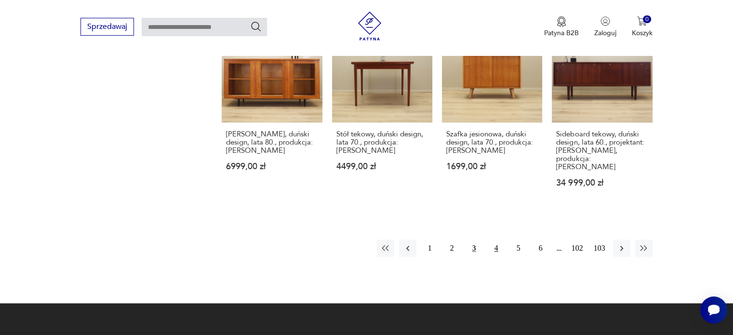
click at [501, 239] on button "4" at bounding box center [495, 247] width 17 height 17
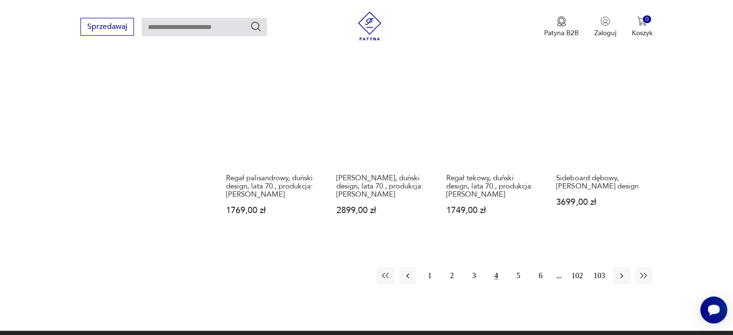
scroll to position [884, 0]
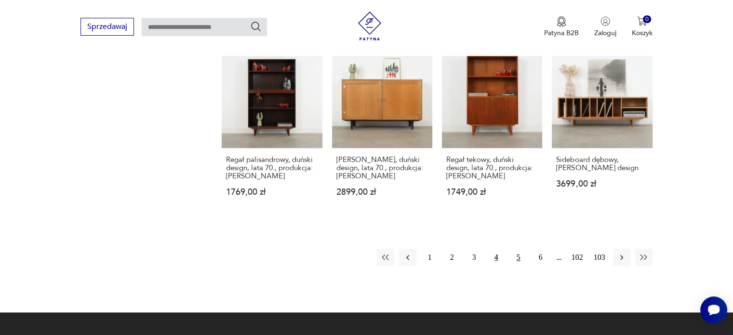
click at [518, 250] on button "5" at bounding box center [518, 257] width 17 height 17
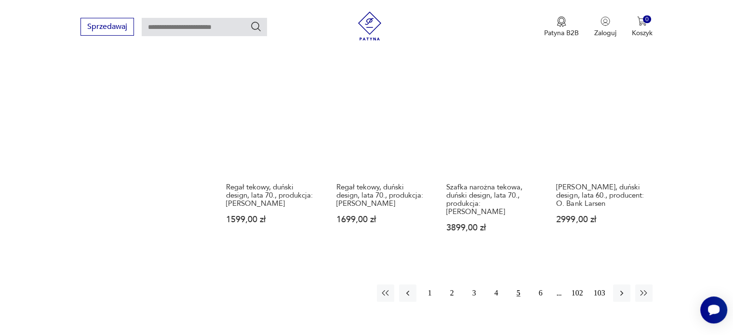
scroll to position [866, 0]
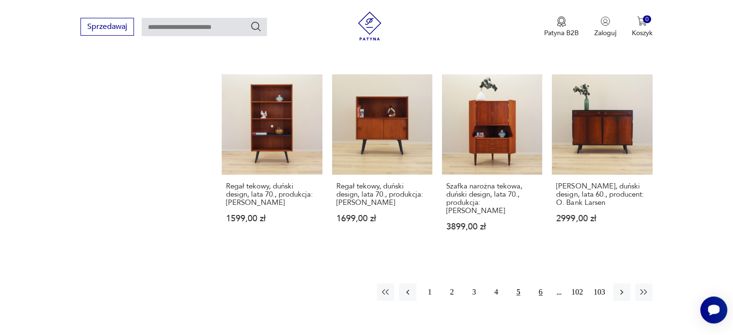
click at [540, 283] on button "6" at bounding box center [540, 291] width 17 height 17
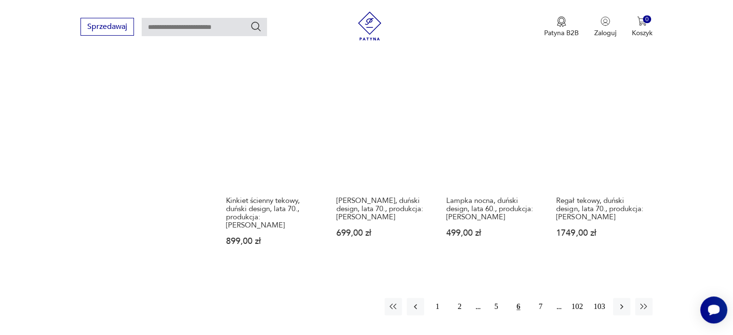
scroll to position [863, 0]
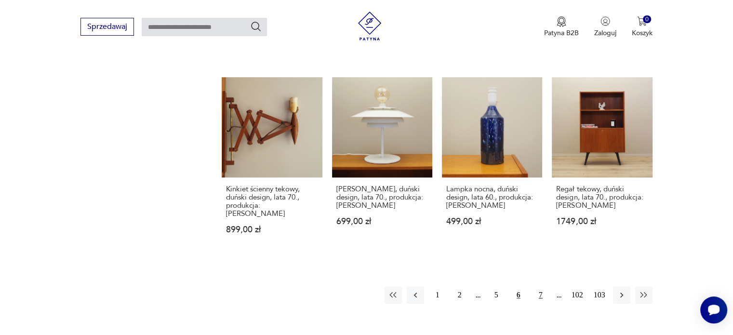
click at [541, 286] on button "7" at bounding box center [540, 294] width 17 height 17
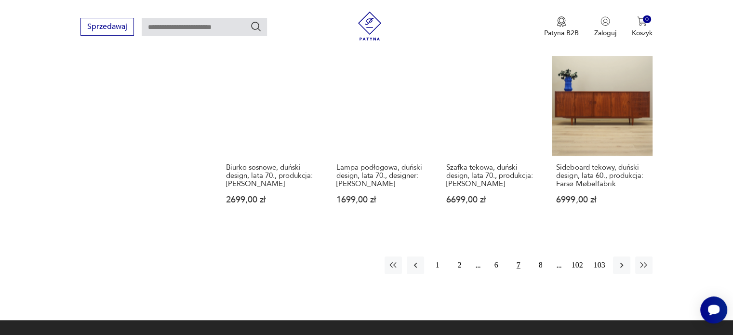
scroll to position [1017, 0]
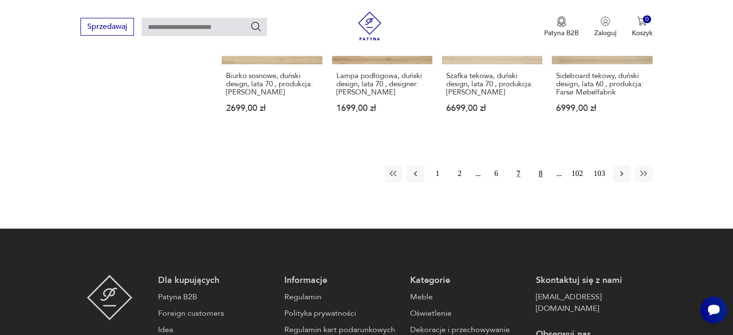
click at [538, 165] on button "8" at bounding box center [540, 173] width 17 height 17
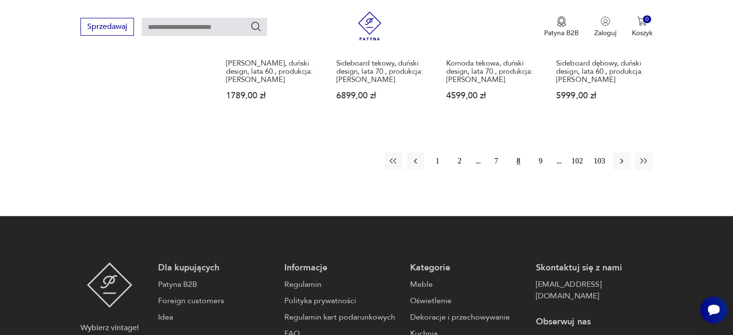
scroll to position [1015, 0]
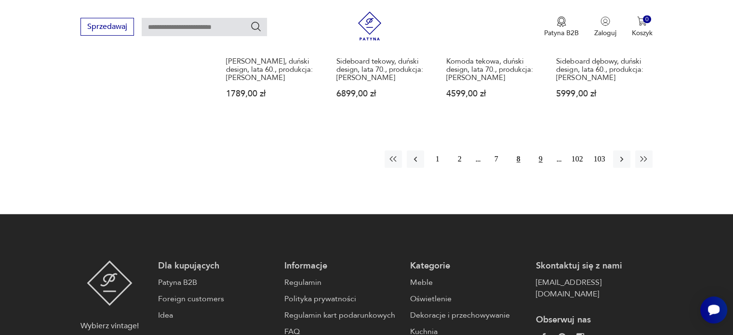
click at [532, 158] on button "9" at bounding box center [540, 158] width 17 height 17
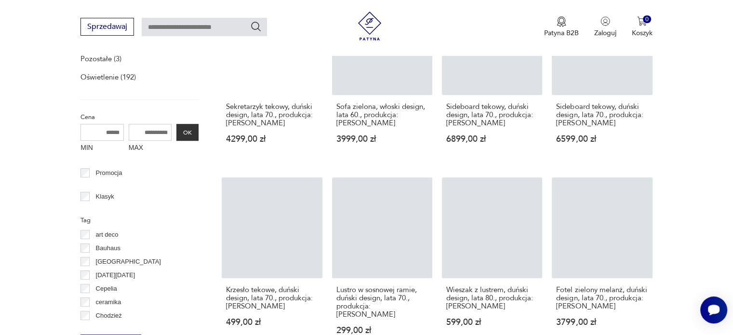
scroll to position [288, 0]
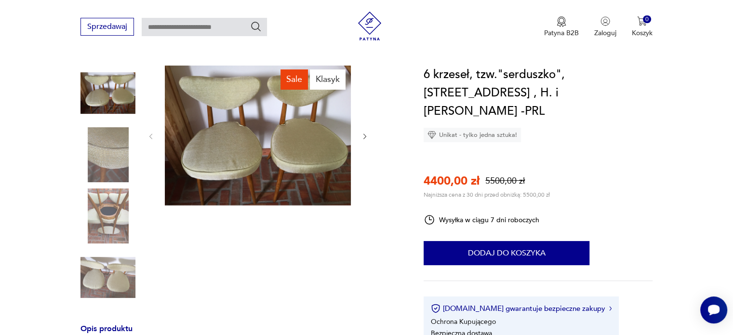
scroll to position [94, 0]
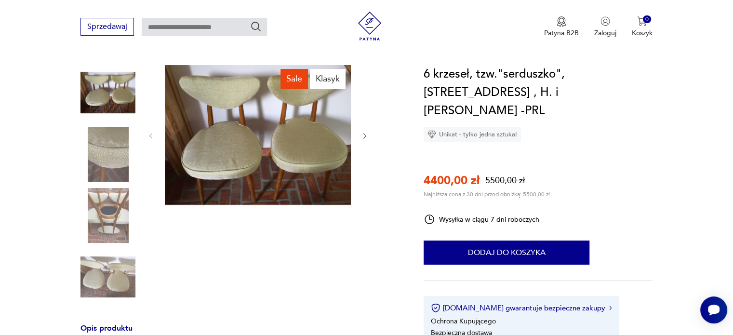
click at [224, 146] on img at bounding box center [258, 135] width 186 height 140
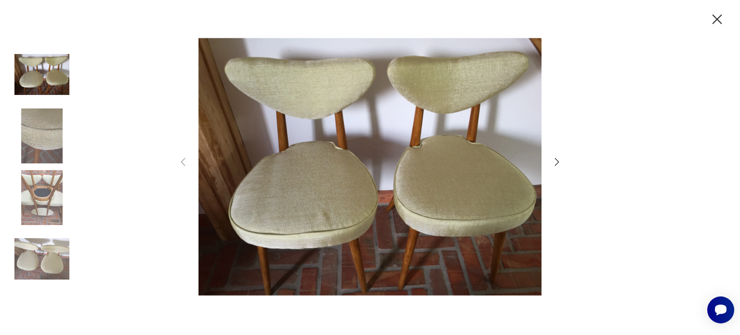
click at [557, 161] on icon "button" at bounding box center [557, 162] width 12 height 12
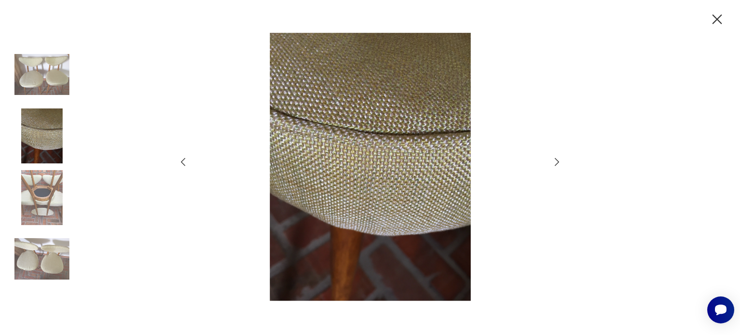
click at [557, 161] on icon "button" at bounding box center [557, 162] width 12 height 12
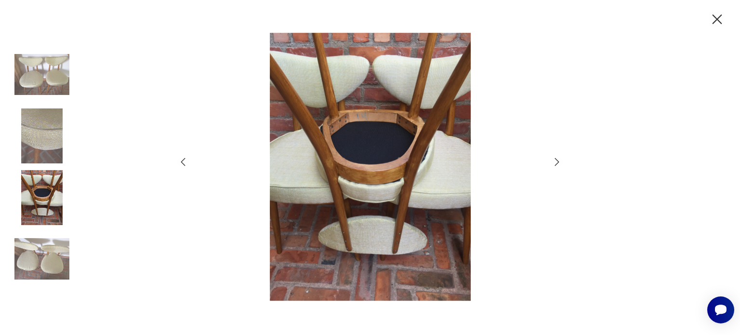
click at [557, 161] on icon "button" at bounding box center [557, 162] width 12 height 12
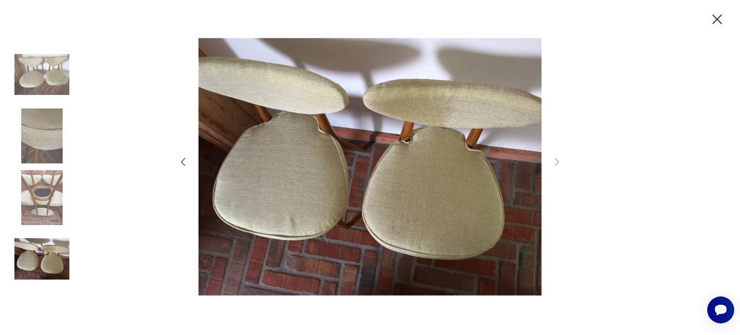
click at [37, 96] on img at bounding box center [41, 74] width 55 height 55
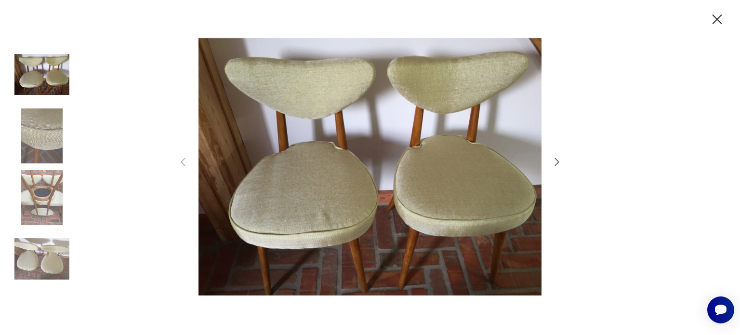
click at [720, 19] on icon "button" at bounding box center [717, 19] width 17 height 17
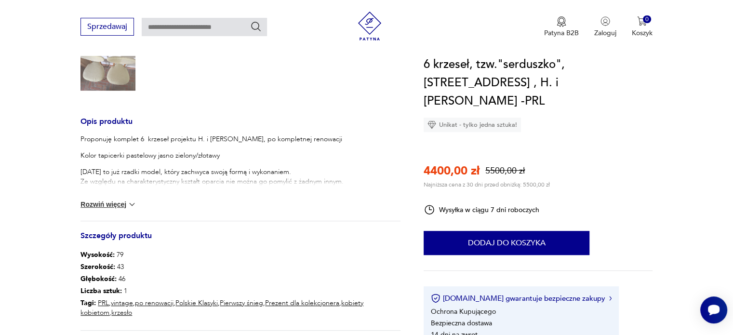
scroll to position [289, 0]
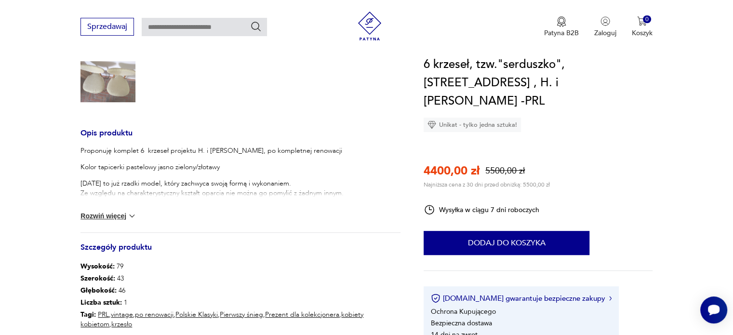
click at [109, 211] on button "Rozwiń więcej" at bounding box center [108, 216] width 56 height 10
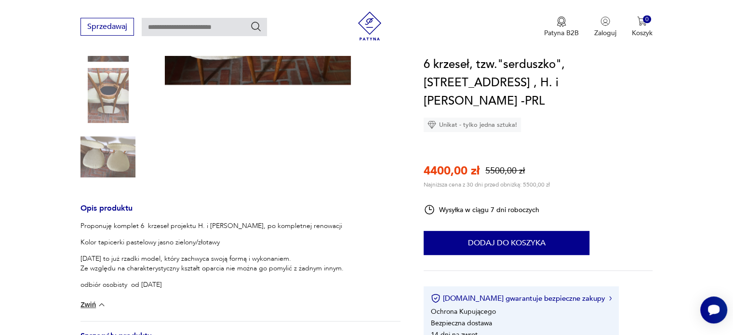
scroll to position [25, 0]
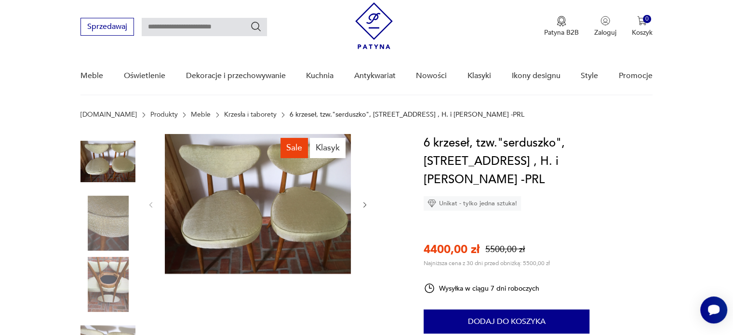
click at [100, 147] on img at bounding box center [107, 161] width 55 height 55
click at [113, 159] on img at bounding box center [107, 161] width 55 height 55
